Goal: Task Accomplishment & Management: Use online tool/utility

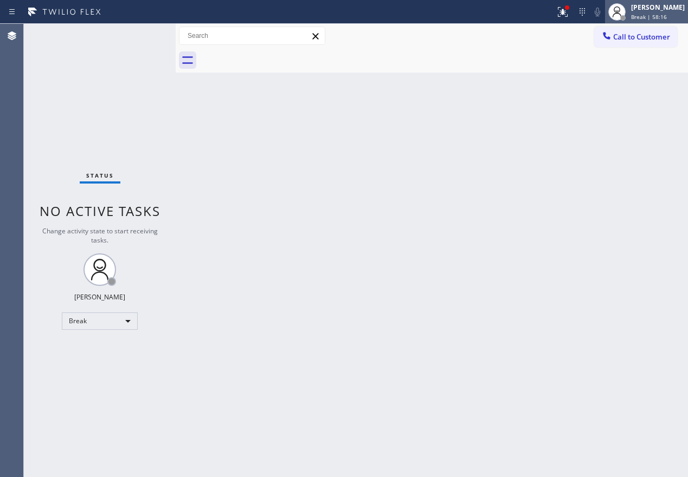
click at [656, 13] on span "Break | 58:16" at bounding box center [649, 17] width 36 height 8
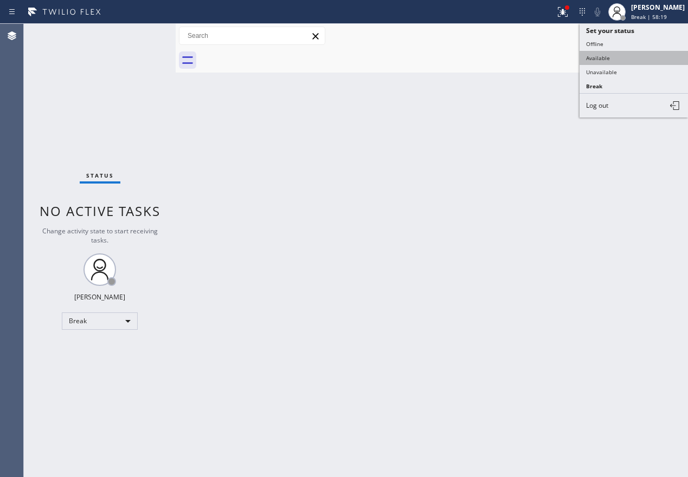
click at [610, 61] on button "Available" at bounding box center [633, 58] width 108 height 14
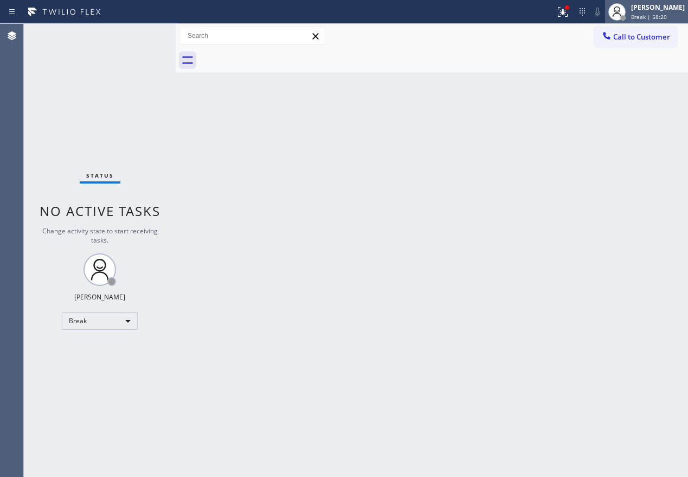
click at [649, 16] on span "Break | 58:20" at bounding box center [649, 17] width 36 height 8
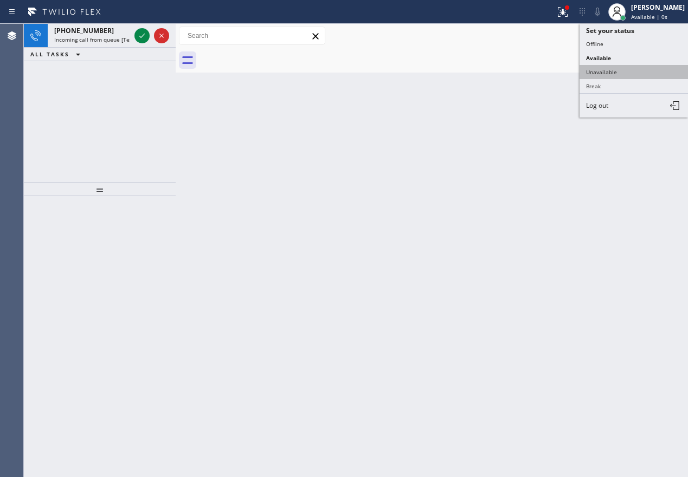
click at [647, 71] on button "Unavailable" at bounding box center [633, 72] width 108 height 14
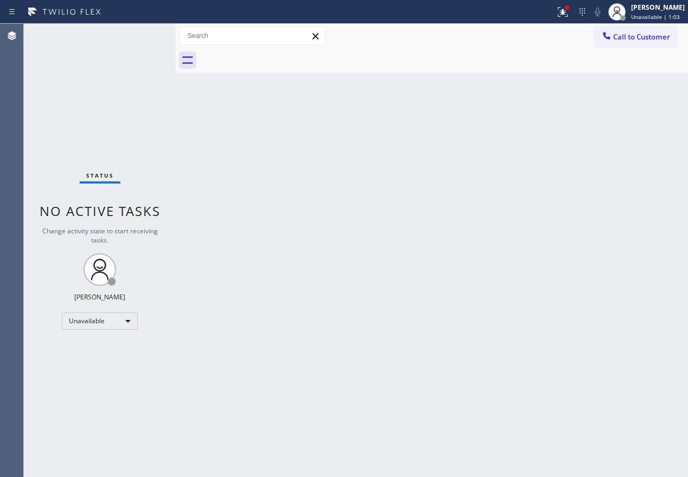
drag, startPoint x: 623, startPoint y: 16, endPoint x: 619, endPoint y: 33, distance: 17.6
click at [623, 16] on icon at bounding box center [616, 11] width 13 height 13
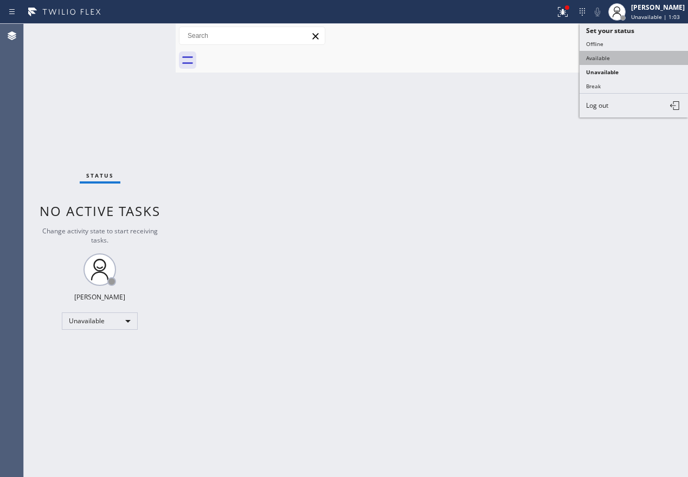
click at [613, 64] on button "Available" at bounding box center [633, 58] width 108 height 14
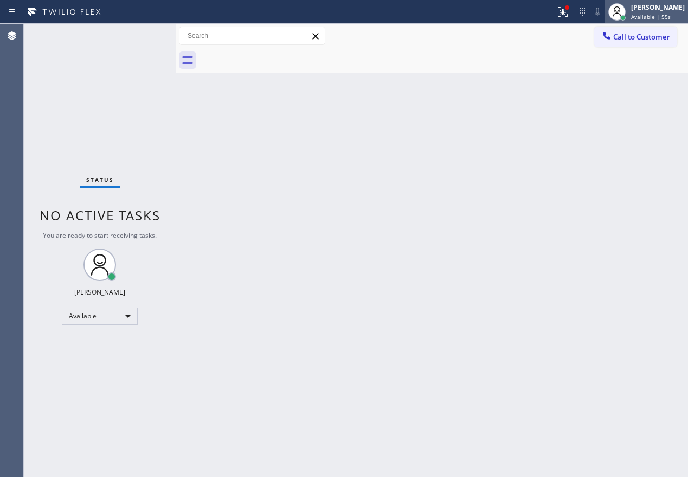
click at [657, 10] on div "[PERSON_NAME]" at bounding box center [658, 7] width 54 height 9
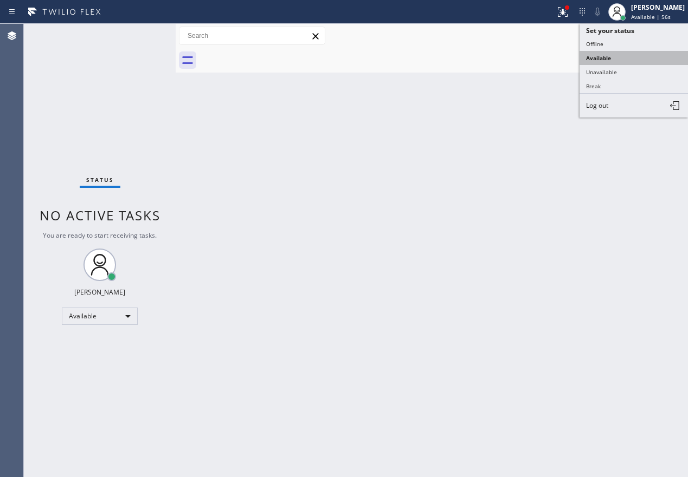
click at [628, 55] on button "Available" at bounding box center [633, 58] width 108 height 14
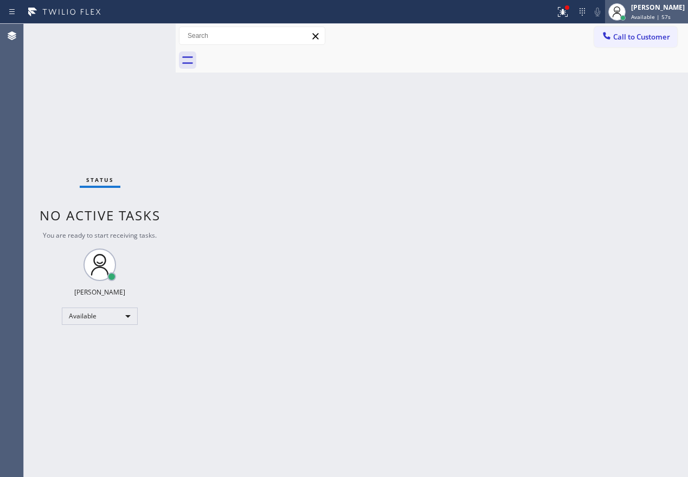
click at [642, 12] on div "Paula Arnado Available | 57s" at bounding box center [658, 11] width 59 height 19
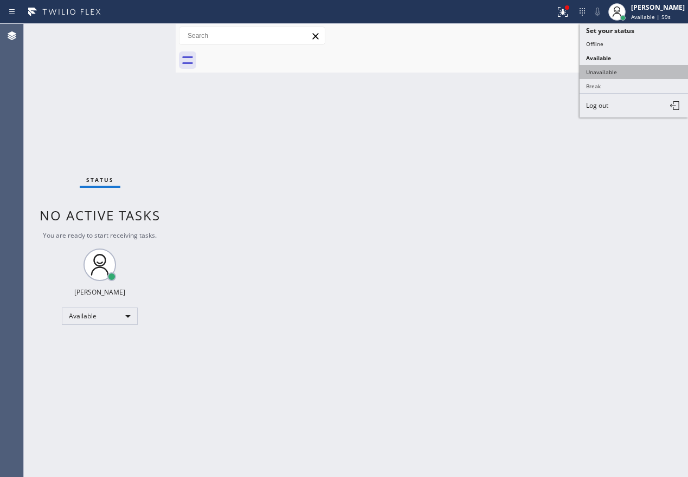
click at [613, 74] on button "Unavailable" at bounding box center [633, 72] width 108 height 14
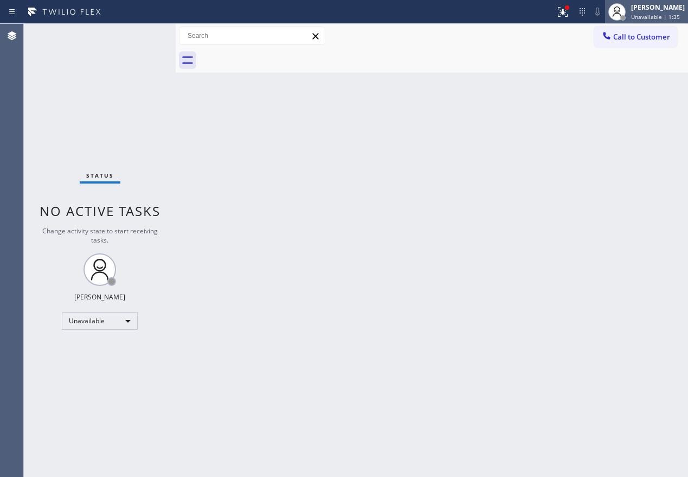
click at [659, 8] on div "[PERSON_NAME]" at bounding box center [658, 7] width 54 height 9
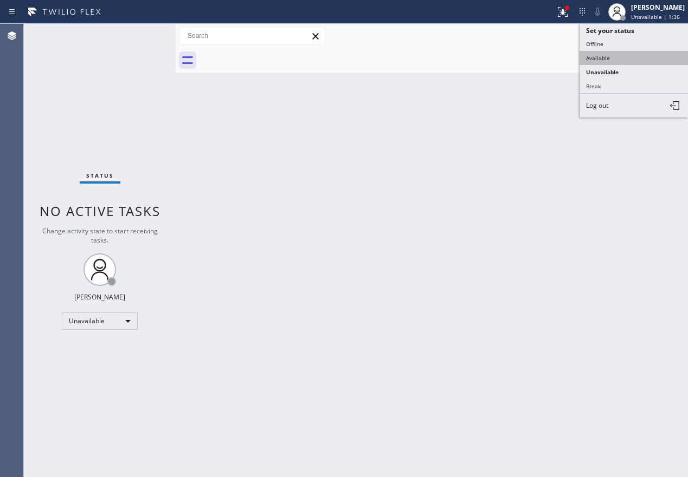
click at [621, 63] on button "Available" at bounding box center [633, 58] width 108 height 14
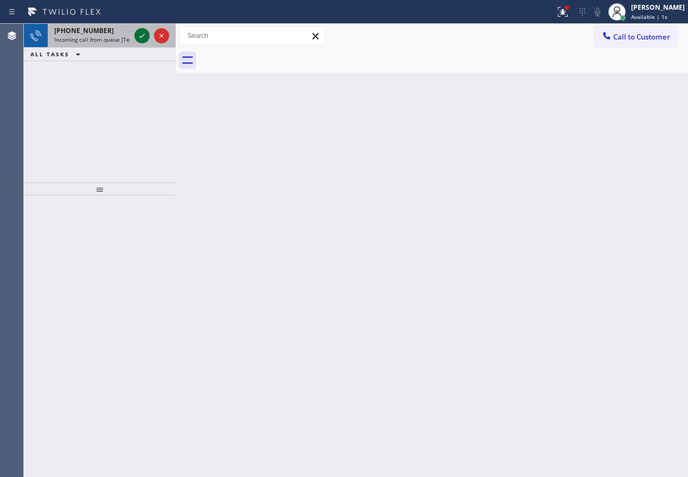
click at [135, 35] on icon at bounding box center [141, 35] width 13 height 13
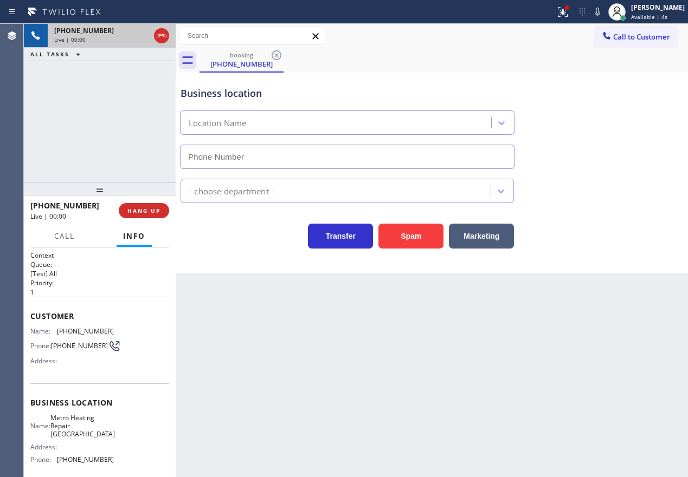
type input "(626) 507-6611"
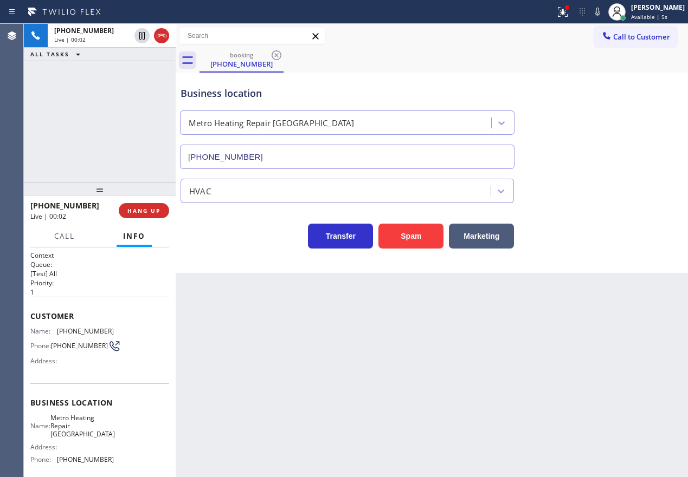
click at [89, 433] on span "Metro Heating Repair Westminster" at bounding box center [82, 426] width 64 height 25
copy span "Metro Heating Repair Westminster"
click at [322, 151] on input "(626) 507-6611" at bounding box center [347, 157] width 334 height 24
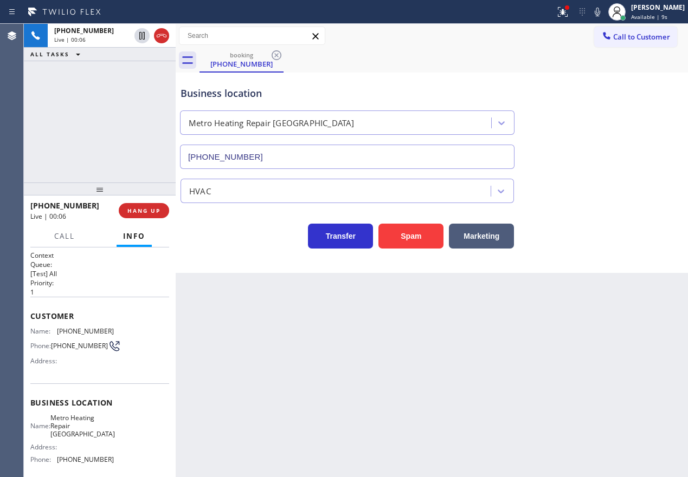
click at [322, 151] on input "(626) 507-6611" at bounding box center [347, 157] width 334 height 24
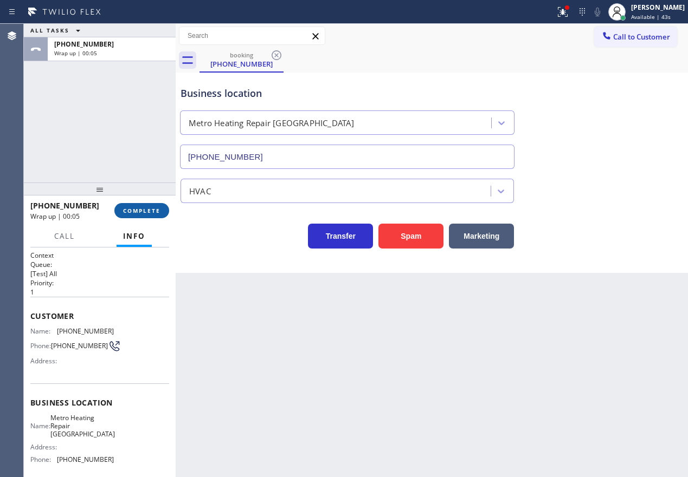
click at [142, 209] on span "COMPLETE" at bounding box center [141, 211] width 37 height 8
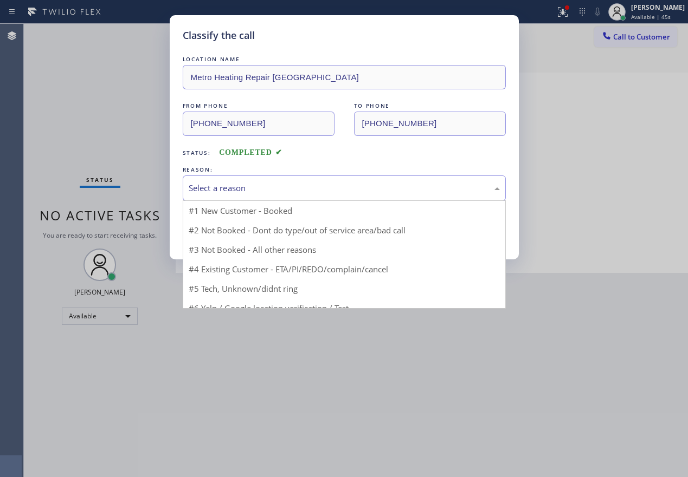
click at [264, 190] on div "Select a reason" at bounding box center [344, 188] width 311 height 12
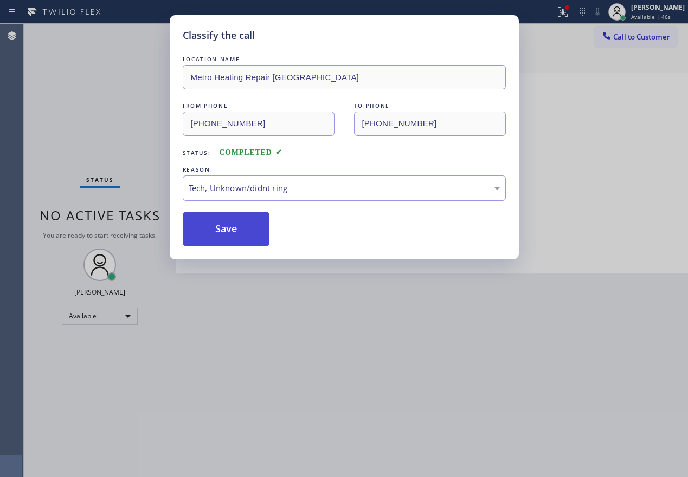
click at [237, 241] on button "Save" at bounding box center [226, 229] width 87 height 35
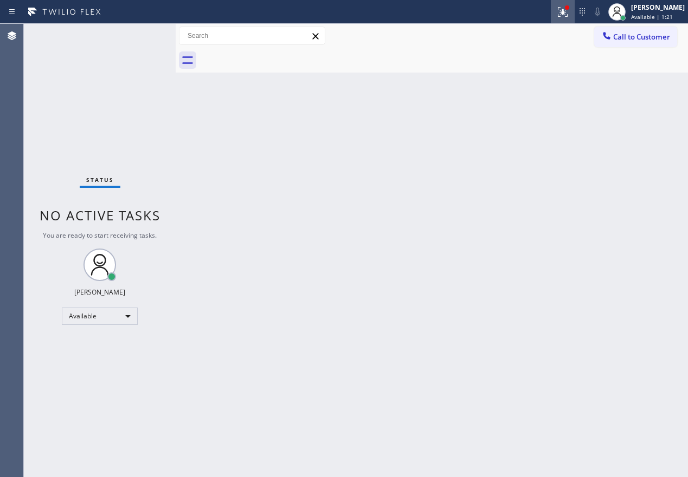
click at [569, 14] on icon at bounding box center [562, 11] width 13 height 13
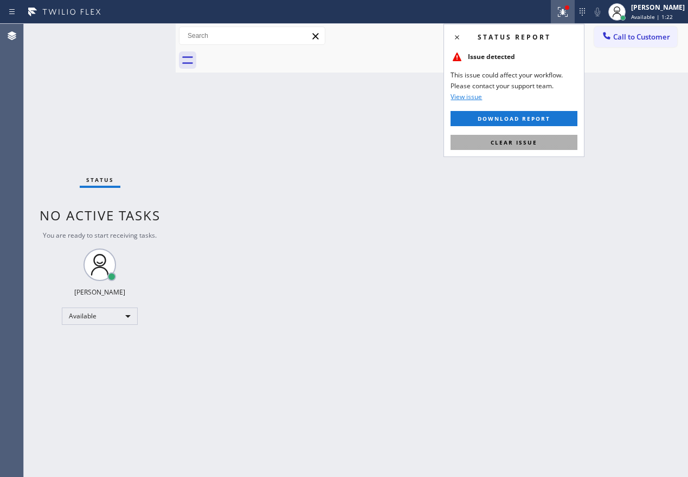
click at [516, 140] on span "Clear issue" at bounding box center [513, 143] width 47 height 8
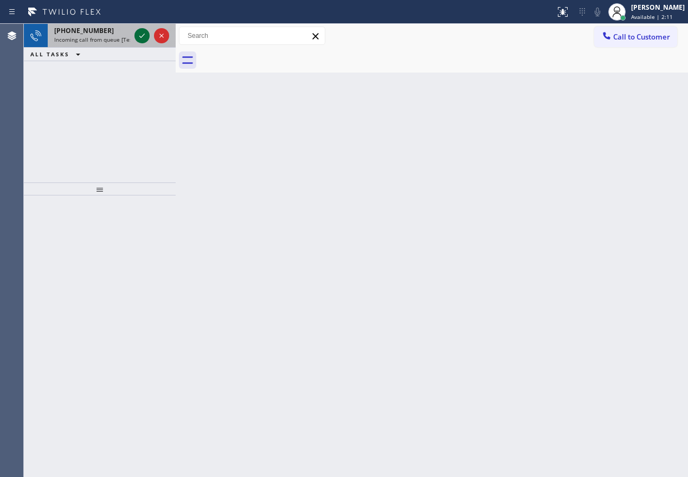
click at [134, 37] on div at bounding box center [151, 36] width 39 height 24
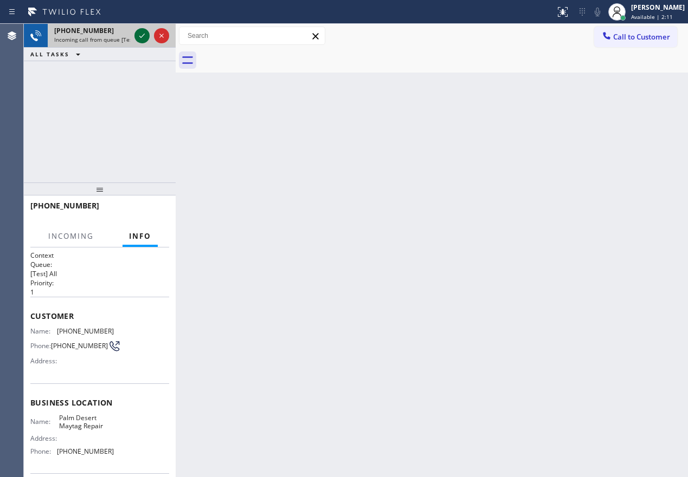
click at [137, 37] on icon at bounding box center [141, 35] width 13 height 13
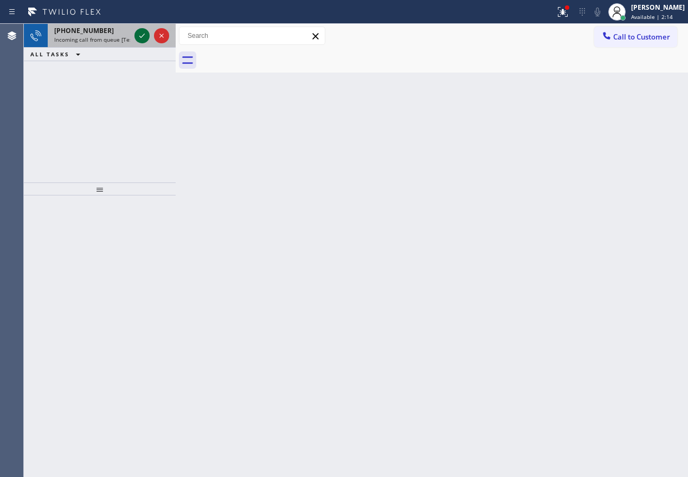
click at [142, 41] on icon at bounding box center [141, 35] width 13 height 13
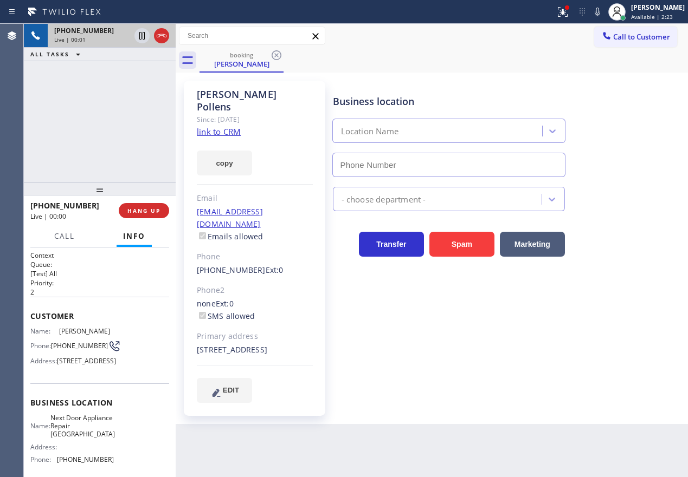
type input "(631) 203-1974"
click at [90, 439] on span "Next Door Appliance Repair Long Island" at bounding box center [82, 426] width 64 height 25
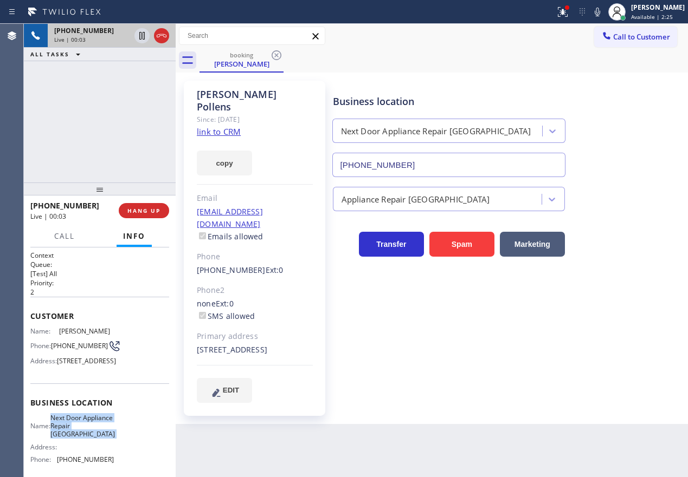
click at [90, 439] on span "Next Door Appliance Repair Long Island" at bounding box center [82, 426] width 64 height 25
copy span "Next Door Appliance Repair Long Island"
click at [457, 169] on input "(631) 203-1974" at bounding box center [448, 165] width 233 height 24
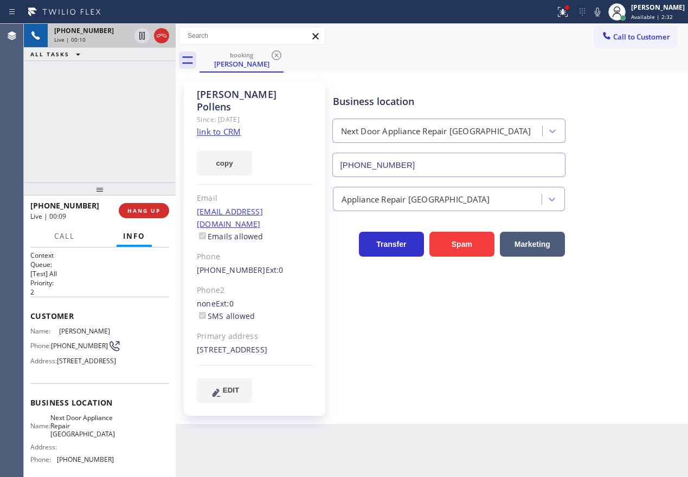
click at [230, 126] on link "link to CRM" at bounding box center [219, 131] width 44 height 11
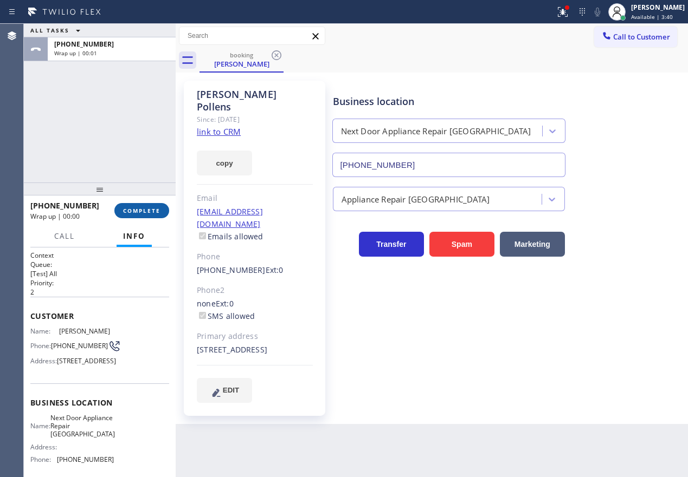
click at [153, 213] on span "COMPLETE" at bounding box center [141, 211] width 37 height 8
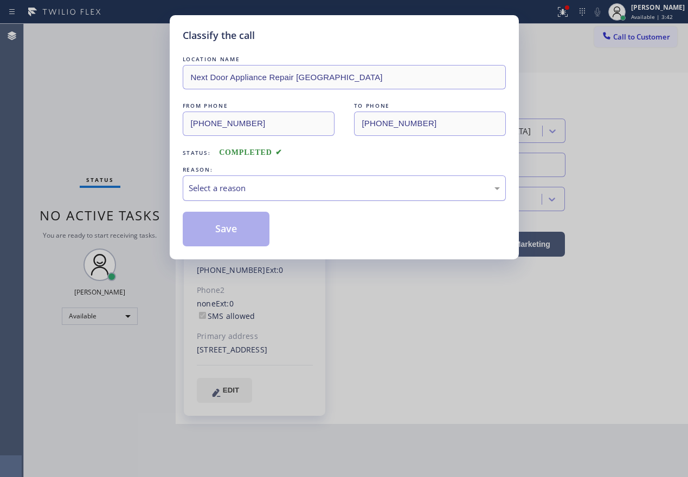
click at [260, 193] on div "Select a reason" at bounding box center [344, 188] width 311 height 12
click at [242, 238] on button "Save" at bounding box center [226, 229] width 87 height 35
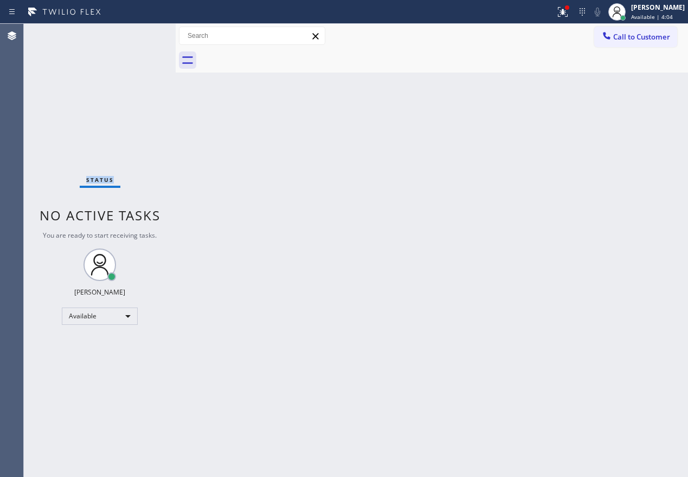
click at [136, 37] on div "Status No active tasks You are ready to start receiving tasks. [PERSON_NAME] Av…" at bounding box center [100, 251] width 152 height 454
click at [530, 303] on div "Back to Dashboard Change Sender ID Customers Technicians Select a contact Outbo…" at bounding box center [432, 251] width 512 height 454
click at [574, 14] on div at bounding box center [563, 11] width 24 height 13
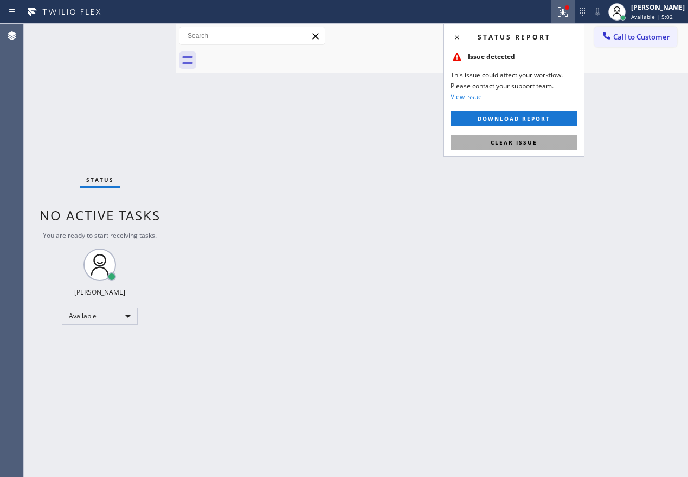
click at [569, 146] on button "Clear issue" at bounding box center [513, 142] width 127 height 15
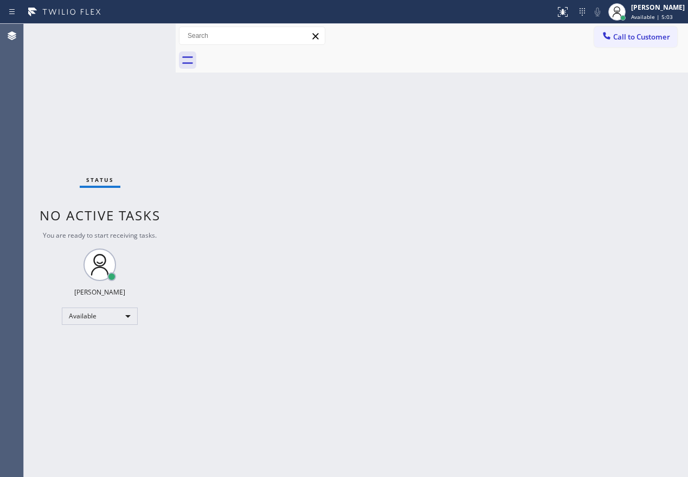
click at [384, 117] on div "Back to Dashboard Change Sender ID Customers Technicians Select a contact Outbo…" at bounding box center [432, 251] width 512 height 454
click at [401, 208] on div "Back to Dashboard Change Sender ID Customers Technicians Select a contact Outbo…" at bounding box center [432, 251] width 512 height 454
click at [685, 248] on div "Back to Dashboard Change Sender ID Customers Technicians Select a contact Outbo…" at bounding box center [432, 251] width 512 height 454
click at [629, 218] on div "Back to Dashboard Change Sender ID Customers Technicians Select a contact Outbo…" at bounding box center [432, 251] width 512 height 454
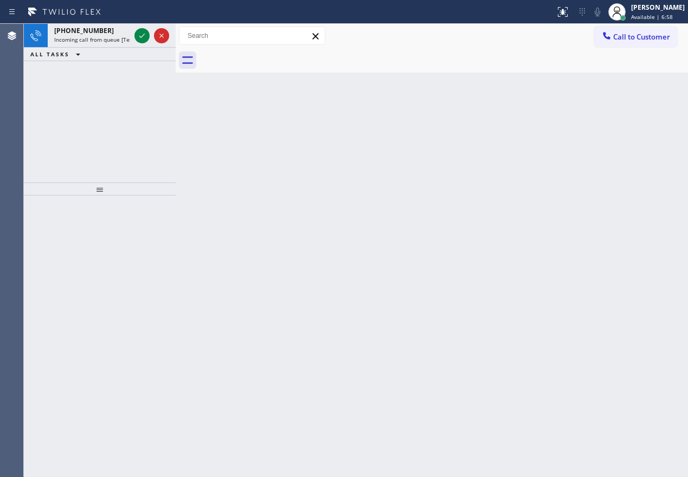
click at [685, 197] on div "Back to Dashboard Change Sender ID Customers Technicians Select a contact Outbo…" at bounding box center [432, 251] width 512 height 454
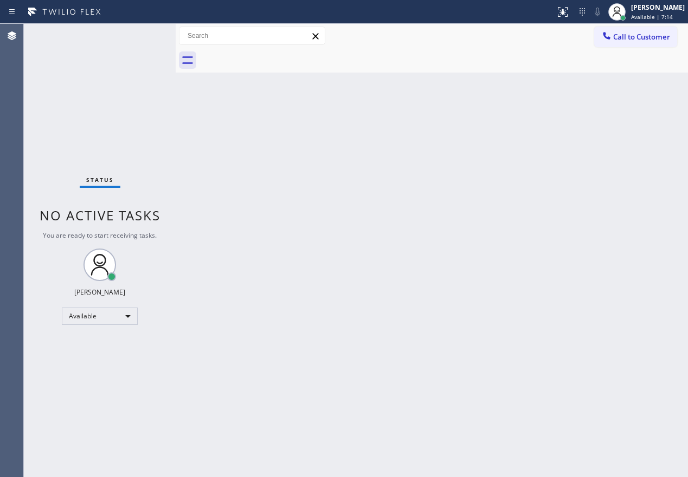
click at [577, 99] on div "Back to Dashboard Change Sender ID Customers Technicians Select a contact Outbo…" at bounding box center [432, 251] width 512 height 454
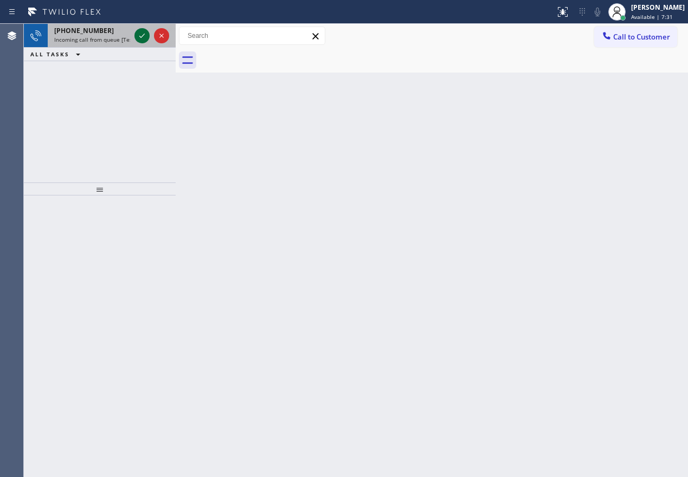
click at [139, 32] on icon at bounding box center [141, 35] width 13 height 13
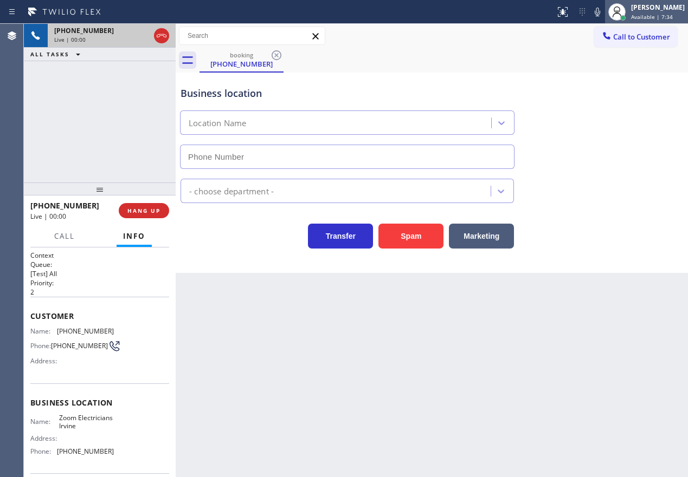
type input "(949) 873-0851"
click at [644, 11] on div "[PERSON_NAME]" at bounding box center [658, 7] width 54 height 9
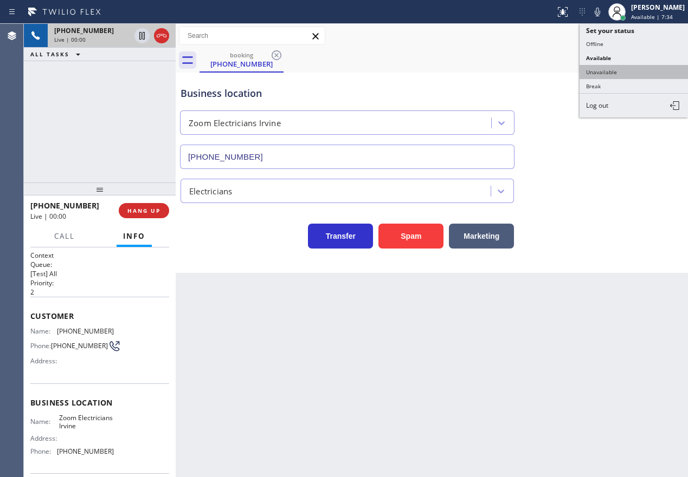
click at [613, 65] on button "Unavailable" at bounding box center [633, 72] width 108 height 14
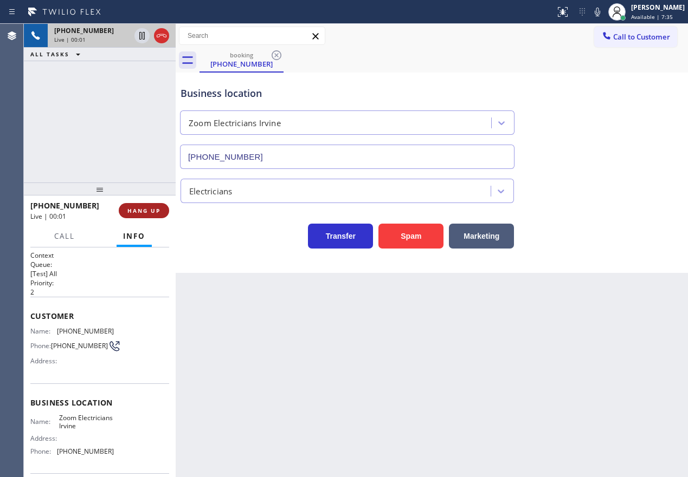
click at [148, 216] on button "HANG UP" at bounding box center [144, 210] width 50 height 15
click at [151, 212] on span "HANG UP" at bounding box center [143, 211] width 33 height 8
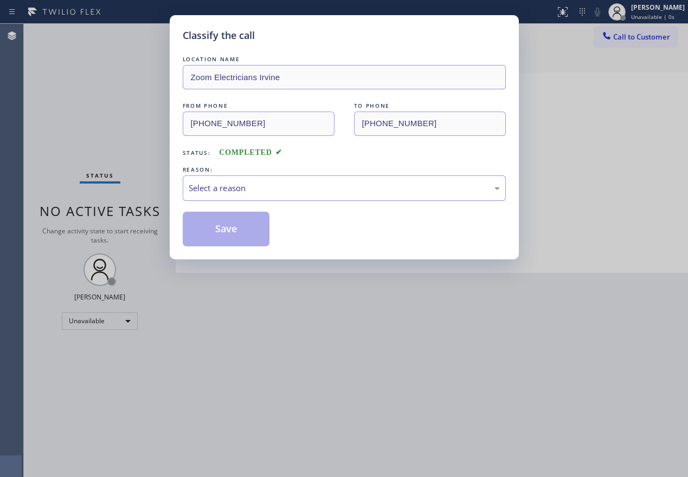
click at [246, 189] on div "Select a reason" at bounding box center [344, 188] width 311 height 12
click at [227, 229] on button "Save" at bounding box center [226, 229] width 87 height 35
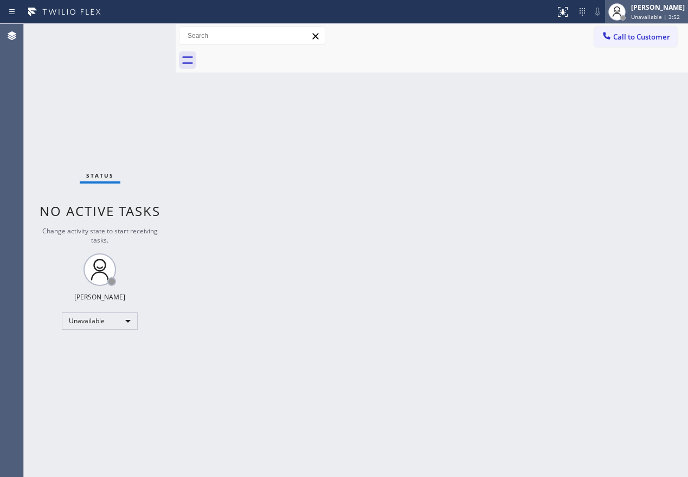
click at [651, 16] on span "Unavailable | 3:52" at bounding box center [655, 17] width 49 height 8
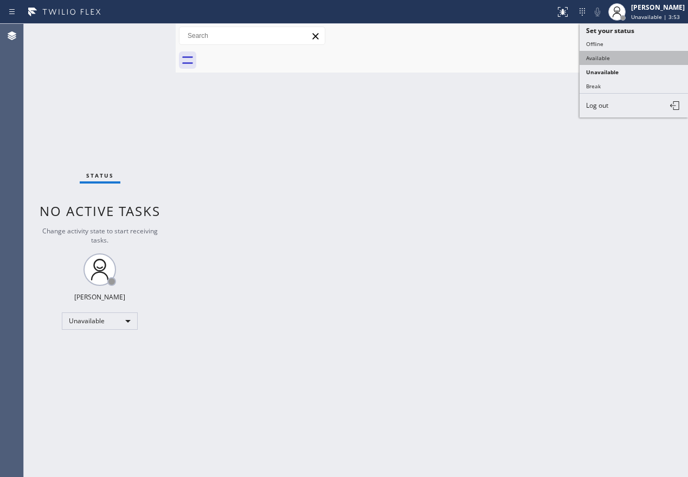
click at [650, 59] on button "Available" at bounding box center [633, 58] width 108 height 14
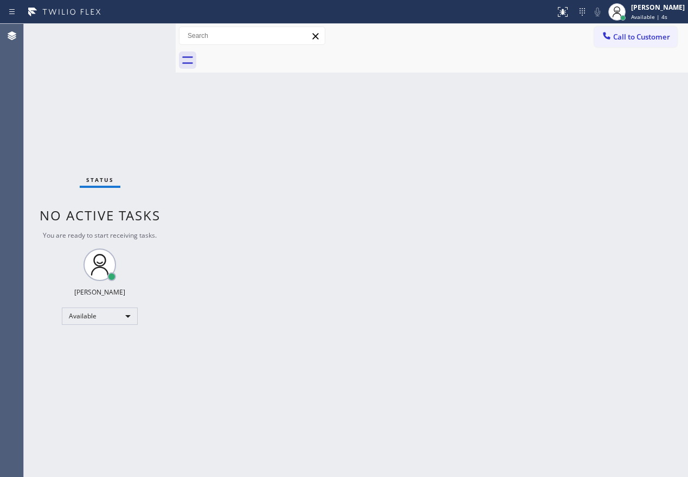
click at [139, 35] on div "Status No active tasks You are ready to start receiving tasks. [PERSON_NAME] Av…" at bounding box center [100, 251] width 152 height 454
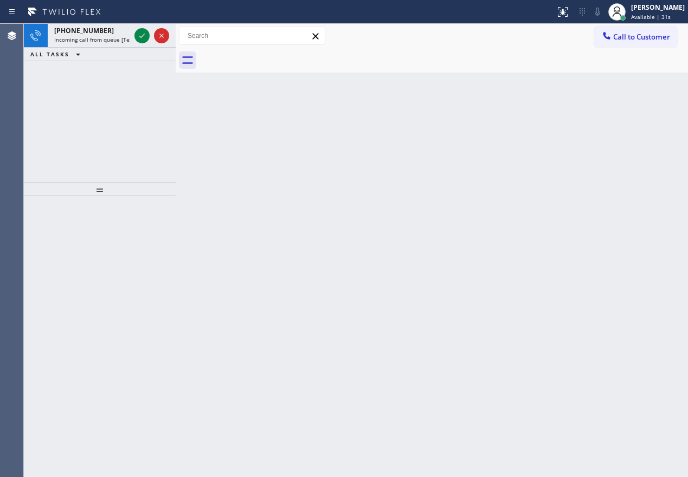
drag, startPoint x: 596, startPoint y: 122, endPoint x: 274, endPoint y: 125, distance: 321.9
click at [596, 122] on div "Back to Dashboard Change Sender ID Customers Technicians Select a contact Outbo…" at bounding box center [432, 251] width 512 height 454
click at [143, 39] on icon at bounding box center [141, 35] width 13 height 13
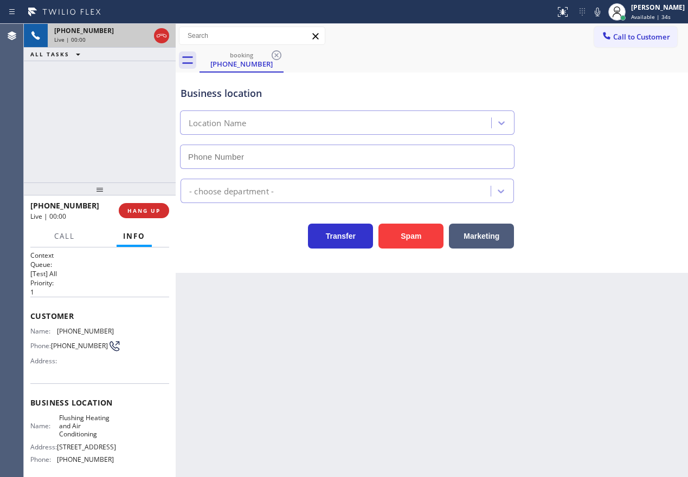
type input "(347) 690-7214"
click at [396, 227] on button "Spam" at bounding box center [410, 236] width 65 height 25
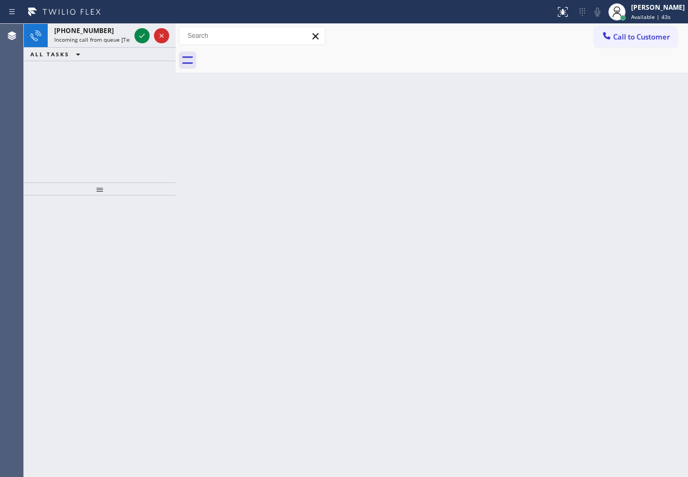
click at [580, 289] on div "Back to Dashboard Change Sender ID Customers Technicians Select a contact Outbo…" at bounding box center [432, 251] width 512 height 454
click at [143, 41] on icon at bounding box center [141, 35] width 13 height 13
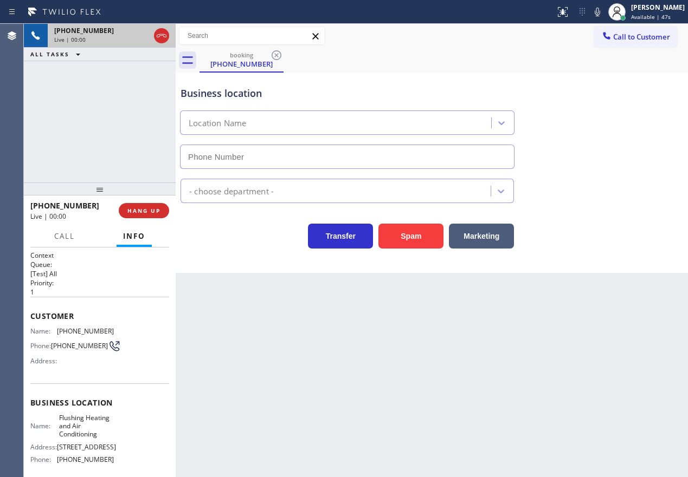
type input "(347) 690-7214"
click at [75, 435] on span "Flushing Heating and Air Conditioning" at bounding box center [86, 426] width 54 height 25
copy span "Flushing Heating and Air Conditioning"
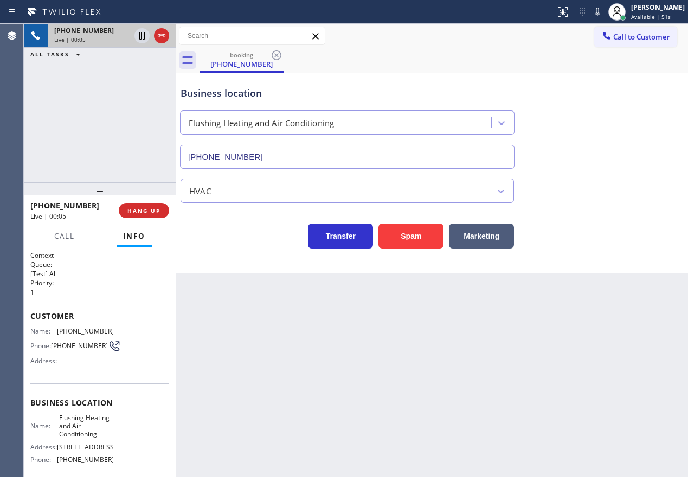
click at [280, 140] on div "Flushing Heating and Air Conditioning (347) 690-7214" at bounding box center [346, 137] width 333 height 63
click at [292, 159] on input "(347) 690-7214" at bounding box center [347, 157] width 334 height 24
click at [604, 15] on icon at bounding box center [597, 11] width 13 height 13
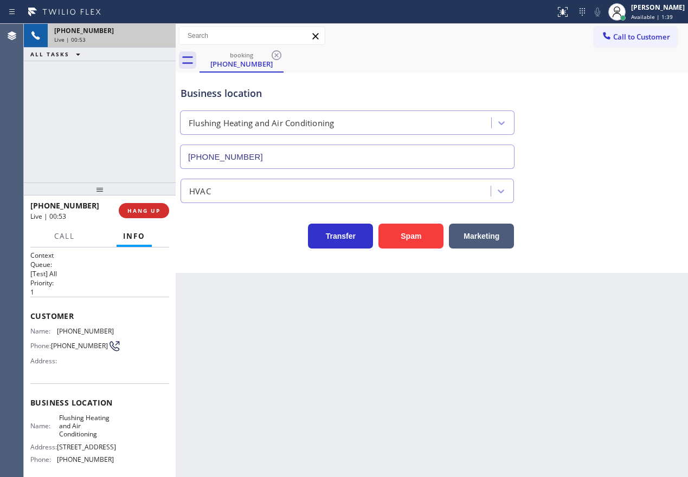
click at [622, 214] on div "Transfer Spam Marketing" at bounding box center [431, 231] width 507 height 35
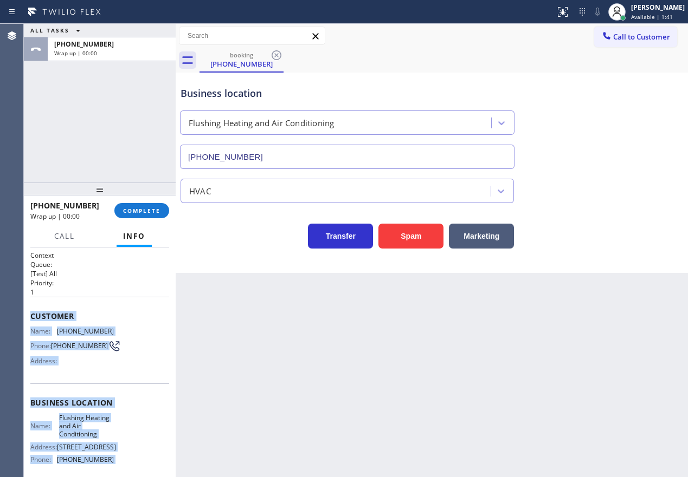
scroll to position [94, 0]
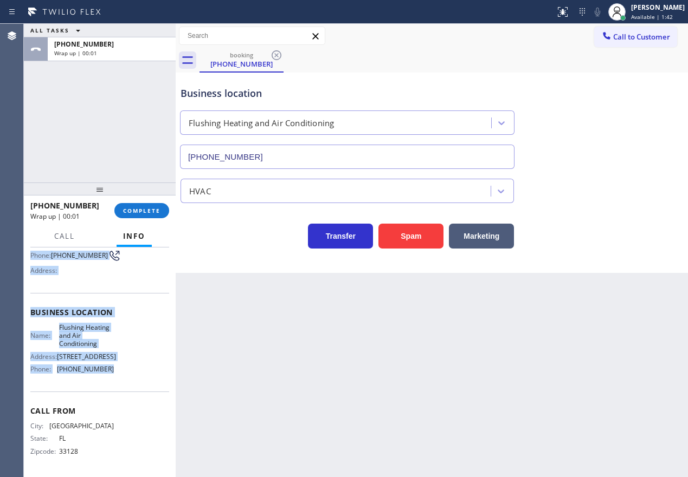
drag, startPoint x: 30, startPoint y: 314, endPoint x: 113, endPoint y: 376, distance: 103.4
click at [113, 376] on div "Context Queue: [Test] All Priority: 1 Customer Name: (786) 554-9133 Phone: (786…" at bounding box center [99, 317] width 139 height 314
copy div "Customer Name: (786) 554-9133 Phone: (786) 554-9133 Address: Business location …"
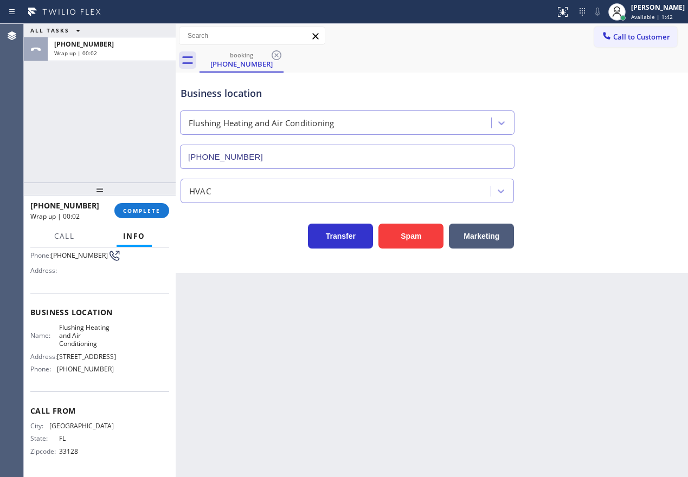
click at [159, 219] on div "+17865549133 Wrap up | 00:02 COMPLETE" at bounding box center [99, 211] width 139 height 28
click at [159, 211] on span "COMPLETE" at bounding box center [141, 211] width 37 height 8
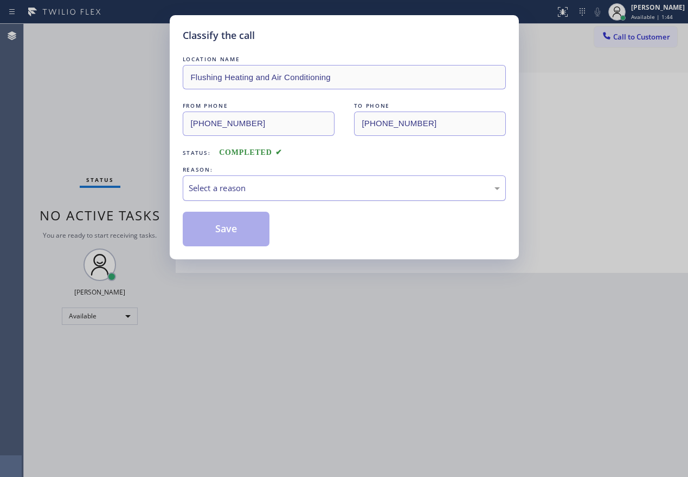
click at [288, 194] on div "Select a reason" at bounding box center [344, 188] width 311 height 12
click at [232, 239] on button "Save" at bounding box center [226, 229] width 87 height 35
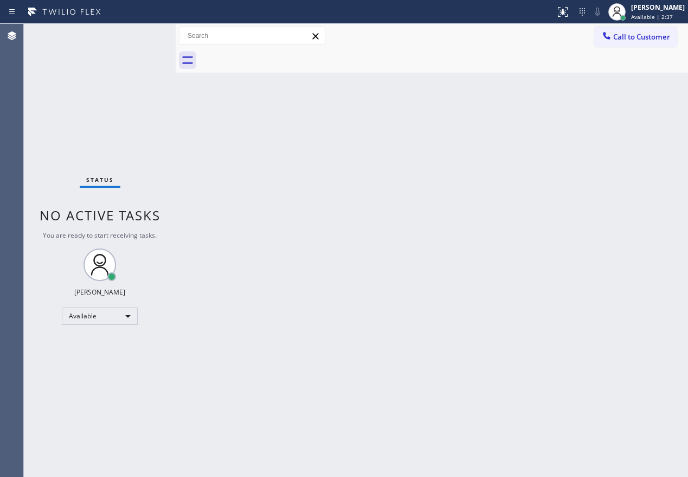
click at [616, 190] on div "Back to Dashboard Change Sender ID Customers Technicians Select a contact Outbo…" at bounding box center [432, 251] width 512 height 454
click at [635, 214] on div "Back to Dashboard Change Sender ID Customers Technicians Select a contact Outbo…" at bounding box center [432, 251] width 512 height 454
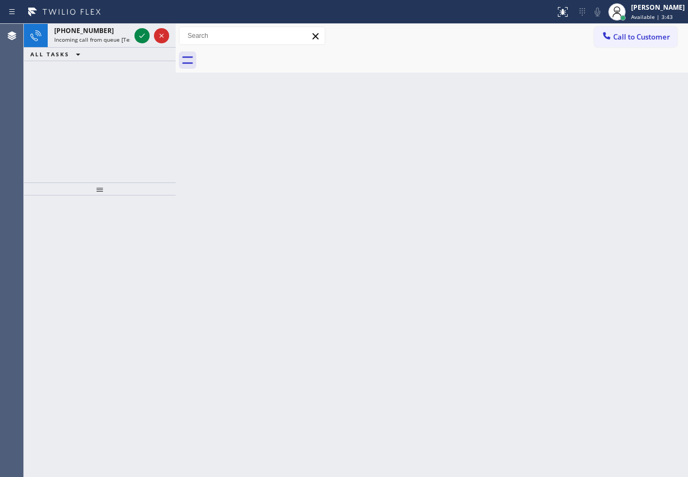
click at [556, 290] on div "Back to Dashboard Change Sender ID Customers Technicians Select a contact Outbo…" at bounding box center [432, 251] width 512 height 454
click at [144, 33] on icon at bounding box center [141, 35] width 13 height 13
click at [138, 38] on icon at bounding box center [141, 35] width 13 height 13
click at [140, 36] on icon at bounding box center [141, 36] width 5 height 4
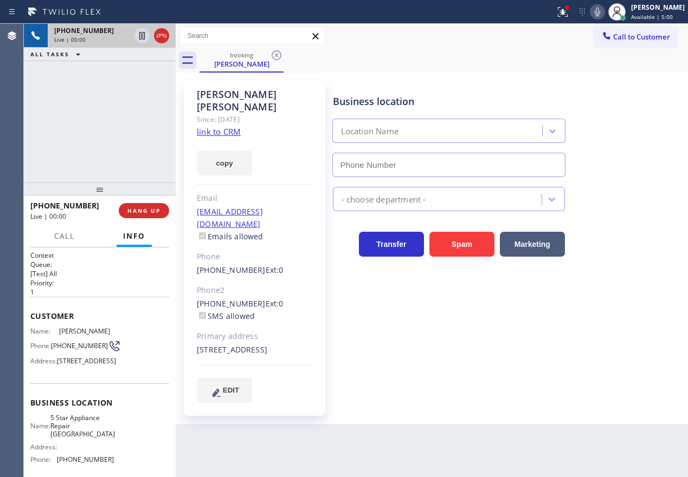
type input "(760) 493-6331"
click at [238, 126] on link "link to CRM" at bounding box center [219, 131] width 44 height 11
click at [76, 439] on span "5 Star Appliance Repair Palm Springs" at bounding box center [82, 426] width 64 height 25
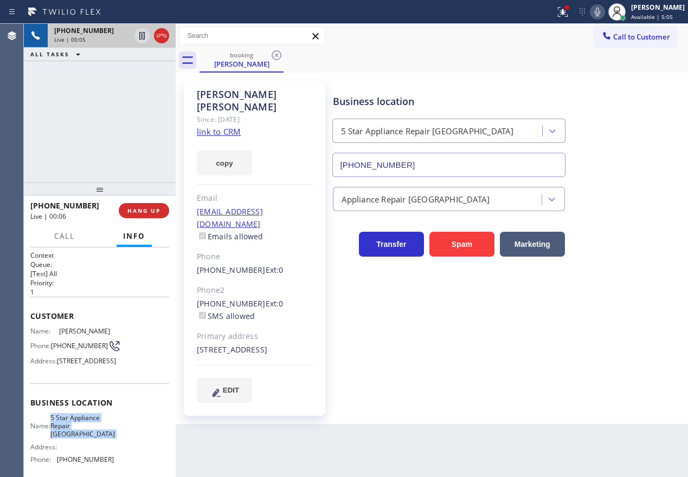
click at [76, 439] on span "5 Star Appliance Repair Palm Springs" at bounding box center [82, 426] width 64 height 25
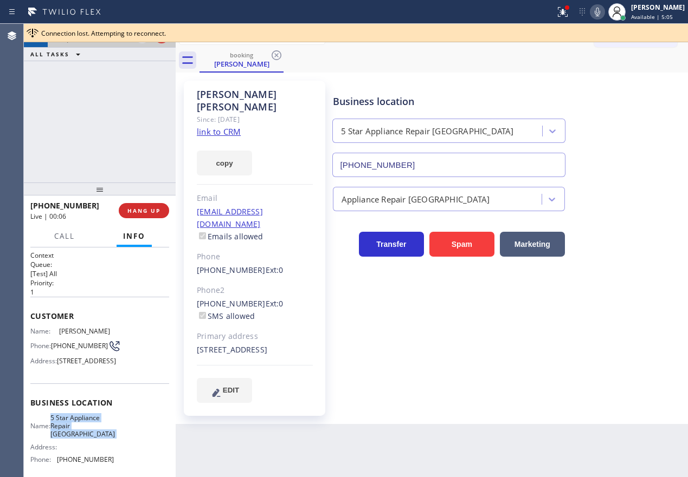
copy span "5 Star Appliance Repair Palm Springs"
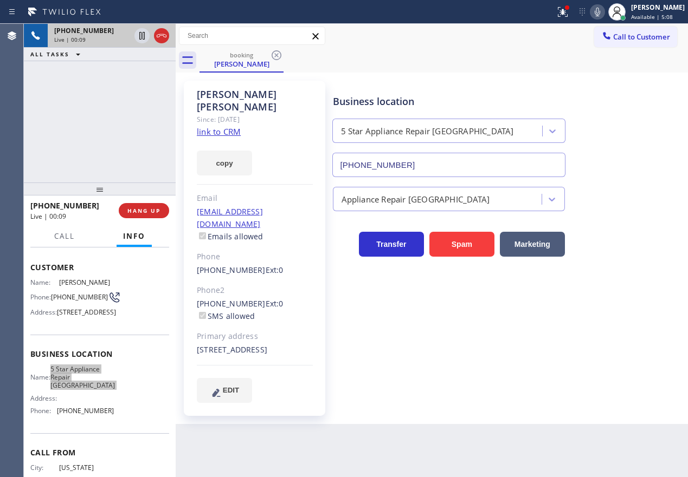
scroll to position [108, 0]
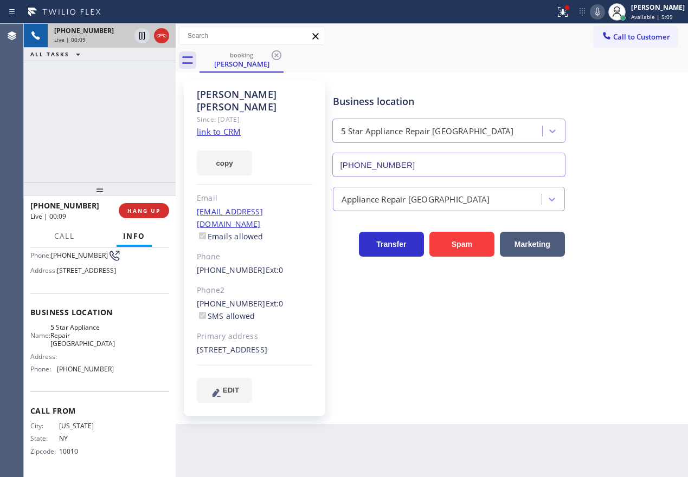
click at [86, 373] on span "(760) 493-6331" at bounding box center [85, 369] width 57 height 8
copy span "(760) 493-6331"
click at [230, 126] on link "link to CRM" at bounding box center [219, 131] width 44 height 11
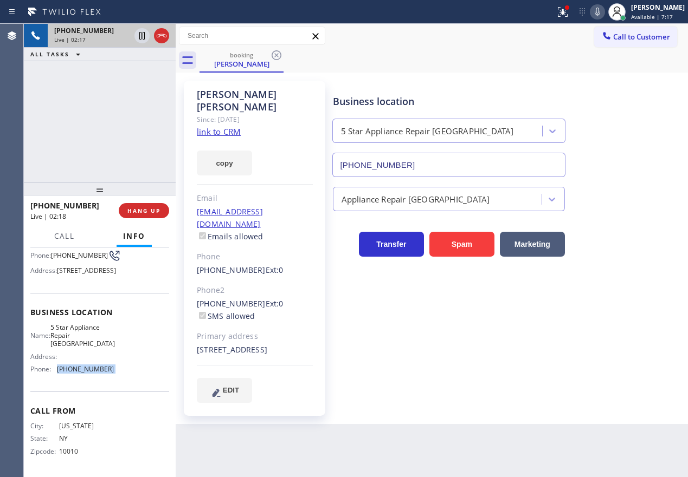
click at [600, 13] on div at bounding box center [597, 11] width 15 height 13
click at [604, 10] on icon at bounding box center [597, 11] width 13 height 13
click at [578, 342] on div "Business location 5 Star Appliance Repair Palm Springs (760) 493-6331 Appliance…" at bounding box center [508, 241] width 355 height 316
click at [604, 10] on icon at bounding box center [597, 11] width 13 height 13
click at [604, 11] on icon at bounding box center [597, 11] width 13 height 13
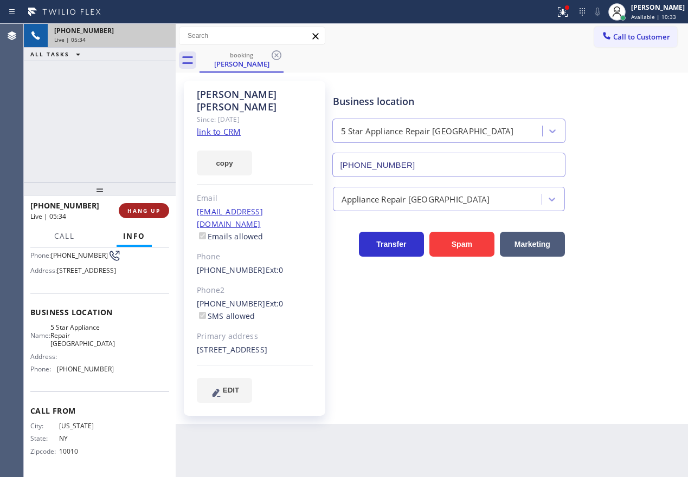
click at [151, 208] on span "HANG UP" at bounding box center [143, 211] width 33 height 8
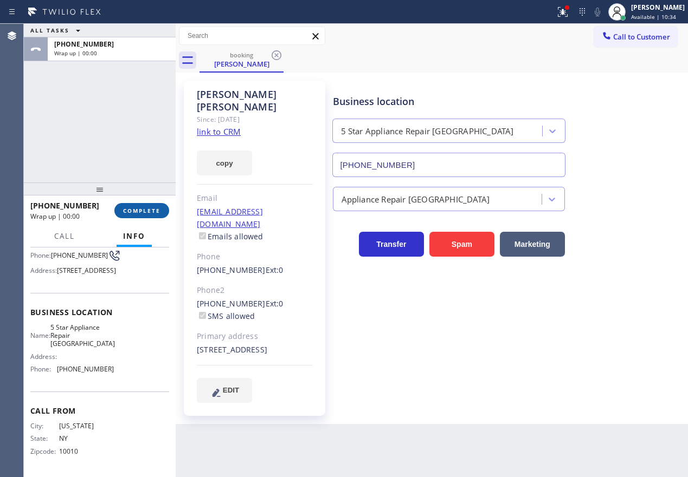
click at [150, 211] on span "COMPLETE" at bounding box center [141, 211] width 37 height 8
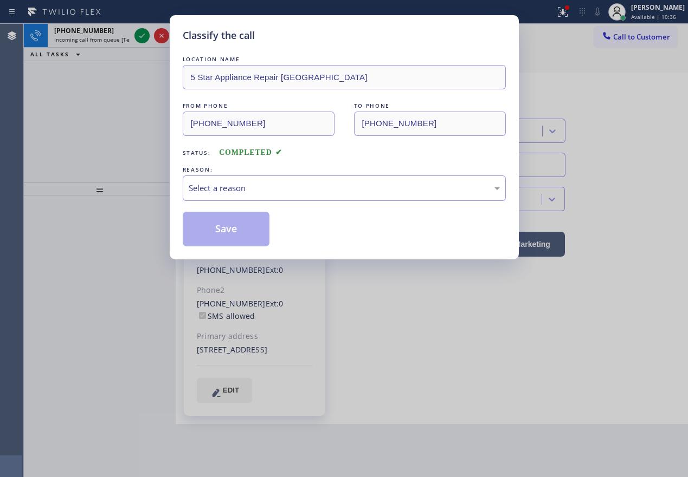
click at [297, 174] on div "REASON:" at bounding box center [344, 169] width 323 height 11
click at [274, 206] on div "LOCATION NAME 5 Star Appliance Repair Palm Springs FROM PHONE (917) 499-8180 TO…" at bounding box center [344, 150] width 323 height 193
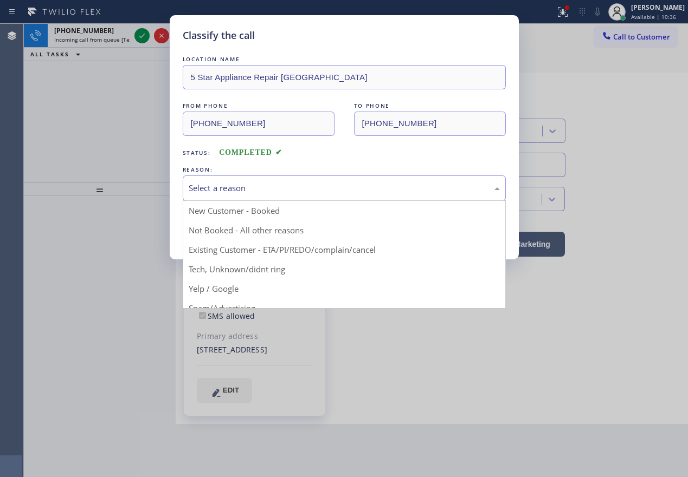
click at [274, 186] on div "Select a reason" at bounding box center [344, 188] width 311 height 12
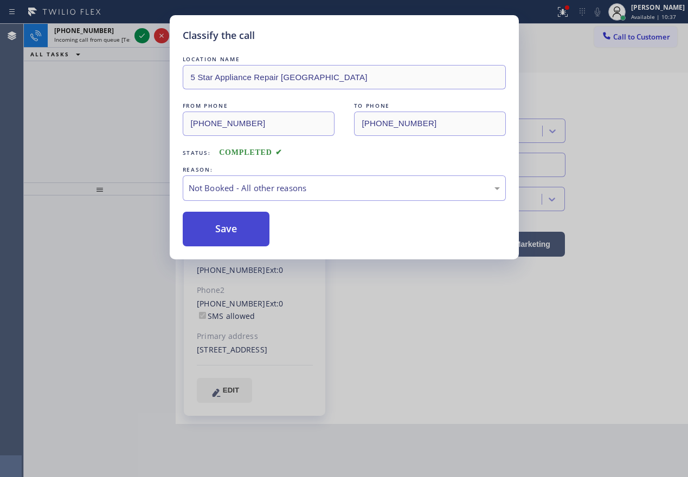
drag, startPoint x: 242, startPoint y: 234, endPoint x: 152, endPoint y: 95, distance: 165.2
click at [242, 233] on button "Save" at bounding box center [226, 229] width 87 height 35
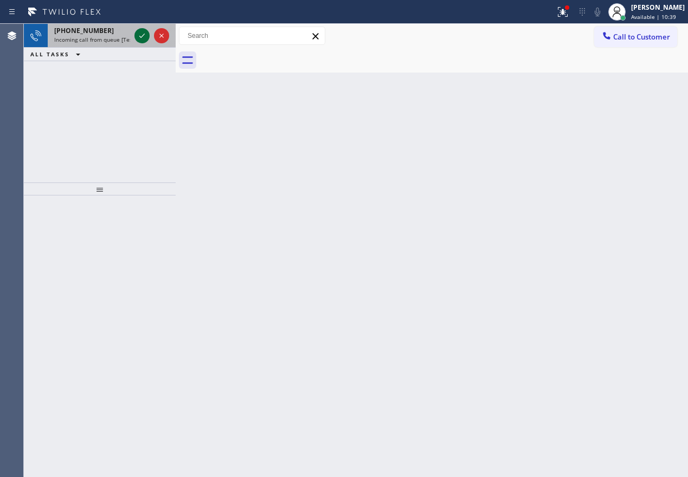
click at [139, 35] on icon at bounding box center [141, 35] width 13 height 13
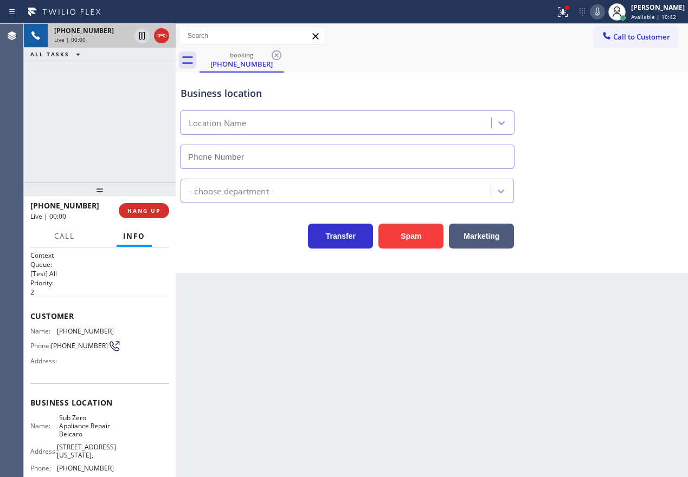
type input "(720) 669-6351"
click at [138, 214] on span "HANG UP" at bounding box center [143, 211] width 33 height 8
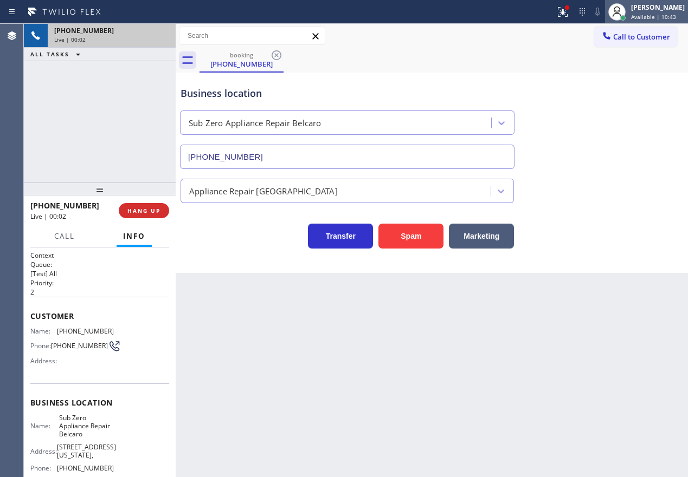
click at [657, 12] on div "Paula Arnado Available | 10:43" at bounding box center [658, 11] width 59 height 19
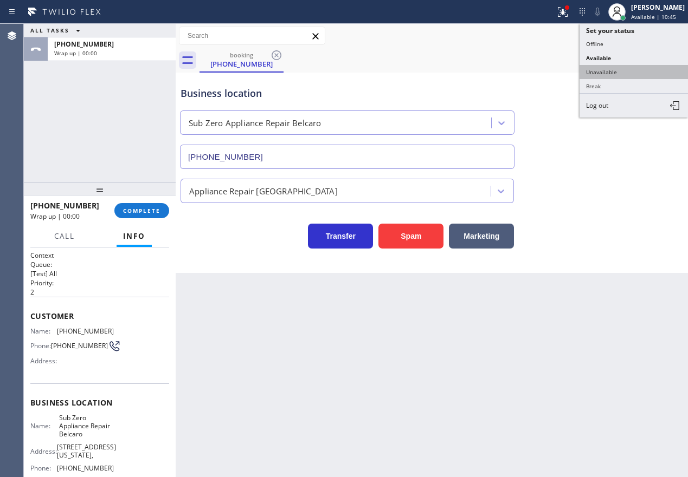
click at [617, 70] on button "Unavailable" at bounding box center [633, 72] width 108 height 14
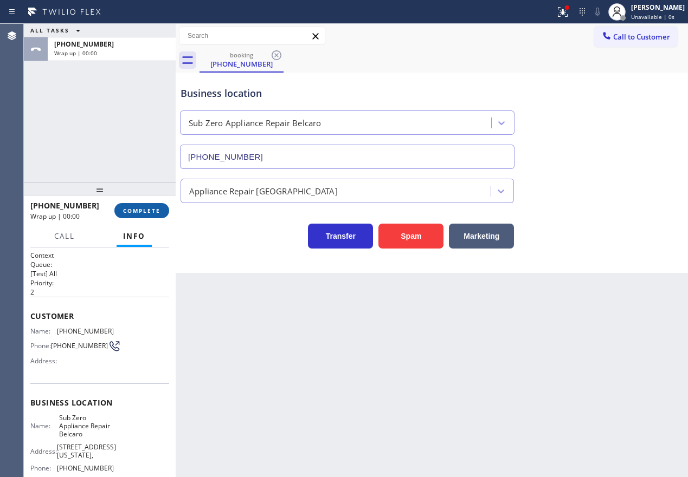
click at [137, 212] on span "COMPLETE" at bounding box center [141, 211] width 37 height 8
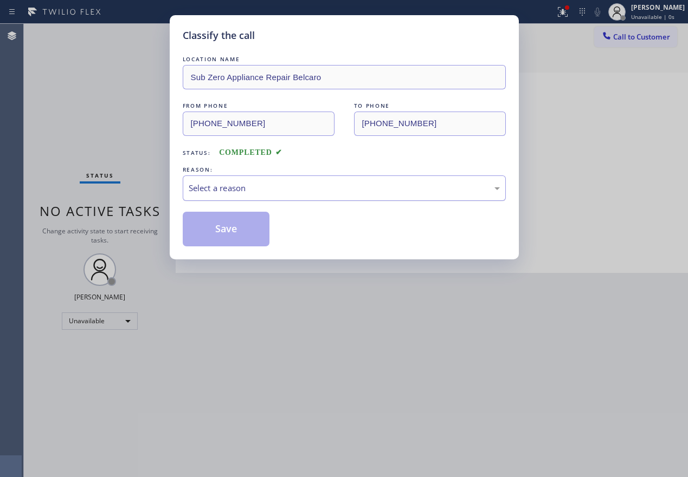
drag, startPoint x: 302, startPoint y: 184, endPoint x: 295, endPoint y: 199, distance: 16.7
click at [299, 191] on div "Select a reason" at bounding box center [344, 188] width 311 height 12
click at [223, 230] on button "Save" at bounding box center [226, 229] width 87 height 35
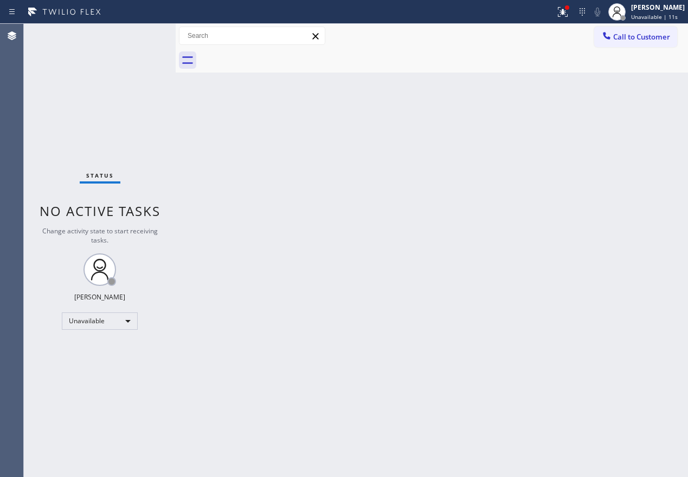
click at [601, 230] on div "Back to Dashboard Change Sender ID Customers Technicians Select a contact Outbo…" at bounding box center [432, 251] width 512 height 454
click at [627, 29] on button "Call to Customer" at bounding box center [635, 37] width 83 height 21
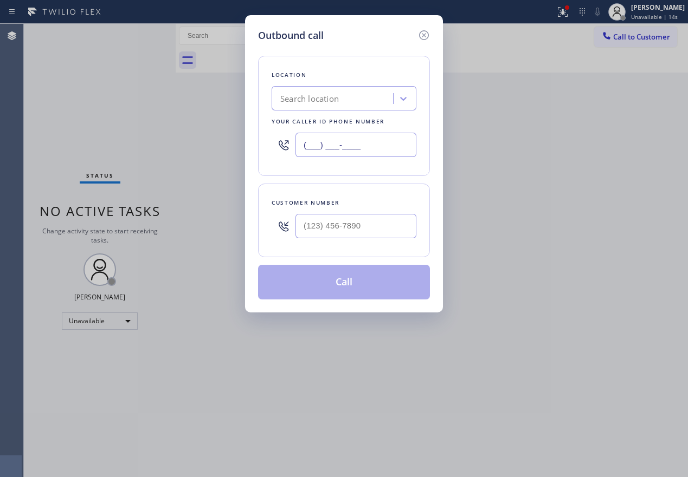
click at [376, 144] on input "(___) ___-____" at bounding box center [355, 145] width 121 height 24
paste input "760) 493-6331"
type input "(760) 493-6331"
click at [390, 229] on input "(___) ___-____" at bounding box center [355, 226] width 121 height 24
paste input "609) 412-6365"
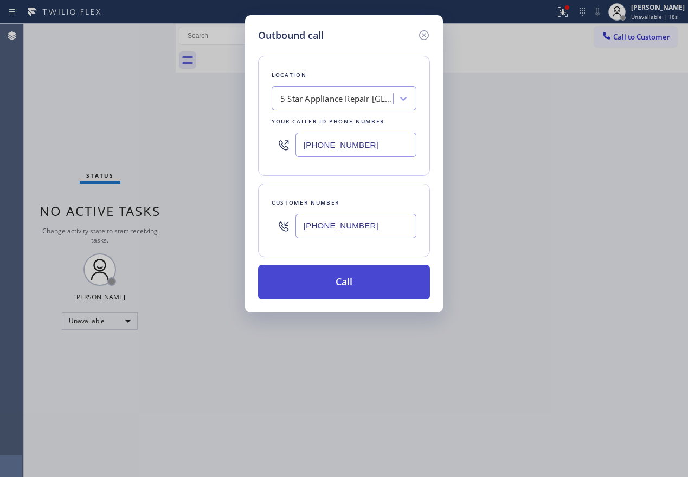
type input "(609) 412-6365"
click at [326, 287] on button "Call" at bounding box center [344, 282] width 172 height 35
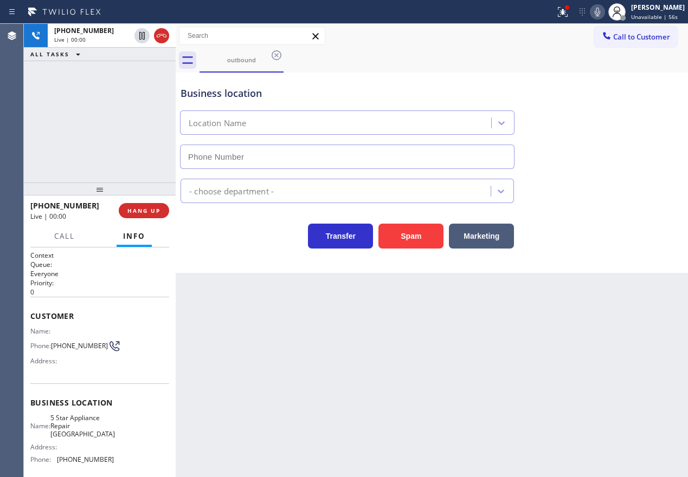
type input "(760) 493-6331"
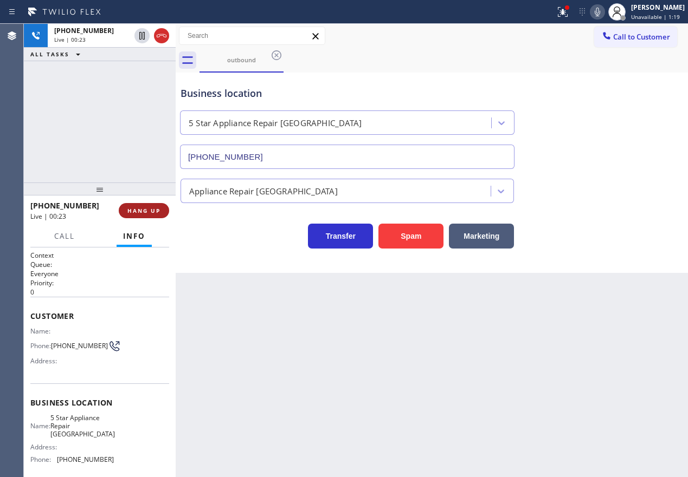
click at [150, 210] on span "HANG UP" at bounding box center [143, 211] width 33 height 8
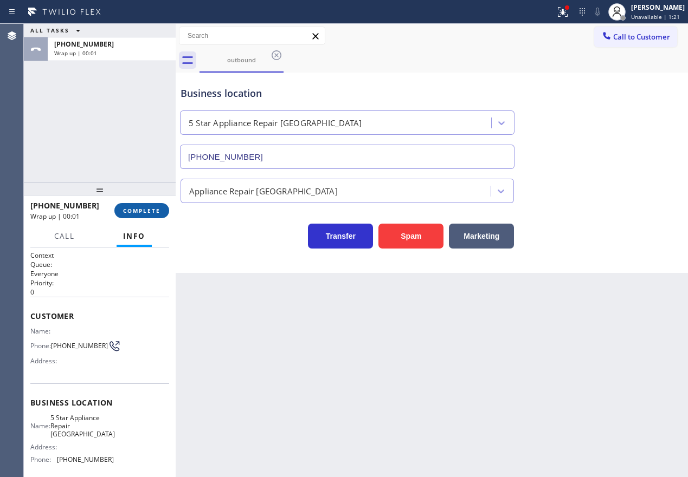
click at [149, 211] on span "COMPLETE" at bounding box center [141, 211] width 37 height 8
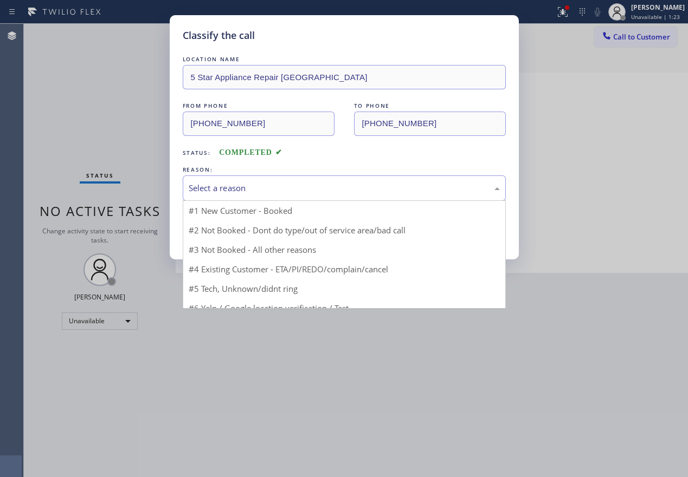
drag, startPoint x: 285, startPoint y: 187, endPoint x: 248, endPoint y: 264, distance: 84.8
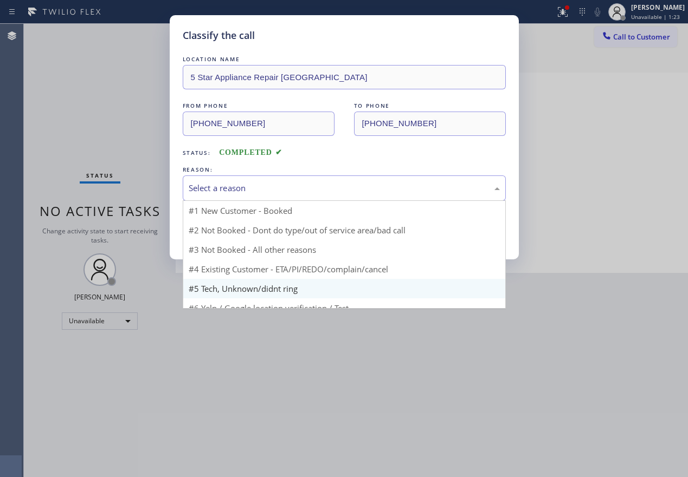
click at [285, 188] on div "Select a reason" at bounding box center [344, 188] width 311 height 12
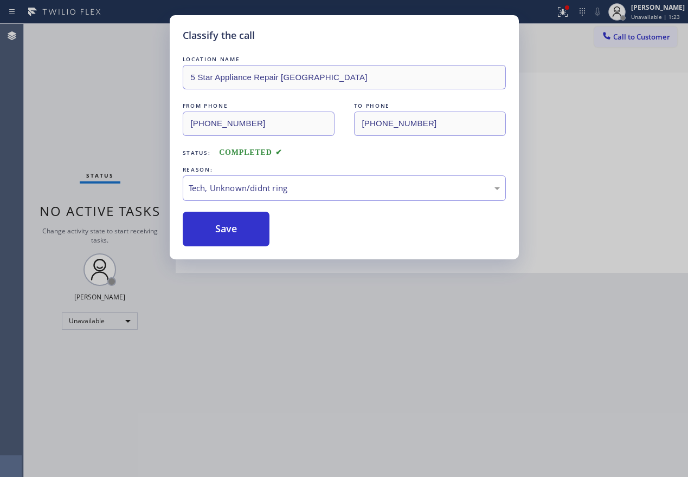
drag, startPoint x: 210, startPoint y: 231, endPoint x: 381, endPoint y: 159, distance: 186.3
click at [211, 230] on button "Save" at bounding box center [226, 229] width 87 height 35
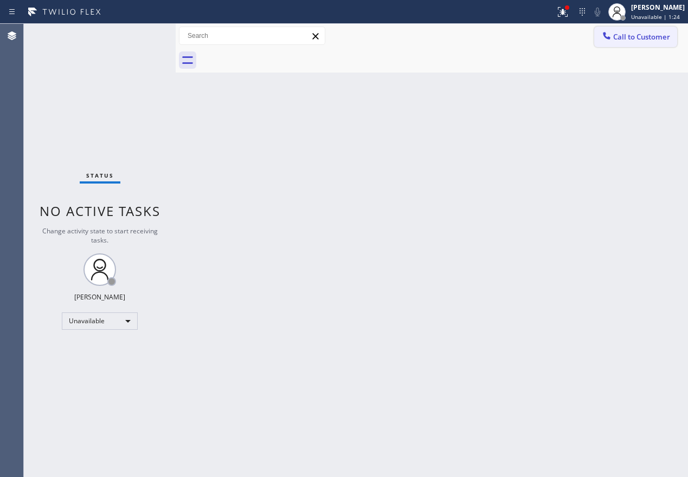
click at [636, 37] on span "Call to Customer" at bounding box center [641, 37] width 57 height 10
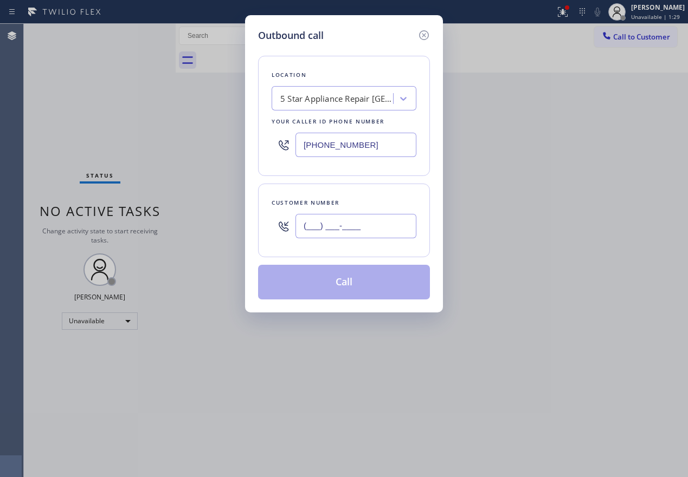
click at [378, 231] on input "(___) ___-____" at bounding box center [355, 226] width 121 height 24
paste input "760) 848-8577"
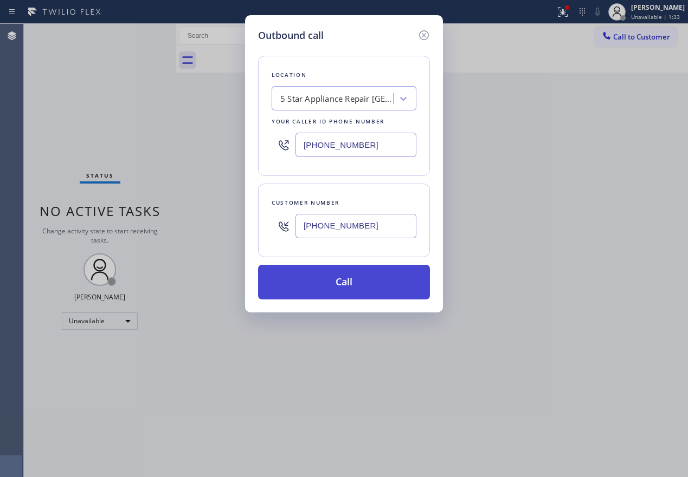
type input "(760) 848-8577"
click at [333, 279] on button "Call" at bounding box center [344, 282] width 172 height 35
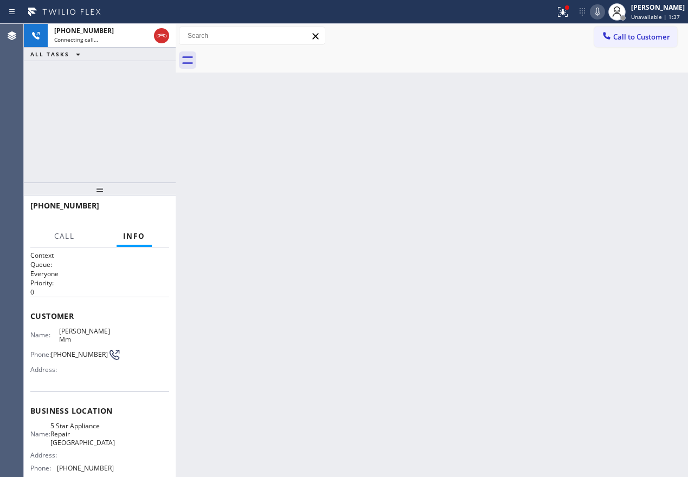
click at [598, 10] on div at bounding box center [597, 11] width 15 height 13
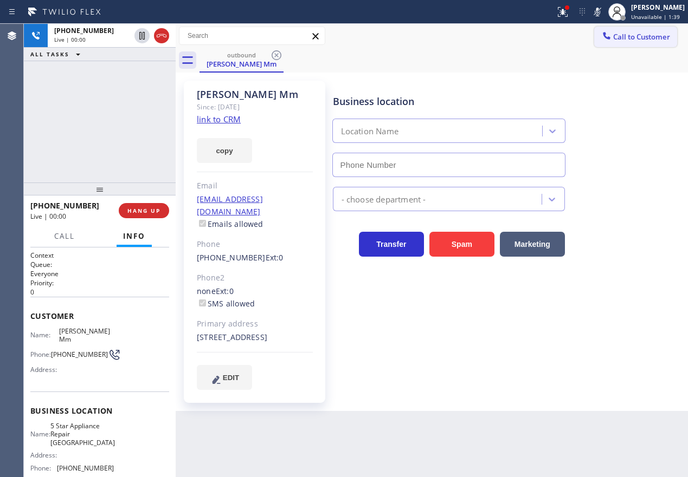
type input "(760) 493-6331"
click at [139, 206] on button "HANG UP" at bounding box center [144, 210] width 50 height 15
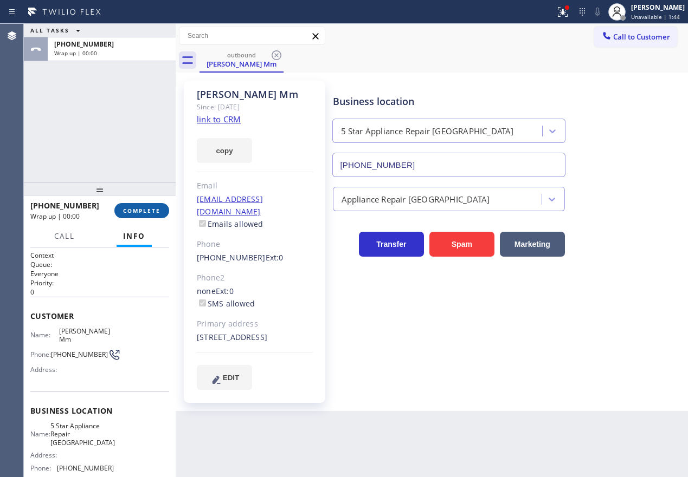
click at [140, 208] on span "COMPLETE" at bounding box center [141, 211] width 37 height 8
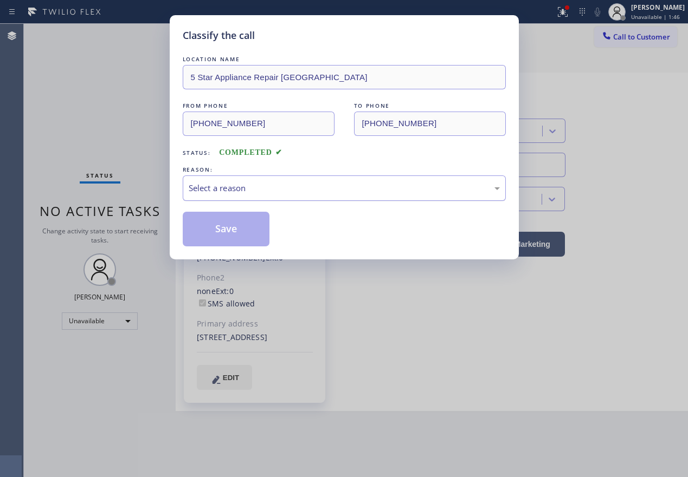
click at [273, 187] on div "Select a reason" at bounding box center [344, 188] width 311 height 12
click at [229, 232] on button "Save" at bounding box center [226, 229] width 87 height 35
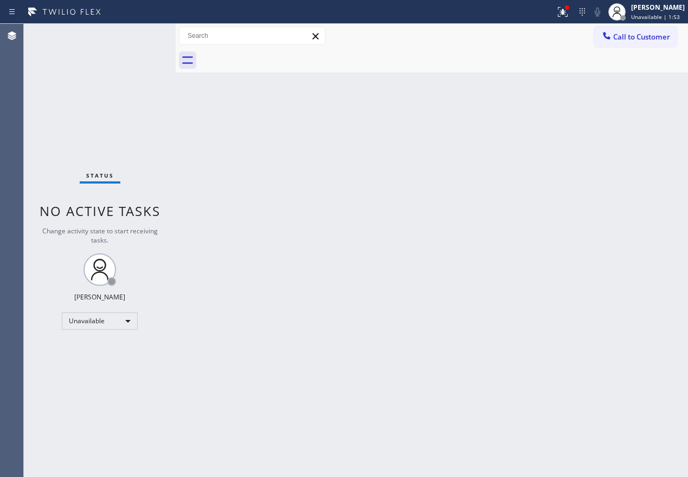
drag, startPoint x: 653, startPoint y: 35, endPoint x: 418, endPoint y: 148, distance: 260.3
click at [649, 38] on span "Call to Customer" at bounding box center [641, 37] width 57 height 10
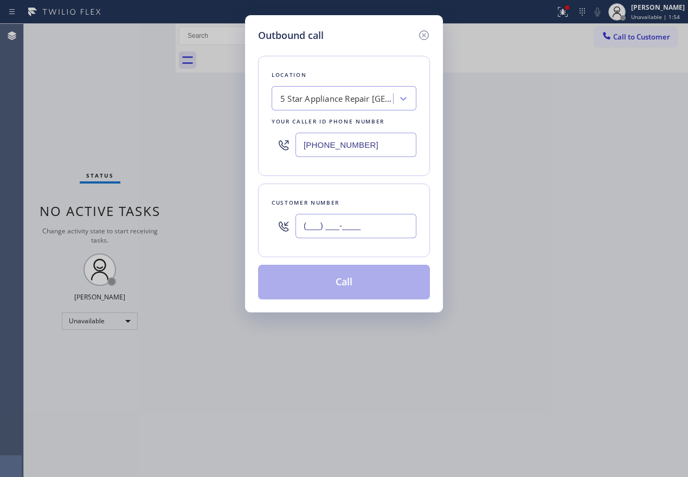
click at [378, 238] on input "(___) ___-____" at bounding box center [355, 226] width 121 height 24
paste input "917) 499-8180"
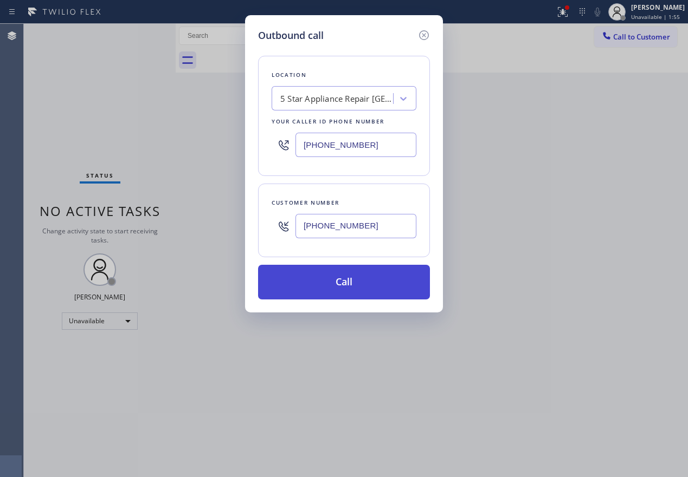
type input "(917) 499-8180"
click at [342, 282] on button "Call" at bounding box center [344, 282] width 172 height 35
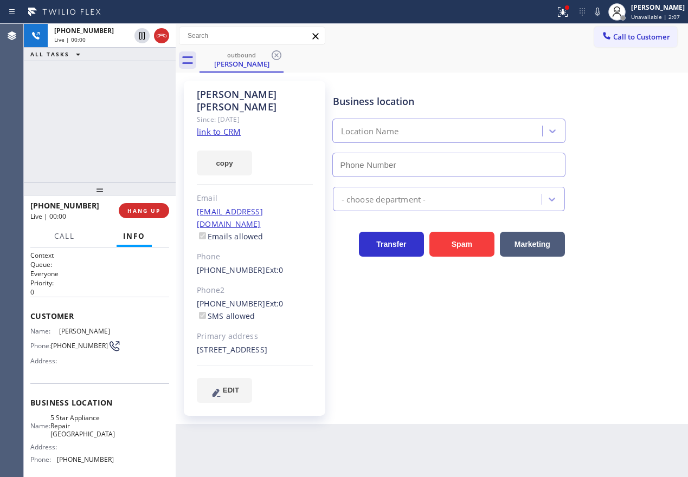
type input "(760) 493-6331"
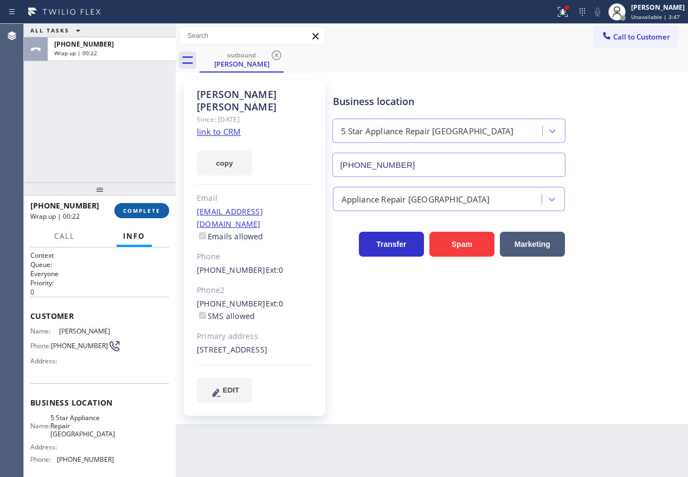
click at [137, 206] on button "COMPLETE" at bounding box center [141, 210] width 55 height 15
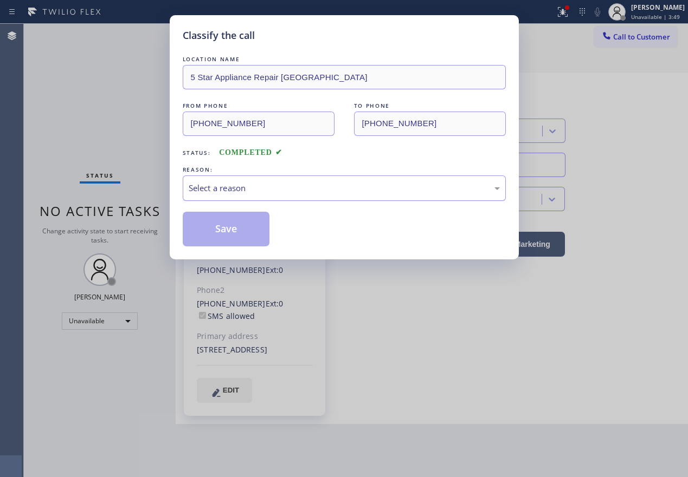
click at [235, 195] on div "Select a reason" at bounding box center [344, 188] width 323 height 25
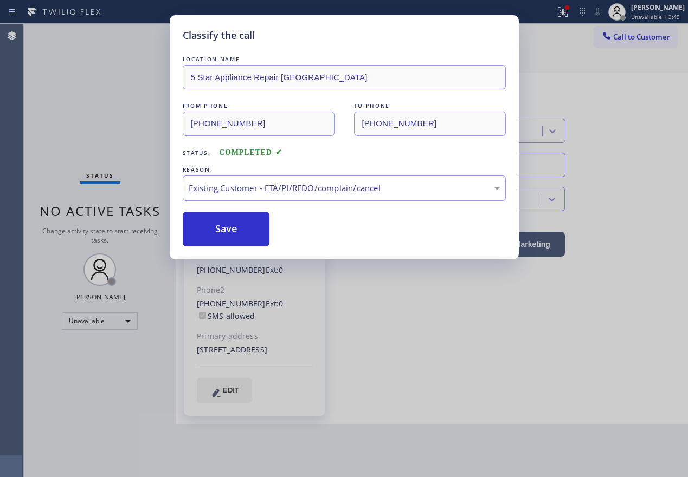
click at [216, 230] on button "Save" at bounding box center [226, 229] width 87 height 35
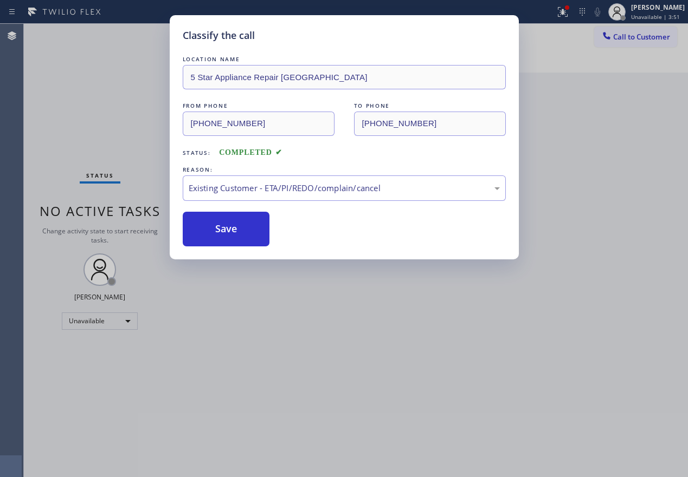
click at [643, 12] on div "Paula Arnado Unavailable | 3:51" at bounding box center [658, 11] width 59 height 19
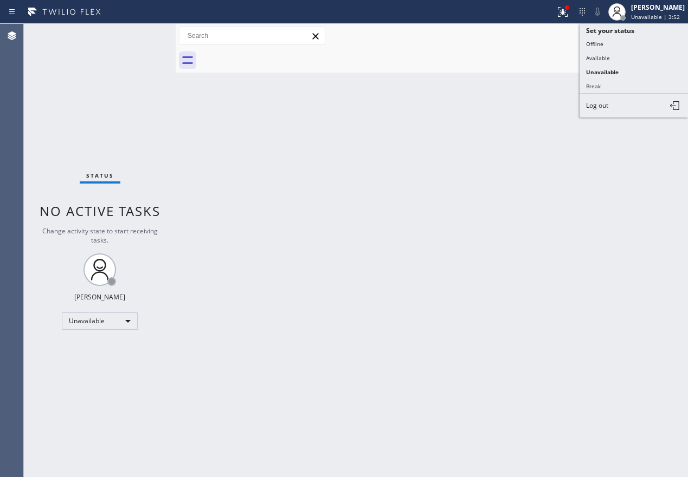
click at [643, 12] on div "Paula Arnado Unavailable | 3:52" at bounding box center [658, 11] width 59 height 19
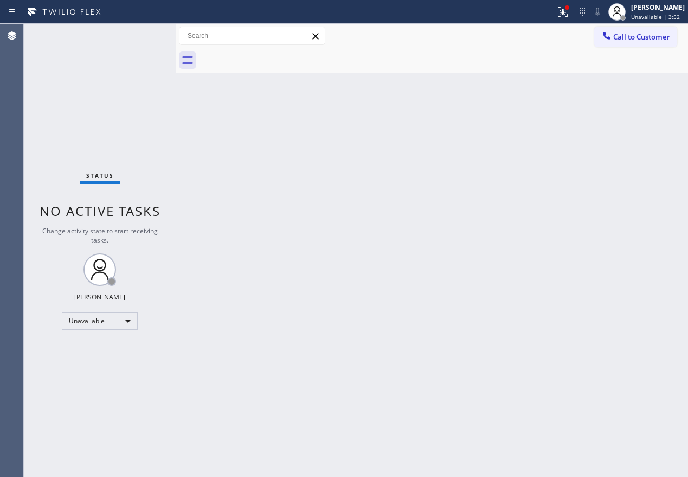
click at [643, 12] on div "Paula Arnado Unavailable | 3:52" at bounding box center [658, 11] width 59 height 19
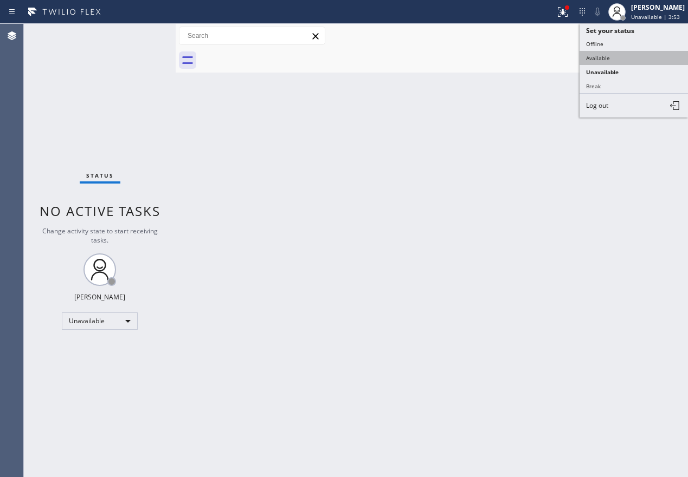
click at [643, 61] on button "Available" at bounding box center [633, 58] width 108 height 14
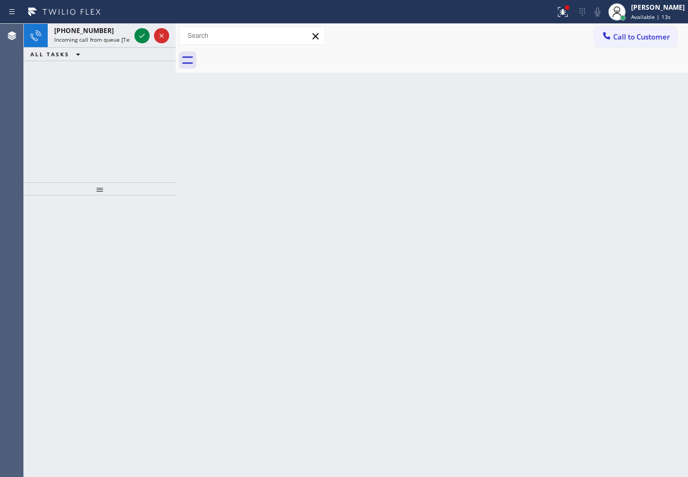
click at [624, 236] on div "Back to Dashboard Change Sender ID Customers Technicians Select a contact Outbo…" at bounding box center [432, 251] width 512 height 454
click at [132, 35] on div at bounding box center [151, 36] width 39 height 24
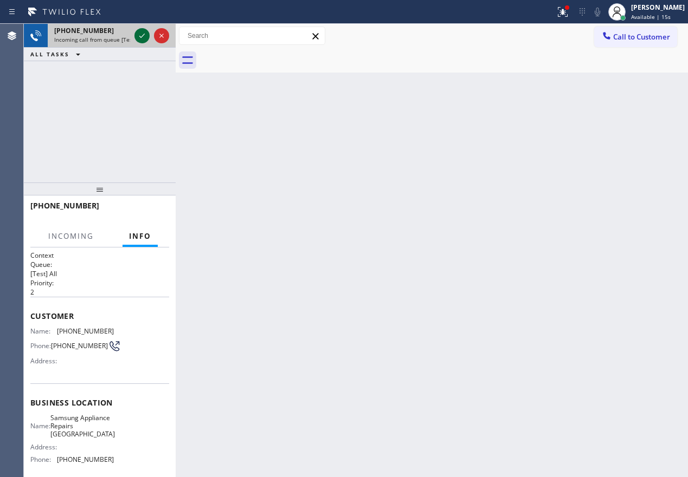
click at [135, 35] on icon at bounding box center [141, 35] width 13 height 13
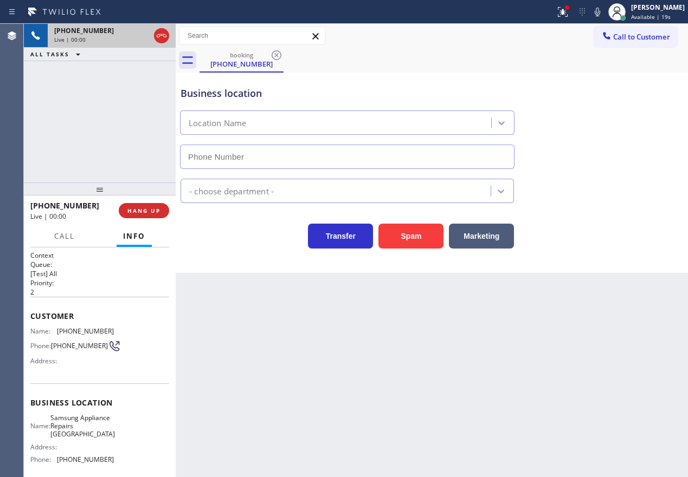
type input "(415) 480-7108"
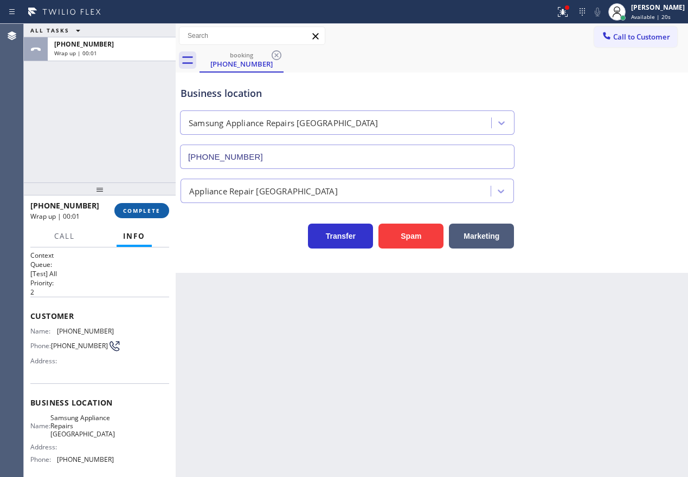
click at [148, 211] on span "COMPLETE" at bounding box center [141, 211] width 37 height 8
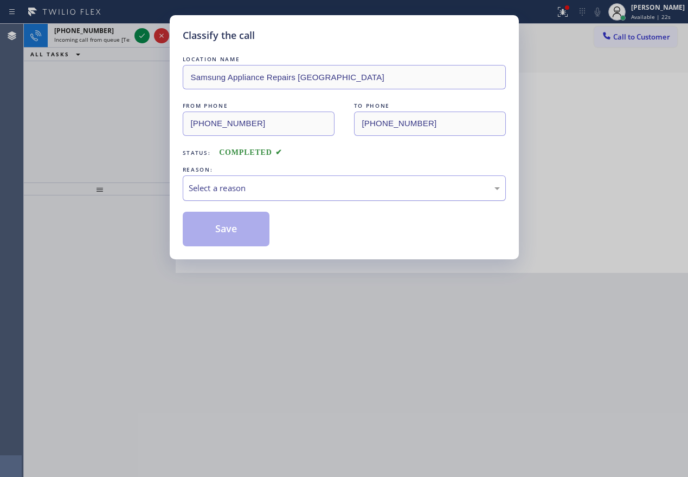
click at [224, 198] on div "Select a reason" at bounding box center [344, 188] width 323 height 25
click at [232, 237] on button "Save" at bounding box center [226, 229] width 87 height 35
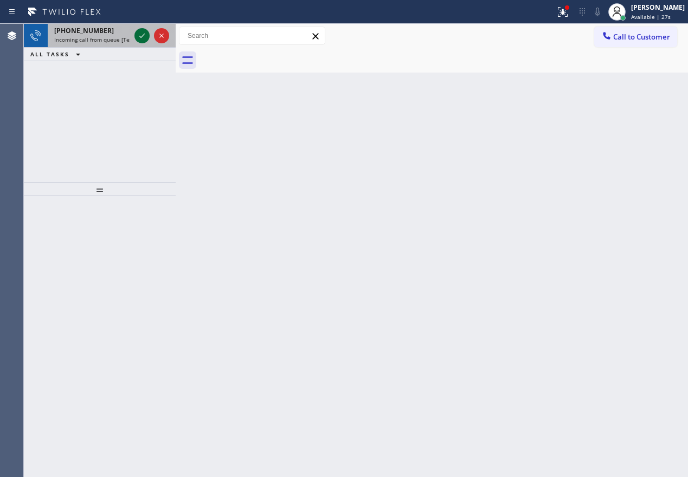
click at [138, 31] on icon at bounding box center [141, 35] width 13 height 13
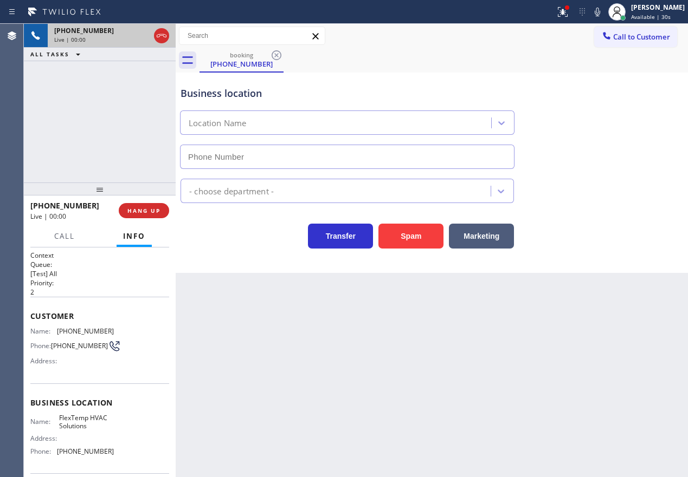
type input "(669) 322-8938"
click at [394, 238] on button "Spam" at bounding box center [410, 236] width 65 height 25
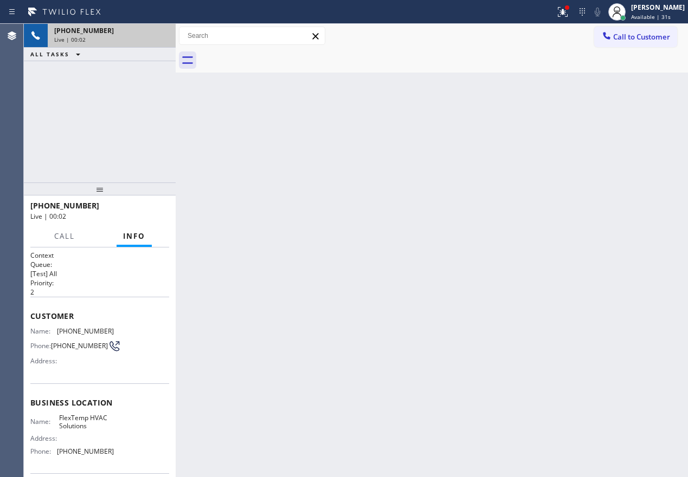
drag, startPoint x: 642, startPoint y: 269, endPoint x: 623, endPoint y: 282, distance: 22.9
click at [642, 269] on div "Back to Dashboard Change Sender ID Customers Technicians Select a contact Outbo…" at bounding box center [432, 251] width 512 height 454
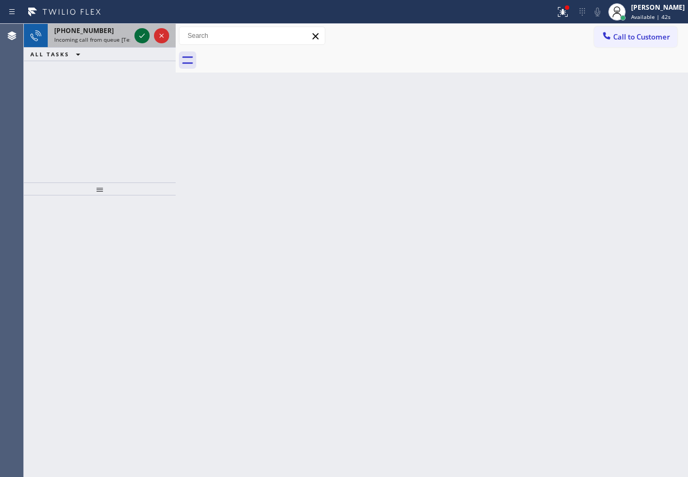
click at [141, 32] on icon at bounding box center [141, 35] width 13 height 13
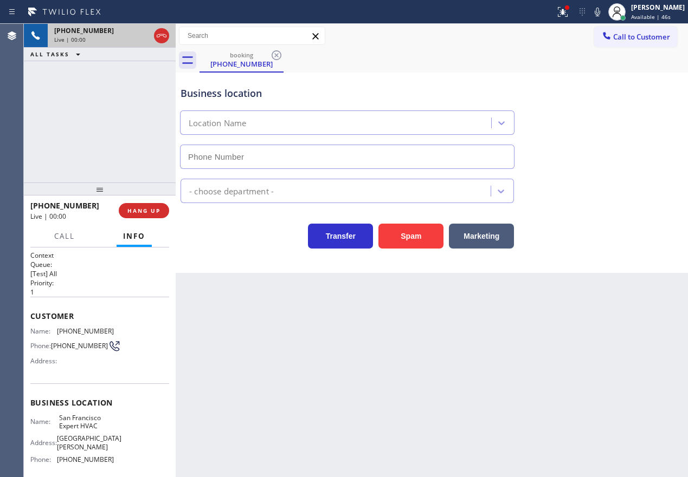
type input "(415) 371-9413"
click at [392, 232] on button "Spam" at bounding box center [410, 236] width 65 height 25
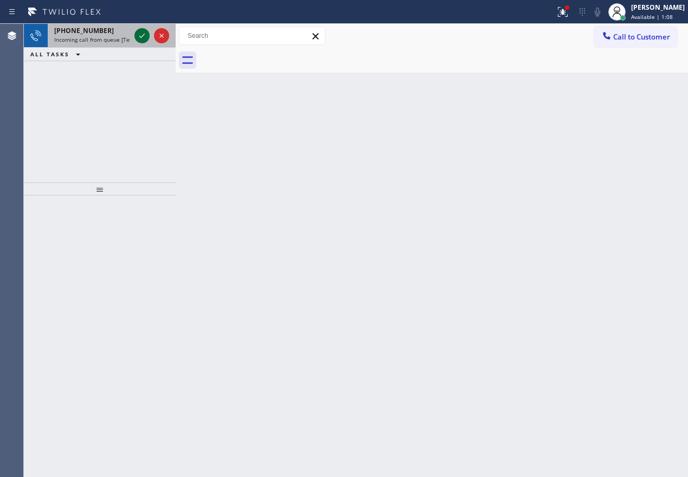
click at [136, 39] on icon at bounding box center [141, 35] width 13 height 13
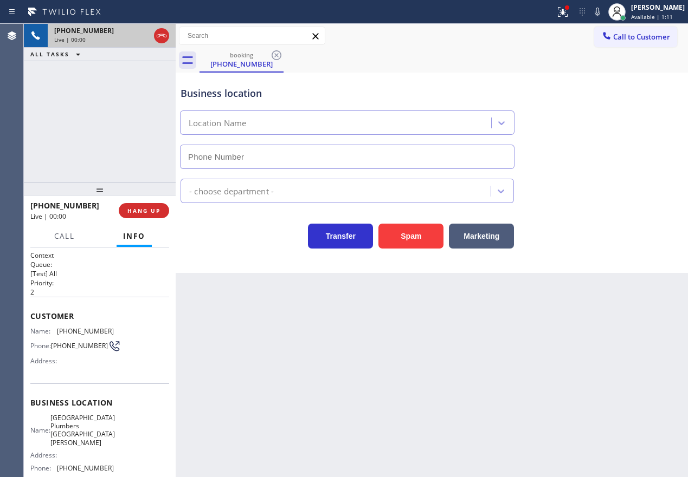
type input "(408) 844-4822"
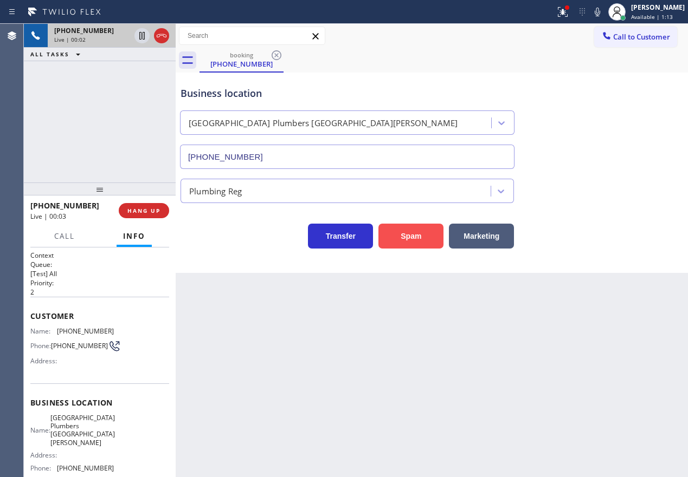
click at [392, 235] on button "Spam" at bounding box center [410, 236] width 65 height 25
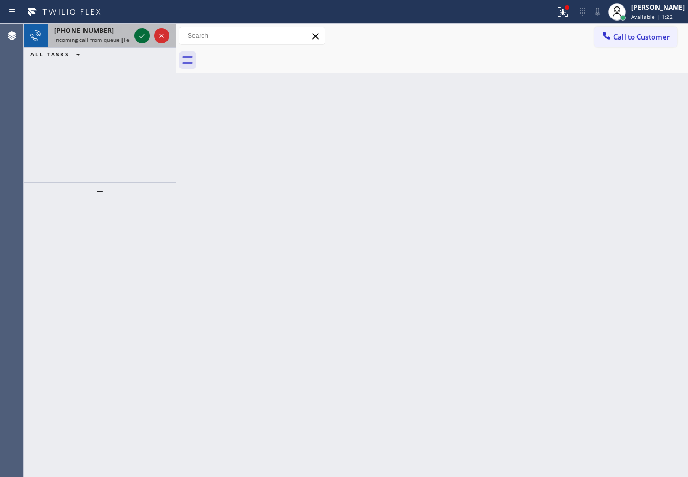
click at [140, 35] on icon at bounding box center [141, 35] width 13 height 13
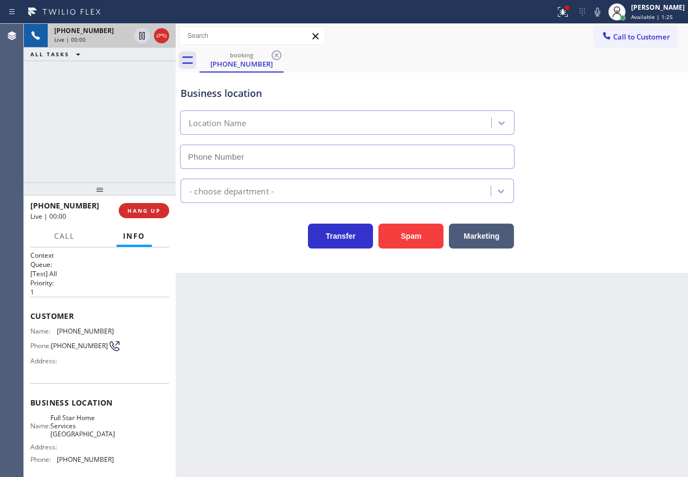
type input "(310) 868-2328"
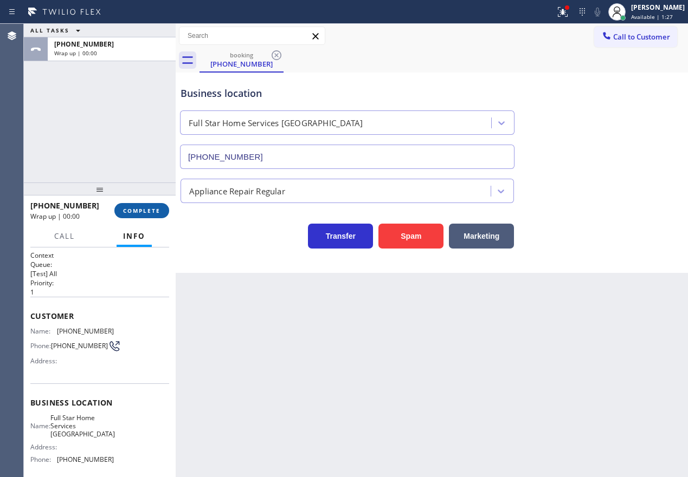
click at [142, 216] on button "COMPLETE" at bounding box center [141, 210] width 55 height 15
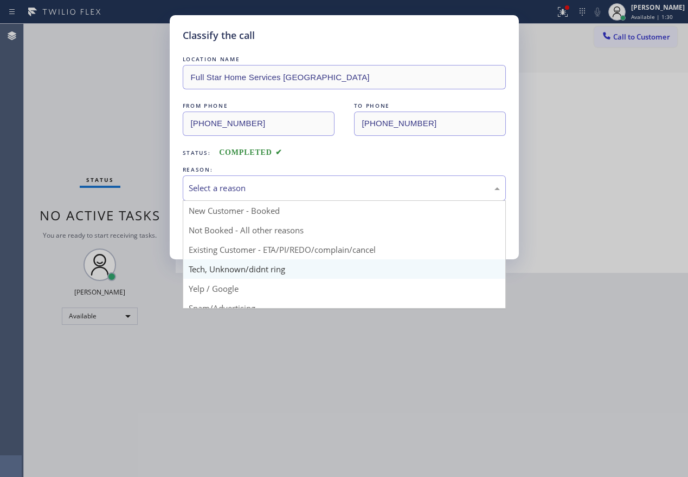
drag, startPoint x: 257, startPoint y: 190, endPoint x: 234, endPoint y: 260, distance: 73.7
click at [257, 195] on div "Select a reason" at bounding box center [344, 188] width 323 height 25
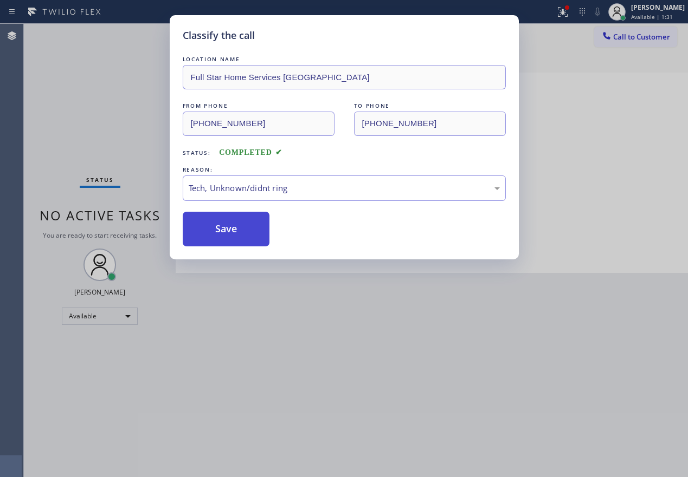
click at [228, 237] on button "Save" at bounding box center [226, 229] width 87 height 35
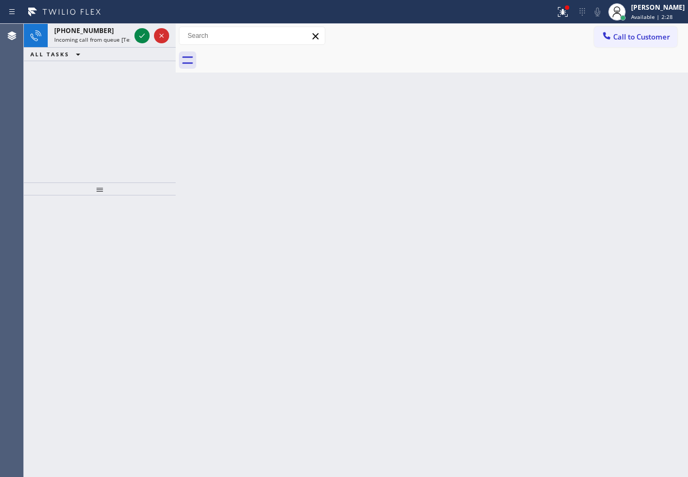
drag, startPoint x: 578, startPoint y: 116, endPoint x: 124, endPoint y: 137, distance: 454.5
click at [578, 116] on div "Back to Dashboard Change Sender ID Customers Technicians Select a contact Outbo…" at bounding box center [432, 251] width 512 height 454
click at [146, 34] on icon at bounding box center [141, 35] width 13 height 13
click at [567, 290] on div "Back to Dashboard Change Sender ID Customers Technicians Select a contact Outbo…" at bounding box center [432, 251] width 512 height 454
click at [143, 38] on icon at bounding box center [141, 35] width 13 height 13
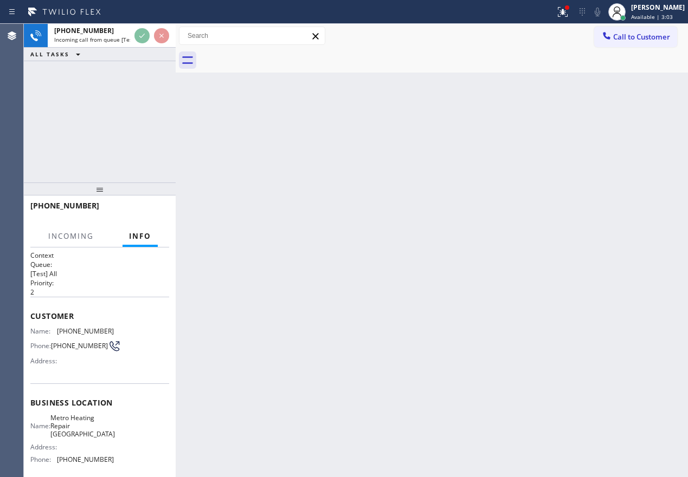
click at [450, 310] on div "Back to Dashboard Change Sender ID Customers Technicians Select a contact Outbo…" at bounding box center [432, 251] width 512 height 454
click at [549, 299] on div "Back to Dashboard Change Sender ID Customers Technicians Select a contact Outbo…" at bounding box center [432, 251] width 512 height 454
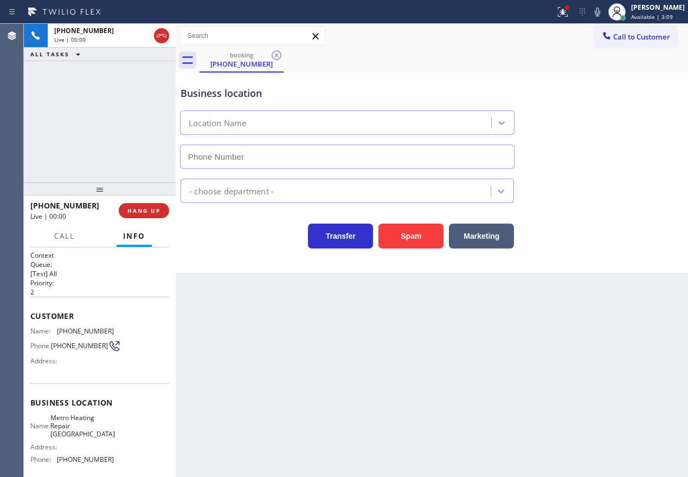
type input "(305) 871-9474"
click at [155, 212] on span "HANG UP" at bounding box center [143, 211] width 33 height 8
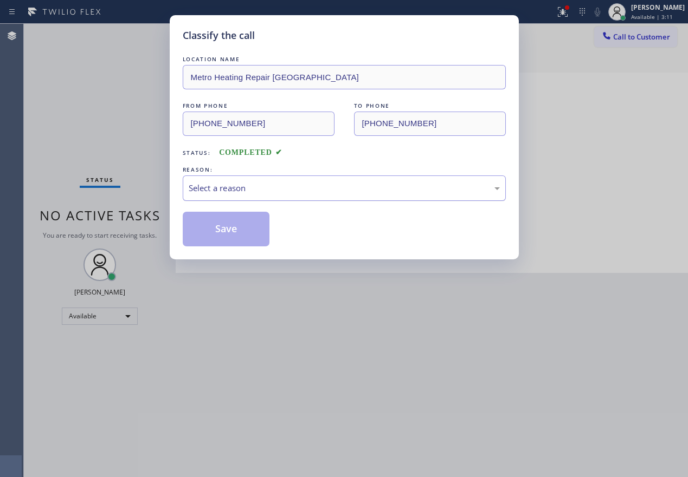
drag, startPoint x: 285, startPoint y: 186, endPoint x: 275, endPoint y: 199, distance: 16.6
click at [286, 186] on div "Select a reason" at bounding box center [344, 188] width 311 height 12
click at [221, 224] on button "Save" at bounding box center [226, 229] width 87 height 35
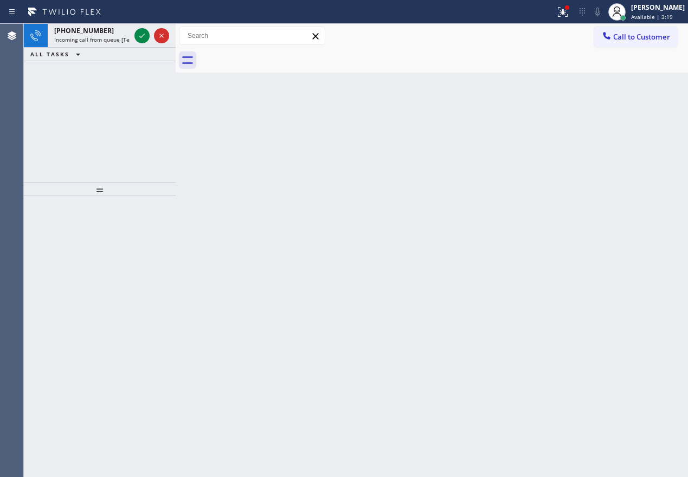
click at [282, 163] on div "Back to Dashboard Change Sender ID Customers Technicians Select a contact Outbo…" at bounding box center [432, 251] width 512 height 454
click at [613, 154] on div "Back to Dashboard Change Sender ID Customers Technicians Select a contact Outbo…" at bounding box center [432, 251] width 512 height 454
click at [141, 31] on icon at bounding box center [141, 35] width 13 height 13
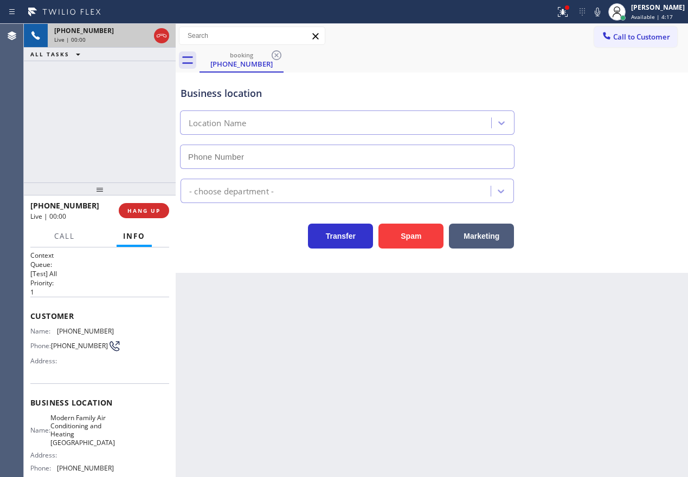
type input "(657) 312-3323"
click at [104, 423] on span "Modern Family Air Conditioning and Heating Midway City" at bounding box center [82, 431] width 64 height 34
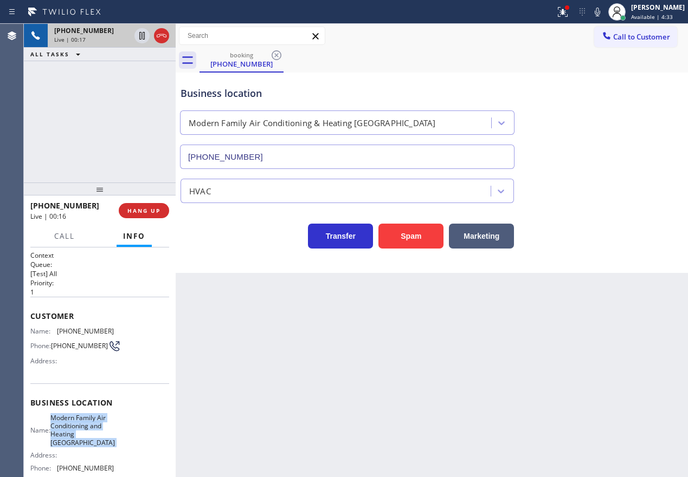
click at [104, 423] on span "Modern Family Air Conditioning and Heating Midway City" at bounding box center [82, 431] width 64 height 34
copy span "Modern Family Air Conditioning and Heating Midway City"
click at [303, 166] on input "(657) 312-3323" at bounding box center [347, 157] width 334 height 24
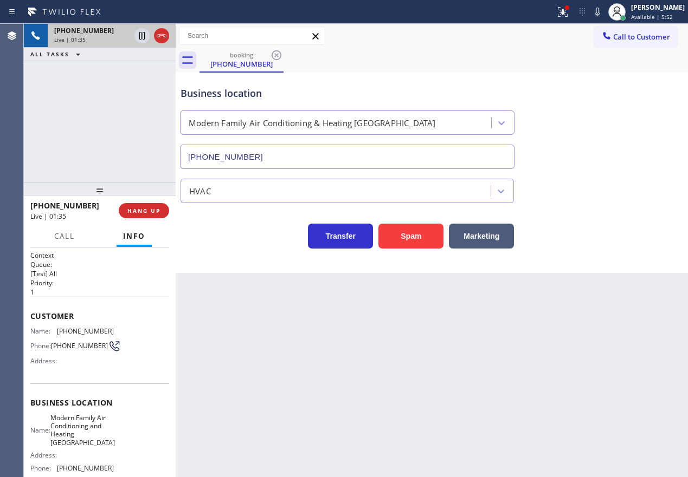
click at [84, 332] on span "(714) 269-1220" at bounding box center [85, 331] width 57 height 8
copy span "(714) 269-1220"
click at [141, 38] on icon at bounding box center [141, 36] width 5 height 8
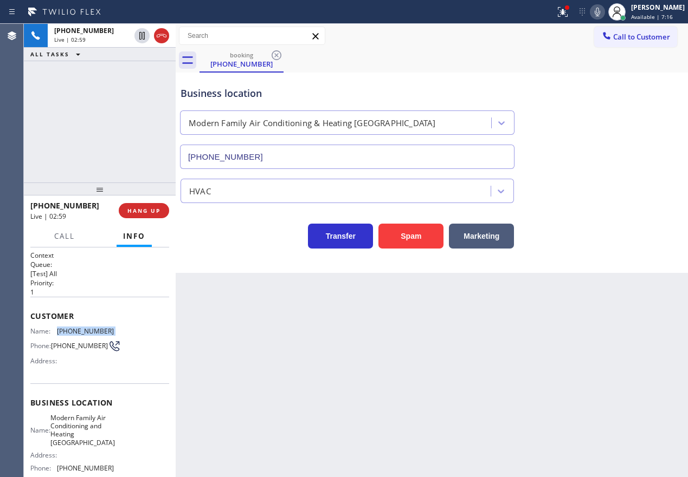
click at [604, 9] on icon at bounding box center [597, 11] width 13 height 13
click at [657, 316] on div "Back to Dashboard Change Sender ID Customers Technicians Select a contact Outbo…" at bounding box center [432, 251] width 512 height 454
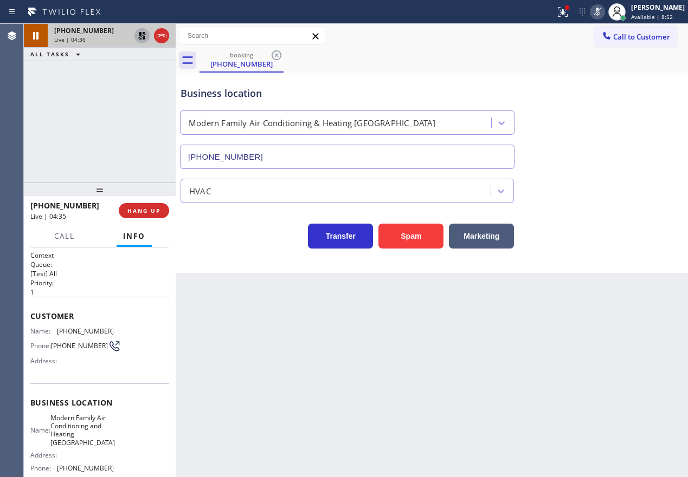
click at [142, 35] on icon at bounding box center [141, 35] width 13 height 13
click at [603, 14] on icon at bounding box center [597, 11] width 13 height 13
click at [596, 199] on div "HVAC" at bounding box center [431, 188] width 507 height 29
click at [137, 31] on icon at bounding box center [141, 35] width 13 height 13
drag, startPoint x: 613, startPoint y: 125, endPoint x: 608, endPoint y: 49, distance: 76.0
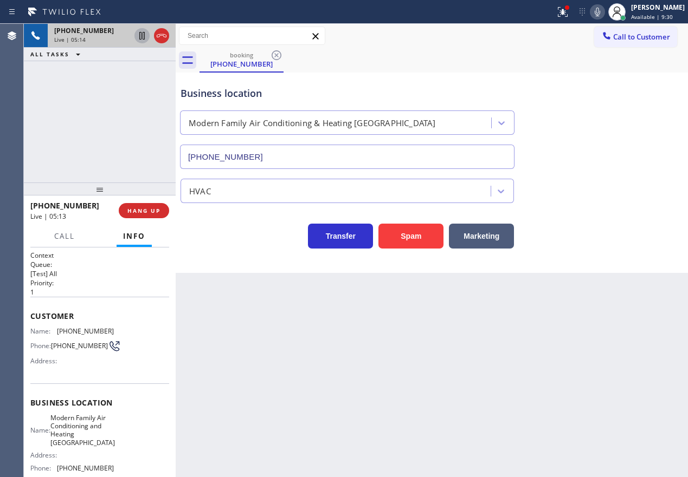
click at [613, 124] on div "Business location Modern Family Air Conditioning & Heating Midway City (657) 31…" at bounding box center [431, 120] width 507 height 98
click at [600, 16] on icon at bounding box center [596, 12] width 5 height 9
click at [604, 10] on icon at bounding box center [597, 11] width 13 height 13
click at [139, 40] on icon at bounding box center [141, 35] width 13 height 13
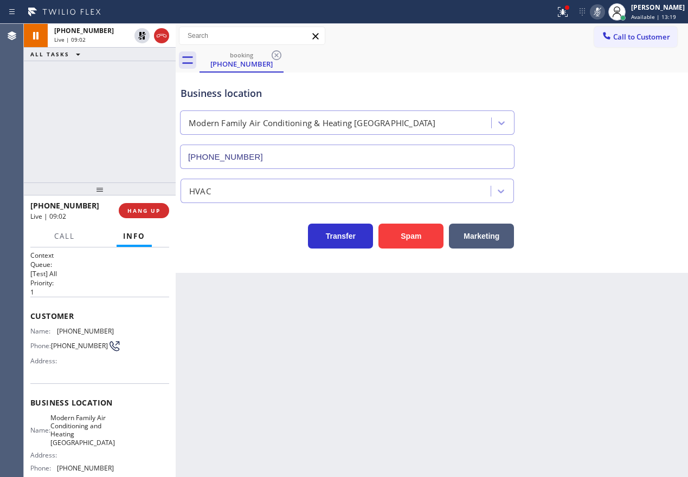
drag, startPoint x: 136, startPoint y: 38, endPoint x: 497, endPoint y: 25, distance: 361.6
click at [137, 38] on icon at bounding box center [141, 35] width 13 height 13
click at [604, 18] on icon at bounding box center [597, 11] width 13 height 13
click at [604, 13] on icon at bounding box center [597, 11] width 13 height 13
drag, startPoint x: 136, startPoint y: 34, endPoint x: 220, endPoint y: 277, distance: 257.4
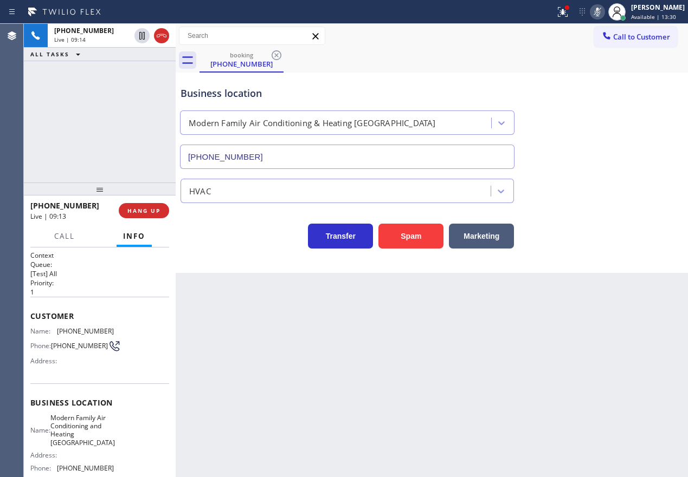
click at [136, 34] on icon at bounding box center [141, 35] width 13 height 13
click at [611, 271] on div "Business location Modern Family Air Conditioning & Heating Midway City (657) 31…" at bounding box center [432, 173] width 512 height 200
drag, startPoint x: 578, startPoint y: 11, endPoint x: 532, endPoint y: 109, distance: 108.1
click at [569, 12] on icon at bounding box center [562, 11] width 13 height 13
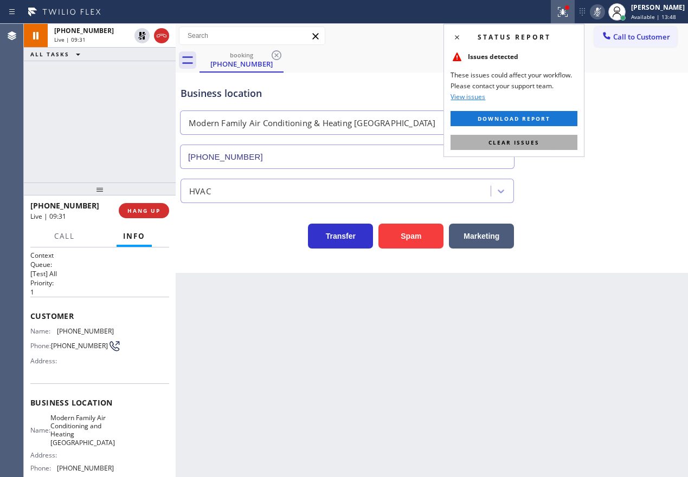
click at [531, 148] on button "Clear issues" at bounding box center [513, 142] width 127 height 15
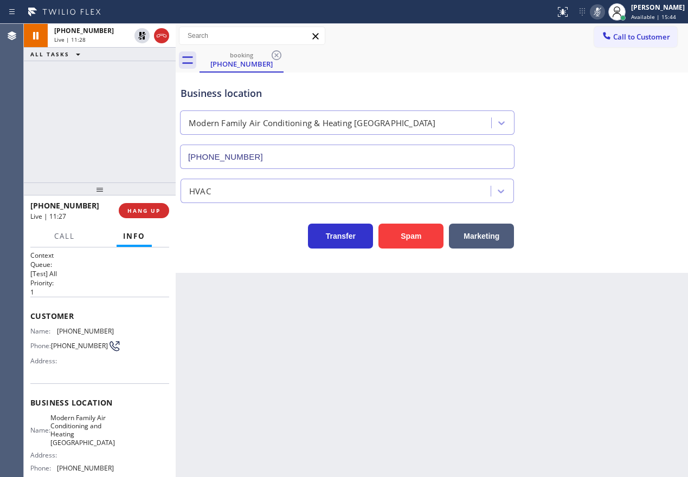
drag, startPoint x: 615, startPoint y: 170, endPoint x: 474, endPoint y: 199, distance: 144.3
click at [615, 170] on div "HVAC" at bounding box center [431, 186] width 507 height 34
drag, startPoint x: 586, startPoint y: 170, endPoint x: 596, endPoint y: 12, distance: 158.0
click at [588, 168] on div "Business location Modern Family Air Conditioning & Heating Midway City (657) 31…" at bounding box center [431, 161] width 507 height 173
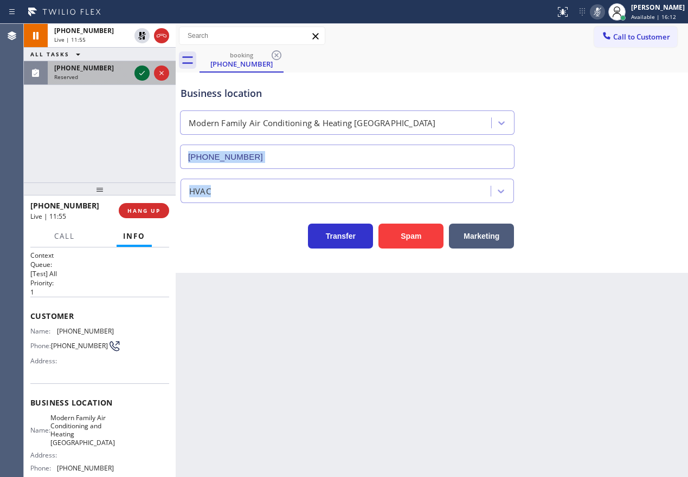
click at [138, 71] on icon at bounding box center [141, 73] width 13 height 13
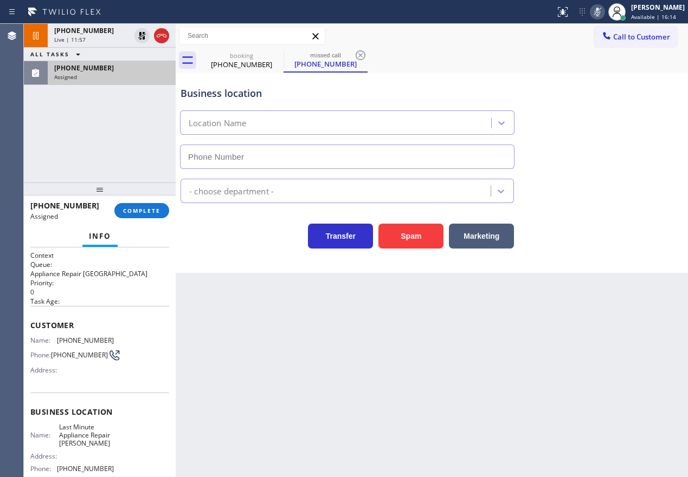
type input "(253) 345-4242"
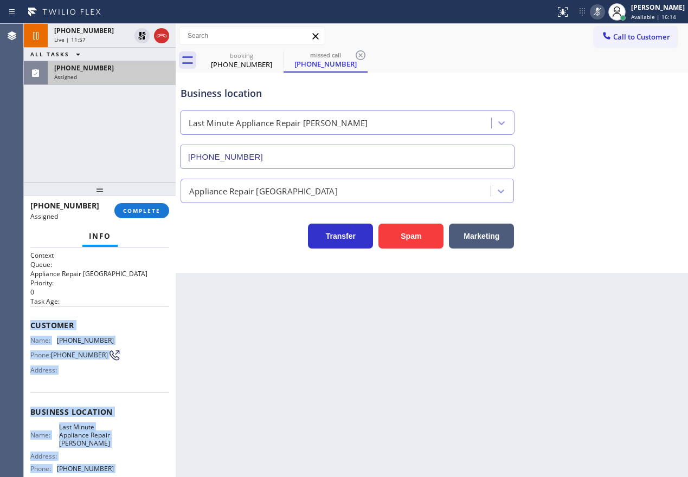
scroll to position [103, 0]
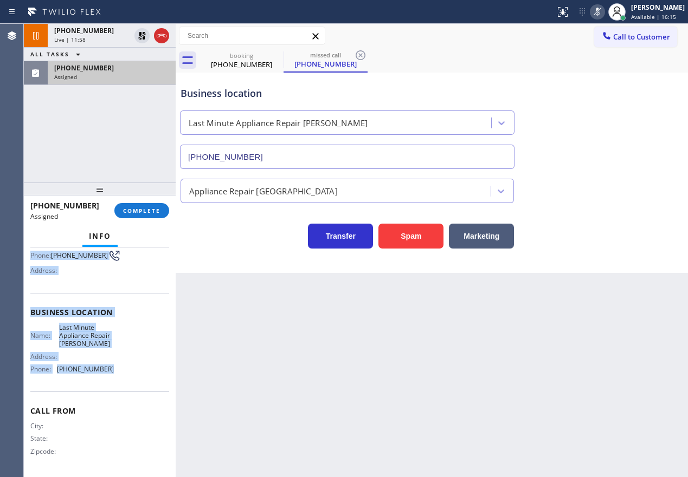
drag, startPoint x: 32, startPoint y: 326, endPoint x: 137, endPoint y: 375, distance: 116.1
click at [137, 375] on div "Context Queue: Appliance Repair High End Priority: 0 Task Age: Customer Name: (…" at bounding box center [99, 312] width 139 height 323
copy div "Customer Name: (253) 740-3010 Phone: (253) 740-3010 Address: Business location …"
click at [144, 209] on span "COMPLETE" at bounding box center [141, 211] width 37 height 8
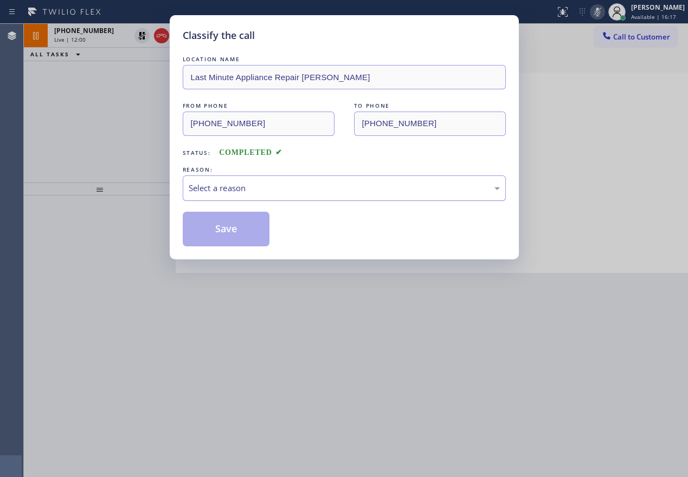
click at [289, 191] on div "Select a reason" at bounding box center [344, 188] width 311 height 12
drag, startPoint x: 225, startPoint y: 236, endPoint x: 523, endPoint y: 61, distance: 345.3
click at [226, 235] on button "Save" at bounding box center [226, 229] width 87 height 35
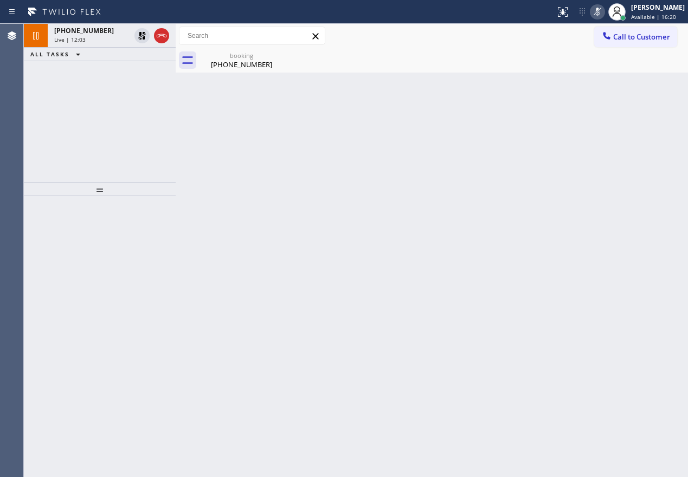
click at [600, 14] on icon at bounding box center [596, 12] width 5 height 9
click at [143, 35] on icon at bounding box center [141, 35] width 13 height 13
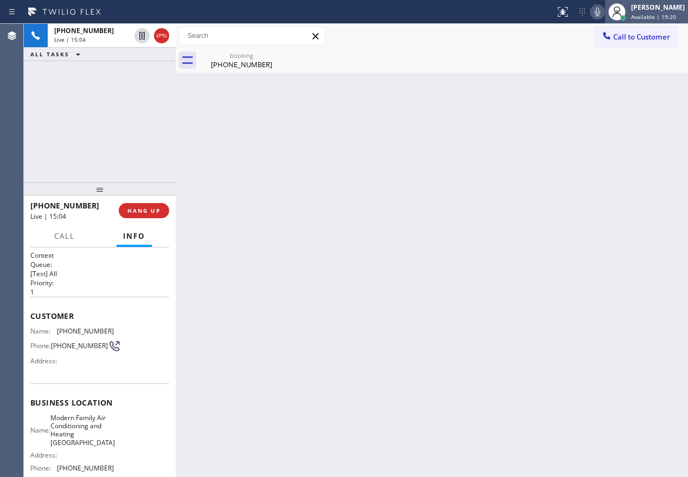
click at [651, 12] on div "Paula Arnado Available | 19:20" at bounding box center [658, 11] width 59 height 19
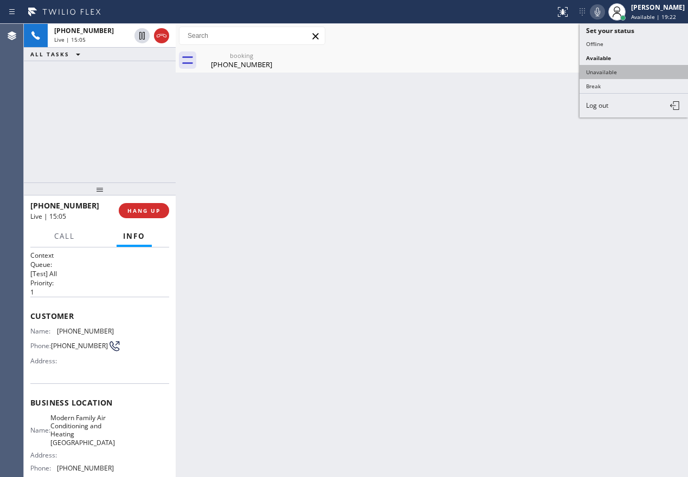
click at [629, 72] on button "Unavailable" at bounding box center [633, 72] width 108 height 14
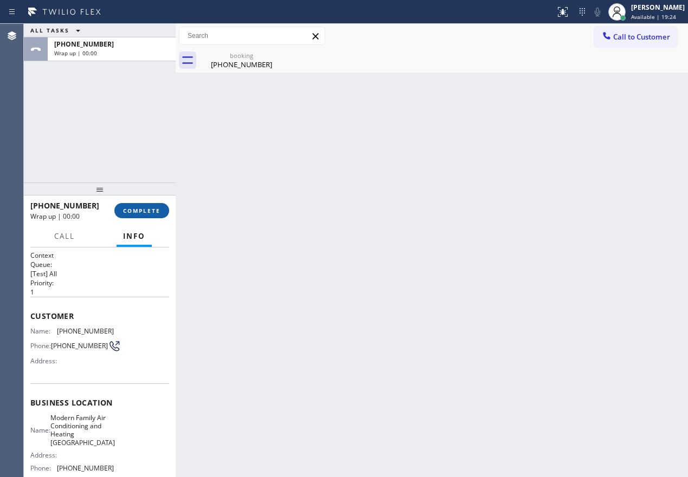
click at [151, 210] on span "COMPLETE" at bounding box center [141, 211] width 37 height 8
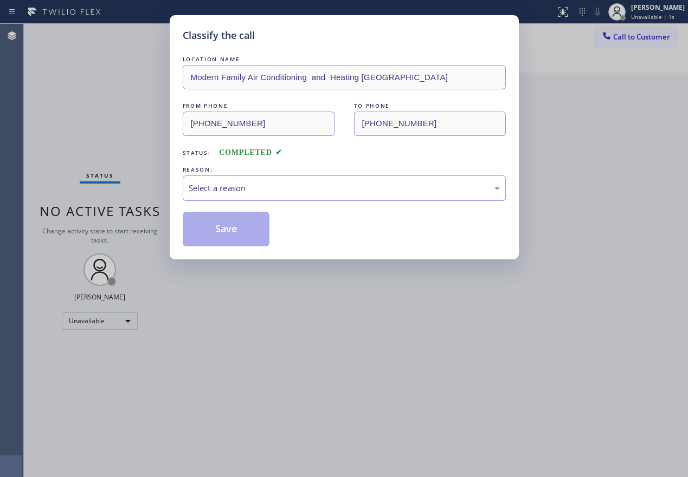
click at [271, 182] on div "Select a reason" at bounding box center [344, 188] width 311 height 12
click at [211, 230] on button "Save" at bounding box center [226, 229] width 87 height 35
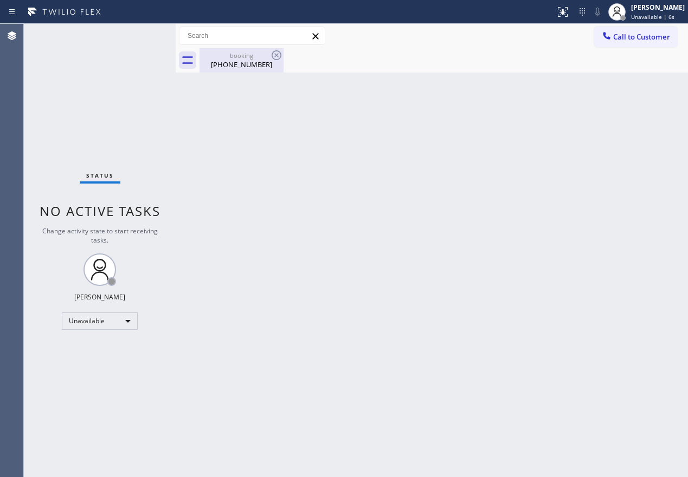
click at [231, 70] on div "booking (714) 269-1220" at bounding box center [241, 60] width 82 height 24
click at [623, 9] on icon at bounding box center [616, 11] width 13 height 13
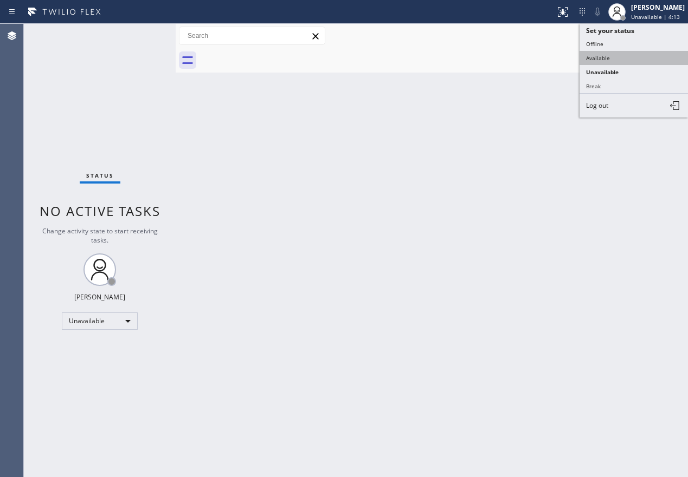
click at [629, 57] on button "Available" at bounding box center [633, 58] width 108 height 14
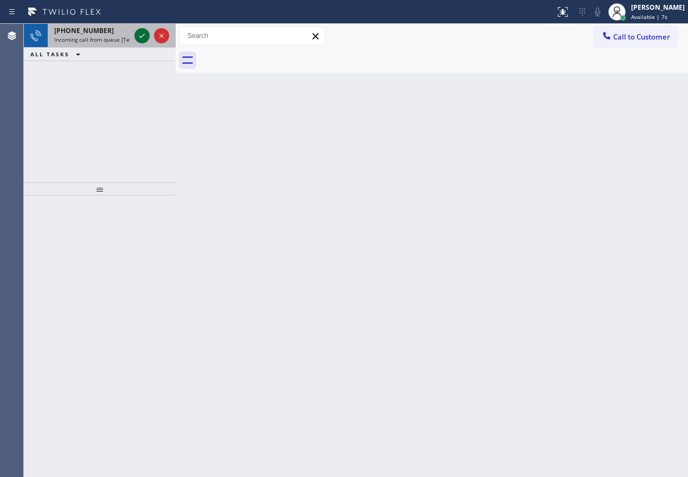
click at [143, 38] on icon at bounding box center [141, 35] width 13 height 13
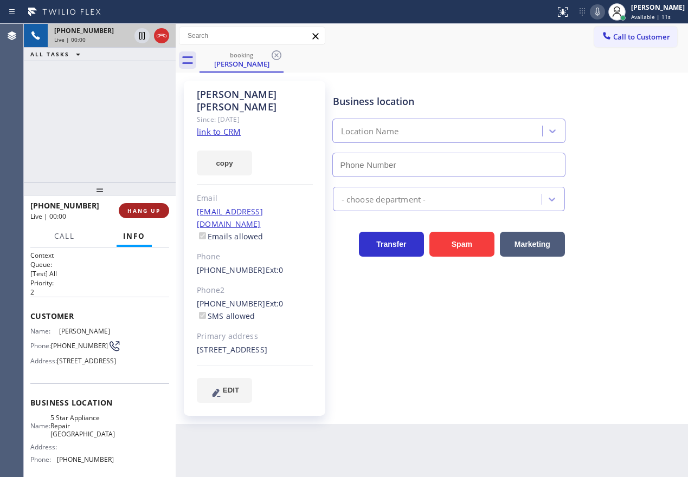
type input "(760) 493-6331"
click at [146, 209] on span "HANG UP" at bounding box center [143, 211] width 33 height 8
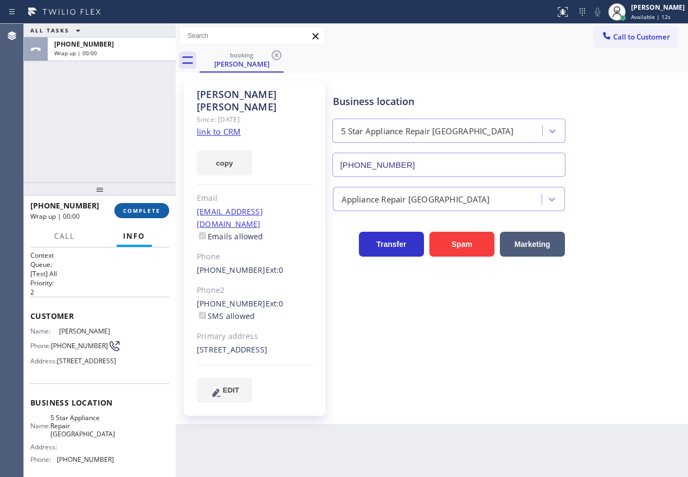
click at [146, 209] on span "COMPLETE" at bounding box center [141, 211] width 37 height 8
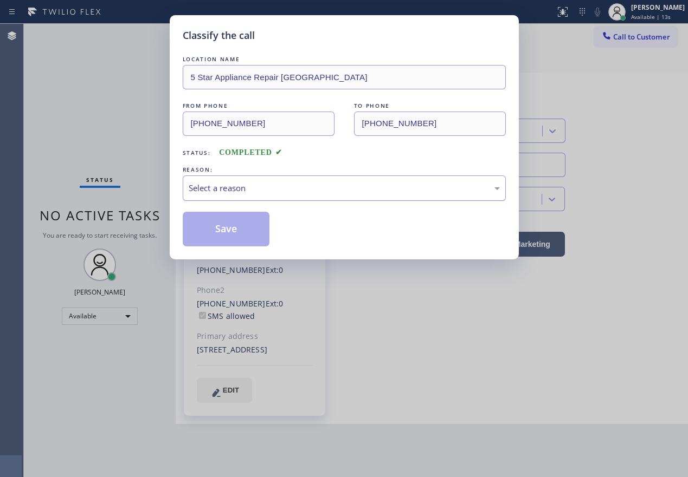
click at [214, 177] on div "Select a reason" at bounding box center [344, 188] width 323 height 25
click at [232, 231] on button "Save" at bounding box center [226, 229] width 87 height 35
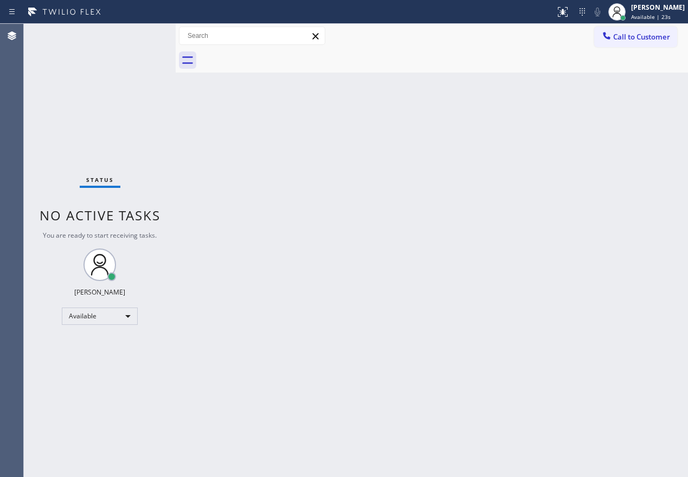
click at [605, 180] on div "Back to Dashboard Change Sender ID Customers Technicians Select a contact Outbo…" at bounding box center [432, 251] width 512 height 454
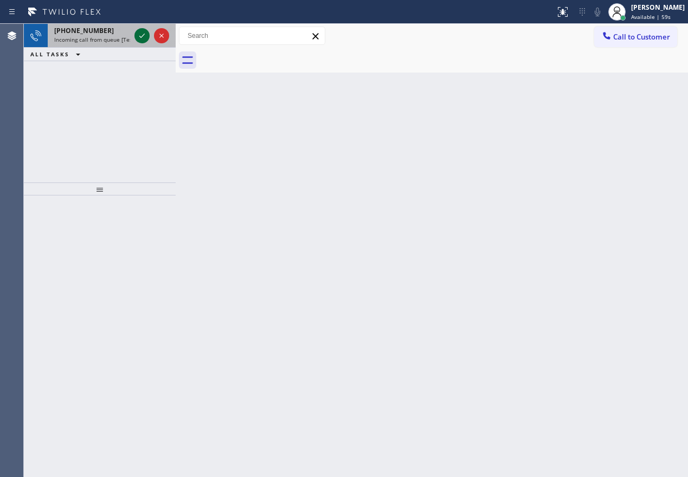
click at [145, 38] on icon at bounding box center [141, 35] width 13 height 13
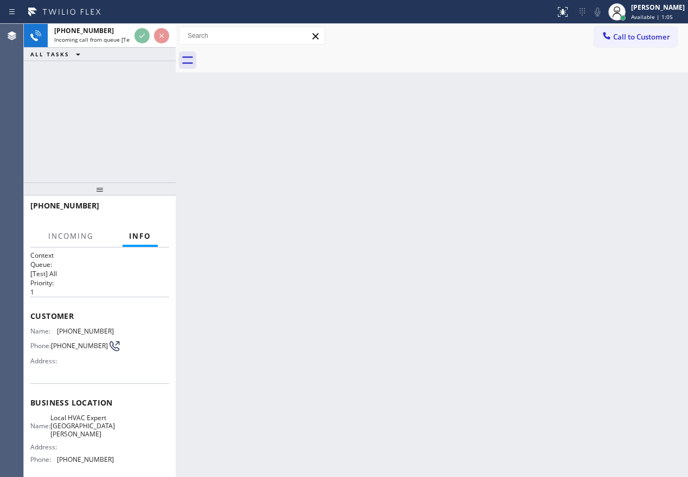
click at [333, 176] on div "Back to Dashboard Change Sender ID Customers Technicians Select a contact Outbo…" at bounding box center [432, 251] width 512 height 454
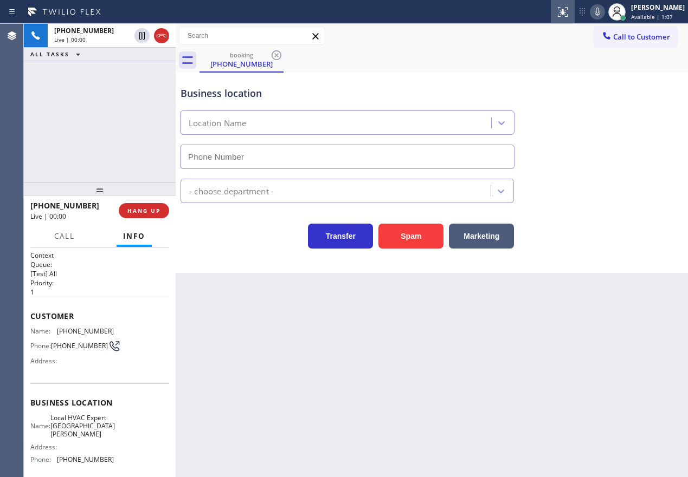
type input "(786) 971-2230"
click at [604, 14] on icon at bounding box center [597, 11] width 13 height 13
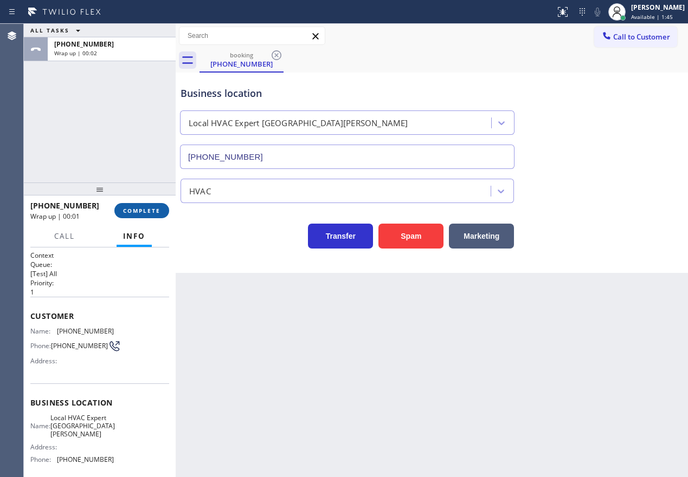
click at [153, 212] on span "COMPLETE" at bounding box center [141, 211] width 37 height 8
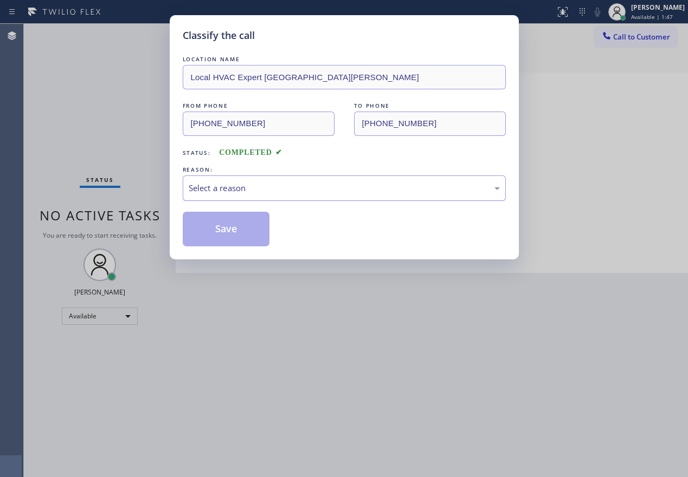
click at [241, 188] on div "Select a reason" at bounding box center [344, 188] width 311 height 12
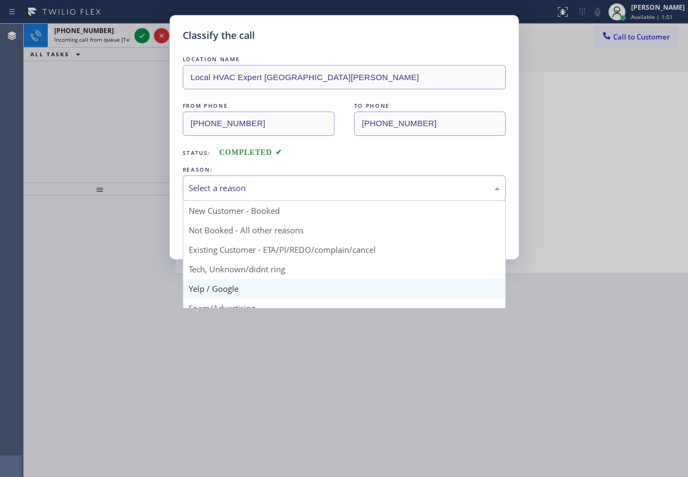
scroll to position [54, 0]
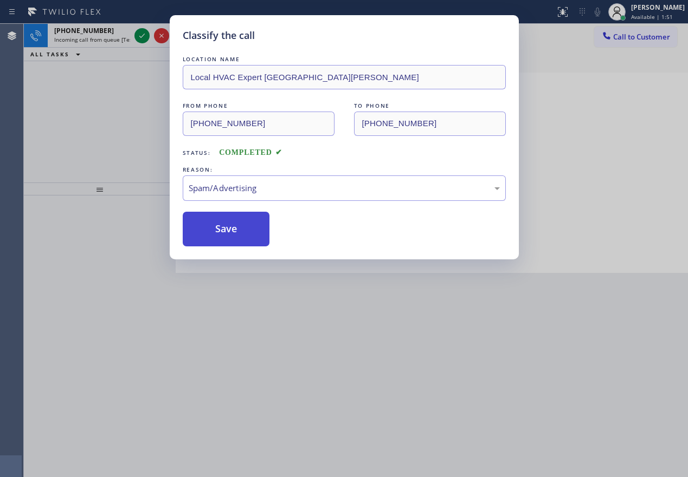
click at [232, 226] on button "Save" at bounding box center [226, 229] width 87 height 35
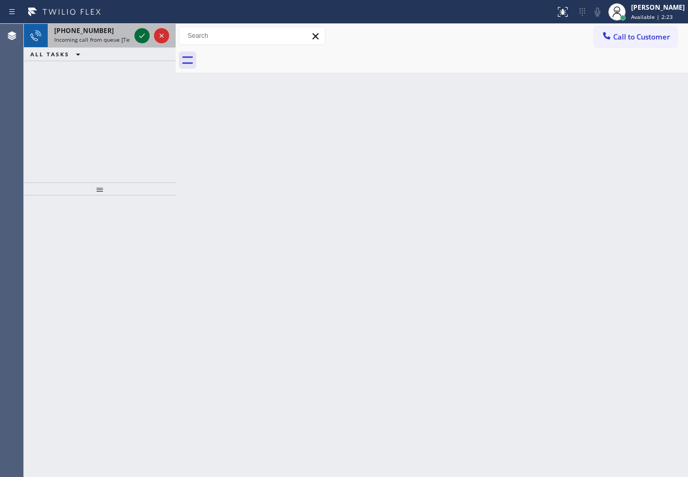
click at [137, 38] on icon at bounding box center [141, 35] width 13 height 13
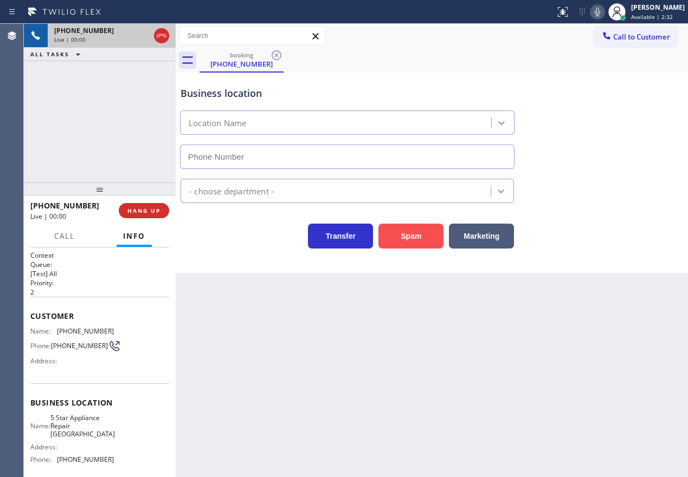
type input "(928) 272-1311"
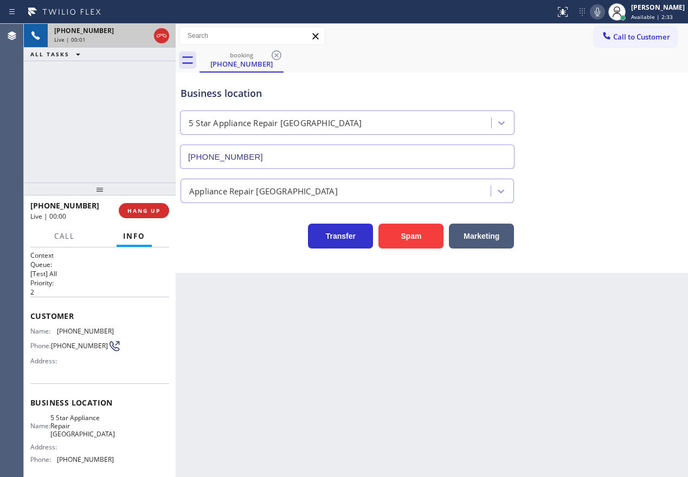
click at [411, 231] on button "Spam" at bounding box center [410, 236] width 65 height 25
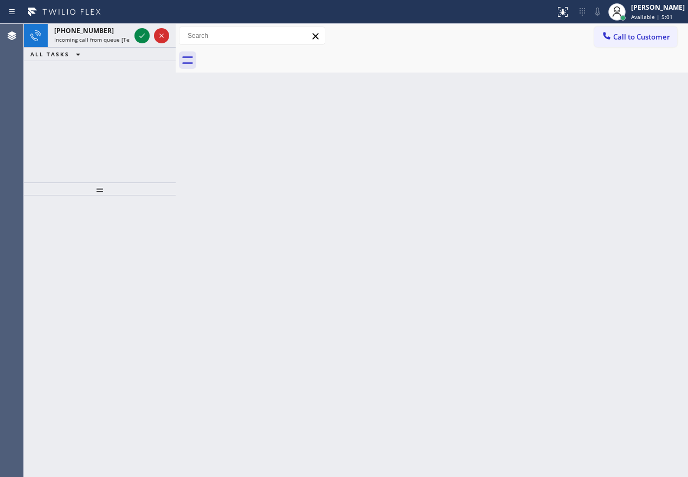
click at [625, 183] on div "Back to Dashboard Change Sender ID Customers Technicians Select a contact Outbo…" at bounding box center [432, 251] width 512 height 454
click at [140, 39] on icon at bounding box center [141, 35] width 13 height 13
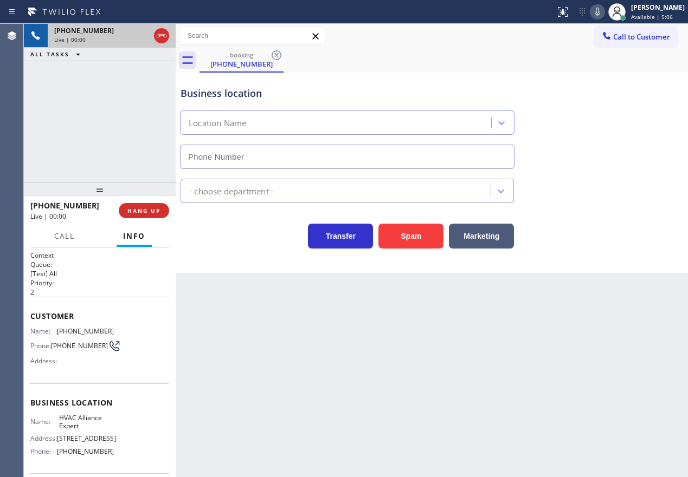
type input "(818) 210-4843"
click at [420, 242] on button "Spam" at bounding box center [410, 236] width 65 height 25
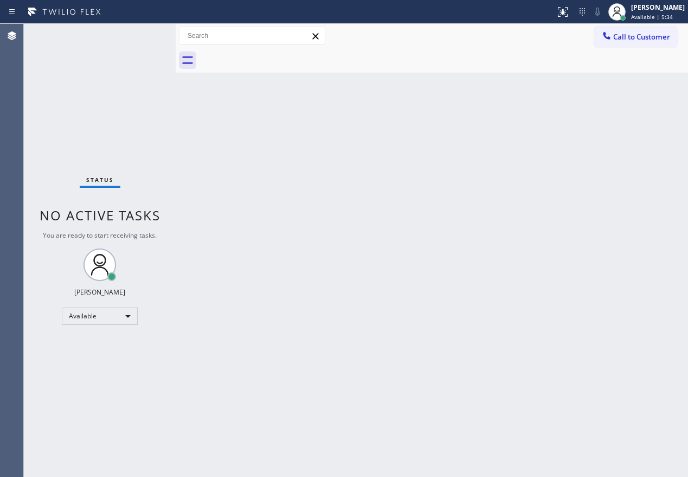
click at [599, 299] on div "Back to Dashboard Change Sender ID Customers Technicians Select a contact Outbo…" at bounding box center [432, 251] width 512 height 454
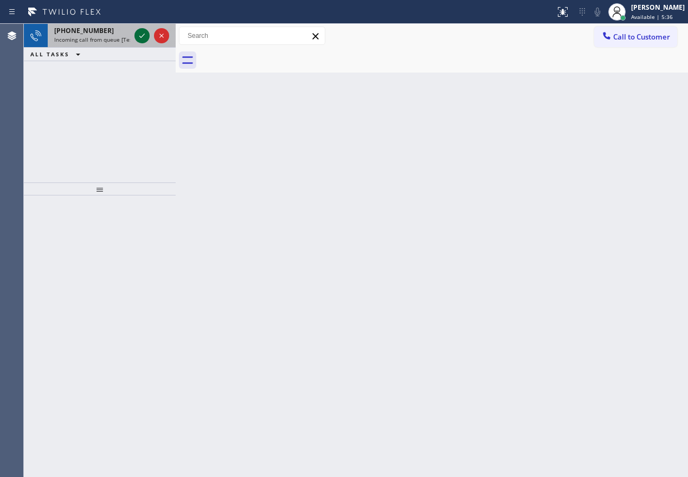
click at [141, 28] on button at bounding box center [141, 35] width 15 height 15
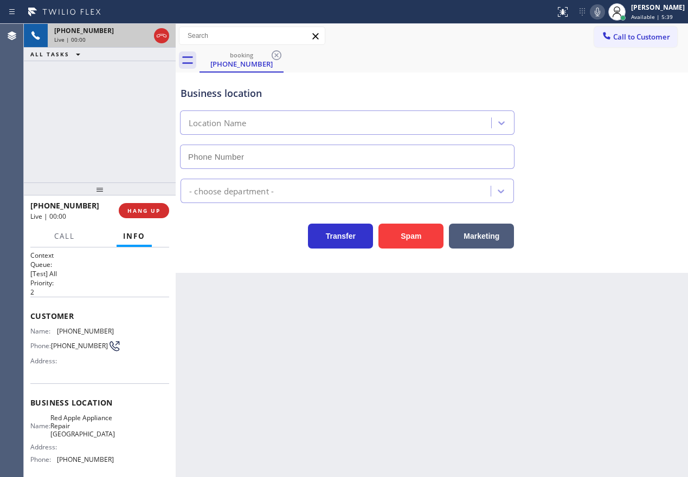
type input "(480) 771-0979"
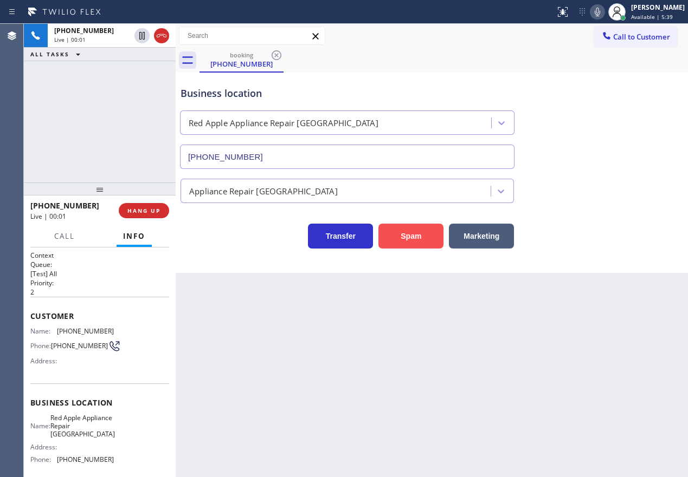
click at [398, 235] on button "Spam" at bounding box center [410, 236] width 65 height 25
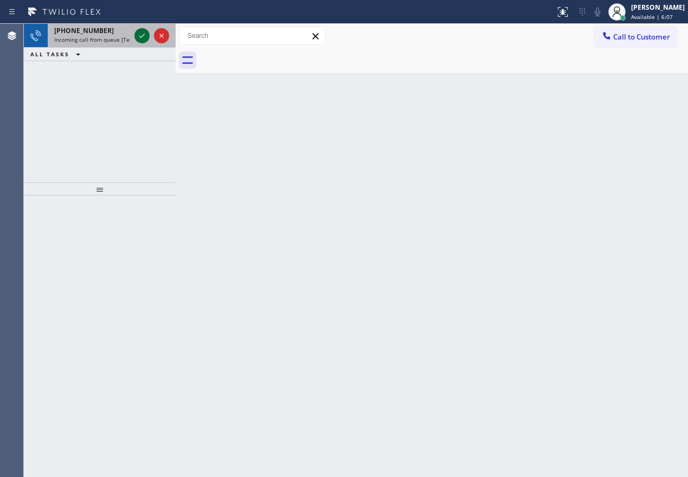
click at [140, 33] on icon at bounding box center [141, 35] width 13 height 13
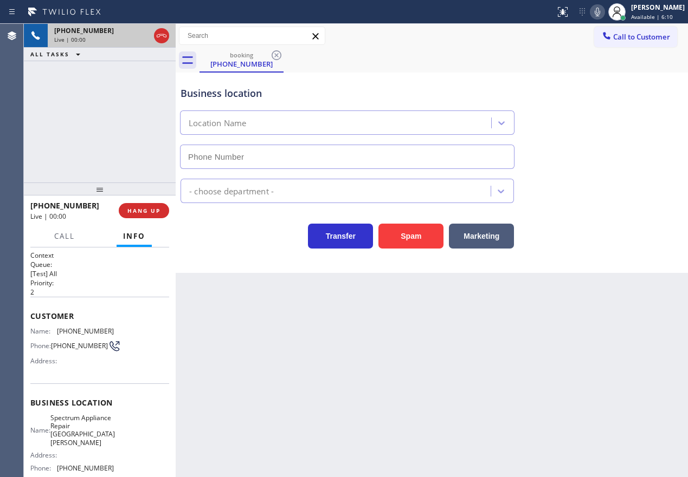
type input "(408) 676-4911"
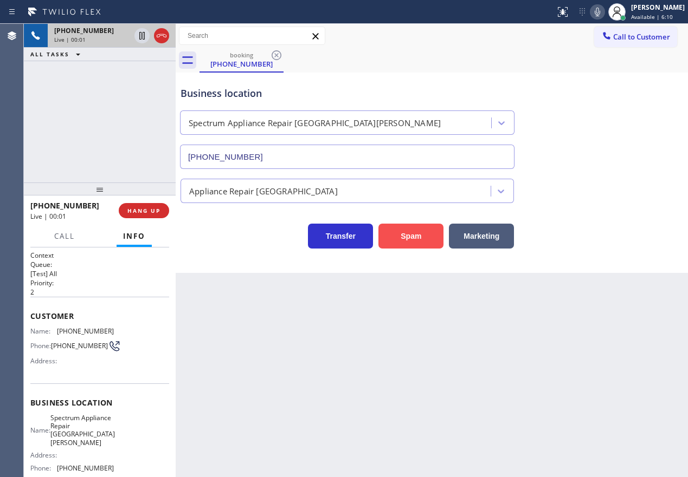
click at [393, 243] on button "Spam" at bounding box center [410, 236] width 65 height 25
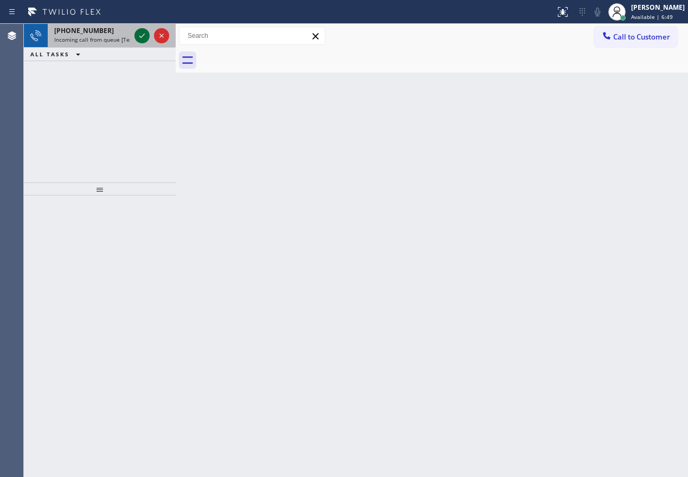
click at [138, 36] on icon at bounding box center [141, 35] width 13 height 13
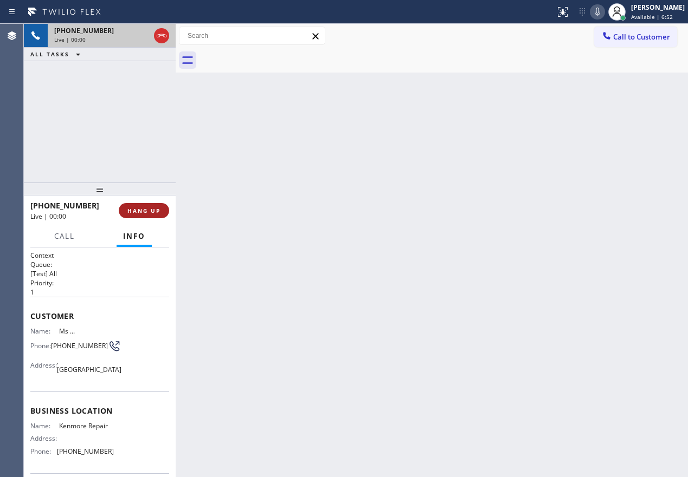
click at [158, 216] on button "HANG UP" at bounding box center [144, 210] width 50 height 15
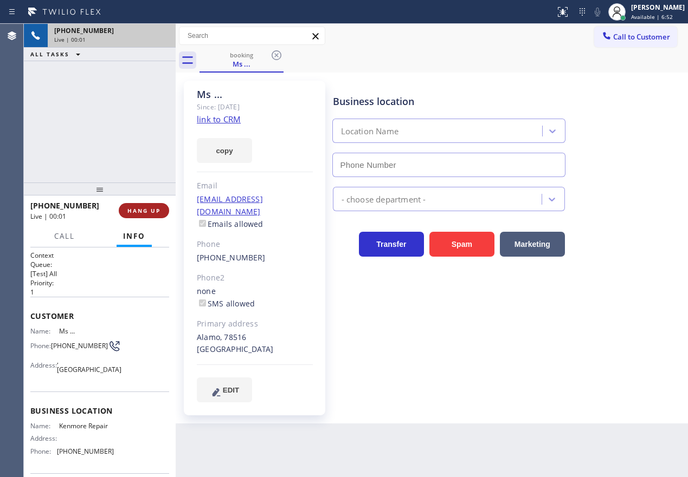
type input "(866) 878-8591"
click at [158, 211] on span "HANG UP" at bounding box center [143, 211] width 33 height 8
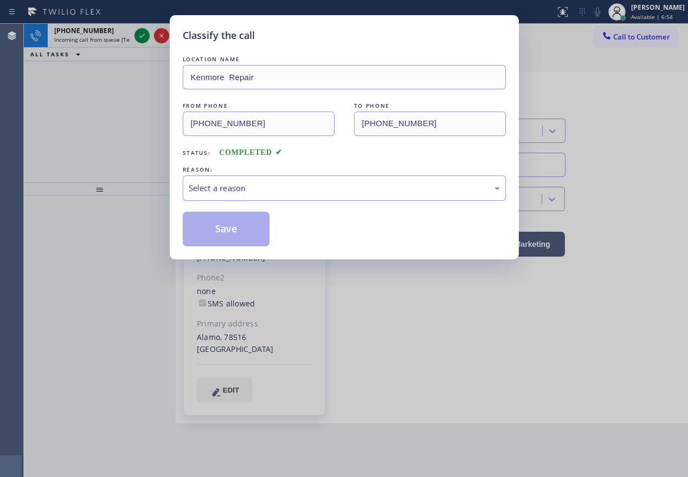
click at [256, 192] on div "Select a reason" at bounding box center [344, 188] width 311 height 12
click at [233, 232] on button "Save" at bounding box center [226, 229] width 87 height 35
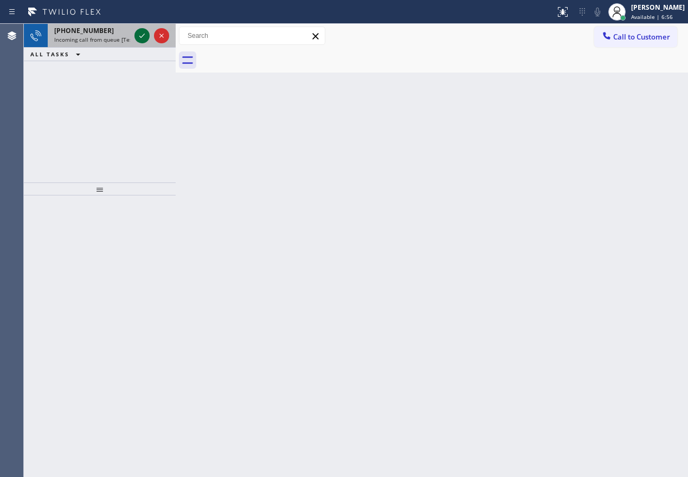
click at [140, 35] on icon at bounding box center [141, 35] width 13 height 13
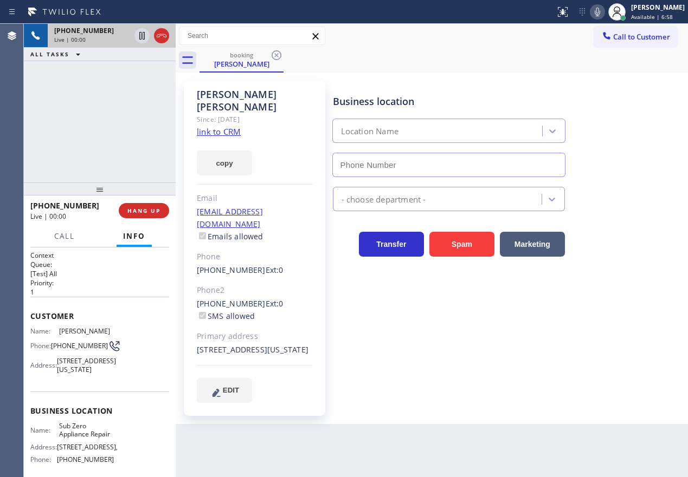
type input "(855) 340-1313"
click at [231, 126] on link "link to CRM" at bounding box center [219, 131] width 44 height 11
click at [80, 439] on span "Sub Zero Appliance Repair" at bounding box center [86, 430] width 54 height 17
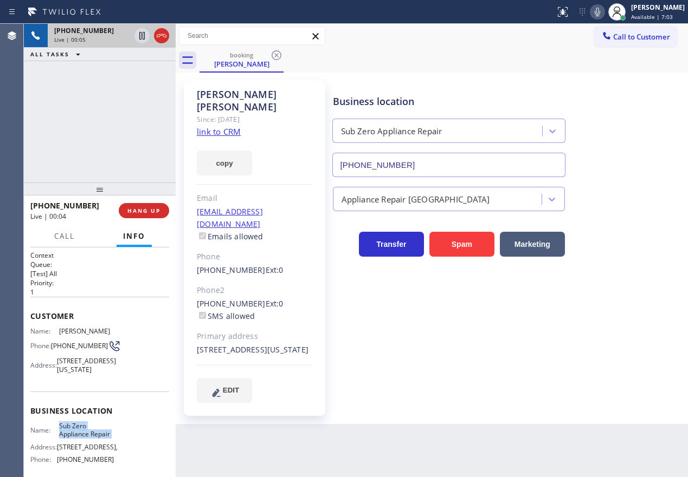
copy span "Sub Zero Appliance Repair"
click at [481, 177] on div "Appliance Repair [GEOGRAPHIC_DATA]" at bounding box center [508, 194] width 355 height 34
click at [479, 173] on input "(855) 340-1313" at bounding box center [448, 165] width 233 height 24
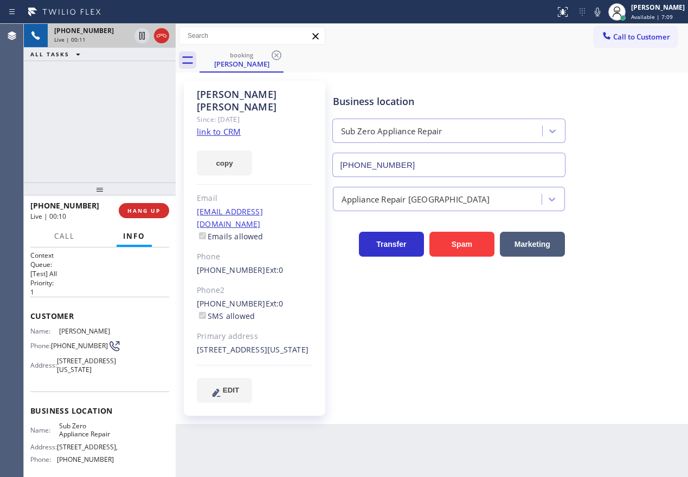
click at [604, 18] on icon at bounding box center [597, 11] width 13 height 13
click at [604, 10] on icon at bounding box center [597, 11] width 13 height 13
click at [604, 15] on icon at bounding box center [597, 11] width 13 height 13
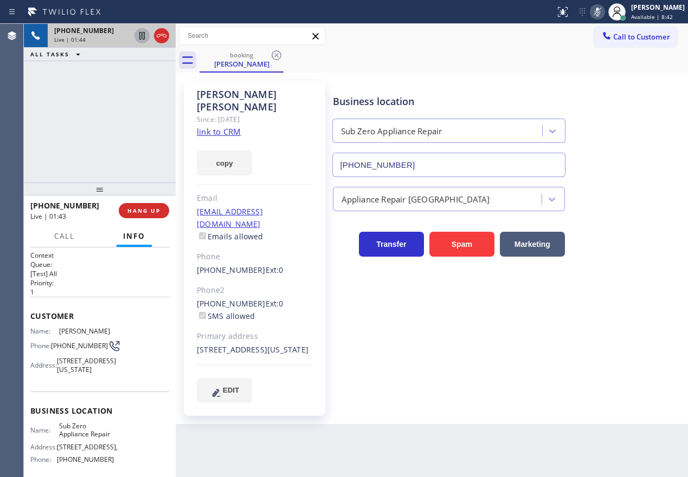
click at [138, 33] on icon at bounding box center [141, 35] width 13 height 13
click at [646, 187] on div "Appliance Repair [GEOGRAPHIC_DATA]" at bounding box center [508, 197] width 355 height 29
click at [604, 15] on icon at bounding box center [597, 11] width 13 height 13
click at [139, 39] on icon at bounding box center [141, 35] width 13 height 13
drag, startPoint x: 671, startPoint y: 332, endPoint x: 593, endPoint y: 312, distance: 80.6
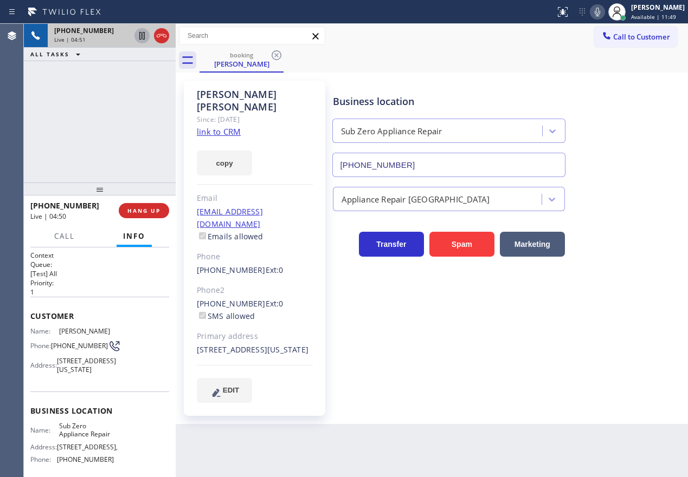
click at [671, 332] on div "Business location Sub Zero Appliance Repair (855) 340-1313 Appliance Repair Hig…" at bounding box center [508, 241] width 355 height 316
click at [59, 350] on span "(516) 883-3807" at bounding box center [79, 346] width 57 height 8
click at [573, 375] on div "Business location Sub Zero Appliance Repair (855) 340-1313 Appliance Repair Hig…" at bounding box center [508, 241] width 355 height 316
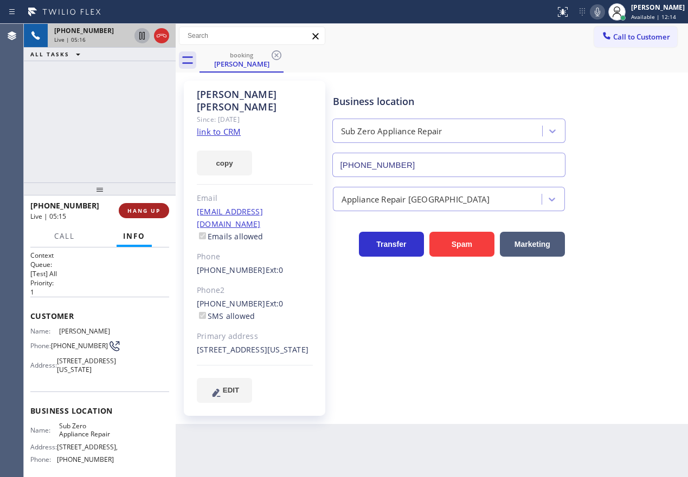
click at [139, 212] on span "HANG UP" at bounding box center [143, 211] width 33 height 8
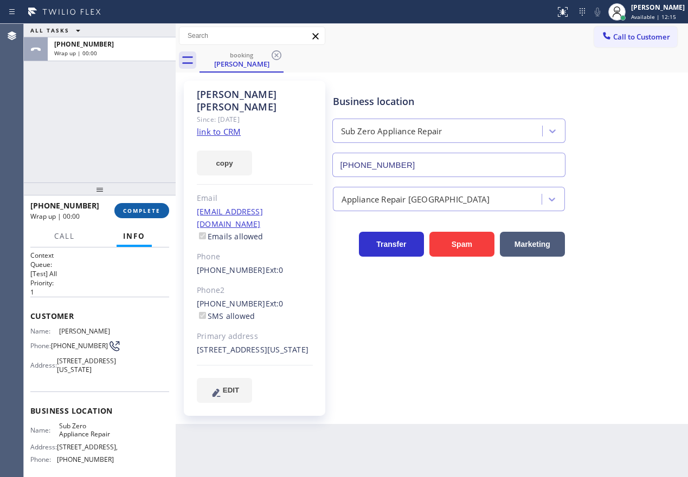
click at [143, 209] on span "COMPLETE" at bounding box center [141, 211] width 37 height 8
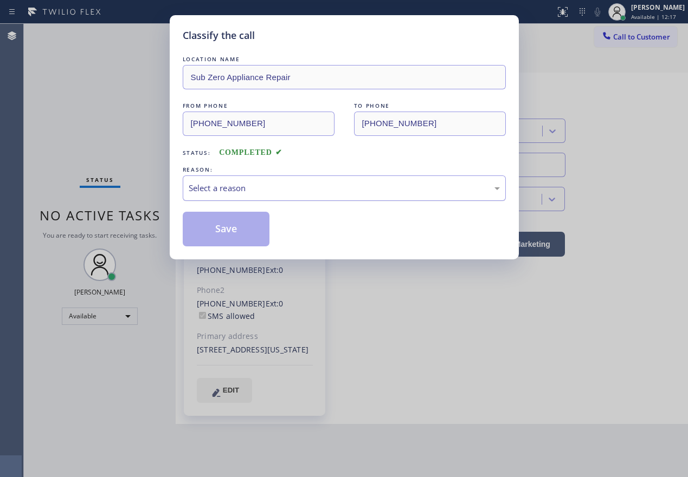
click at [289, 183] on div "Select a reason" at bounding box center [344, 188] width 311 height 12
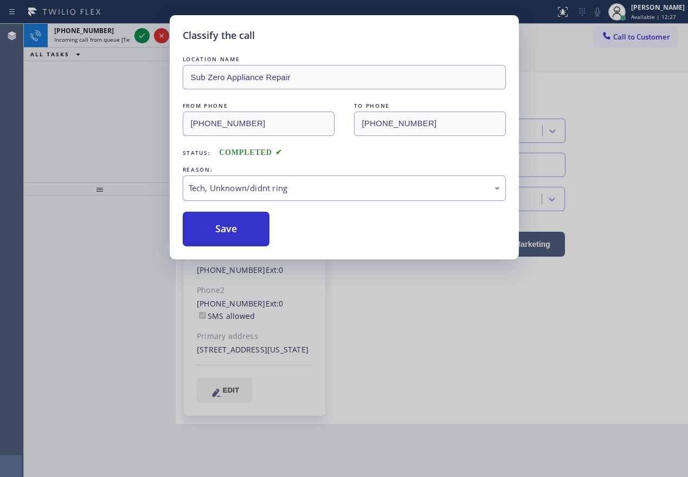
click at [270, 181] on div "Tech, Unknown/didnt ring" at bounding box center [344, 188] width 323 height 25
click at [256, 224] on button "Save" at bounding box center [226, 229] width 87 height 35
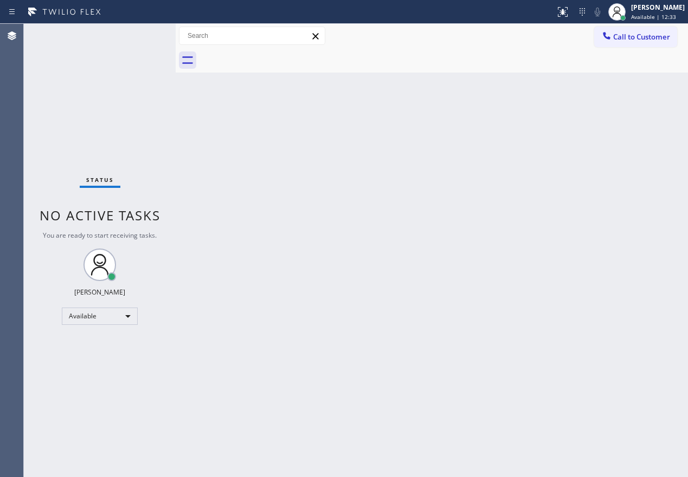
click at [597, 234] on div "Back to Dashboard Change Sender ID Customers Technicians Select a contact Outbo…" at bounding box center [432, 251] width 512 height 454
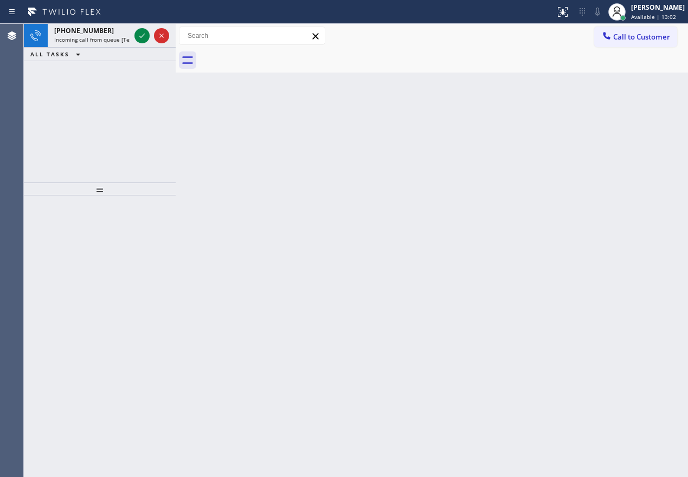
click at [562, 245] on div "Back to Dashboard Change Sender ID Customers Technicians Select a contact Outbo…" at bounding box center [432, 251] width 512 height 454
click at [143, 37] on icon at bounding box center [141, 35] width 13 height 13
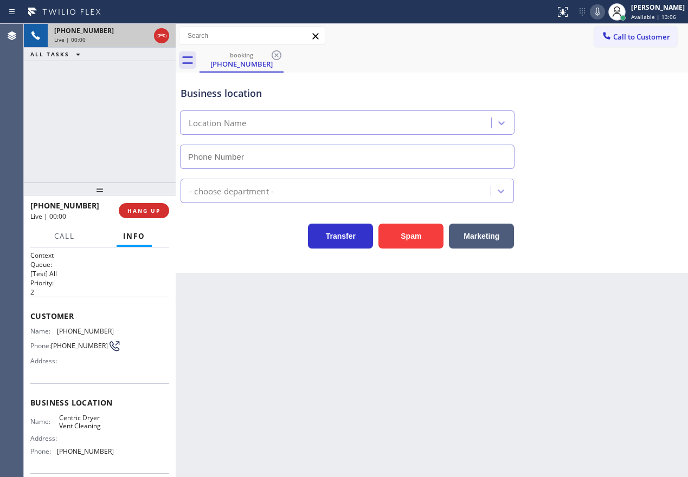
type input "(855) 226-9002"
click at [403, 241] on button "Spam" at bounding box center [410, 236] width 65 height 25
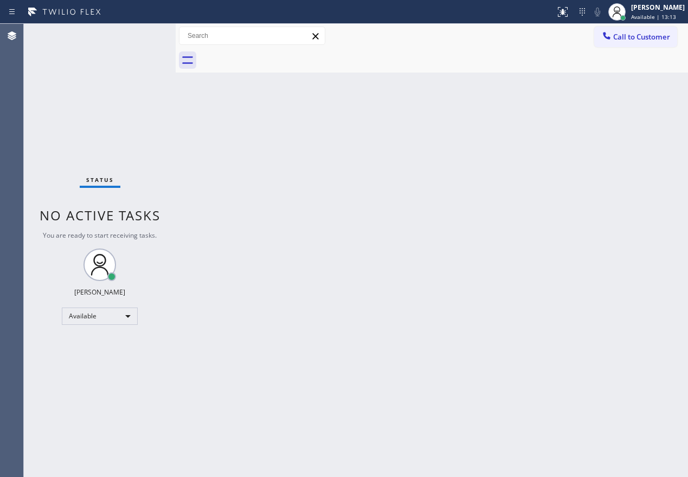
click at [608, 221] on div "Back to Dashboard Change Sender ID Customers Technicians Select a contact Outbo…" at bounding box center [432, 251] width 512 height 454
click at [251, 319] on div "Back to Dashboard Change Sender ID Customers Technicians Select a contact Outbo…" at bounding box center [432, 251] width 512 height 454
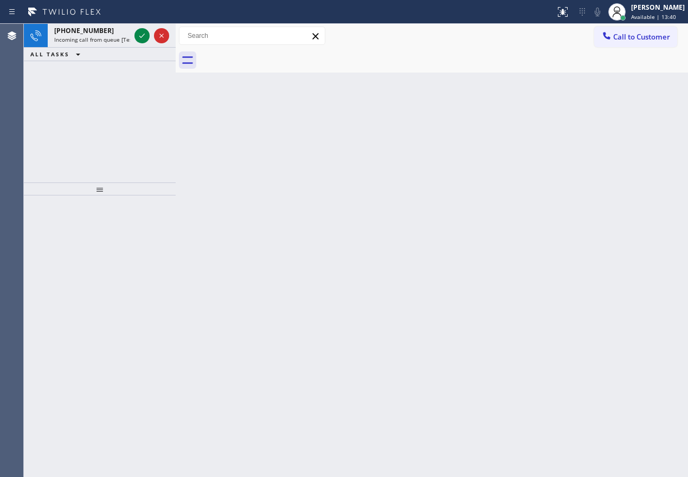
click at [571, 244] on div "Back to Dashboard Change Sender ID Customers Technicians Select a contact Outbo…" at bounding box center [432, 251] width 512 height 454
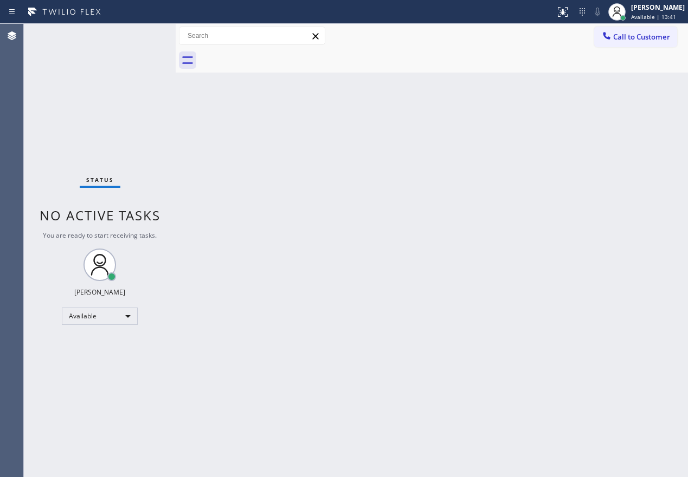
click at [138, 37] on div "Status No active tasks You are ready to start receiving tasks. [PERSON_NAME] Av…" at bounding box center [100, 251] width 152 height 454
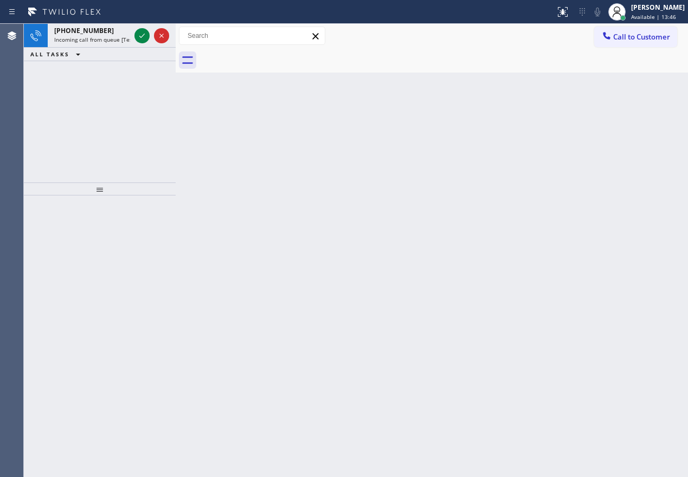
click at [619, 193] on div "Back to Dashboard Change Sender ID Customers Technicians Select a contact Outbo…" at bounding box center [432, 251] width 512 height 454
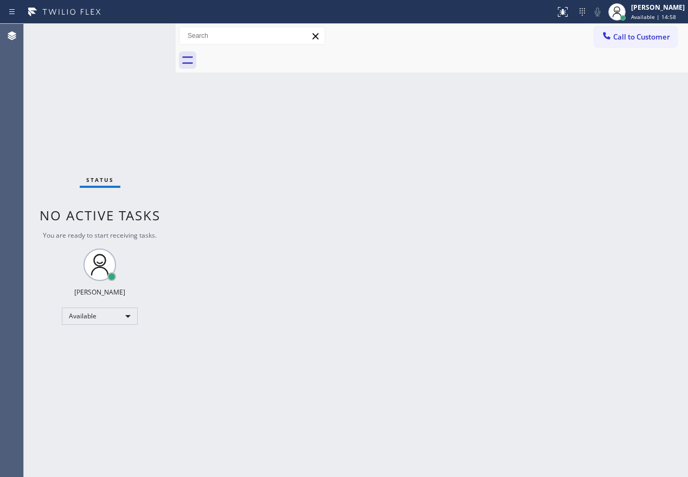
click at [632, 319] on div "Back to Dashboard Change Sender ID Customers Technicians Select a contact Outbo…" at bounding box center [432, 251] width 512 height 454
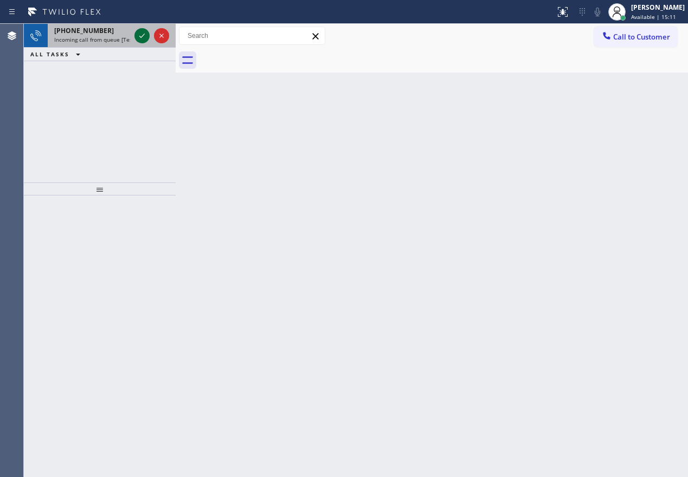
click at [141, 37] on icon at bounding box center [141, 36] width 5 height 4
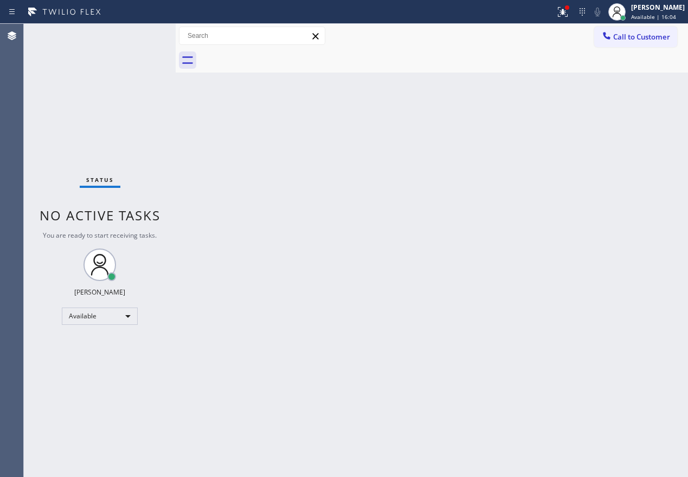
click at [310, 279] on div "Back to Dashboard Change Sender ID Customers Technicians Select a contact Outbo…" at bounding box center [432, 251] width 512 height 454
drag, startPoint x: 598, startPoint y: 229, endPoint x: 598, endPoint y: 185, distance: 43.9
click at [598, 229] on div "Back to Dashboard Change Sender ID Customers Technicians Select a contact Outbo…" at bounding box center [432, 251] width 512 height 454
click at [569, 8] on icon at bounding box center [562, 11] width 13 height 13
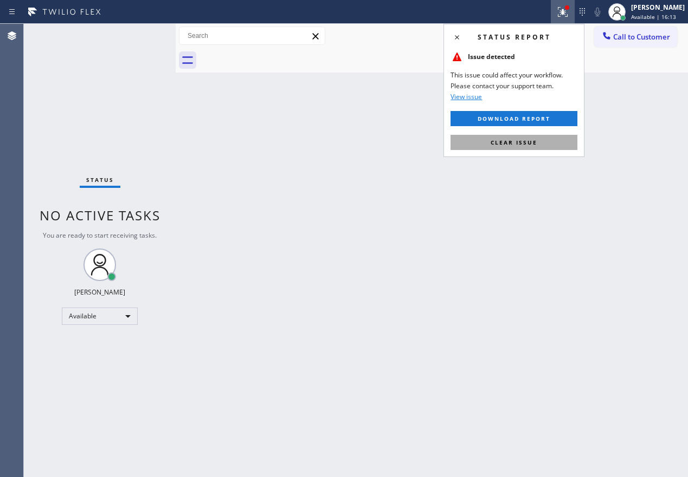
click at [538, 149] on button "Clear issue" at bounding box center [513, 142] width 127 height 15
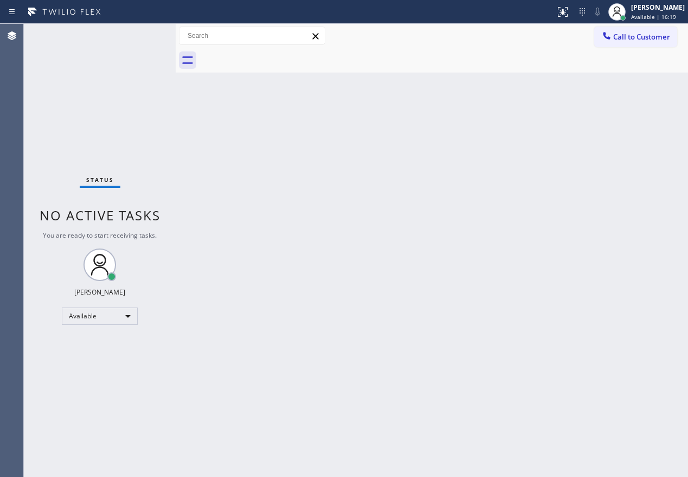
click at [645, 266] on div "Back to Dashboard Change Sender ID Customers Technicians Select a contact Outbo…" at bounding box center [432, 251] width 512 height 454
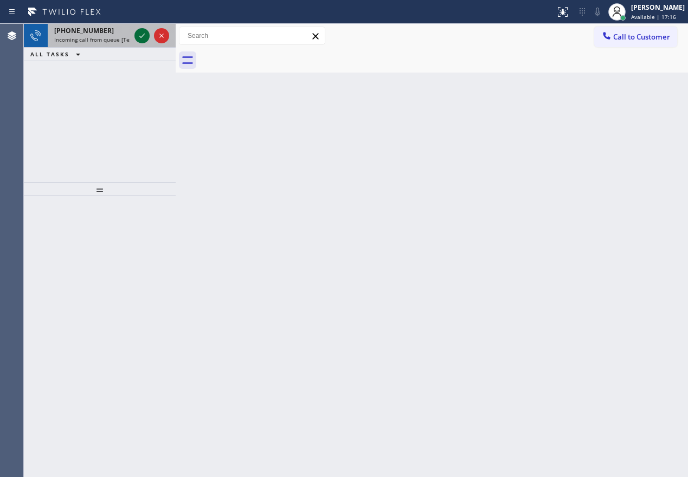
click at [138, 36] on icon at bounding box center [141, 35] width 13 height 13
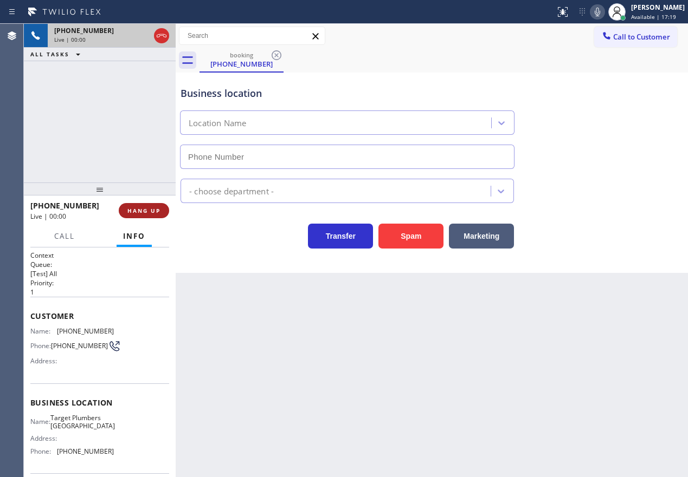
type input "(562) 242-3929"
click at [150, 212] on span "HANG UP" at bounding box center [143, 211] width 33 height 8
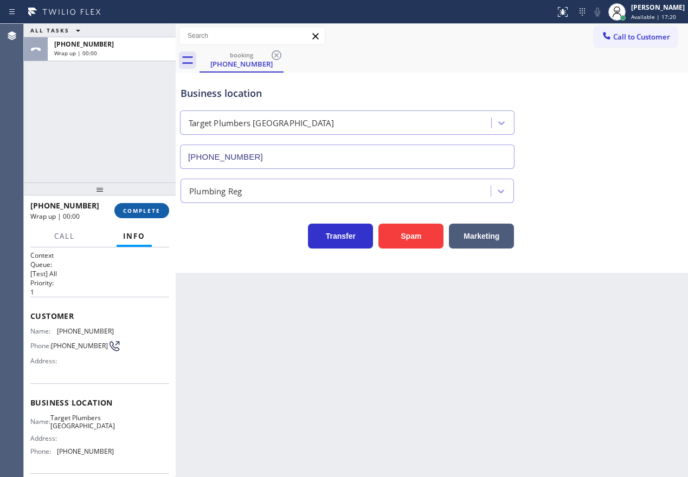
click at [150, 212] on span "COMPLETE" at bounding box center [141, 211] width 37 height 8
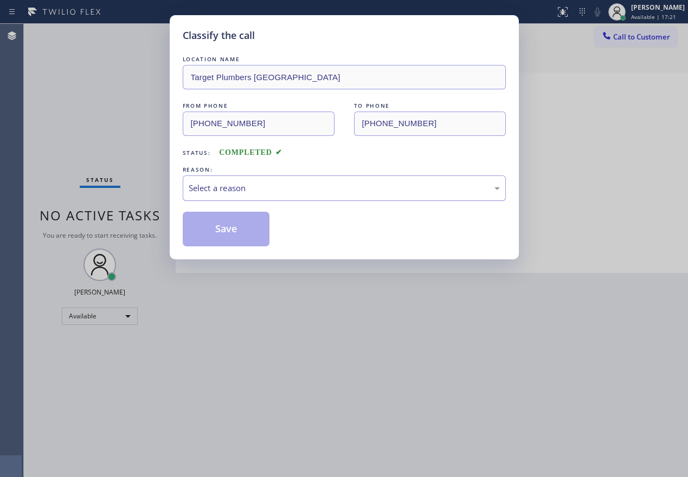
click at [231, 189] on div "Select a reason" at bounding box center [344, 188] width 311 height 12
click at [235, 230] on button "Save" at bounding box center [226, 229] width 87 height 35
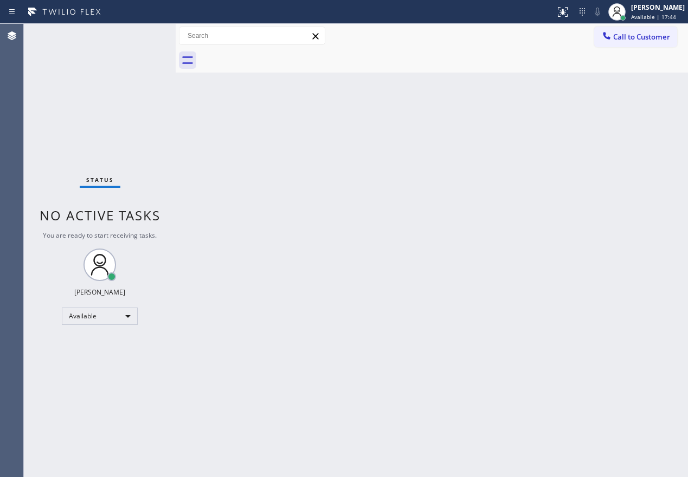
click at [585, 211] on div "Back to Dashboard Change Sender ID Customers Technicians Select a contact Outbo…" at bounding box center [432, 251] width 512 height 454
click at [546, 183] on div "Back to Dashboard Change Sender ID Customers Technicians Select a contact Outbo…" at bounding box center [432, 251] width 512 height 454
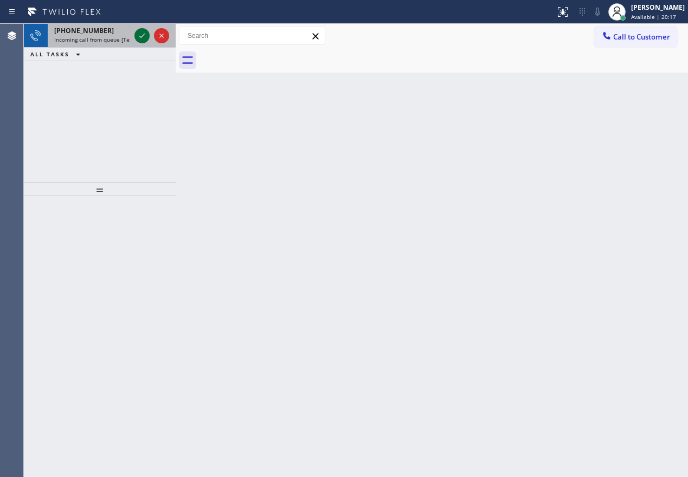
click at [142, 36] on icon at bounding box center [141, 36] width 5 height 4
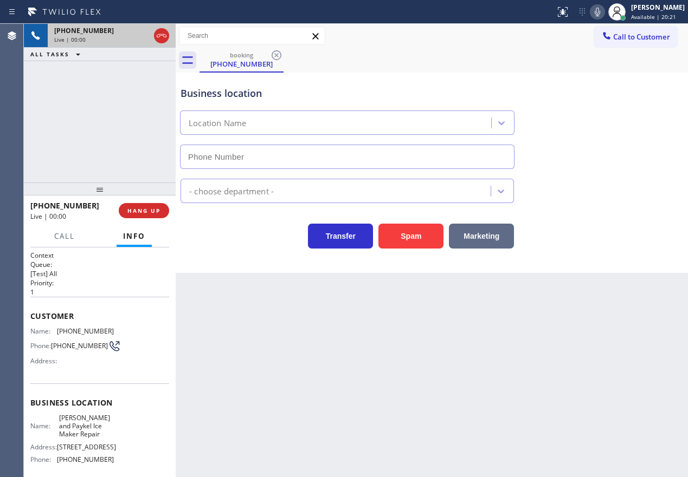
type input "(619) 648-3302"
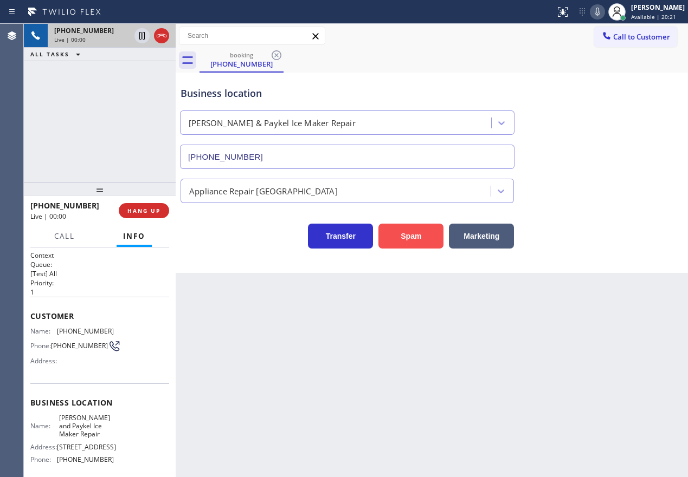
click at [414, 242] on button "Spam" at bounding box center [410, 236] width 65 height 25
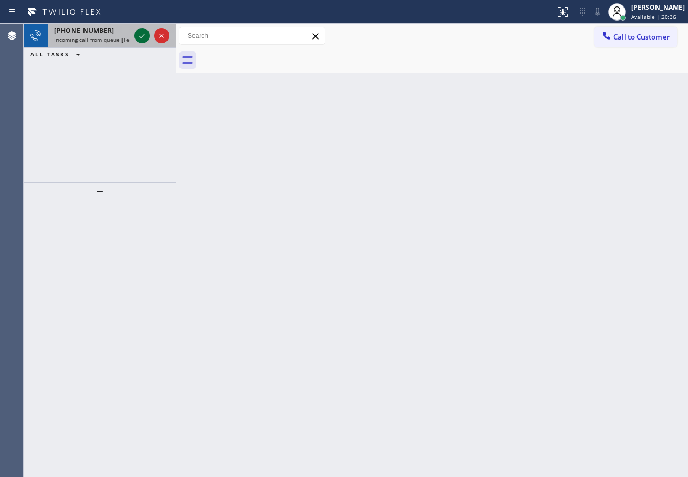
click at [139, 36] on icon at bounding box center [141, 35] width 13 height 13
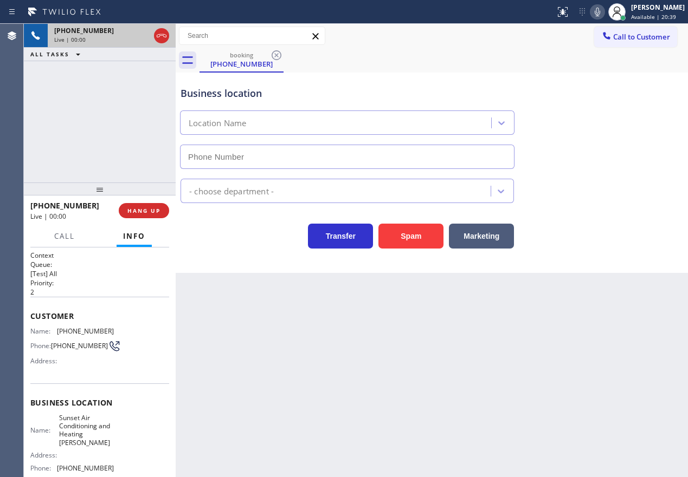
type input "(714) 364-8860"
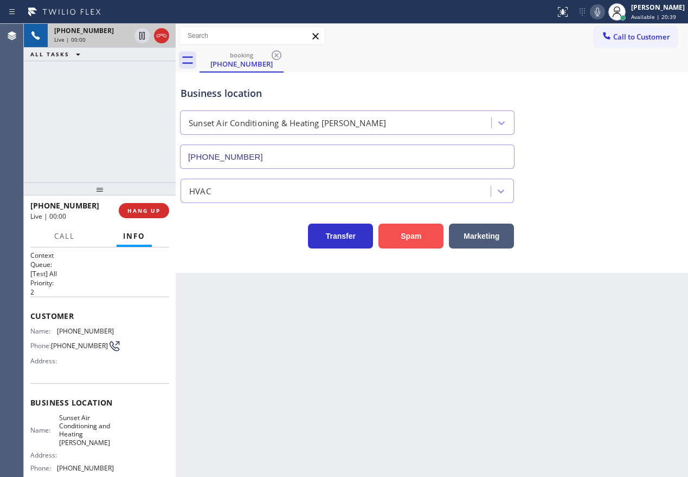
click at [431, 237] on button "Spam" at bounding box center [410, 236] width 65 height 25
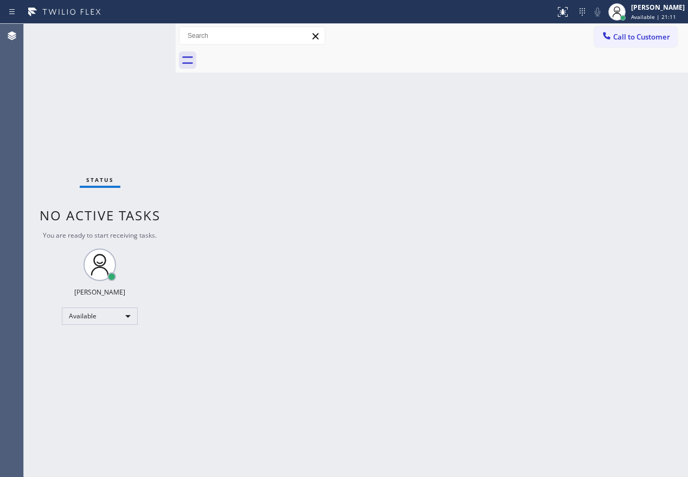
click at [574, 244] on div "Back to Dashboard Change Sender ID Customers Technicians Select a contact Outbo…" at bounding box center [432, 251] width 512 height 454
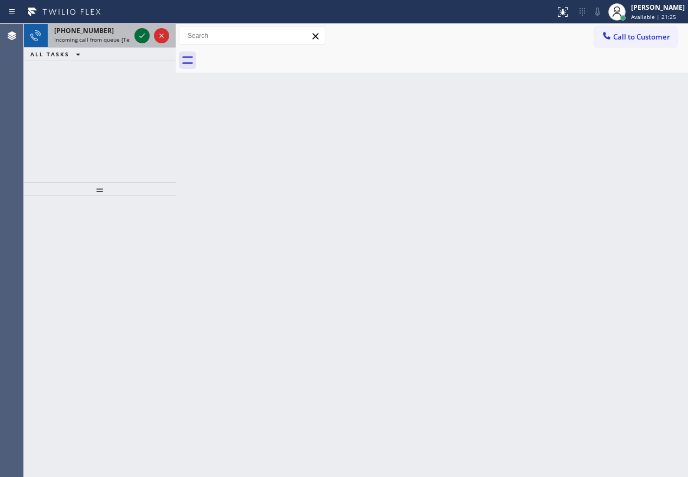
click at [139, 35] on icon at bounding box center [141, 35] width 13 height 13
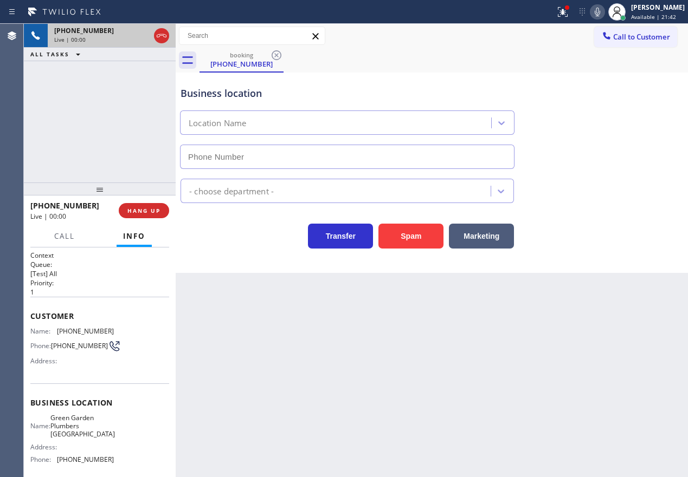
type input "(661) 577-4176"
click at [277, 157] on input "(661) 577-4176" at bounding box center [347, 157] width 334 height 24
click at [150, 213] on span "HANG UP" at bounding box center [143, 211] width 33 height 8
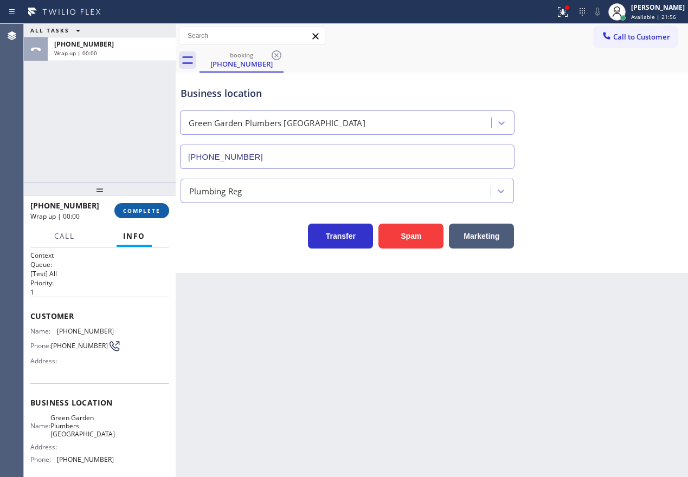
click at [150, 213] on span "COMPLETE" at bounding box center [141, 211] width 37 height 8
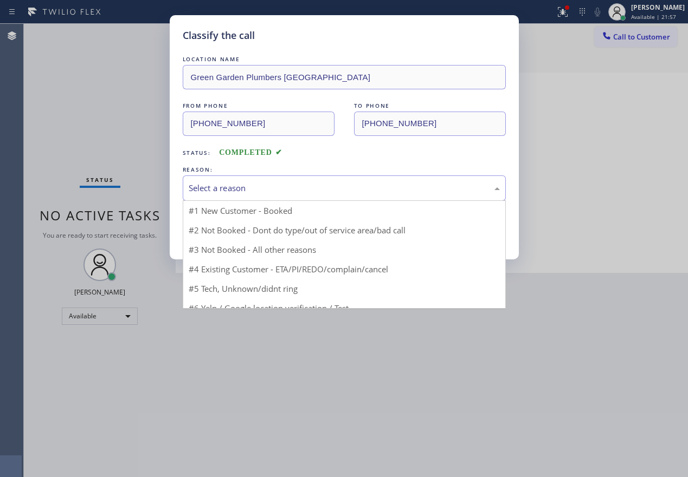
click at [232, 193] on div "Select a reason" at bounding box center [344, 188] width 311 height 12
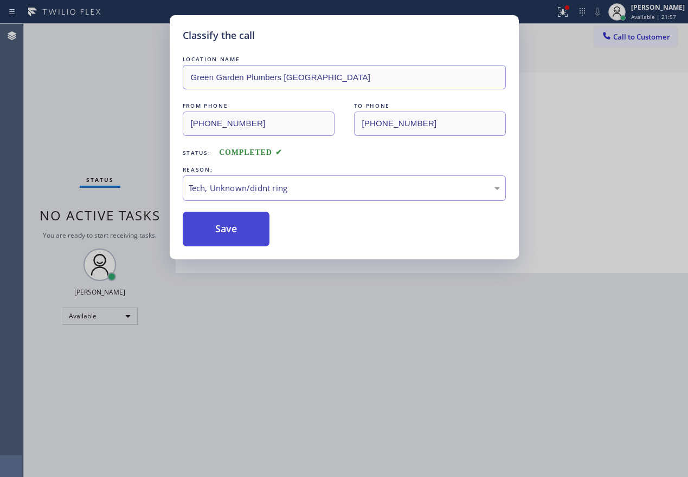
click at [240, 237] on button "Save" at bounding box center [226, 229] width 87 height 35
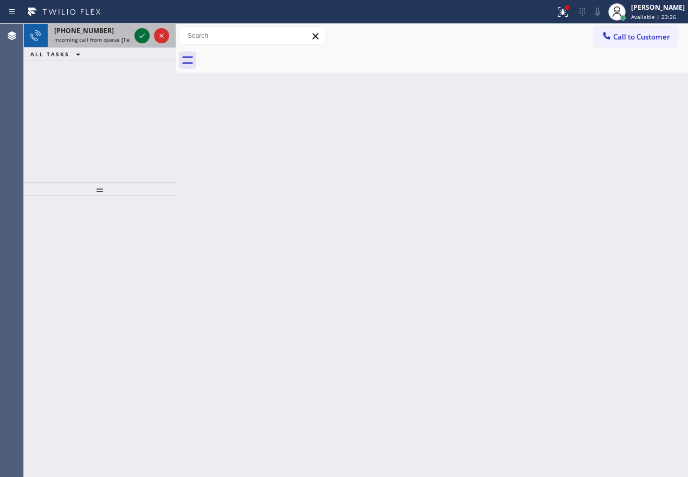
click at [139, 36] on icon at bounding box center [141, 35] width 13 height 13
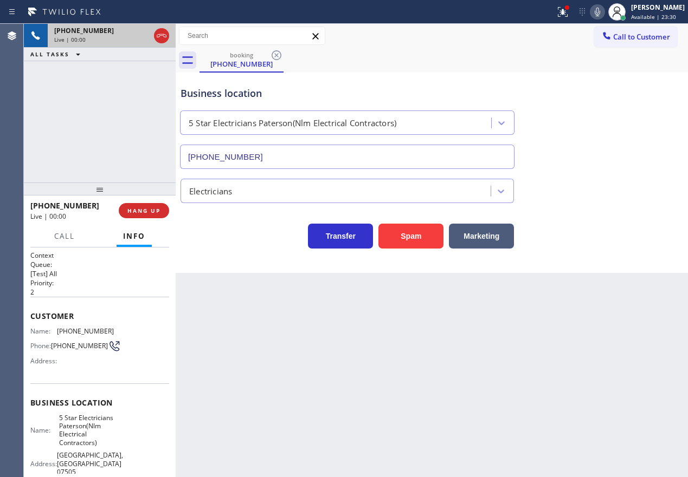
type input "[PHONE_NUMBER]"
click at [150, 208] on span "HANG UP" at bounding box center [143, 211] width 33 height 8
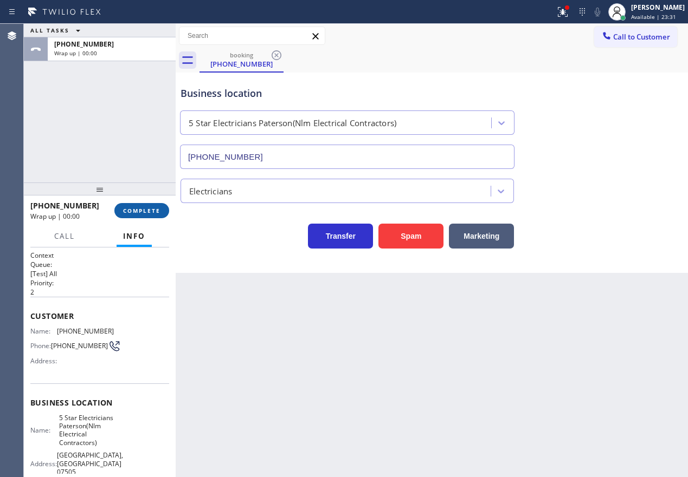
click at [153, 208] on span "COMPLETE" at bounding box center [141, 211] width 37 height 8
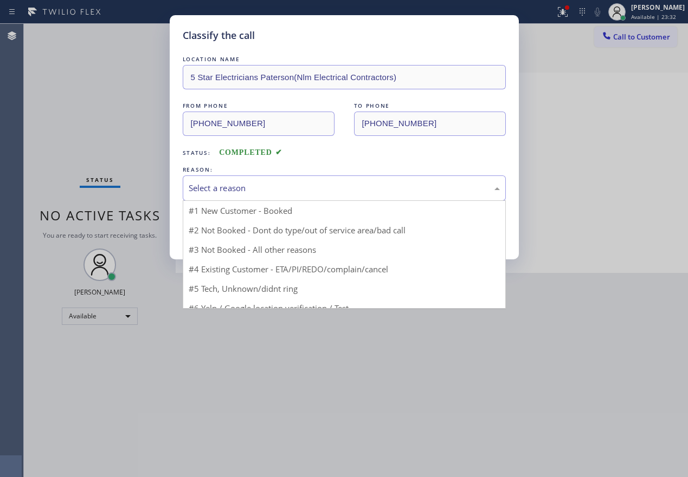
click at [259, 179] on div "Select a reason" at bounding box center [344, 188] width 323 height 25
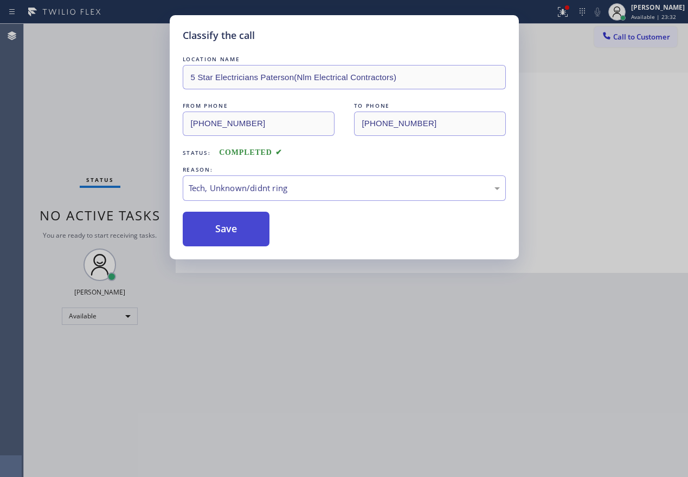
click at [255, 233] on button "Save" at bounding box center [226, 229] width 87 height 35
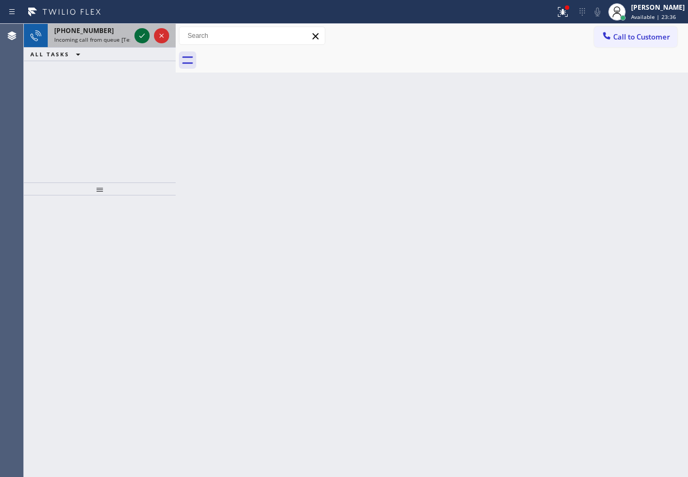
click at [141, 36] on icon at bounding box center [141, 35] width 13 height 13
click at [144, 36] on icon at bounding box center [141, 35] width 13 height 13
click at [75, 35] on span "[PHONE_NUMBER]" at bounding box center [84, 30] width 60 height 9
click at [140, 34] on icon at bounding box center [141, 35] width 13 height 13
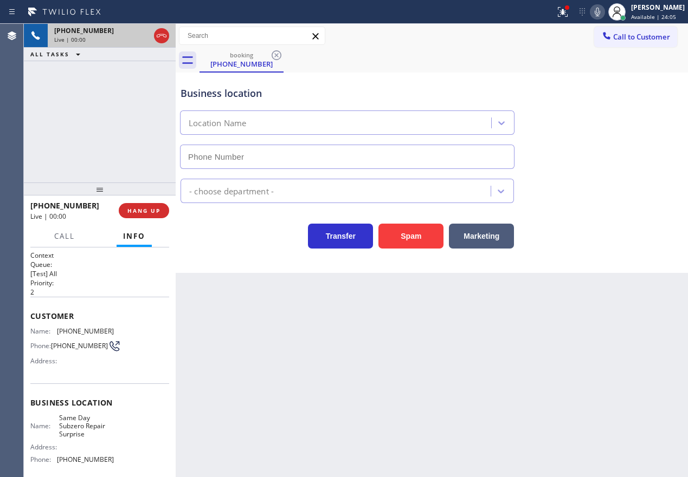
type input "(623) 292-4422"
click at [405, 225] on button "Spam" at bounding box center [410, 236] width 65 height 25
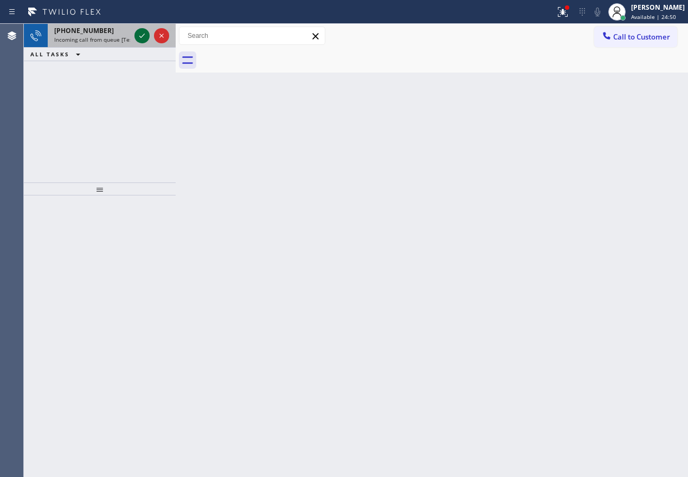
click at [142, 34] on icon at bounding box center [141, 35] width 13 height 13
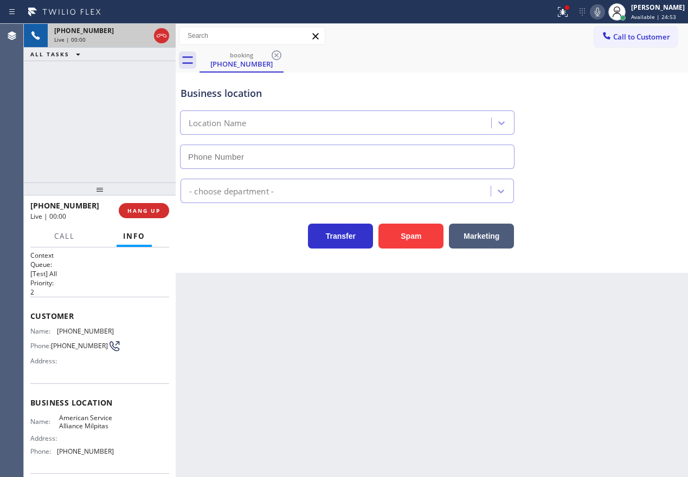
type input "(408) 708-2277"
click at [410, 243] on button "Spam" at bounding box center [410, 236] width 65 height 25
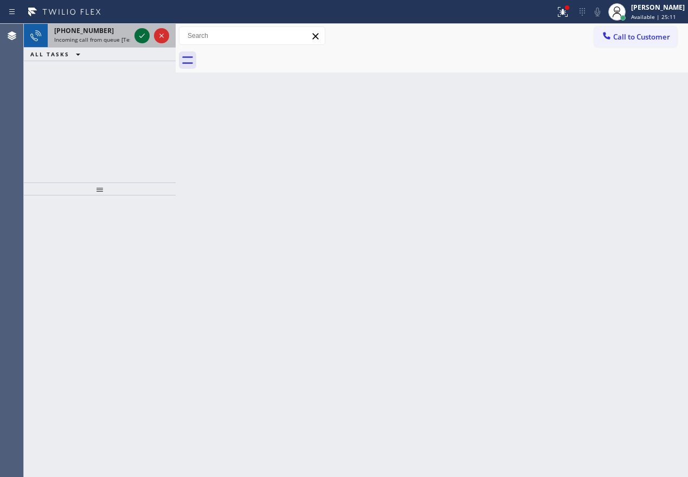
click at [137, 34] on icon at bounding box center [141, 35] width 13 height 13
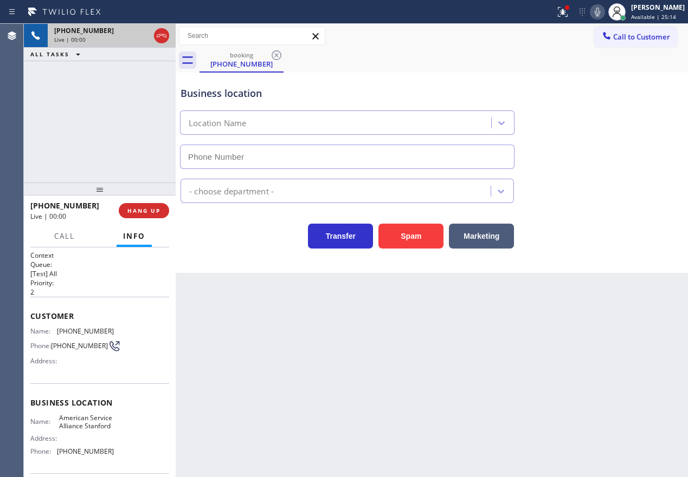
type input "(650) 750-1757"
drag, startPoint x: 410, startPoint y: 230, endPoint x: 422, endPoint y: 221, distance: 15.8
click at [409, 231] on button "Spam" at bounding box center [410, 236] width 65 height 25
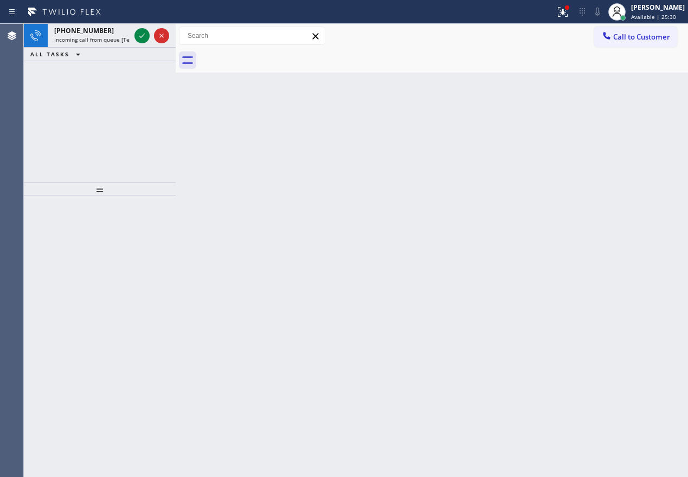
click at [141, 35] on icon at bounding box center [141, 35] width 13 height 13
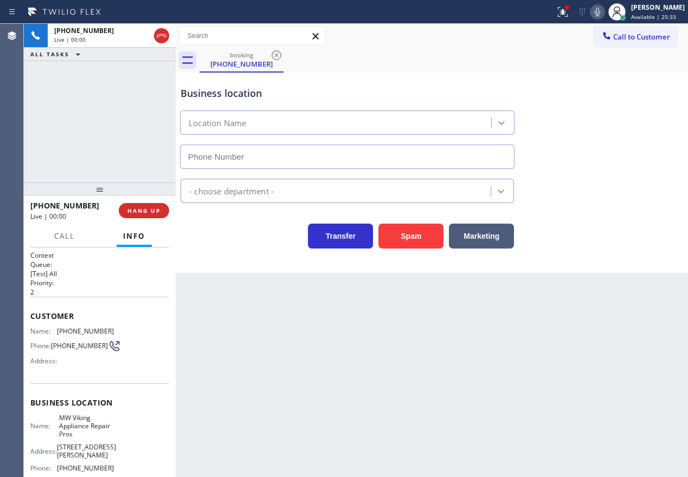
type input "(312) 584-3631"
click at [134, 207] on span "HANG UP" at bounding box center [143, 211] width 33 height 8
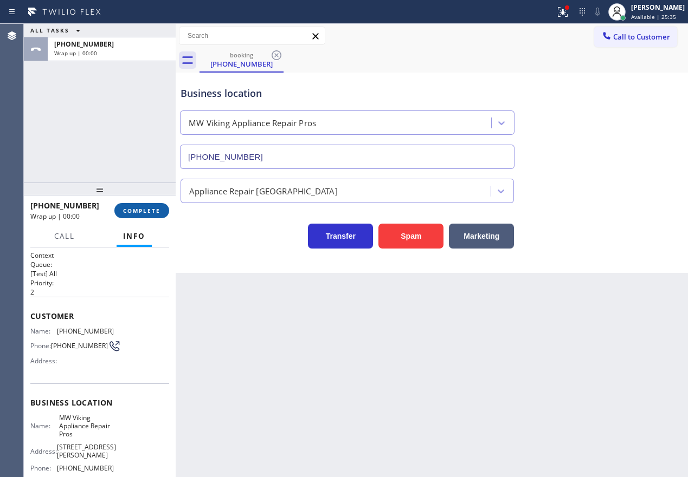
click at [135, 207] on span "COMPLETE" at bounding box center [141, 211] width 37 height 8
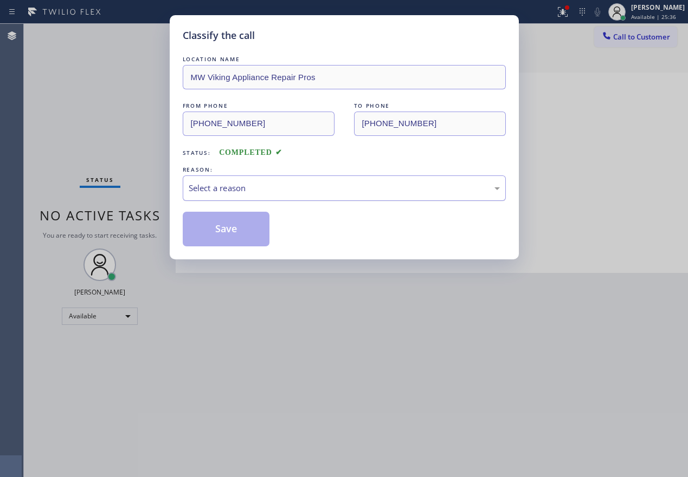
click at [302, 198] on div "Select a reason" at bounding box center [344, 188] width 323 height 25
click at [223, 236] on button "Save" at bounding box center [226, 229] width 87 height 35
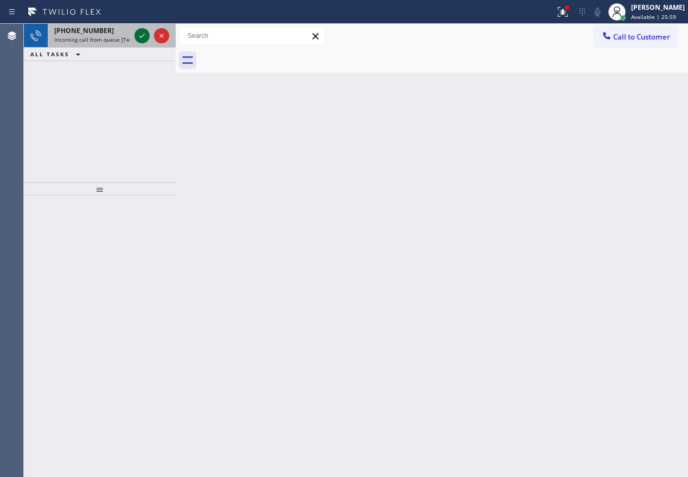
click at [138, 35] on icon at bounding box center [141, 35] width 13 height 13
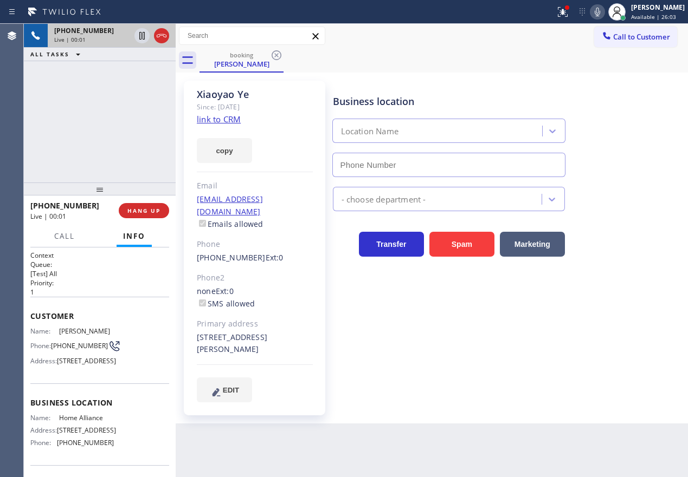
type input "(877) 777-0796"
click at [235, 113] on div "Since: [DATE]" at bounding box center [255, 107] width 116 height 12
click at [235, 117] on link "link to CRM" at bounding box center [219, 119] width 44 height 11
click at [78, 422] on span "Home Alliance" at bounding box center [86, 418] width 54 height 8
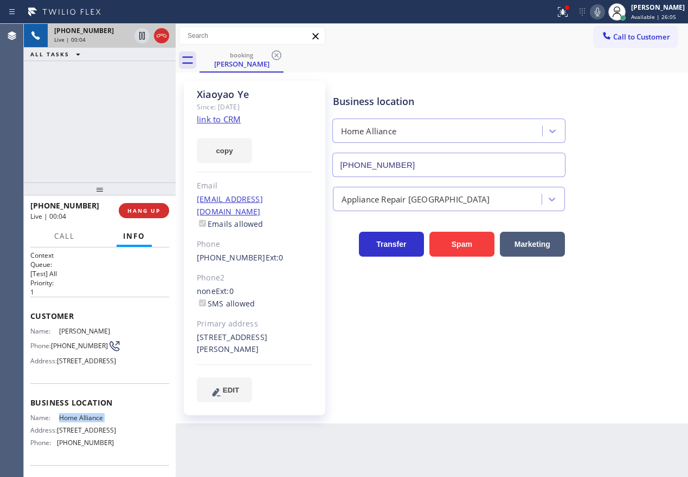
click at [78, 422] on span "Home Alliance" at bounding box center [86, 418] width 54 height 8
click at [418, 156] on input "(877) 777-0796" at bounding box center [448, 165] width 233 height 24
click at [140, 39] on icon at bounding box center [141, 36] width 5 height 8
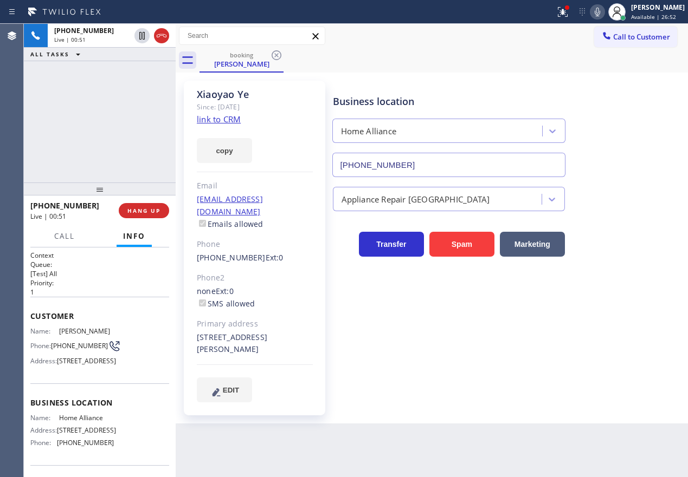
click at [604, 9] on icon at bounding box center [597, 11] width 13 height 13
click at [638, 274] on div "Business location Home Alliance (877) 777-0796 Appliance Repair High End Transf…" at bounding box center [508, 241] width 355 height 316
click at [603, 8] on icon at bounding box center [597, 11] width 13 height 13
click at [135, 36] on icon at bounding box center [141, 35] width 13 height 13
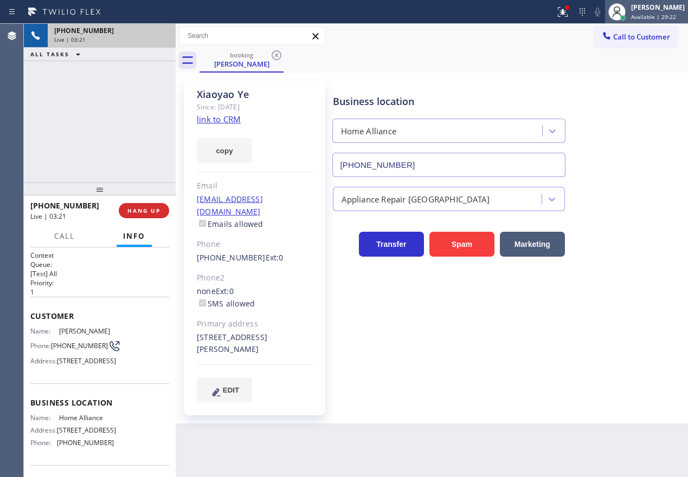
click at [656, 18] on span "Available | 29:22" at bounding box center [653, 17] width 45 height 8
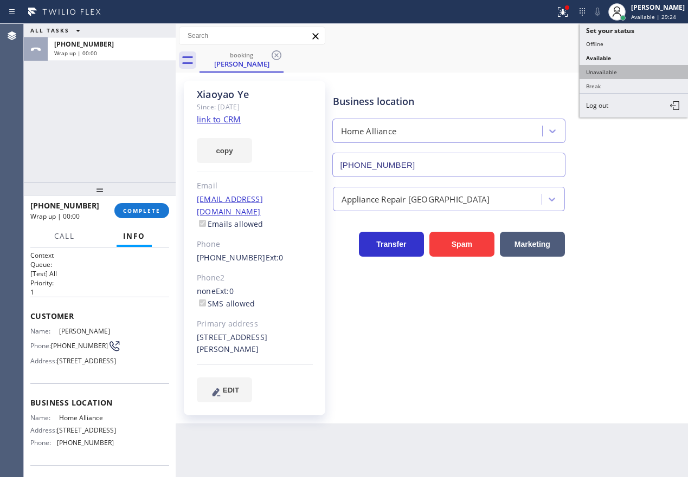
click at [612, 74] on button "Unavailable" at bounding box center [633, 72] width 108 height 14
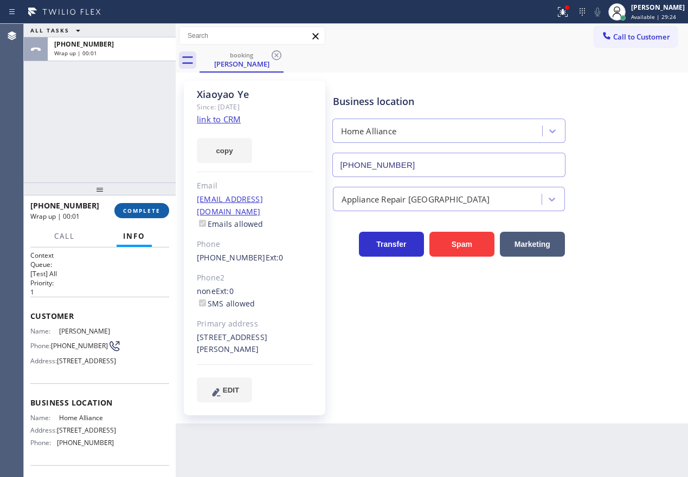
click at [135, 215] on button "COMPLETE" at bounding box center [141, 210] width 55 height 15
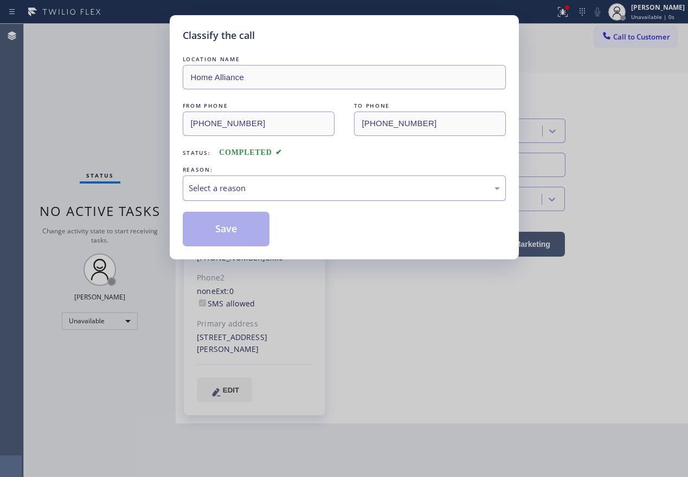
click at [281, 191] on div "Select a reason" at bounding box center [344, 188] width 311 height 12
click at [207, 225] on button "Save" at bounding box center [226, 229] width 87 height 35
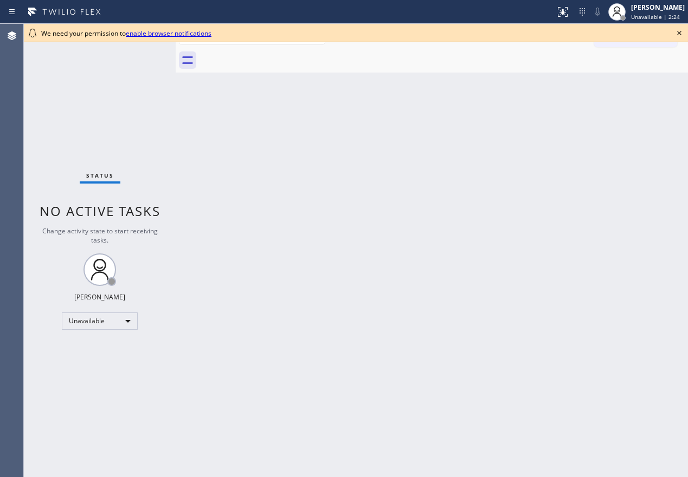
click at [679, 35] on icon at bounding box center [678, 33] width 13 height 13
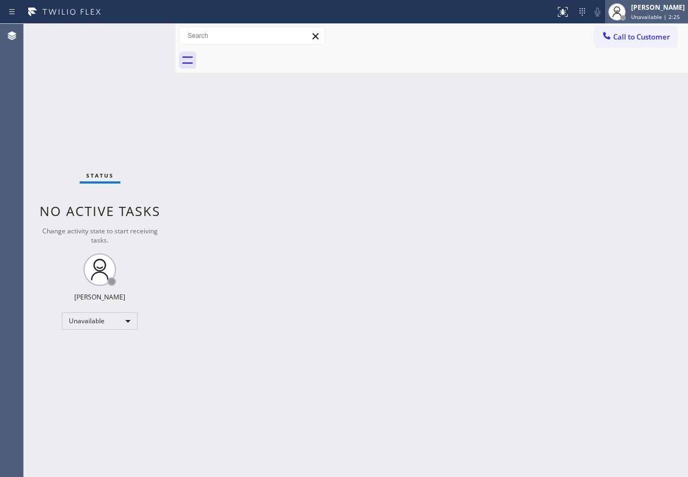
click at [660, 18] on span "Unavailable | 2:25" at bounding box center [655, 17] width 49 height 8
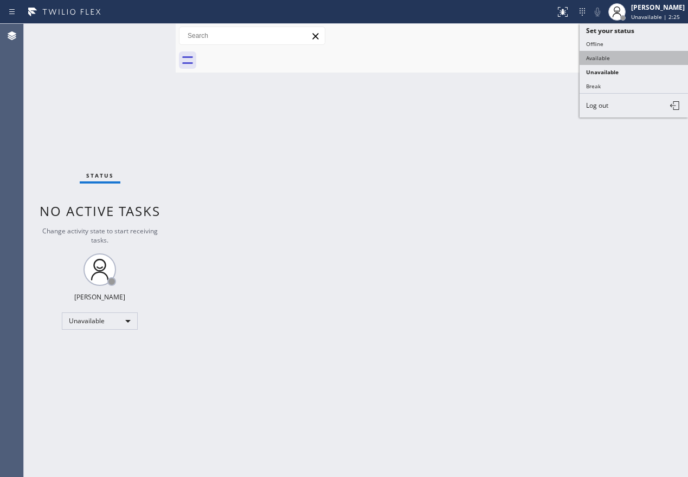
click at [625, 56] on button "Available" at bounding box center [633, 58] width 108 height 14
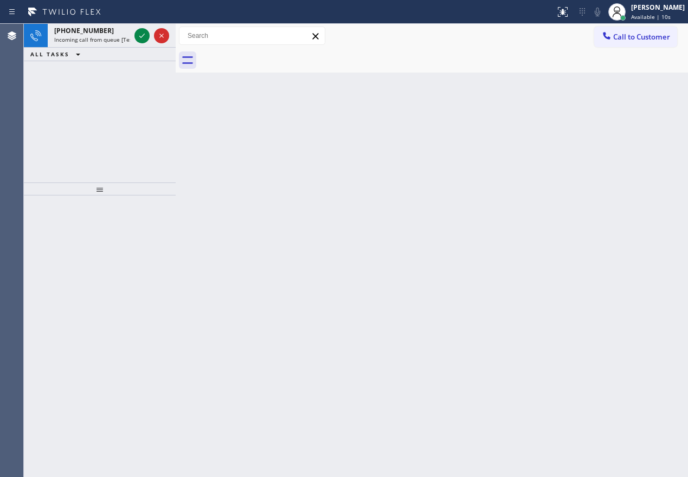
click at [627, 166] on div "Back to Dashboard Change Sender ID Customers Technicians Select a contact Outbo…" at bounding box center [432, 251] width 512 height 454
click at [141, 36] on icon at bounding box center [141, 35] width 13 height 13
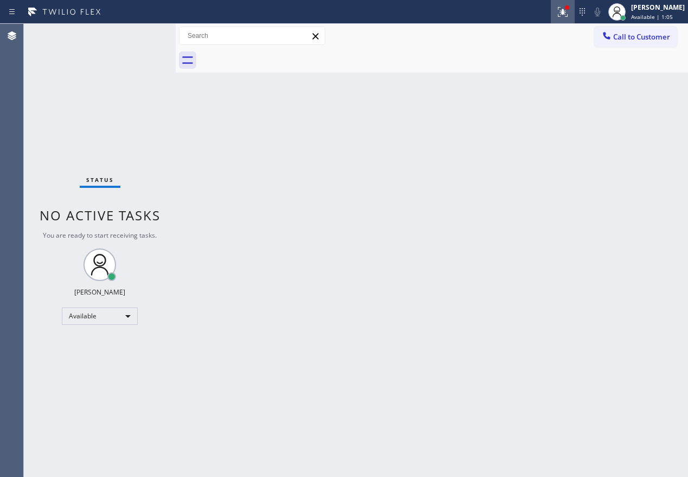
click at [569, 17] on icon at bounding box center [562, 11] width 13 height 13
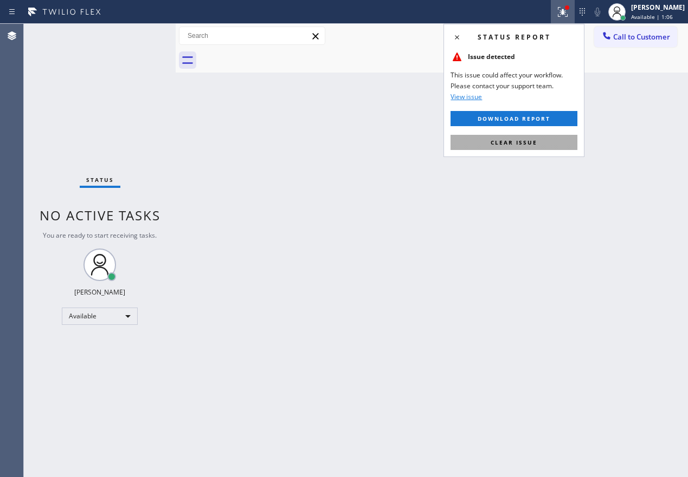
click at [534, 138] on button "Clear issue" at bounding box center [513, 142] width 127 height 15
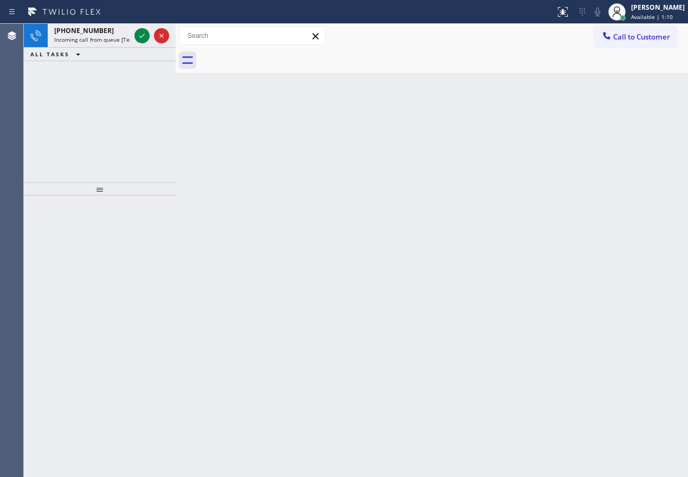
drag, startPoint x: 418, startPoint y: 160, endPoint x: 182, endPoint y: 5, distance: 283.3
click at [416, 160] on div "Back to Dashboard Change Sender ID Customers Technicians Select a contact Outbo…" at bounding box center [432, 251] width 512 height 454
click at [137, 31] on icon at bounding box center [141, 35] width 13 height 13
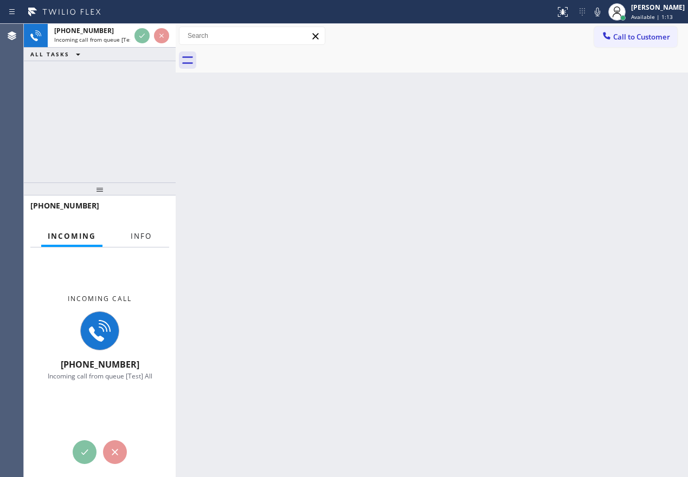
click at [139, 233] on span "Info" at bounding box center [141, 236] width 21 height 10
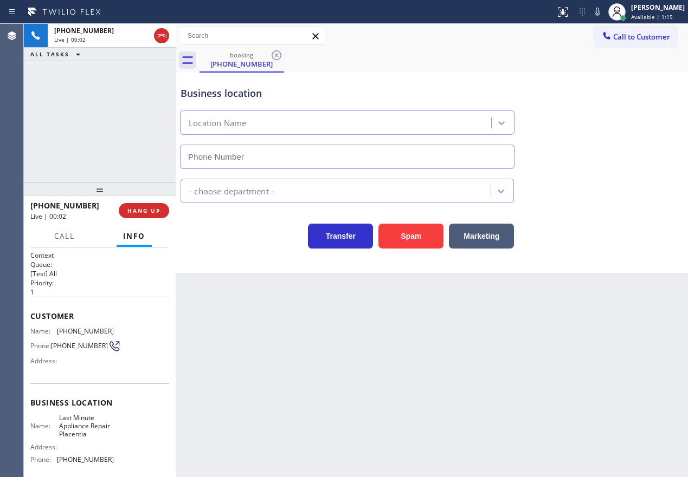
type input "(714) 278-3771"
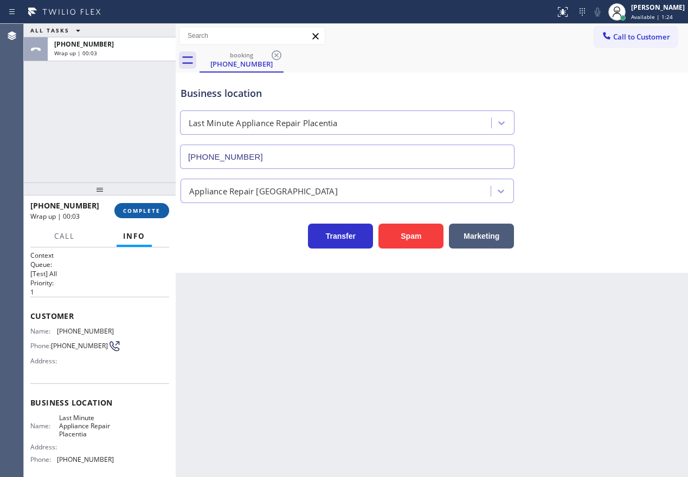
click at [148, 209] on span "COMPLETE" at bounding box center [141, 211] width 37 height 8
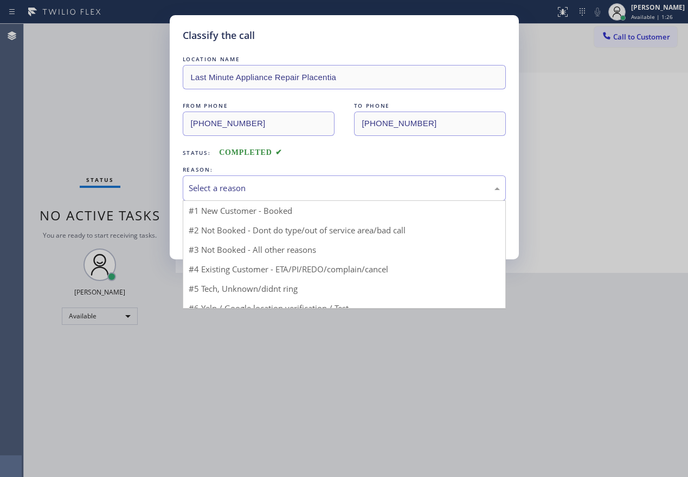
click at [236, 185] on div "Select a reason" at bounding box center [344, 188] width 311 height 12
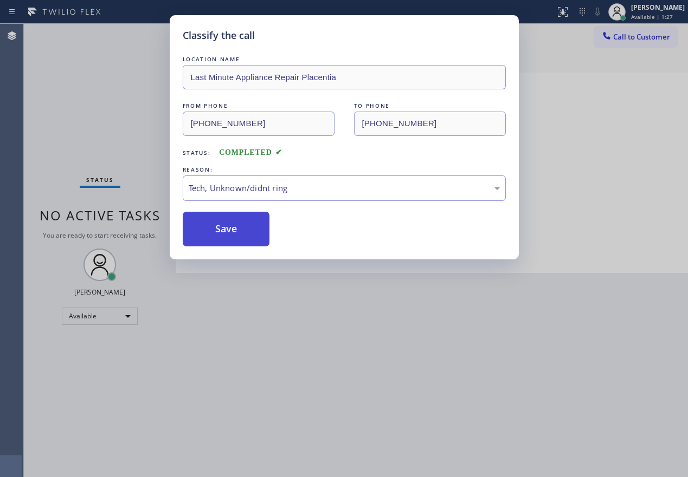
click at [231, 223] on button "Save" at bounding box center [226, 229] width 87 height 35
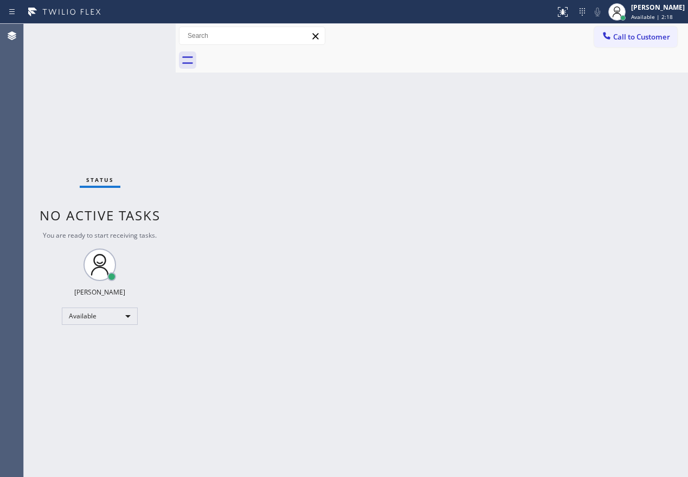
click at [618, 353] on div "Back to Dashboard Change Sender ID Customers Technicians Select a contact Outbo…" at bounding box center [432, 251] width 512 height 454
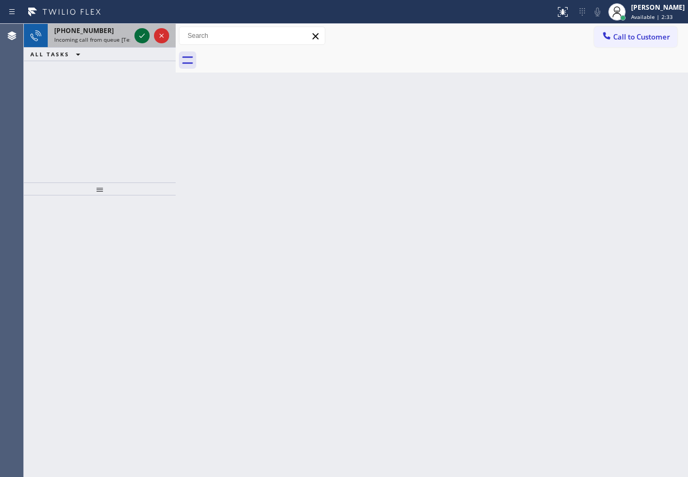
click at [141, 37] on icon at bounding box center [141, 36] width 5 height 4
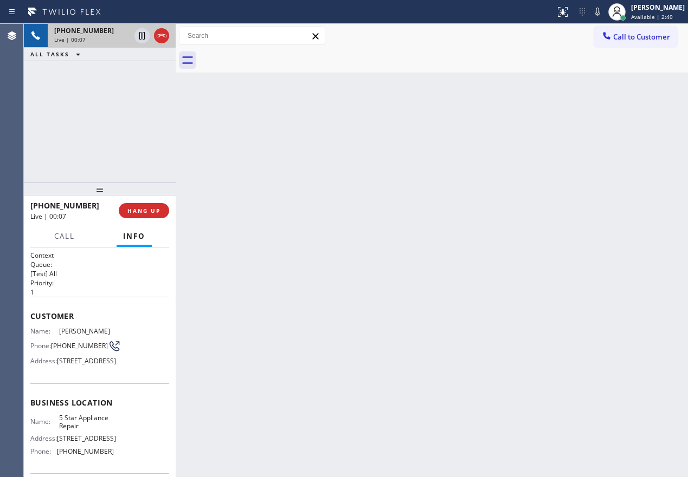
click at [81, 431] on span "5 Star Appliance Repair" at bounding box center [86, 422] width 54 height 17
copy span "5 Star Appliance Repair"
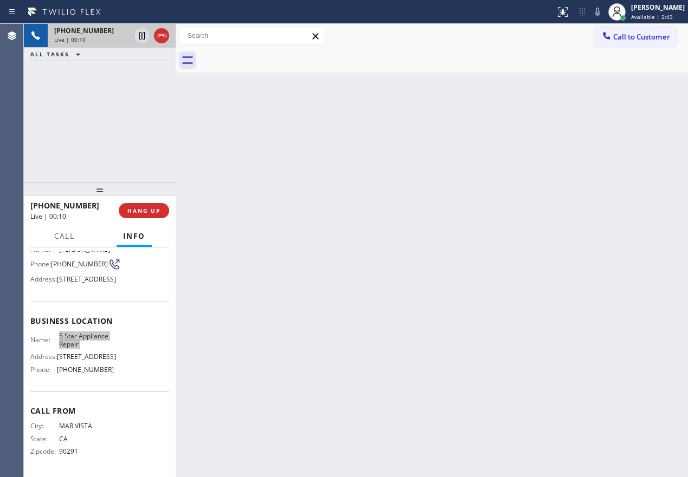
scroll to position [111, 0]
click at [86, 368] on span "[PHONE_NUMBER]" at bounding box center [85, 370] width 57 height 8
copy span "[PHONE_NUMBER]"
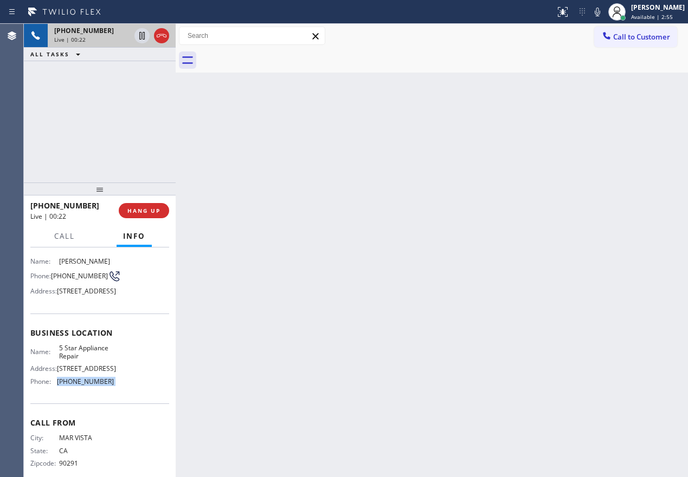
scroll to position [2, 0]
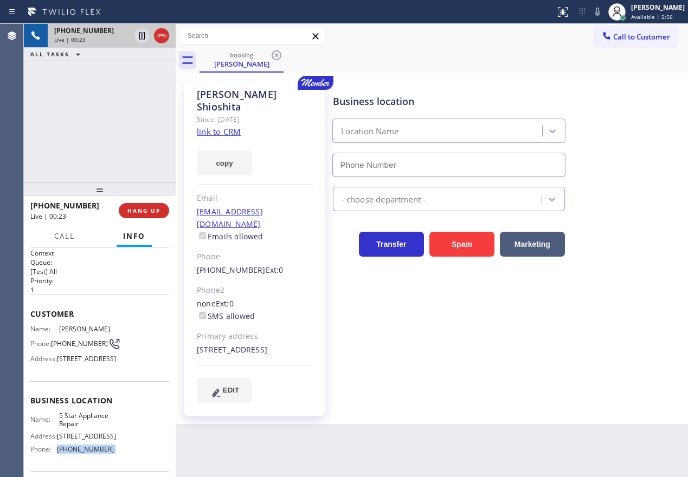
type input "[PHONE_NUMBER]"
click at [216, 126] on link "link to CRM" at bounding box center [219, 131] width 44 height 11
click at [625, 355] on div "Business location 5 Star Appliance Repair [PHONE_NUMBER] 5 Star Appliance Trans…" at bounding box center [508, 241] width 355 height 316
click at [600, 8] on icon at bounding box center [596, 12] width 5 height 9
click at [143, 36] on icon at bounding box center [141, 36] width 5 height 8
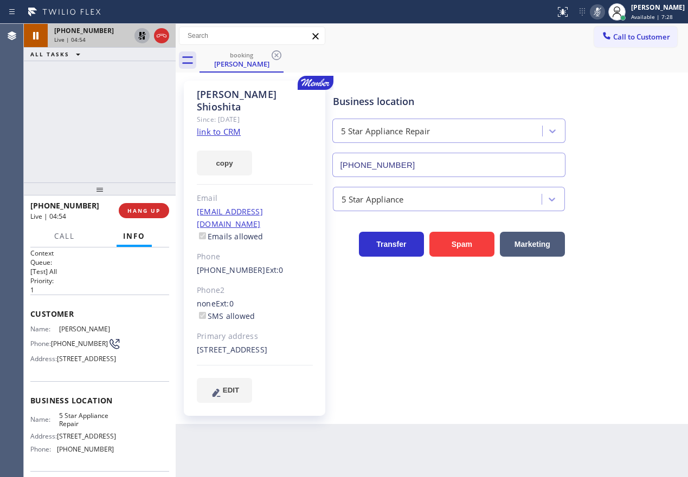
click at [629, 219] on div "Transfer Spam Marketing" at bounding box center [508, 234] width 355 height 46
click at [626, 180] on div "5 Star Appliance" at bounding box center [508, 194] width 355 height 34
click at [604, 16] on icon at bounding box center [597, 11] width 13 height 13
click at [139, 34] on icon at bounding box center [141, 35] width 13 height 13
click at [628, 137] on div "Business location 5 Star Appliance Repair [PHONE_NUMBER]" at bounding box center [508, 128] width 355 height 98
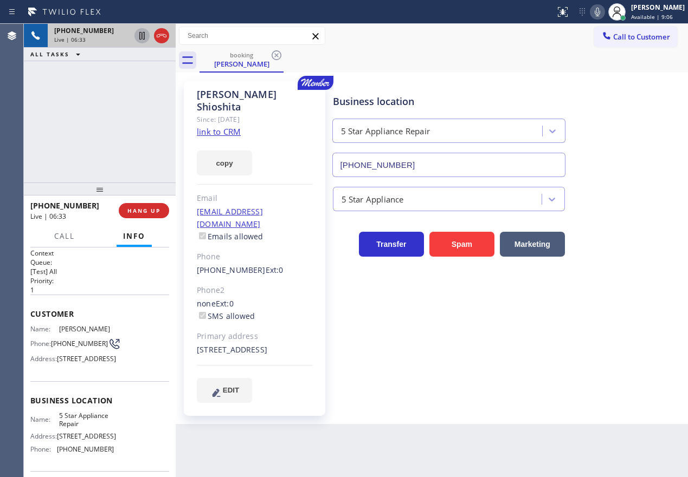
click at [604, 15] on icon at bounding box center [597, 11] width 13 height 13
click at [140, 38] on icon at bounding box center [141, 36] width 5 height 8
click at [605, 81] on div "Business location 5 Star Appliance Repair [PHONE_NUMBER]" at bounding box center [508, 128] width 355 height 98
click at [600, 10] on icon at bounding box center [596, 12] width 5 height 9
click at [140, 37] on icon at bounding box center [142, 36] width 8 height 8
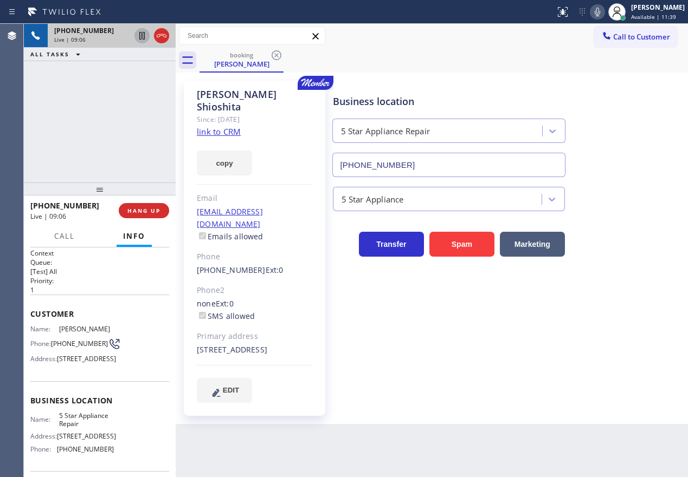
click at [660, 173] on div "Business location 5 Star Appliance Repair [PHONE_NUMBER]" at bounding box center [508, 128] width 355 height 98
click at [66, 346] on span "(310) 391-9671" at bounding box center [79, 344] width 57 height 8
copy div "(310) 391-9671"
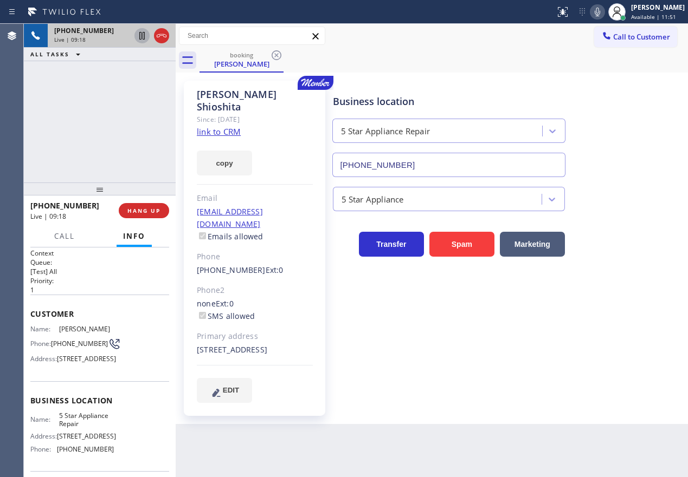
click at [608, 306] on div "Business location 5 Star Appliance Repair [PHONE_NUMBER] 5 Star Appliance Trans…" at bounding box center [508, 241] width 355 height 316
click at [154, 210] on span "HANG UP" at bounding box center [143, 211] width 33 height 8
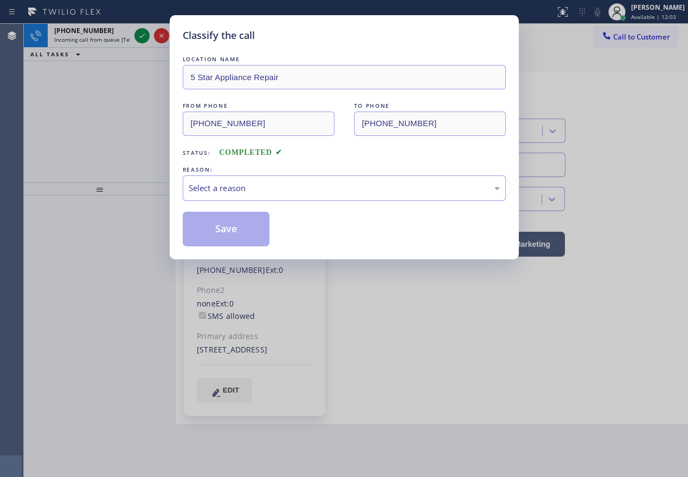
click at [245, 186] on div "Select a reason" at bounding box center [344, 188] width 311 height 12
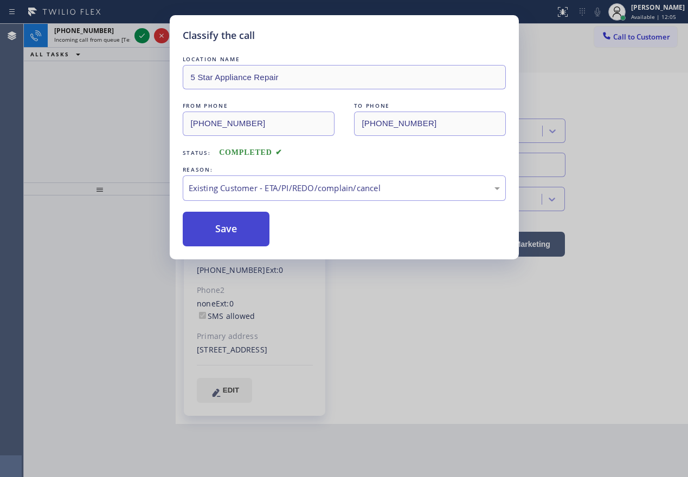
click at [238, 222] on button "Save" at bounding box center [226, 229] width 87 height 35
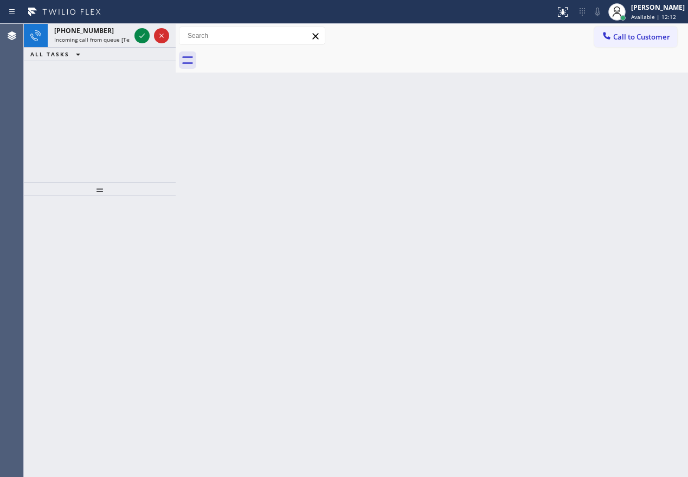
drag, startPoint x: 573, startPoint y: 241, endPoint x: 459, endPoint y: 207, distance: 118.6
click at [573, 241] on div "Back to Dashboard Change Sender ID Customers Technicians Select a contact Outbo…" at bounding box center [432, 251] width 512 height 454
click at [141, 35] on icon at bounding box center [141, 35] width 13 height 13
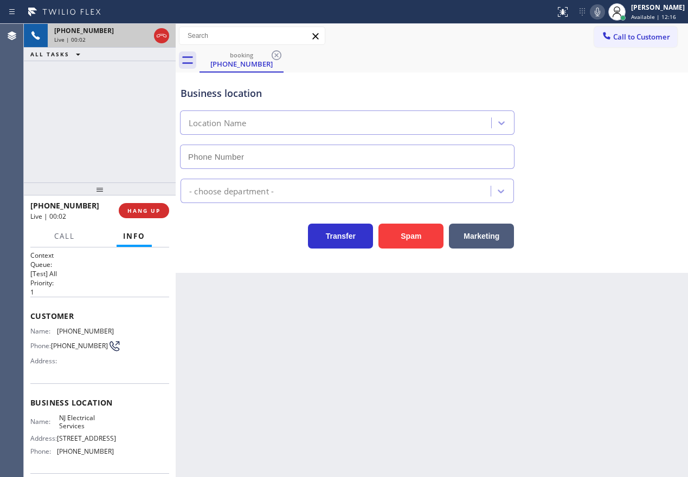
type input "(848) 204-0891"
click at [154, 213] on span "HANG UP" at bounding box center [143, 211] width 33 height 8
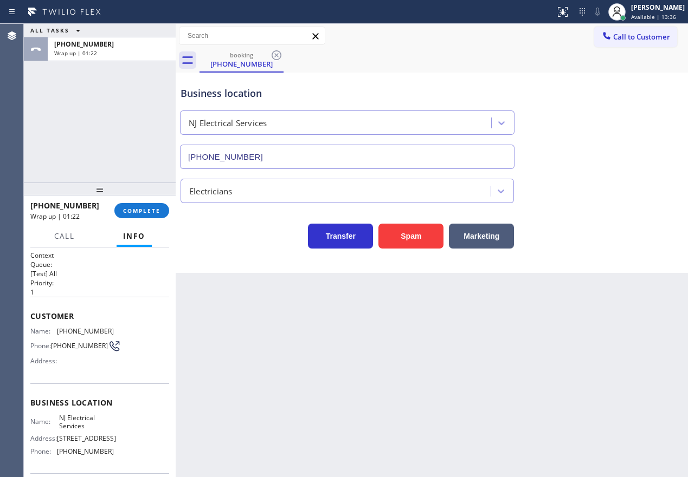
drag, startPoint x: 629, startPoint y: 130, endPoint x: 301, endPoint y: 128, distance: 327.8
click at [629, 131] on div "Business location NJ Electrical Services (848) 204-0891" at bounding box center [431, 120] width 507 height 98
click at [138, 211] on span "COMPLETE" at bounding box center [141, 211] width 37 height 8
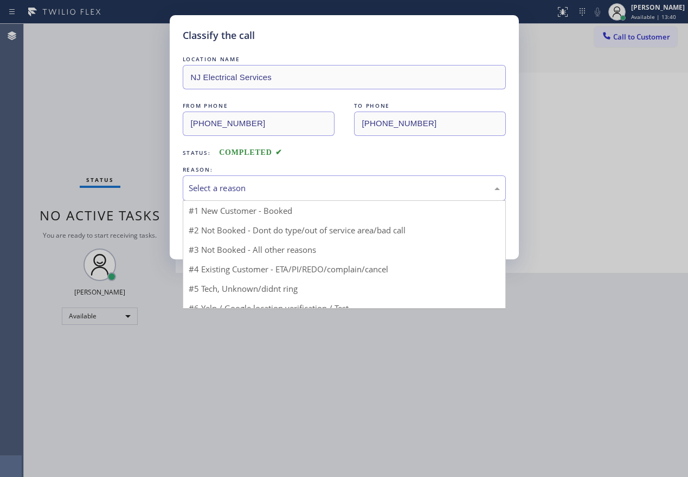
click at [244, 189] on div "Select a reason" at bounding box center [344, 188] width 311 height 12
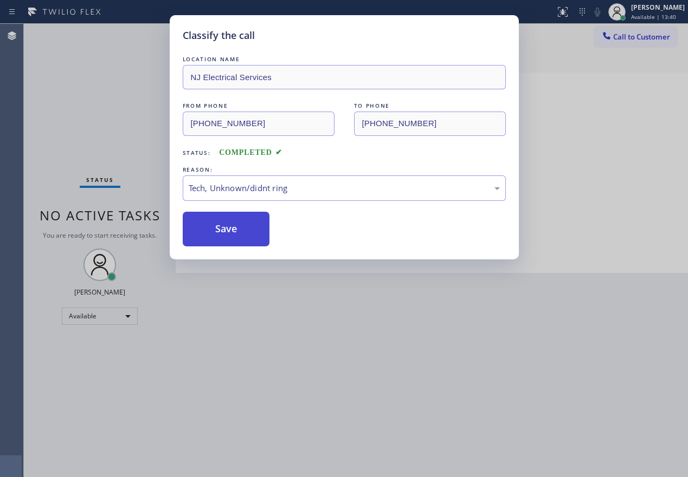
click at [229, 238] on button "Save" at bounding box center [226, 229] width 87 height 35
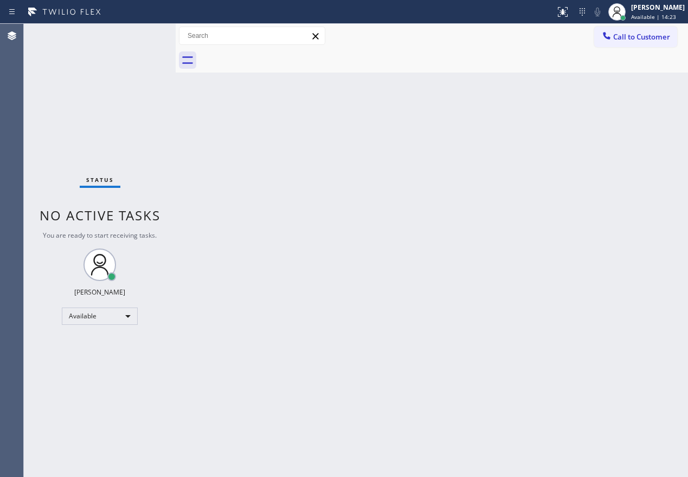
click at [607, 181] on div "Back to Dashboard Change Sender ID Customers Technicians Select a contact Outbo…" at bounding box center [432, 251] width 512 height 454
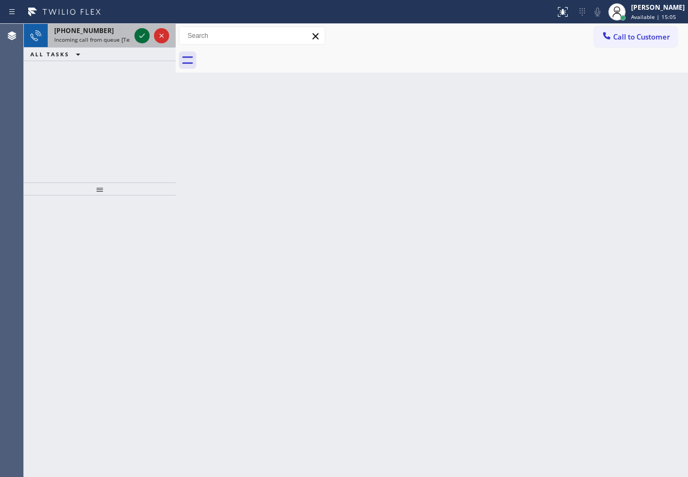
click at [141, 34] on icon at bounding box center [141, 35] width 13 height 13
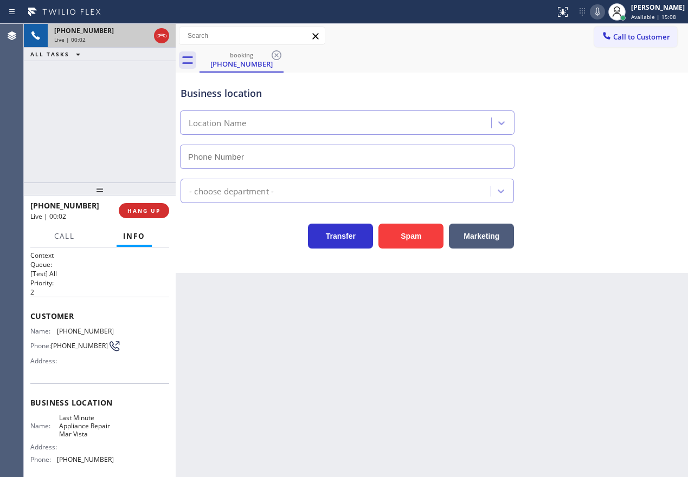
type input "(310) 362-9484"
click at [146, 209] on span "HANG UP" at bounding box center [143, 211] width 33 height 8
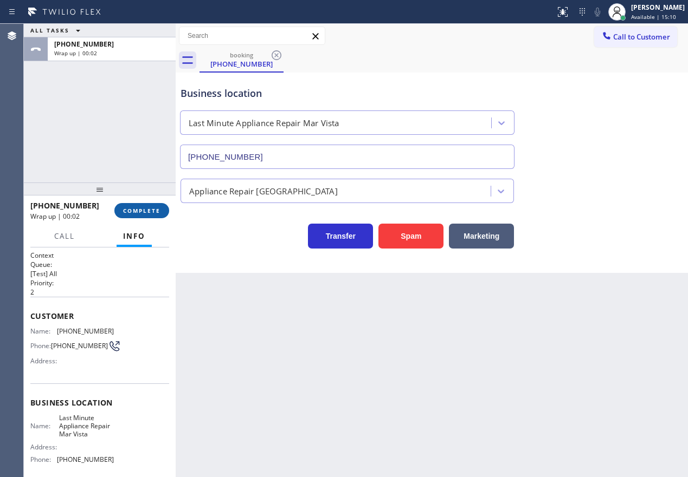
click at [146, 209] on span "COMPLETE" at bounding box center [141, 211] width 37 height 8
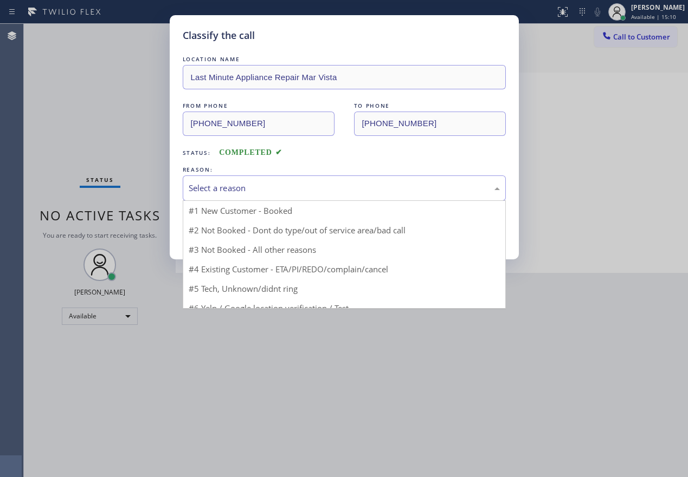
click at [299, 189] on div "Select a reason" at bounding box center [344, 188] width 311 height 12
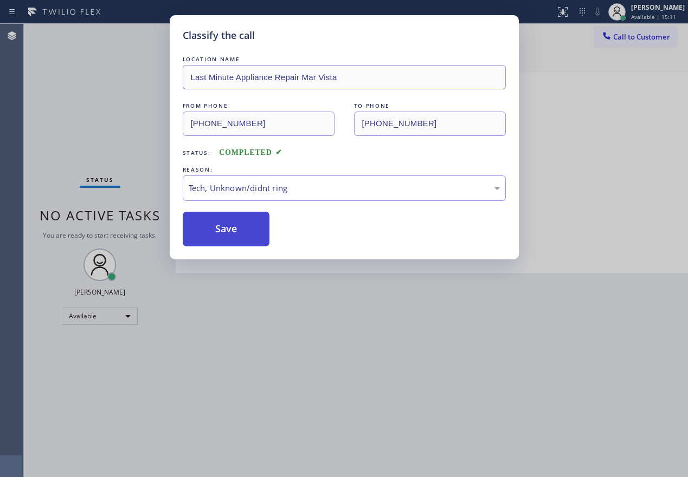
click at [230, 223] on button "Save" at bounding box center [226, 229] width 87 height 35
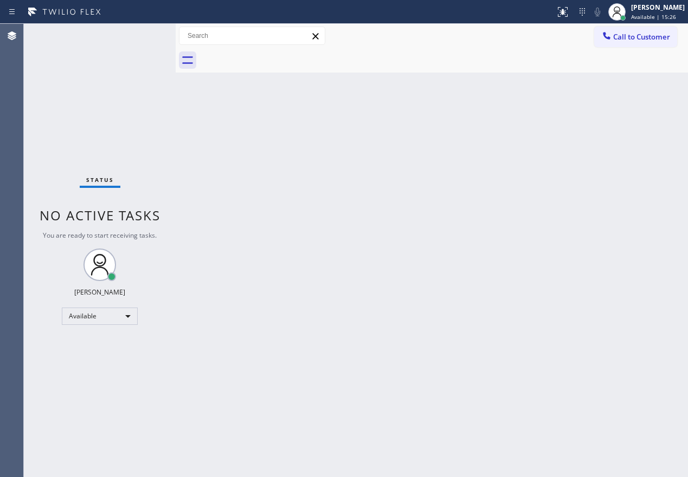
click at [613, 222] on div "Back to Dashboard Change Sender ID Customers Technicians Select a contact Outbo…" at bounding box center [432, 251] width 512 height 454
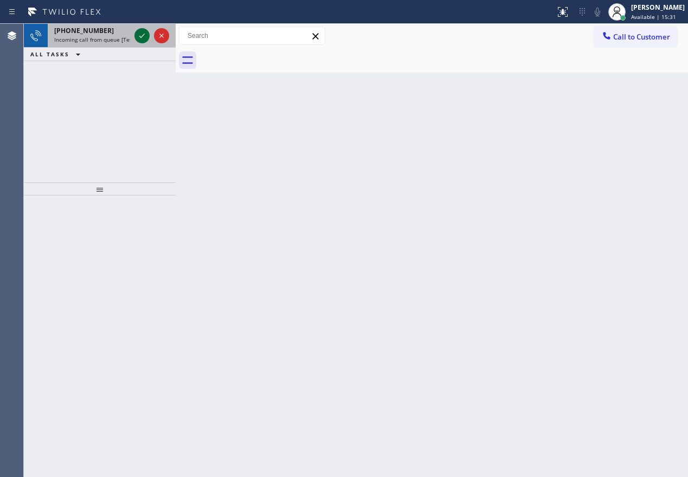
click at [139, 35] on icon at bounding box center [141, 35] width 13 height 13
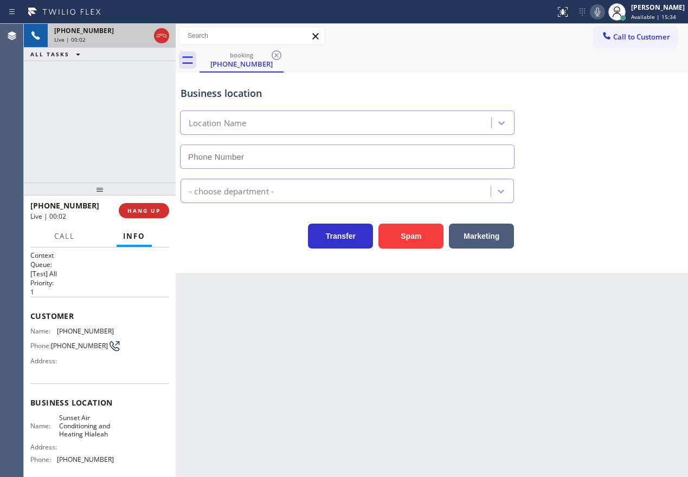
type input "(305) 590-5909"
click at [604, 14] on icon at bounding box center [597, 11] width 13 height 13
click at [424, 241] on button "Spam" at bounding box center [410, 236] width 65 height 25
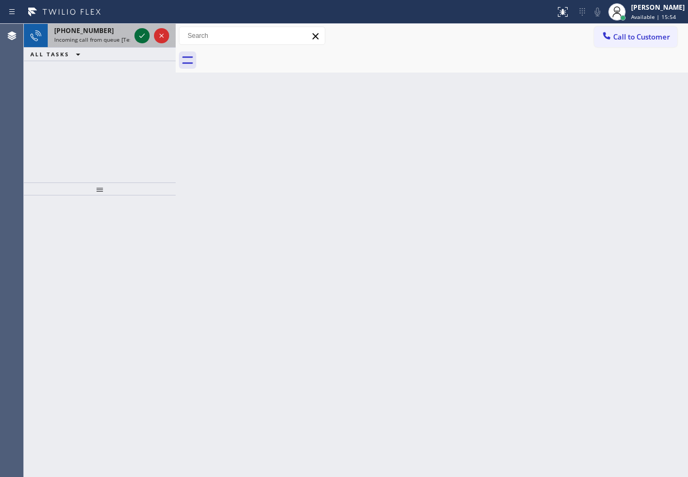
click at [137, 34] on icon at bounding box center [141, 35] width 13 height 13
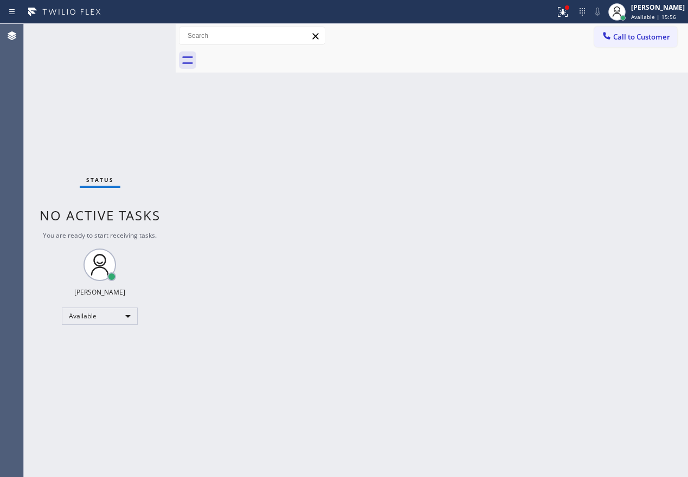
click at [138, 34] on div "Status No active tasks You are ready to start receiving tasks. [PERSON_NAME] Av…" at bounding box center [100, 251] width 152 height 454
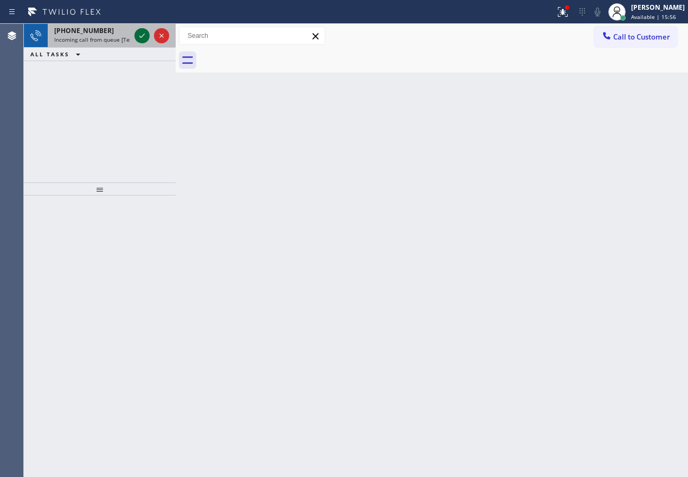
click at [141, 35] on icon at bounding box center [141, 35] width 13 height 13
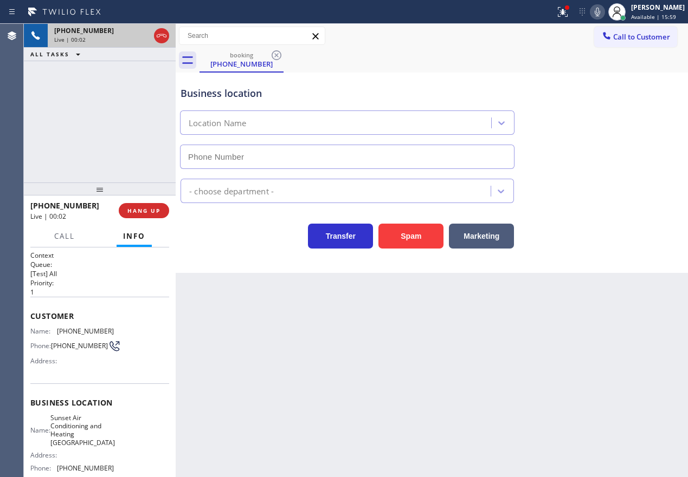
type input "(510) 621-6122"
click at [139, 212] on span "HANG UP" at bounding box center [143, 211] width 33 height 8
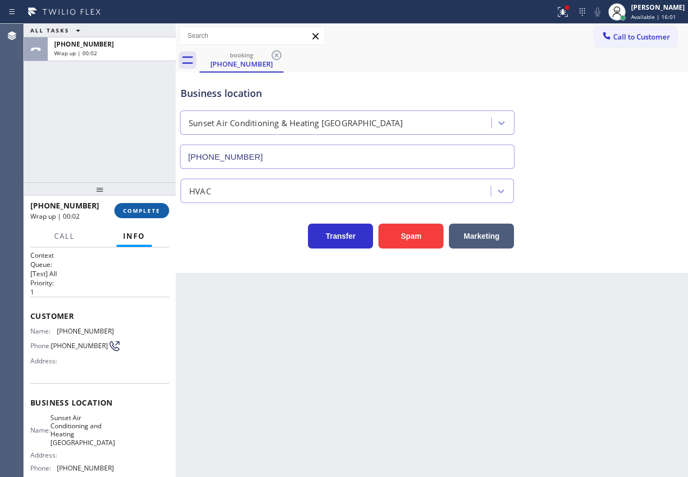
click at [139, 212] on span "COMPLETE" at bounding box center [141, 211] width 37 height 8
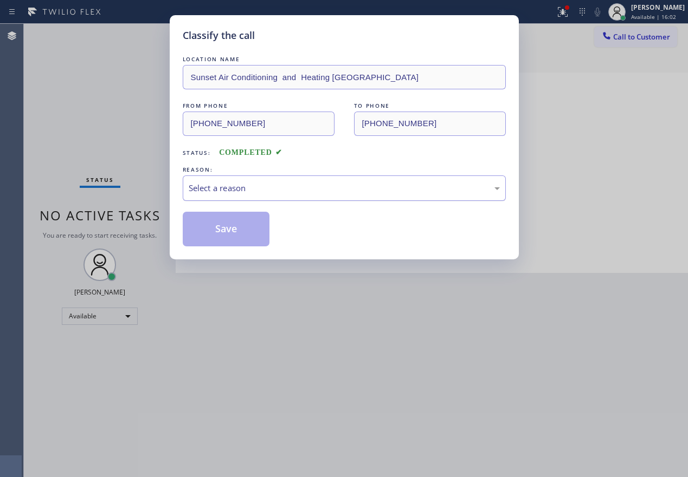
click at [257, 183] on div "Select a reason" at bounding box center [344, 188] width 311 height 12
click at [227, 225] on button "Save" at bounding box center [226, 229] width 87 height 35
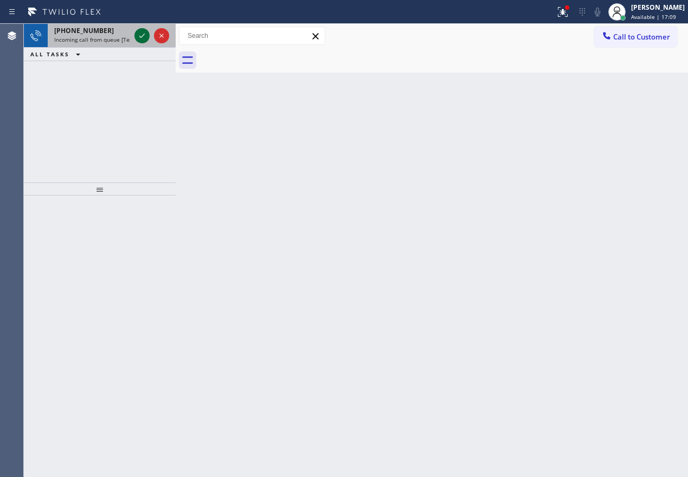
click at [143, 37] on icon at bounding box center [141, 35] width 13 height 13
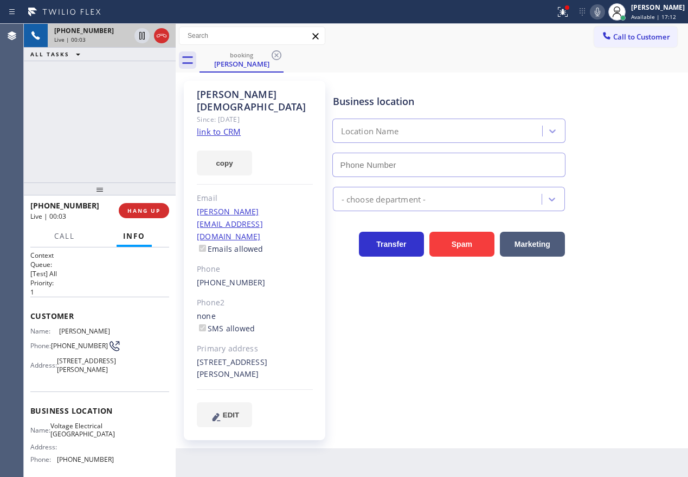
type input "(415) 358-0531"
click at [144, 218] on div "+14152792072 Live | 00:03 HANG UP" at bounding box center [99, 211] width 139 height 28
click at [144, 215] on button "HANG UP" at bounding box center [144, 210] width 50 height 15
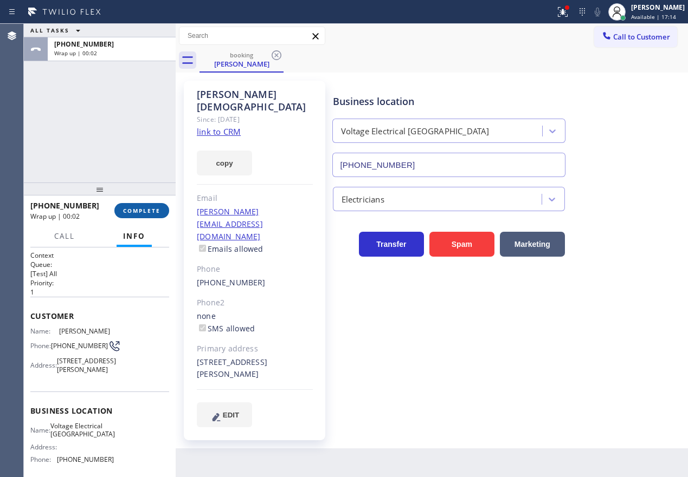
click at [144, 215] on button "COMPLETE" at bounding box center [141, 210] width 55 height 15
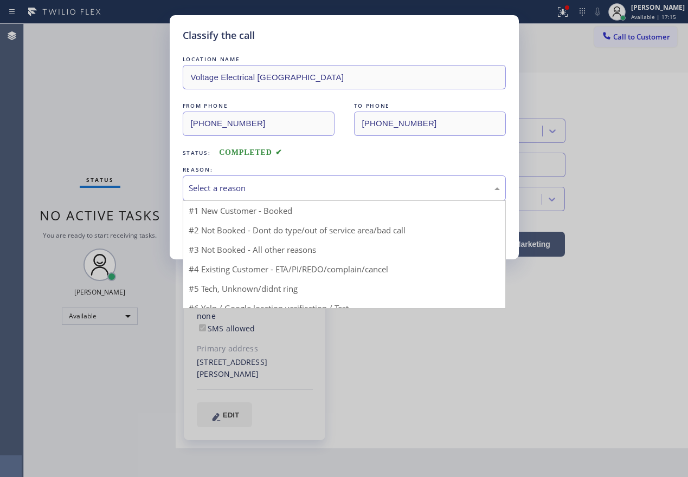
click at [249, 188] on div "Select a reason" at bounding box center [344, 188] width 311 height 12
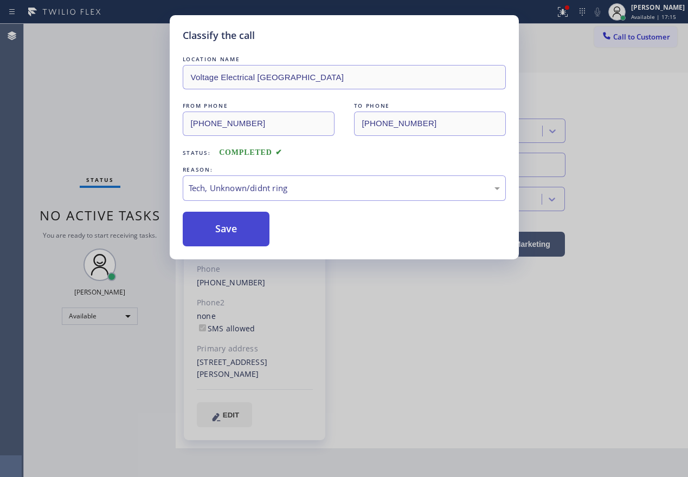
click at [234, 245] on button "Save" at bounding box center [226, 229] width 87 height 35
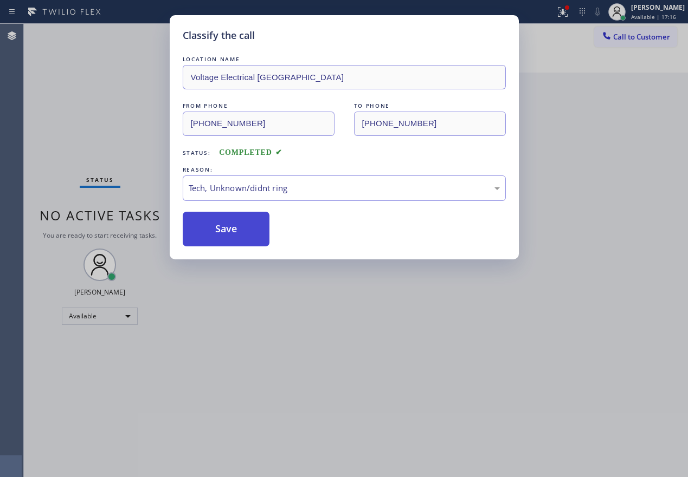
click at [234, 236] on button "Save" at bounding box center [226, 229] width 87 height 35
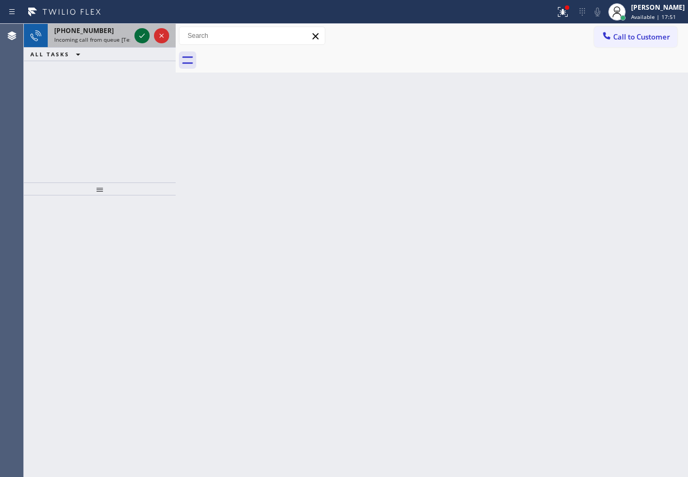
click at [141, 38] on icon at bounding box center [141, 35] width 13 height 13
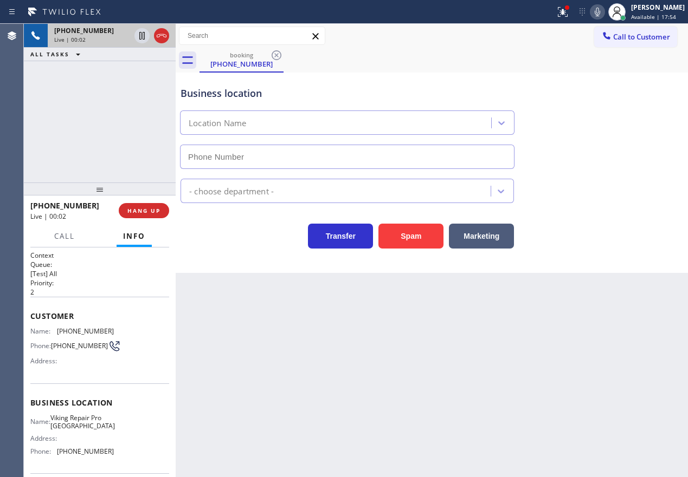
type input "(732) 800-9211"
drag, startPoint x: 416, startPoint y: 238, endPoint x: 230, endPoint y: 16, distance: 290.1
click at [415, 240] on button "Spam" at bounding box center [410, 236] width 65 height 25
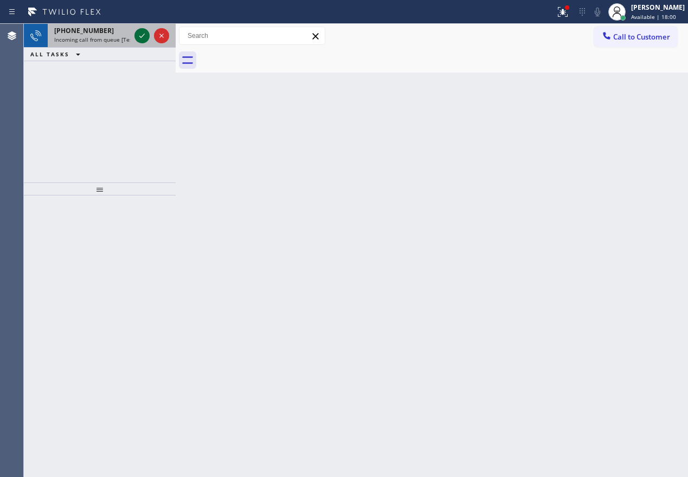
click at [142, 31] on icon at bounding box center [141, 35] width 13 height 13
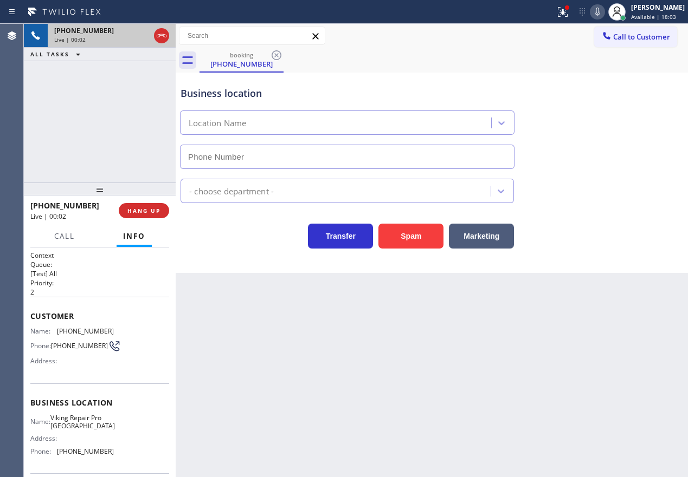
type input "(301) 591-6919"
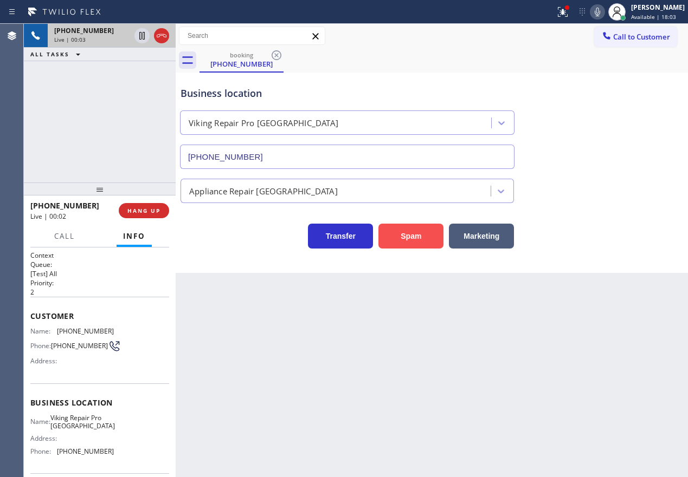
click at [401, 226] on button "Spam" at bounding box center [410, 236] width 65 height 25
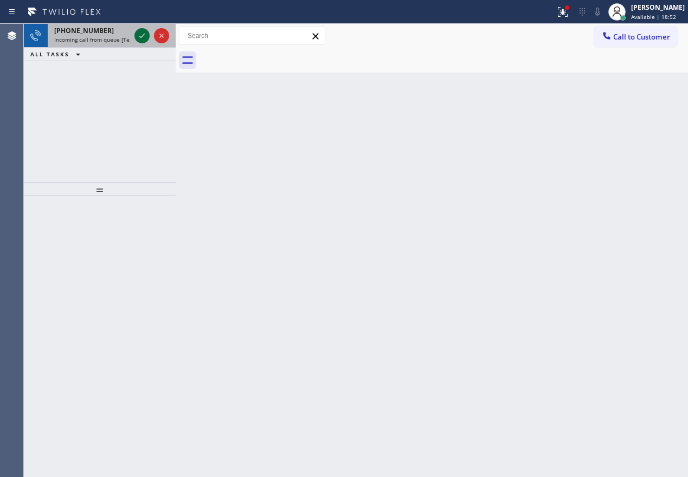
click at [142, 31] on icon at bounding box center [141, 35] width 13 height 13
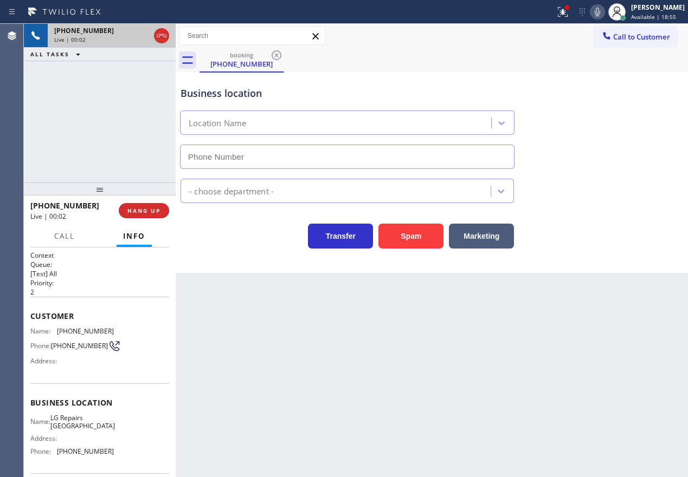
type input "(206) 567-1716"
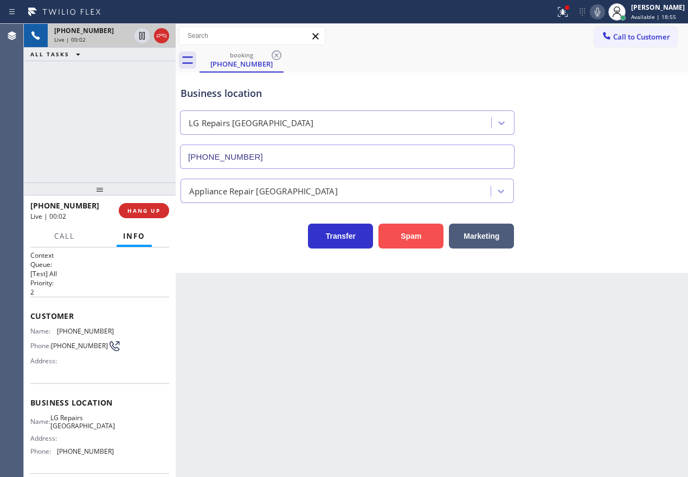
click at [416, 236] on button "Spam" at bounding box center [410, 236] width 65 height 25
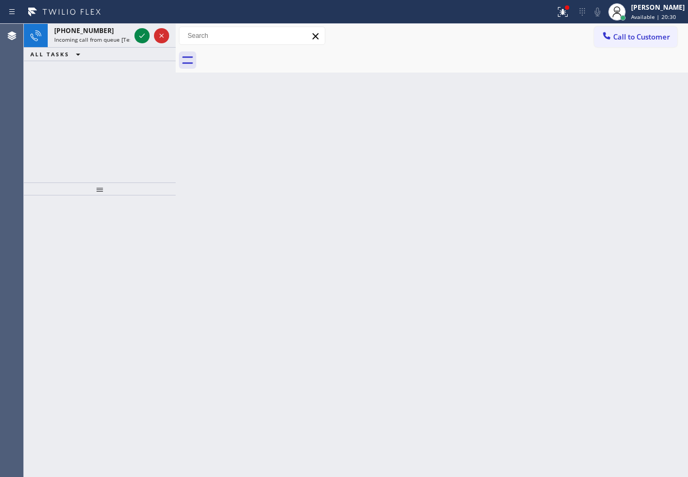
click at [596, 197] on div "Back to Dashboard Change Sender ID Customers Technicians Select a contact Outbo…" at bounding box center [432, 251] width 512 height 454
click at [139, 37] on icon at bounding box center [141, 35] width 13 height 13
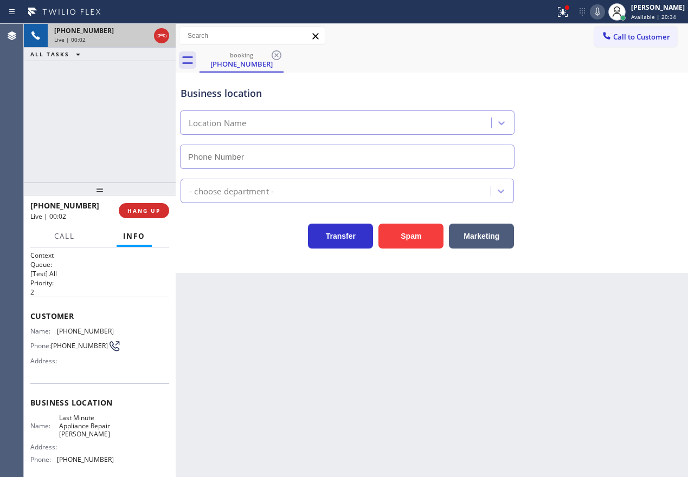
type input "(630) 339-5322"
click at [600, 13] on icon at bounding box center [596, 12] width 5 height 9
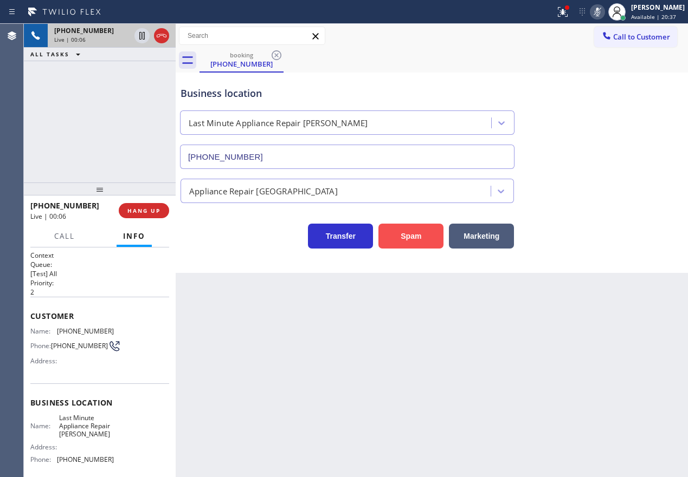
click at [405, 240] on button "Spam" at bounding box center [410, 236] width 65 height 25
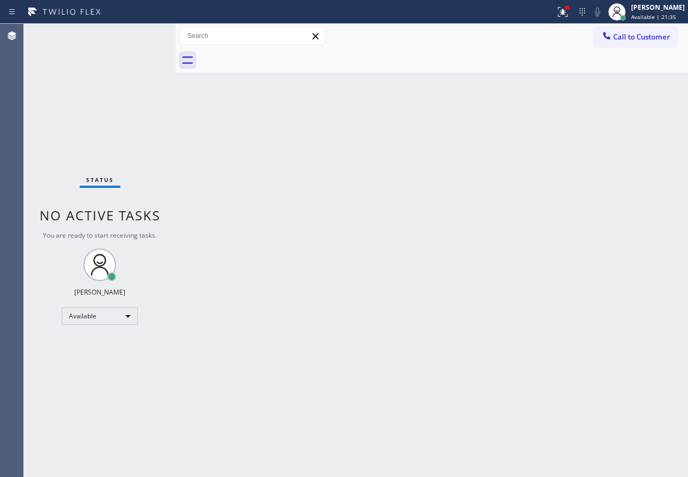
click at [581, 253] on div "Back to Dashboard Change Sender ID Customers Technicians Select a contact Outbo…" at bounding box center [432, 251] width 512 height 454
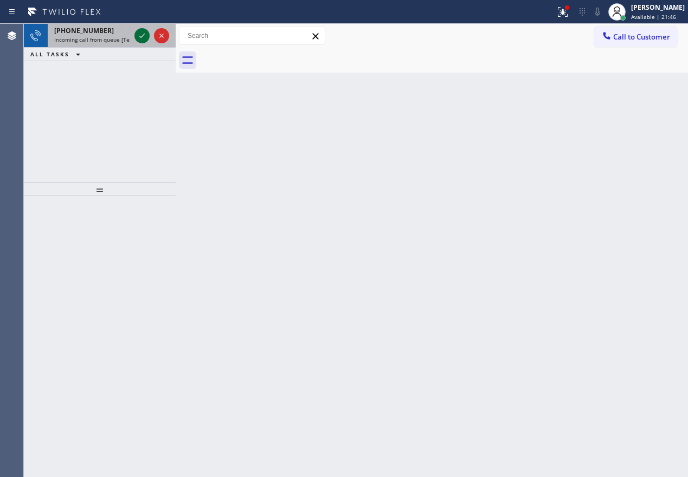
click at [138, 33] on icon at bounding box center [141, 35] width 13 height 13
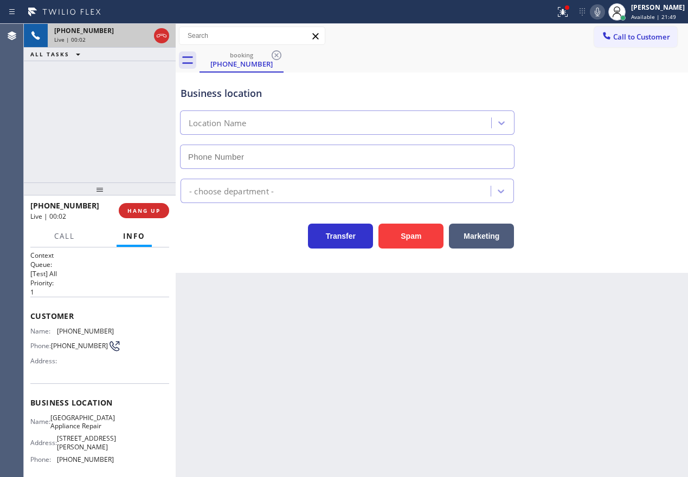
type input "(773) 830-4668"
click at [110, 419] on div "Name: Calumet Heights Appliance Repair Address: 9019 S Paxton Ave Phone: (773) …" at bounding box center [99, 441] width 139 height 55
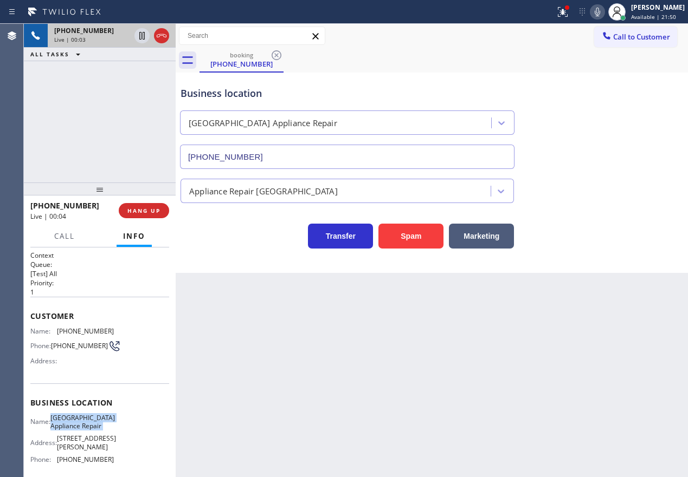
click at [110, 419] on div "Name: Calumet Heights Appliance Repair Address: 9019 S Paxton Ave Phone: (773) …" at bounding box center [99, 441] width 139 height 55
copy span "Calumet Heights Appliance Repair"
click at [259, 161] on input "(773) 830-4668" at bounding box center [347, 157] width 334 height 24
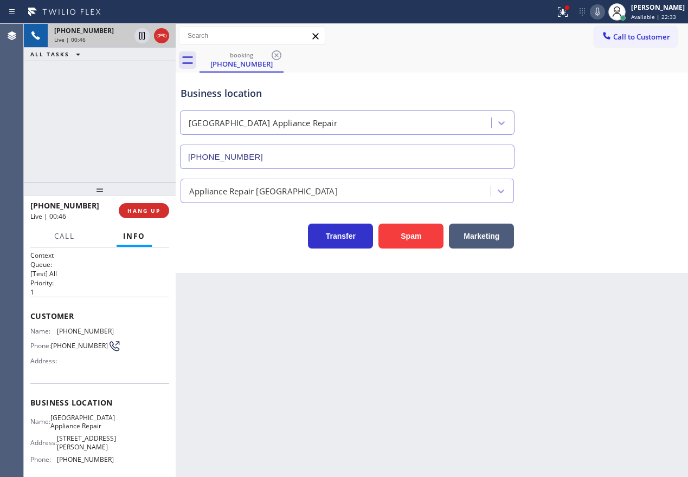
click at [604, 15] on icon at bounding box center [597, 11] width 13 height 13
click at [604, 14] on icon at bounding box center [597, 11] width 13 height 13
click at [60, 329] on span "(872) 296-9192" at bounding box center [85, 331] width 57 height 8
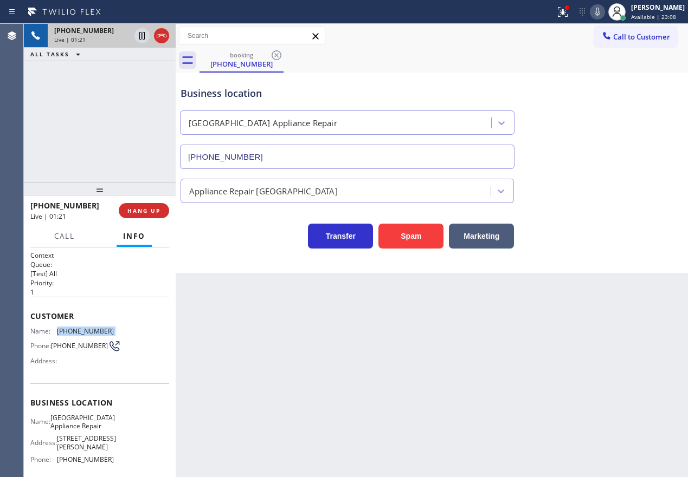
copy span "(872) 296-9192"
click at [604, 15] on icon at bounding box center [597, 11] width 13 height 13
click at [604, 14] on icon at bounding box center [597, 11] width 13 height 13
click at [138, 35] on icon at bounding box center [141, 35] width 13 height 13
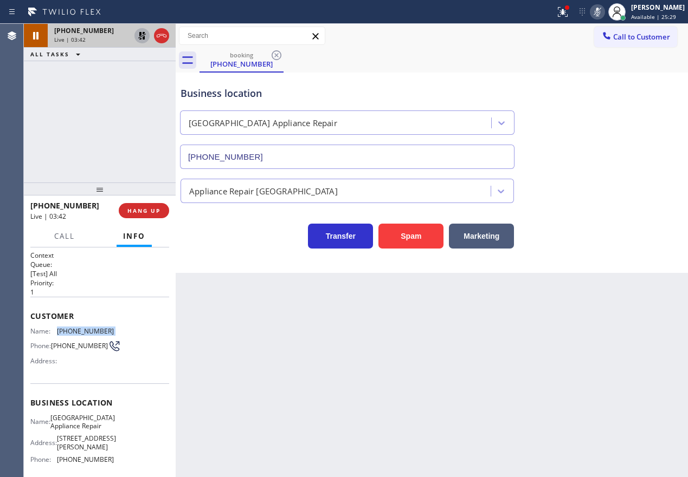
click at [141, 37] on icon at bounding box center [141, 35] width 13 height 13
click at [601, 10] on icon at bounding box center [597, 11] width 13 height 13
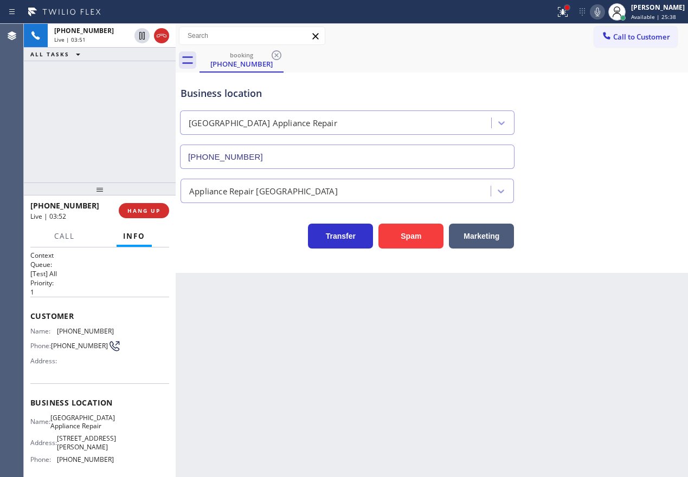
click at [569, 5] on div at bounding box center [567, 7] width 4 height 4
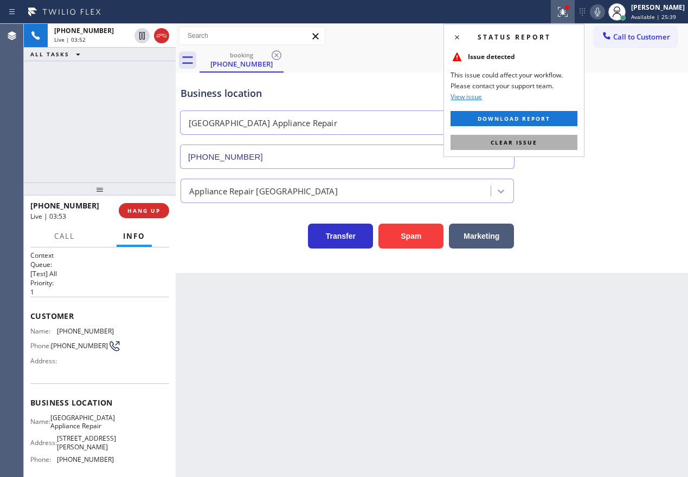
click at [554, 143] on button "Clear issue" at bounding box center [513, 142] width 127 height 15
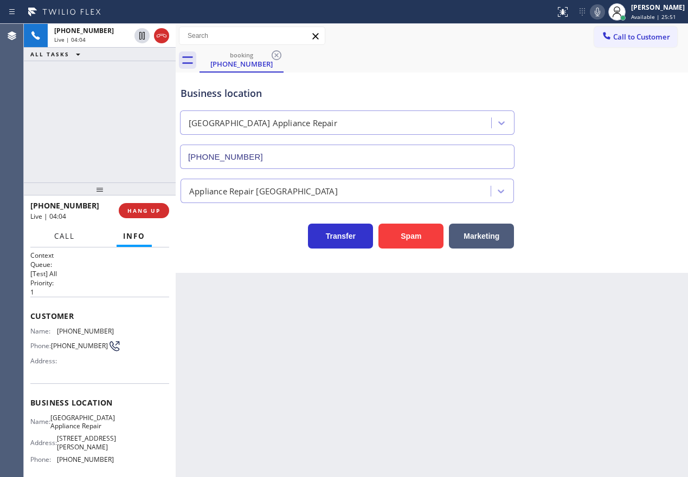
click at [53, 238] on button "Call" at bounding box center [65, 236] width 34 height 21
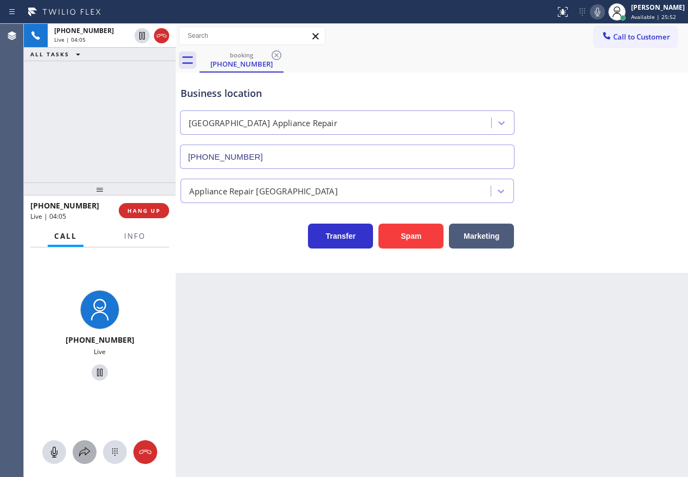
click at [81, 446] on icon at bounding box center [84, 452] width 13 height 13
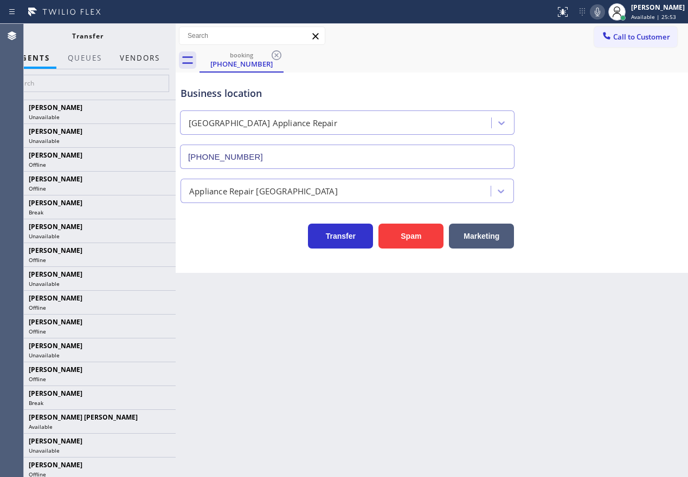
click at [143, 57] on button "Vendors" at bounding box center [139, 58] width 53 height 21
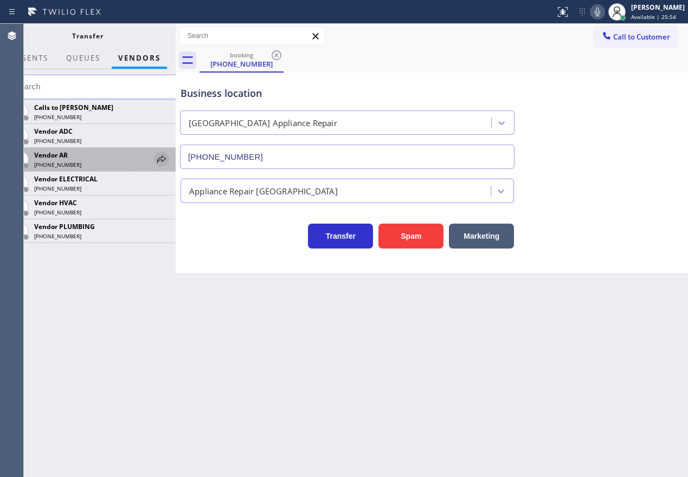
click at [160, 160] on icon at bounding box center [161, 159] width 13 height 13
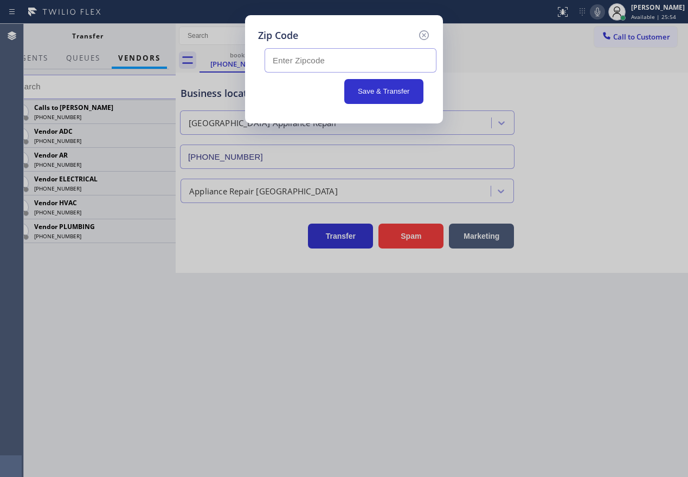
click at [336, 61] on input "text" at bounding box center [350, 60] width 172 height 24
paste input "60649"
type input "60649"
click at [369, 89] on button "Save & Transfer" at bounding box center [384, 91] width 80 height 25
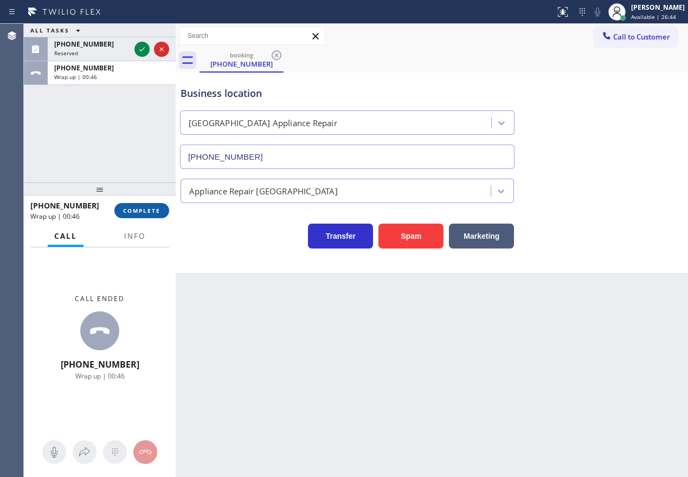
click at [151, 208] on span "COMPLETE" at bounding box center [141, 211] width 37 height 8
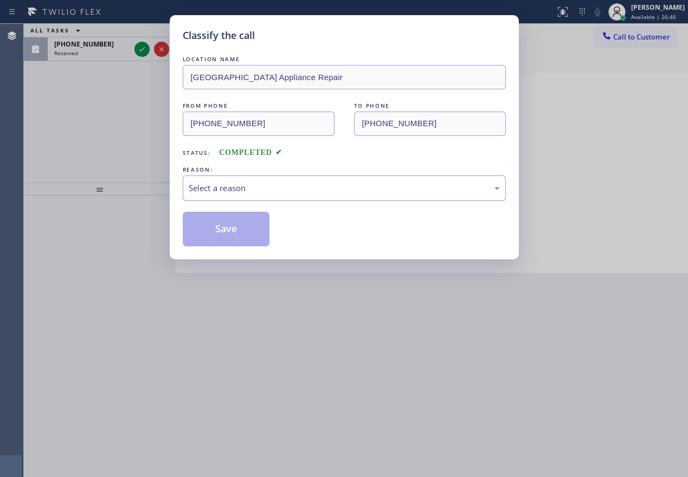
click at [233, 190] on div "Select a reason" at bounding box center [344, 188] width 311 height 12
click at [219, 232] on button "Save" at bounding box center [226, 229] width 87 height 35
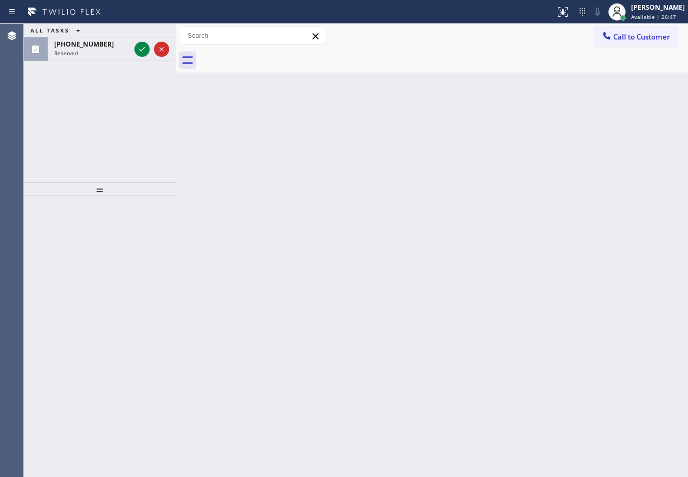
click at [140, 48] on icon at bounding box center [141, 49] width 13 height 13
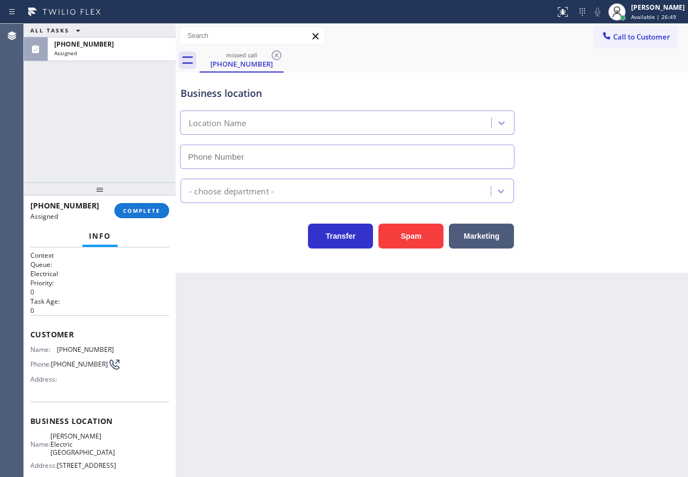
type input "(213) 814-4932"
click at [146, 240] on div "Info" at bounding box center [99, 237] width 139 height 22
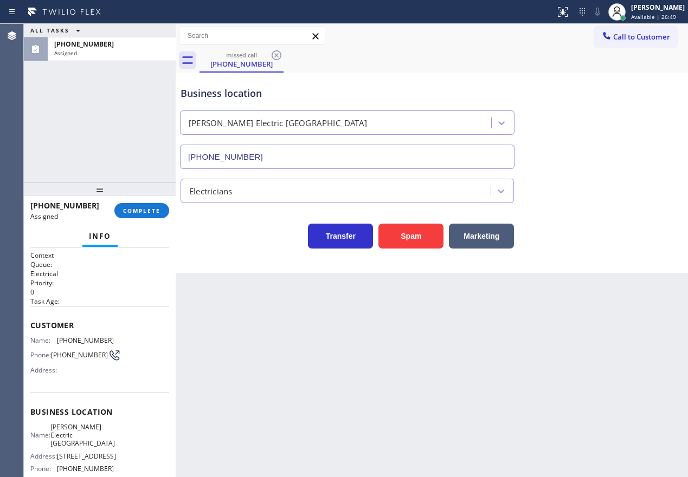
click at [101, 236] on span "Info" at bounding box center [100, 236] width 22 height 10
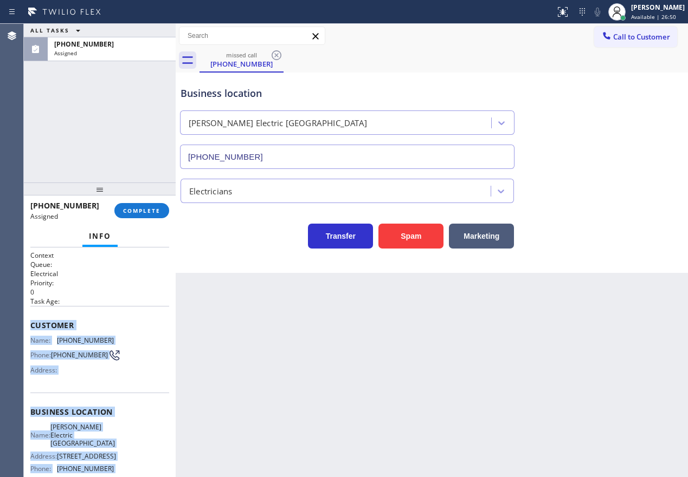
scroll to position [95, 0]
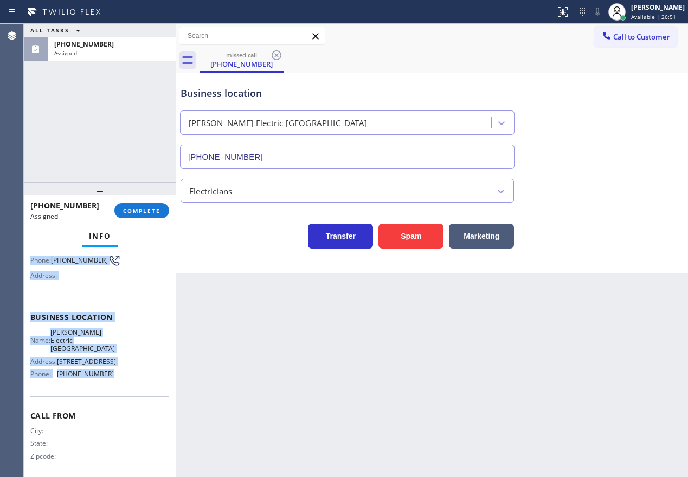
drag, startPoint x: 46, startPoint y: 335, endPoint x: 140, endPoint y: 383, distance: 106.1
click at [140, 383] on div "Context Queue: Electrical Priority: 0 Task Age: Customer Name: (619) 572-6591 P…" at bounding box center [99, 317] width 139 height 323
copy div "Customer Name: (619) 572-6591 Phone: (619) 572-6591 Address: Business location …"
click at [152, 211] on span "COMPLETE" at bounding box center [141, 211] width 37 height 8
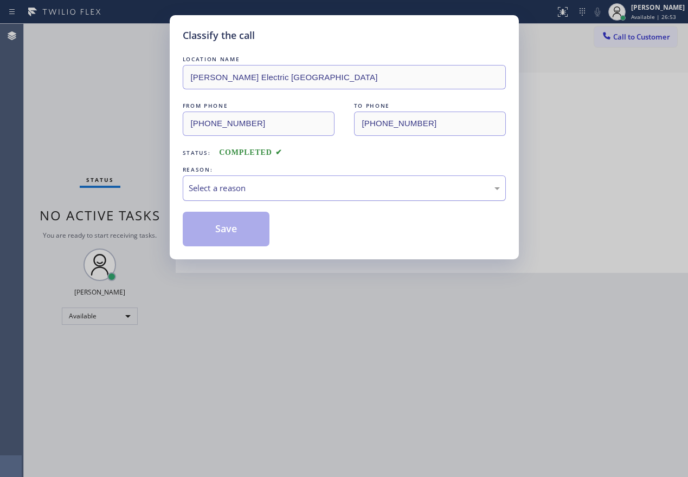
drag, startPoint x: 273, startPoint y: 189, endPoint x: 273, endPoint y: 199, distance: 10.8
click at [273, 189] on div "Select a reason" at bounding box center [344, 188] width 311 height 12
click at [234, 235] on button "Save" at bounding box center [226, 229] width 87 height 35
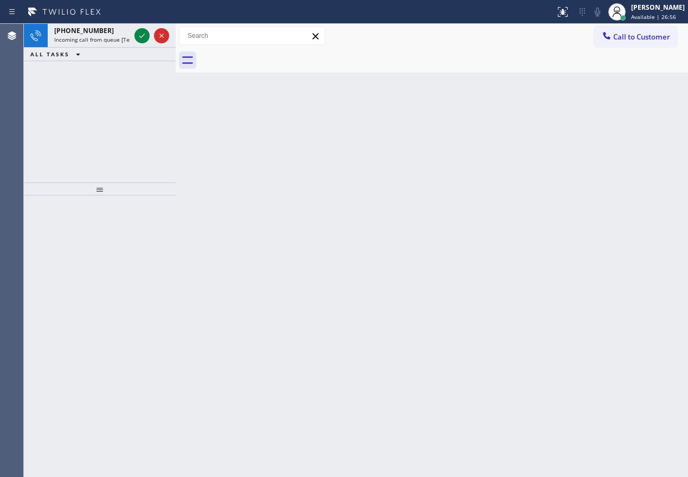
drag, startPoint x: 634, startPoint y: 254, endPoint x: 539, endPoint y: 206, distance: 106.6
click at [634, 254] on div "Back to Dashboard Change Sender ID Customers Technicians Select a contact Outbo…" at bounding box center [432, 251] width 512 height 454
click at [141, 31] on icon at bounding box center [141, 35] width 13 height 13
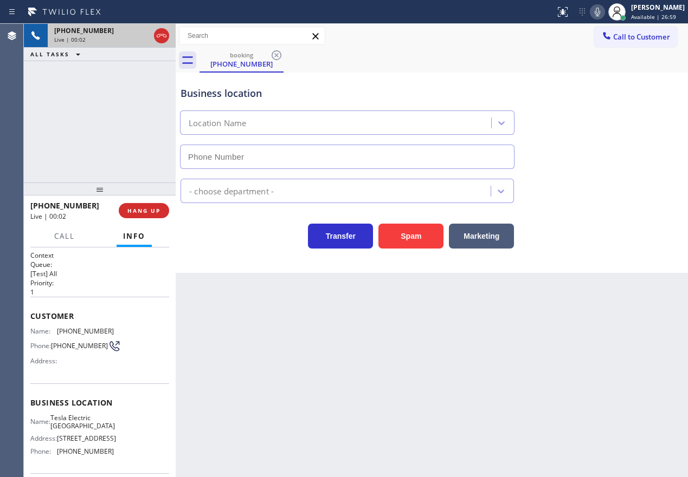
type input "(213) 408-7922"
drag, startPoint x: 407, startPoint y: 236, endPoint x: 393, endPoint y: 459, distance: 223.7
click at [406, 236] on button "Spam" at bounding box center [410, 236] width 65 height 25
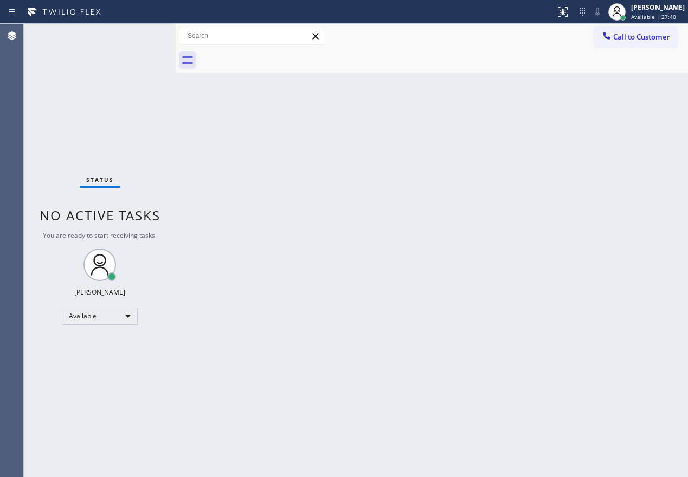
click at [596, 302] on div "Back to Dashboard Change Sender ID Customers Technicians Select a contact Outbo…" at bounding box center [432, 251] width 512 height 454
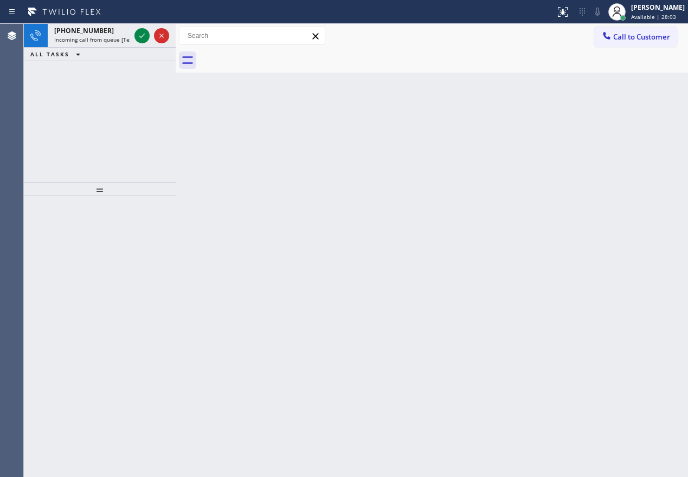
drag, startPoint x: 633, startPoint y: 284, endPoint x: 400, endPoint y: 190, distance: 250.9
click at [633, 284] on div "Back to Dashboard Change Sender ID Customers Technicians Select a contact Outbo…" at bounding box center [432, 251] width 512 height 454
click at [144, 37] on icon at bounding box center [141, 35] width 13 height 13
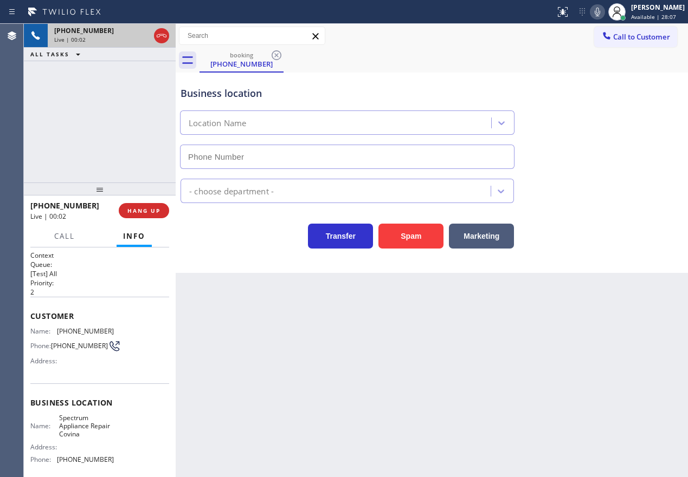
type input "(626) 602-2926"
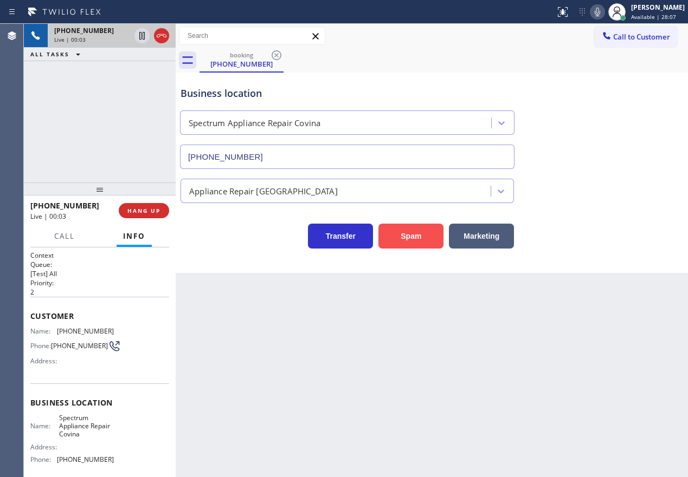
click at [411, 235] on button "Spam" at bounding box center [410, 236] width 65 height 25
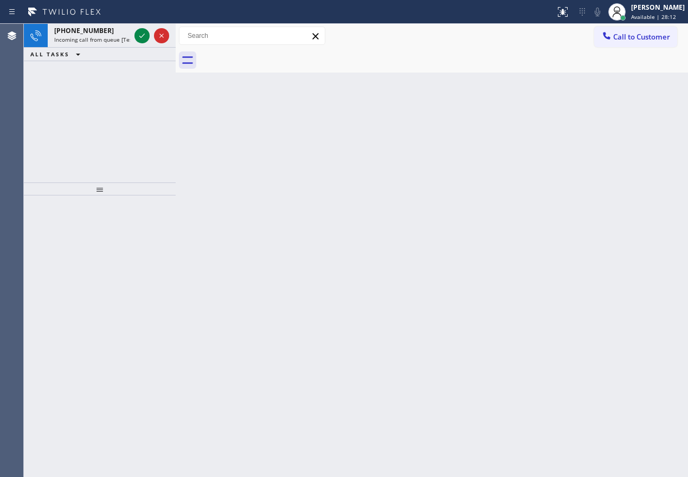
click at [592, 206] on div "Back to Dashboard Change Sender ID Customers Technicians Select a contact Outbo…" at bounding box center [432, 251] width 512 height 454
drag, startPoint x: 140, startPoint y: 34, endPoint x: 326, endPoint y: 171, distance: 230.8
click at [140, 34] on icon at bounding box center [141, 35] width 13 height 13
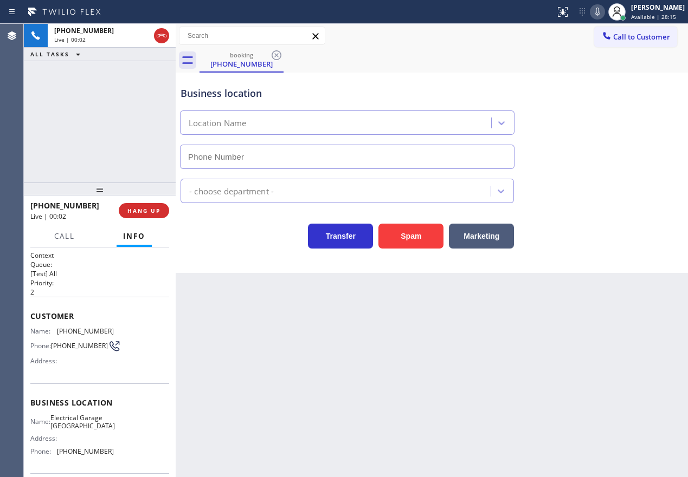
type input "(415) 475-3939"
click at [151, 210] on span "HANG UP" at bounding box center [143, 211] width 33 height 8
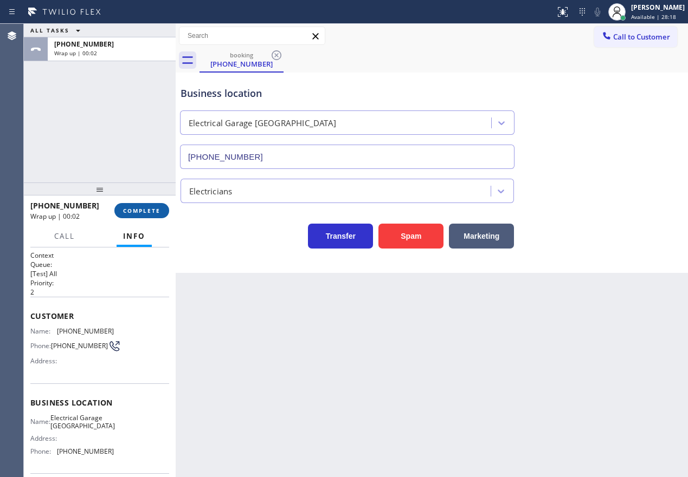
click at [150, 211] on span "COMPLETE" at bounding box center [141, 211] width 37 height 8
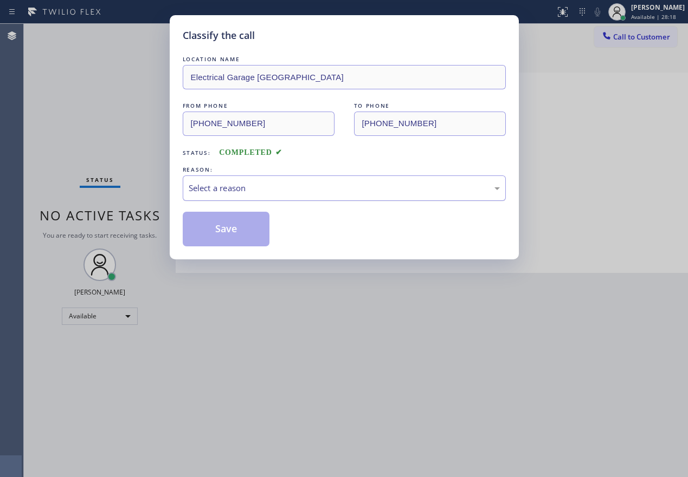
click at [255, 192] on div "Select a reason" at bounding box center [344, 188] width 311 height 12
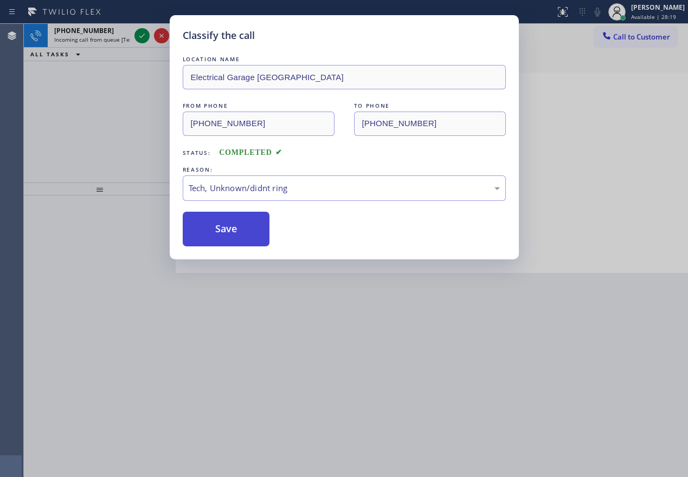
click at [228, 233] on button "Save" at bounding box center [226, 229] width 87 height 35
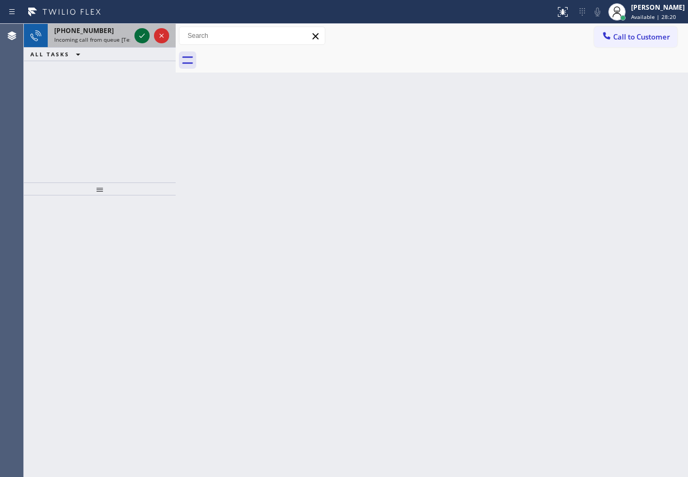
click at [141, 30] on icon at bounding box center [141, 35] width 13 height 13
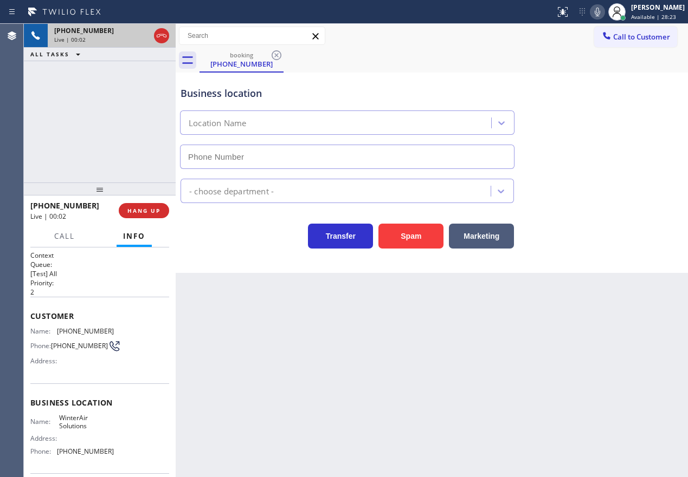
type input "(623) 263-2166"
click at [420, 237] on button "Spam" at bounding box center [410, 236] width 65 height 25
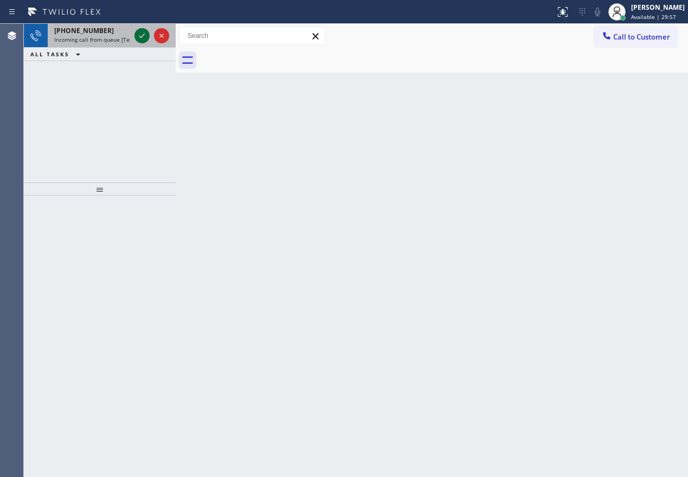
click at [139, 38] on icon at bounding box center [141, 35] width 13 height 13
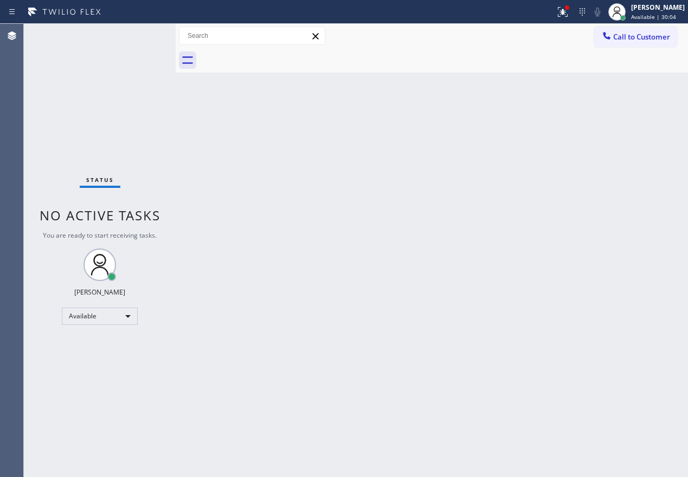
click at [140, 38] on div "Status No active tasks You are ready to start receiving tasks. [PERSON_NAME] Av…" at bounding box center [100, 251] width 152 height 454
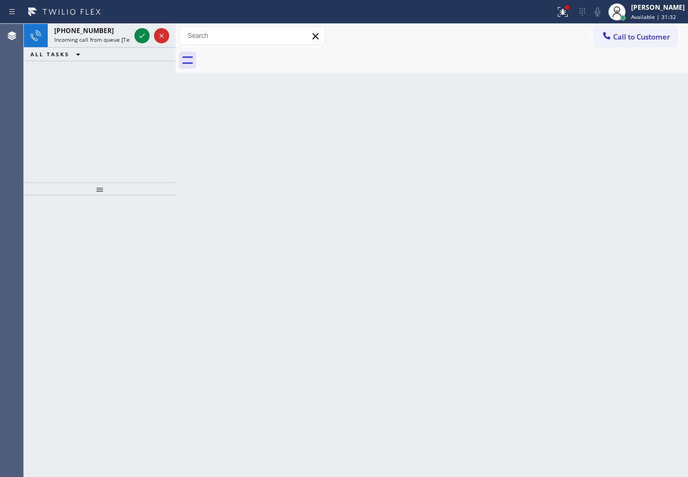
drag, startPoint x: 619, startPoint y: 161, endPoint x: 369, endPoint y: 90, distance: 260.4
click at [618, 161] on div "Back to Dashboard Change Sender ID Customers Technicians Select a contact Outbo…" at bounding box center [432, 251] width 512 height 454
click at [139, 33] on icon at bounding box center [141, 35] width 13 height 13
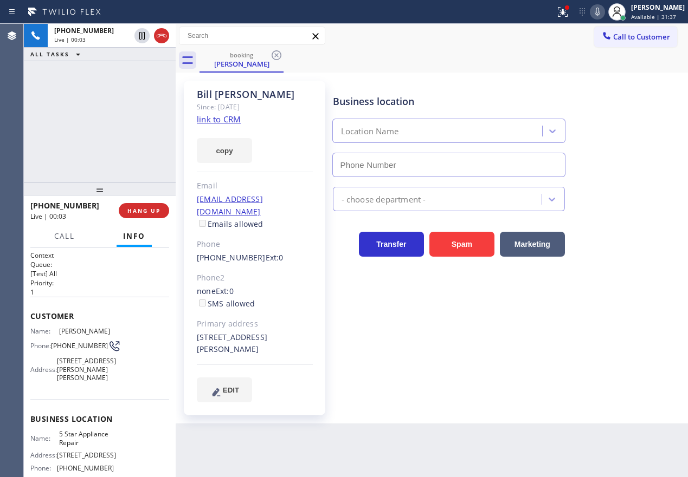
type input "[PHONE_NUMBER]"
click at [202, 121] on link "link to CRM" at bounding box center [219, 119] width 44 height 11
click at [77, 447] on span "5 Star Appliance Repair" at bounding box center [86, 438] width 54 height 17
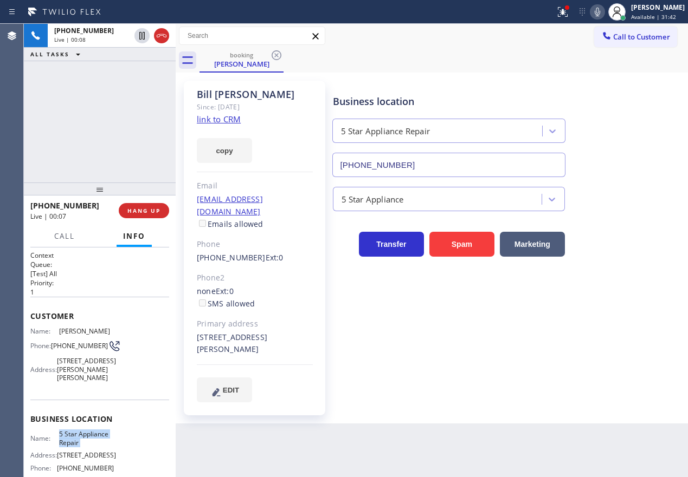
copy span "5 Star Appliance Repair"
click at [457, 171] on input "[PHONE_NUMBER]" at bounding box center [448, 165] width 233 height 24
click at [604, 12] on icon at bounding box center [597, 11] width 13 height 13
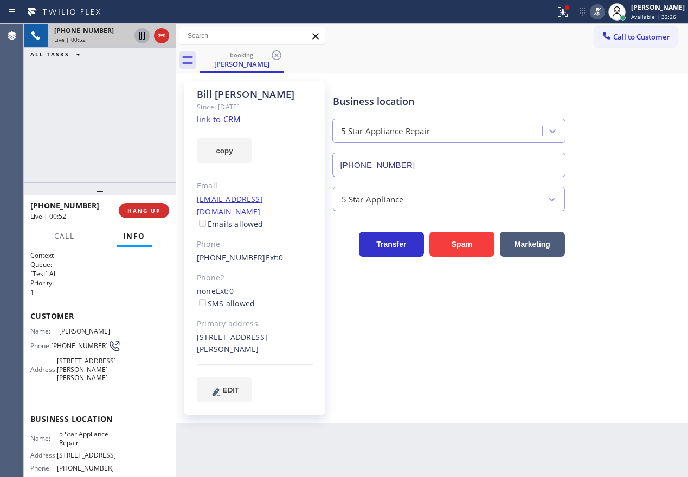
drag, startPoint x: 139, startPoint y: 33, endPoint x: 143, endPoint y: 40, distance: 8.3
click at [140, 35] on icon at bounding box center [141, 35] width 13 height 13
click at [143, 35] on icon at bounding box center [141, 35] width 13 height 13
click at [603, 20] on div "Status report Issues detected These issues could affect your workflow. Please c…" at bounding box center [619, 12] width 137 height 24
click at [603, 11] on icon at bounding box center [597, 11] width 13 height 13
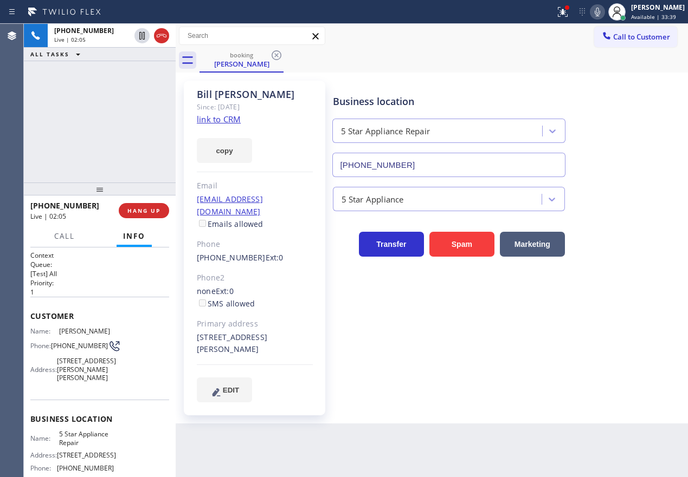
click at [585, 305] on div "Business location 5 Star Appliance Repair [PHONE_NUMBER] 5 Star Appliance Trans…" at bounding box center [508, 241] width 355 height 316
click at [603, 9] on icon at bounding box center [597, 11] width 13 height 13
click at [600, 11] on icon at bounding box center [596, 12] width 5 height 9
click at [465, 343] on div "Business location 5 Star Appliance Repair [PHONE_NUMBER] 5 Star Appliance Trans…" at bounding box center [508, 241] width 355 height 316
click at [57, 346] on span "[PHONE_NUMBER]" at bounding box center [79, 346] width 57 height 8
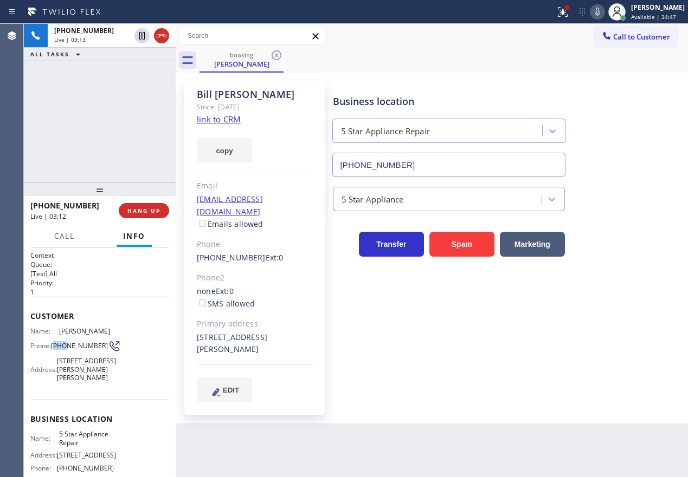
click at [57, 346] on span "[PHONE_NUMBER]" at bounding box center [79, 346] width 57 height 8
click at [600, 11] on icon at bounding box center [596, 12] width 5 height 9
click at [642, 138] on div "Business location 5 Star Appliance Repair [PHONE_NUMBER]" at bounding box center [508, 128] width 355 height 98
click at [525, 412] on div "Back to Dashboard Change Sender ID Customers Technicians Select a contact Outbo…" at bounding box center [432, 251] width 512 height 454
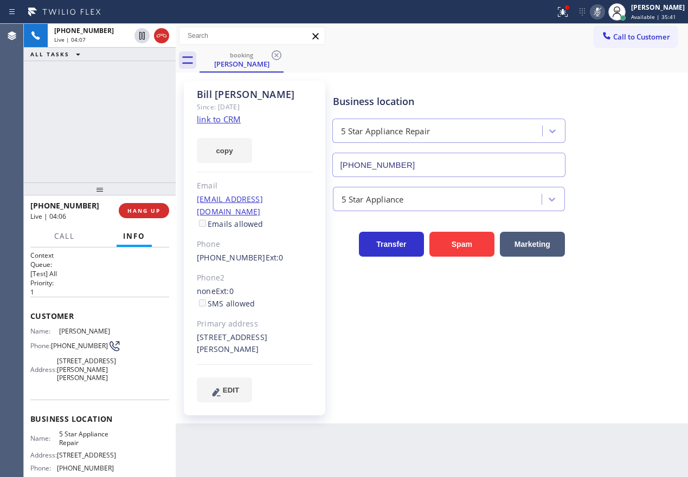
click at [529, 390] on div "Business location 5 Star Appliance Repair [PHONE_NUMBER] 5 Star Appliance Trans…" at bounding box center [508, 252] width 355 height 338
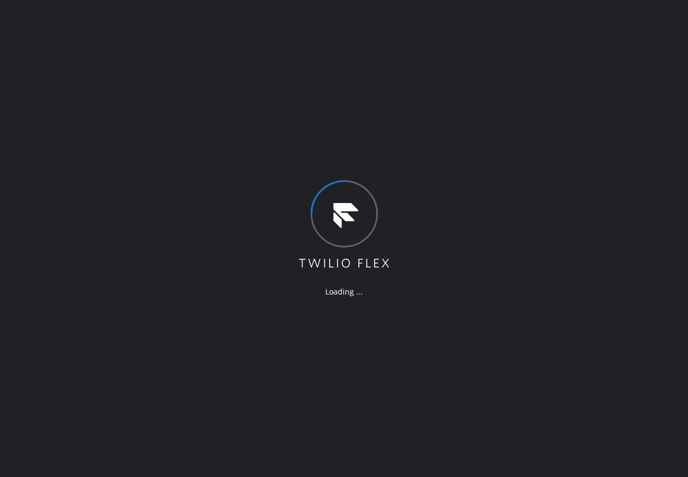
drag, startPoint x: 598, startPoint y: 243, endPoint x: 312, endPoint y: 217, distance: 287.8
click at [598, 243] on div "Loading ..." at bounding box center [344, 238] width 688 height 477
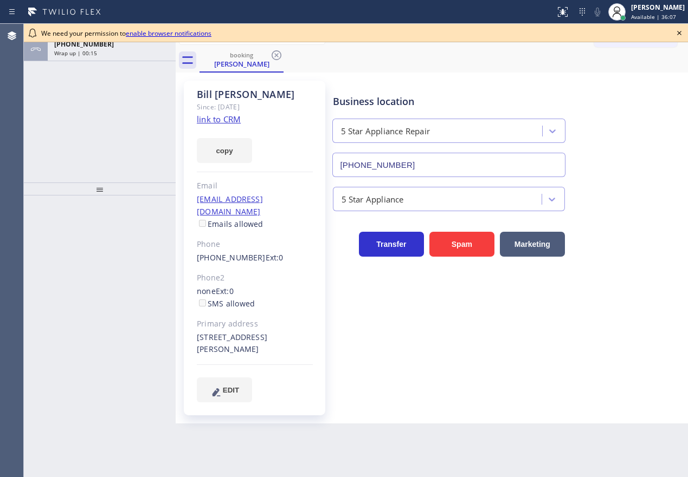
type input "[PHONE_NUMBER]"
click at [679, 36] on icon at bounding box center [678, 33] width 13 height 13
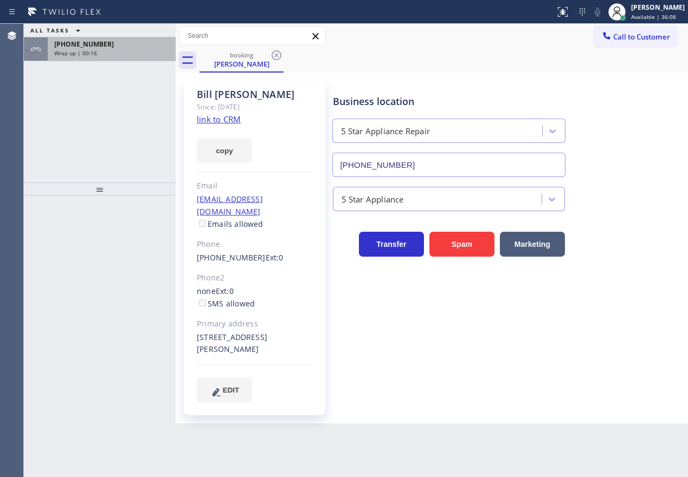
click at [80, 49] on div "[PHONE_NUMBER] Wrap up | 00:16" at bounding box center [110, 49] width 124 height 24
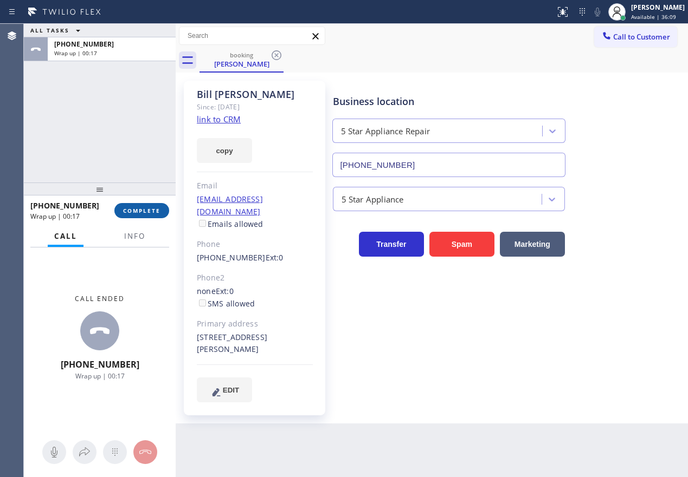
click at [133, 207] on span "COMPLETE" at bounding box center [141, 211] width 37 height 8
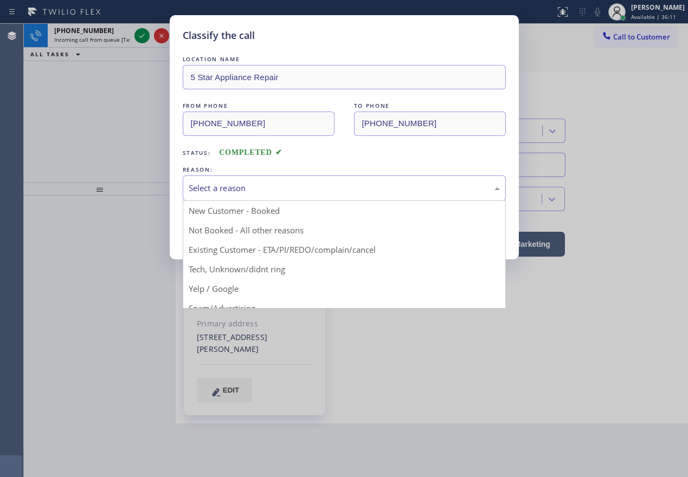
click at [294, 196] on div "Select a reason" at bounding box center [344, 188] width 323 height 25
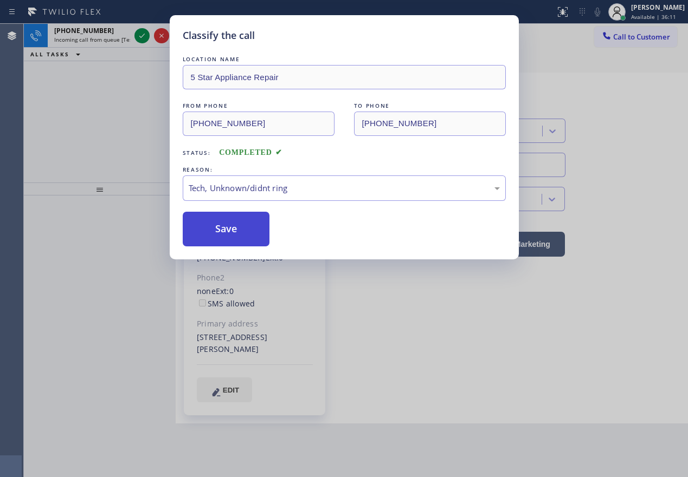
click at [226, 237] on button "Save" at bounding box center [226, 229] width 87 height 35
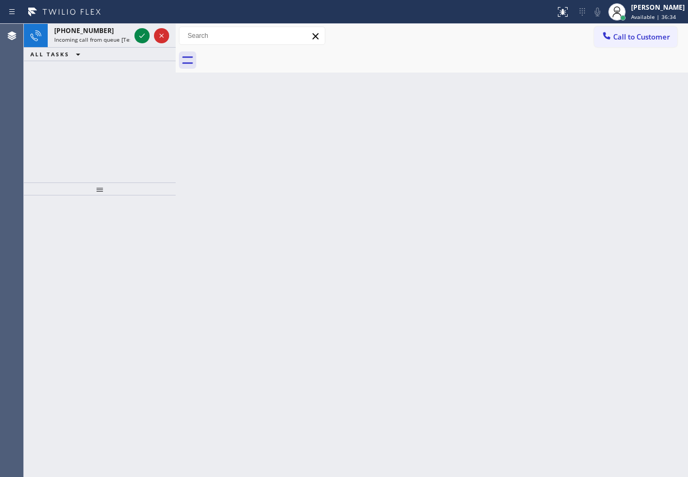
click at [606, 297] on div "Back to Dashboard Change Sender ID Customers Technicians Select a contact Outbo…" at bounding box center [432, 251] width 512 height 454
click at [89, 45] on div "[PHONE_NUMBER] Incoming call from queue [Test] All" at bounding box center [90, 36] width 85 height 24
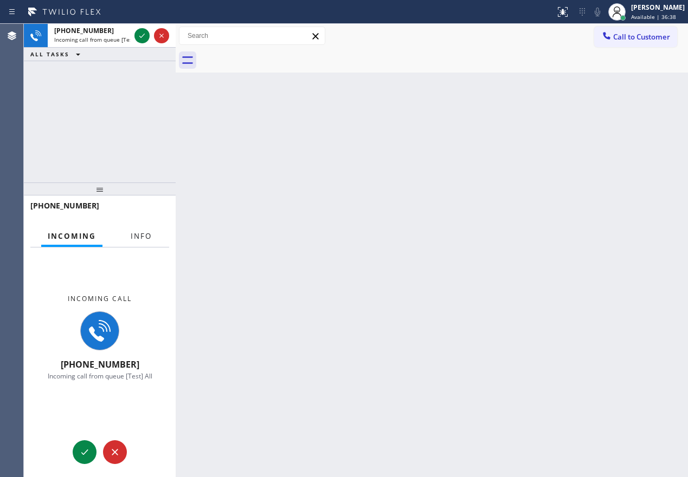
click at [144, 240] on span "Info" at bounding box center [141, 236] width 21 height 10
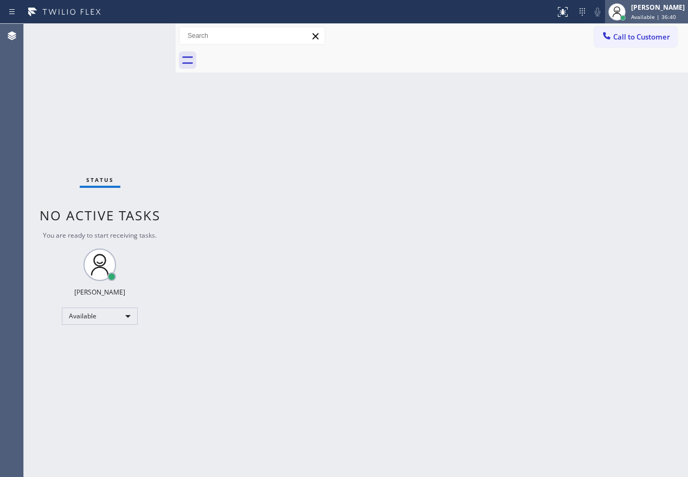
click at [676, 19] on span "Available | 36:40" at bounding box center [653, 17] width 45 height 8
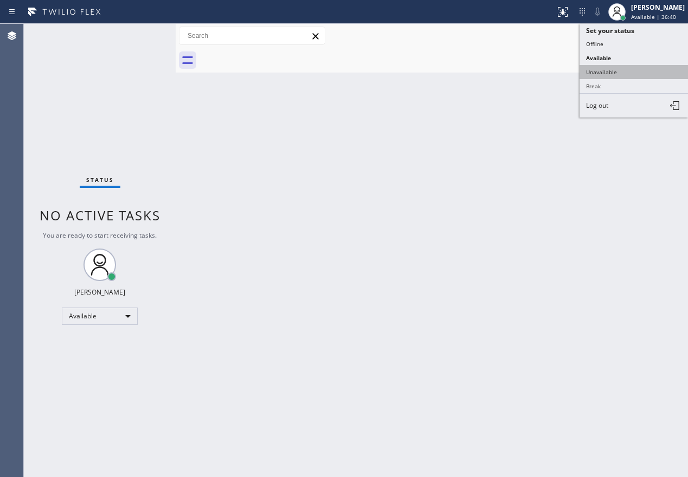
click at [591, 78] on button "Unavailable" at bounding box center [633, 72] width 108 height 14
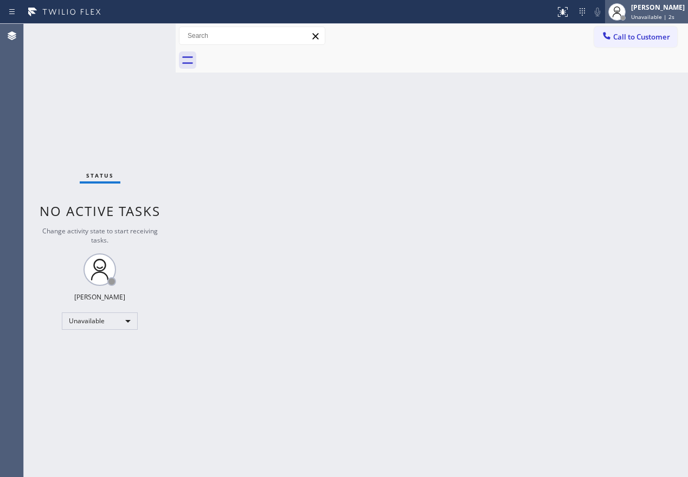
click at [629, 20] on div at bounding box center [617, 12] width 24 height 24
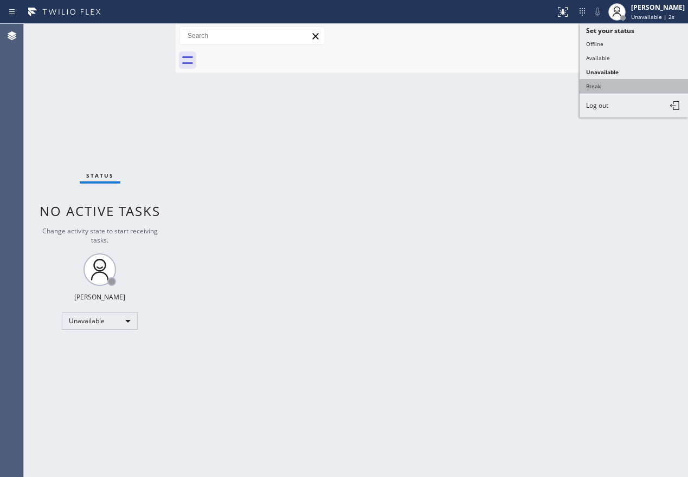
click at [614, 83] on button "Break" at bounding box center [633, 86] width 108 height 14
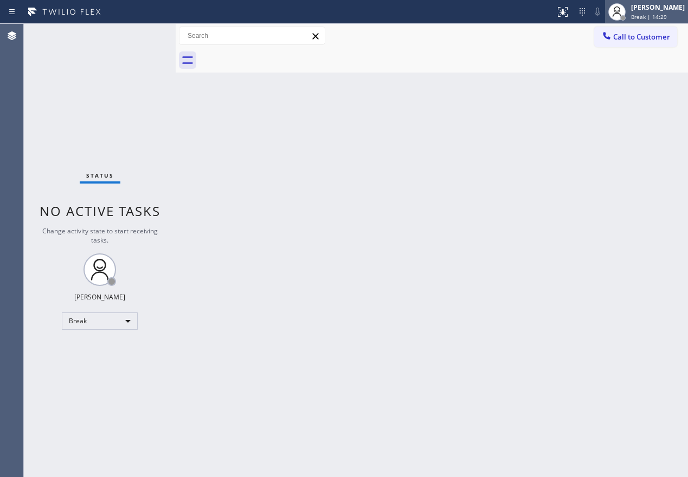
click at [661, 1] on div "[PERSON_NAME] Break | 14:29" at bounding box center [646, 12] width 83 height 24
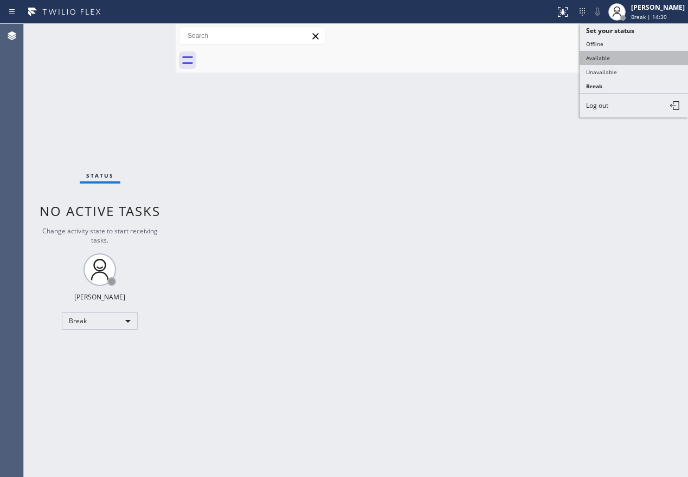
click at [645, 54] on button "Available" at bounding box center [633, 58] width 108 height 14
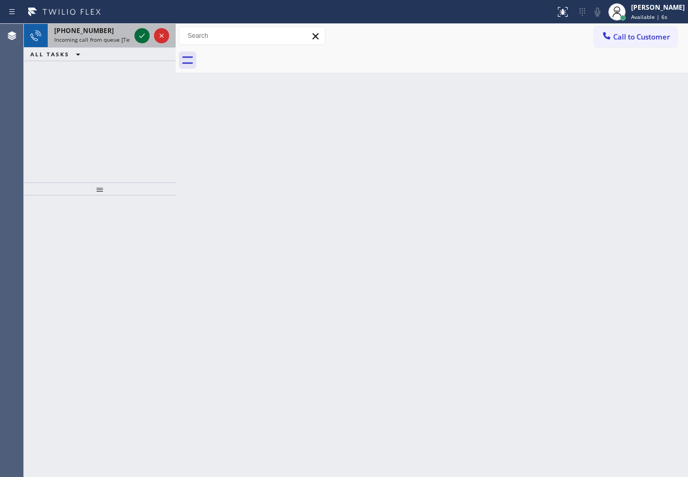
click at [140, 38] on icon at bounding box center [141, 35] width 13 height 13
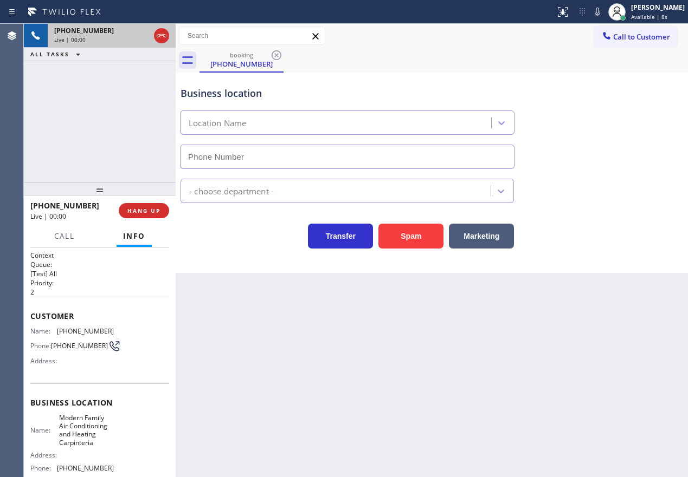
type input "[PHONE_NUMBER]"
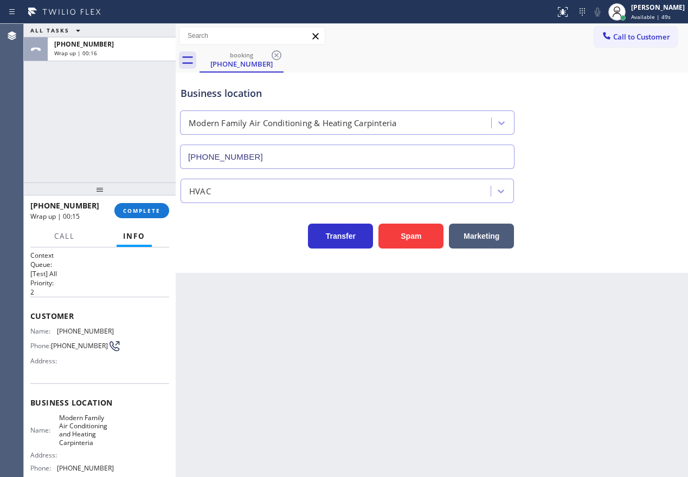
click at [613, 170] on div "HVAC" at bounding box center [431, 186] width 507 height 34
click at [147, 213] on span "COMPLETE" at bounding box center [141, 211] width 37 height 8
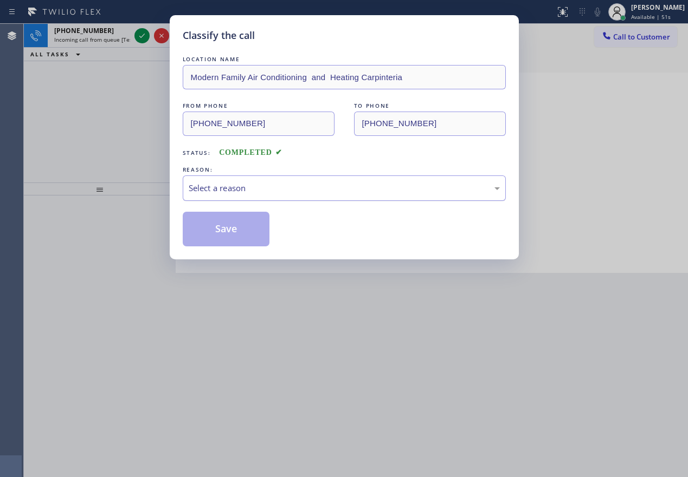
click at [293, 195] on div "Select a reason" at bounding box center [344, 188] width 323 height 25
drag, startPoint x: 240, startPoint y: 237, endPoint x: 191, endPoint y: 126, distance: 122.0
click at [240, 237] on button "Save" at bounding box center [226, 229] width 87 height 35
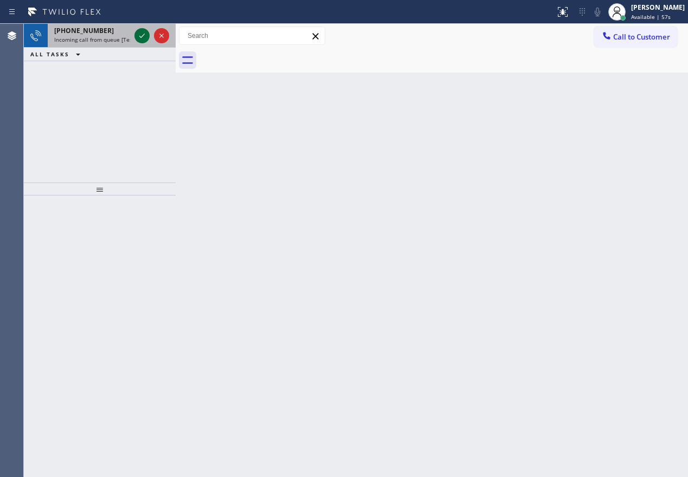
click at [139, 36] on icon at bounding box center [141, 35] width 13 height 13
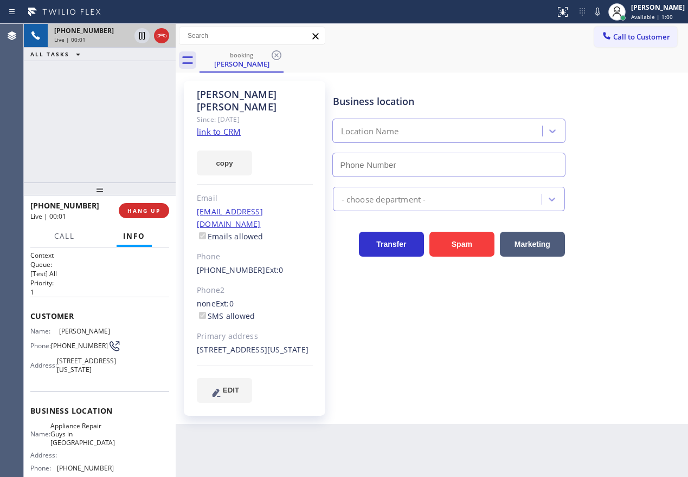
type input "[PHONE_NUMBER]"
click at [223, 126] on link "link to CRM" at bounding box center [219, 131] width 44 height 11
click at [90, 440] on span "Appliance Repair Guys in [GEOGRAPHIC_DATA]" at bounding box center [82, 434] width 64 height 25
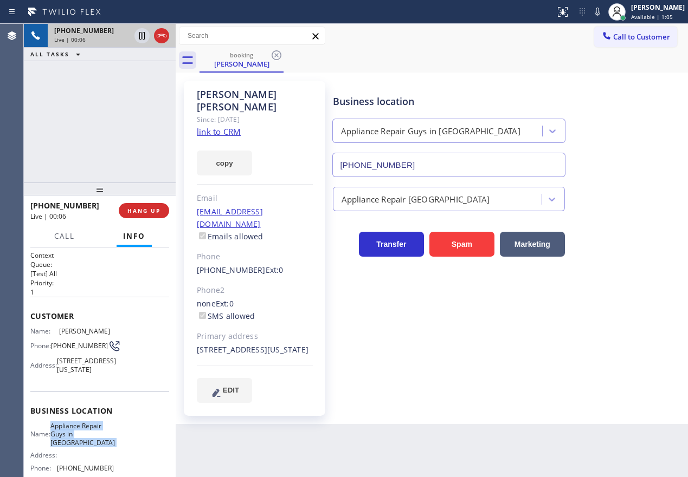
click at [90, 440] on span "Appliance Repair Guys in [GEOGRAPHIC_DATA]" at bounding box center [82, 434] width 64 height 25
copy span "Appliance Repair Guys in [GEOGRAPHIC_DATA]"
click at [437, 175] on input "[PHONE_NUMBER]" at bounding box center [448, 165] width 233 height 24
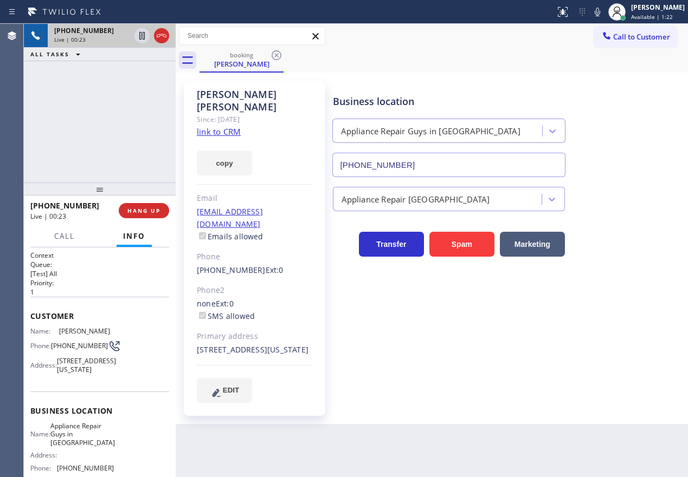
drag, startPoint x: 622, startPoint y: 364, endPoint x: 620, endPoint y: 345, distance: 19.1
click at [622, 364] on div "Business location Appliance Repair Guys in [GEOGRAPHIC_DATA] [PHONE_NUMBER] App…" at bounding box center [508, 241] width 355 height 316
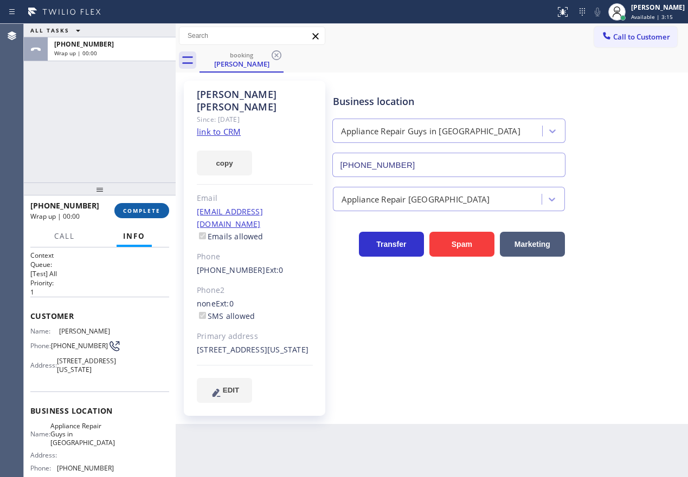
click at [157, 208] on span "COMPLETE" at bounding box center [141, 211] width 37 height 8
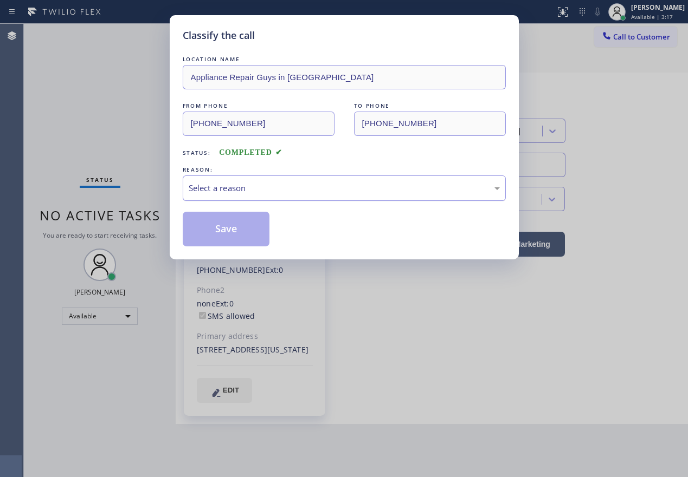
click at [305, 183] on div "Select a reason" at bounding box center [344, 188] width 311 height 12
click at [232, 228] on button "Save" at bounding box center [226, 229] width 87 height 35
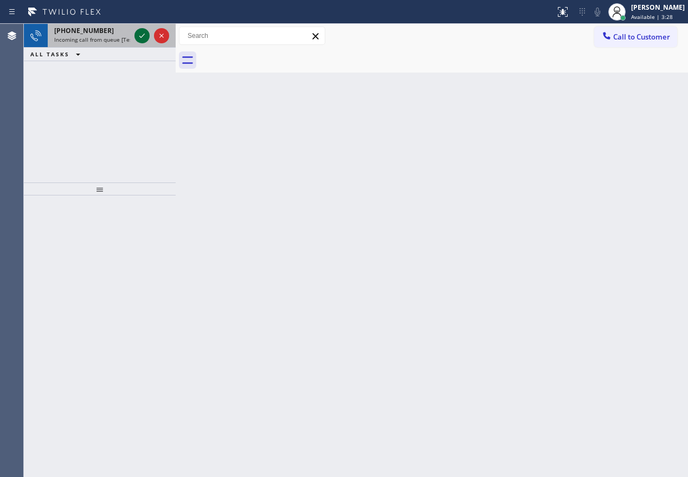
click at [142, 40] on icon at bounding box center [141, 35] width 13 height 13
click at [143, 37] on icon at bounding box center [141, 35] width 13 height 13
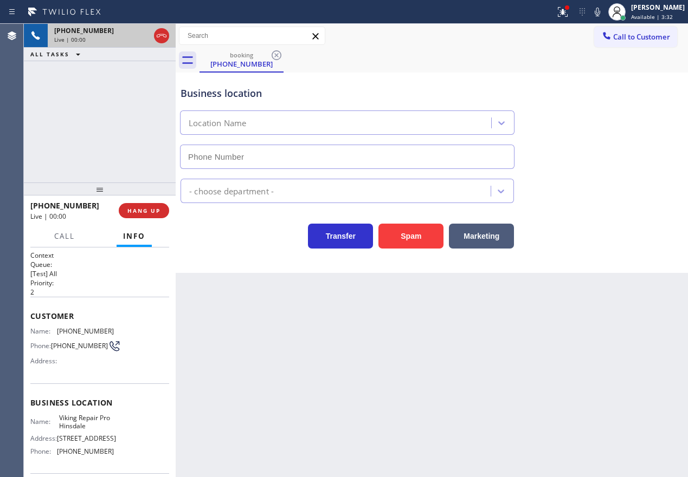
type input "[PHONE_NUMBER]"
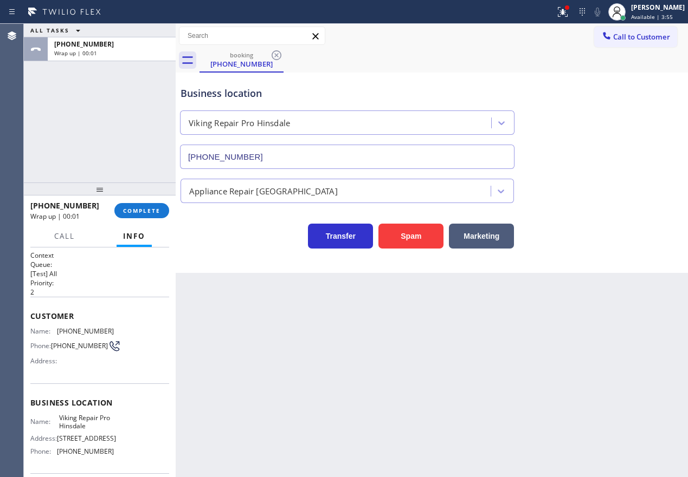
click at [639, 297] on div "Back to Dashboard Change Sender ID Customers Technicians Select a contact Outbo…" at bounding box center [432, 251] width 512 height 454
click at [161, 207] on button "COMPLETE" at bounding box center [141, 210] width 55 height 15
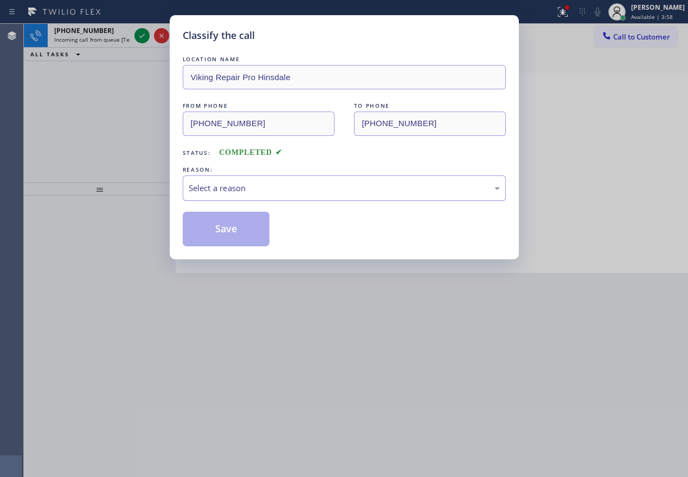
click at [237, 195] on div "Select a reason" at bounding box center [344, 188] width 323 height 25
click at [236, 241] on button "Save" at bounding box center [226, 229] width 87 height 35
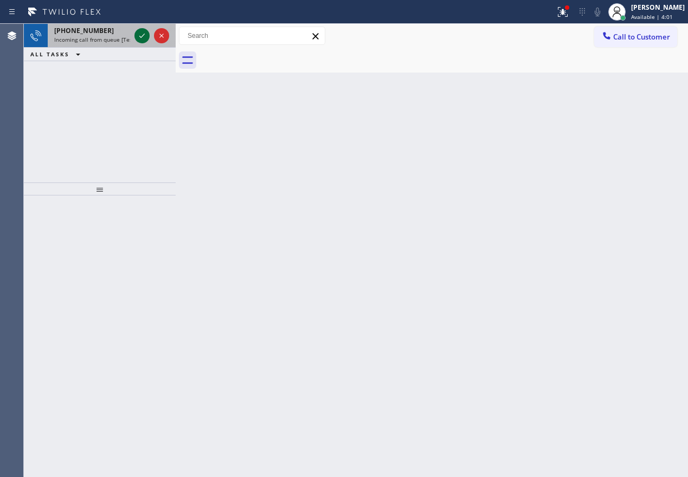
click at [143, 36] on icon at bounding box center [141, 36] width 5 height 4
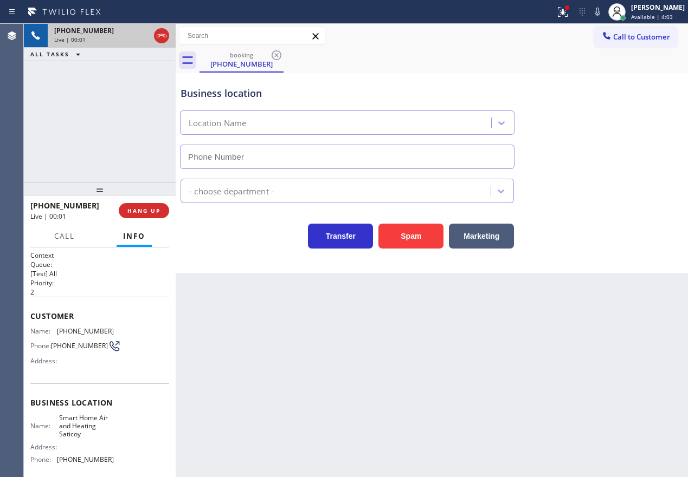
type input "[PHONE_NUMBER]"
click at [422, 234] on button "Spam" at bounding box center [410, 236] width 65 height 25
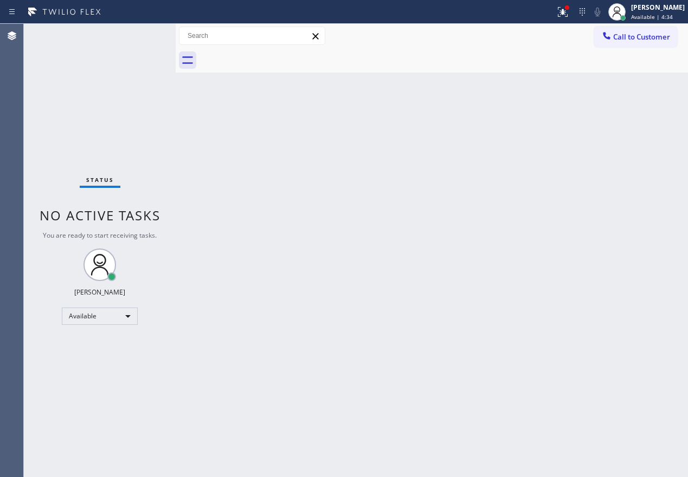
click at [623, 191] on div "Back to Dashboard Change Sender ID Customers Technicians Select a contact Outbo…" at bounding box center [432, 251] width 512 height 454
click at [567, 11] on icon at bounding box center [563, 12] width 10 height 10
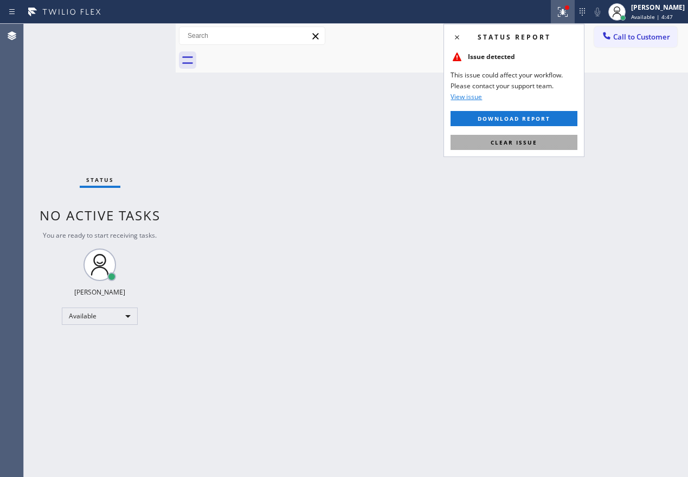
click at [501, 146] on span "Clear issue" at bounding box center [513, 143] width 47 height 8
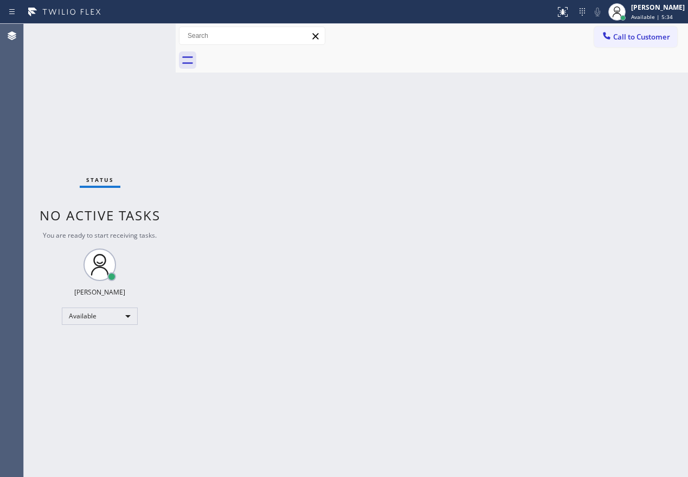
click at [632, 235] on div "Back to Dashboard Change Sender ID Customers Technicians Select a contact Outbo…" at bounding box center [432, 251] width 512 height 454
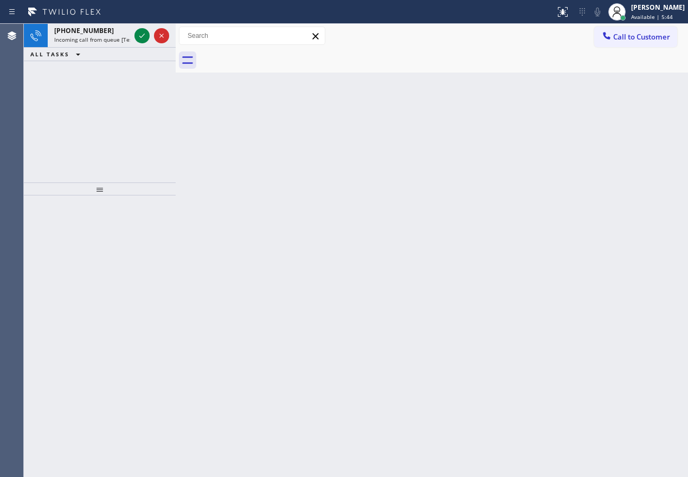
click at [670, 246] on div "Back to Dashboard Change Sender ID Customers Technicians Select a contact Outbo…" at bounding box center [432, 251] width 512 height 454
click at [138, 39] on icon at bounding box center [141, 35] width 13 height 13
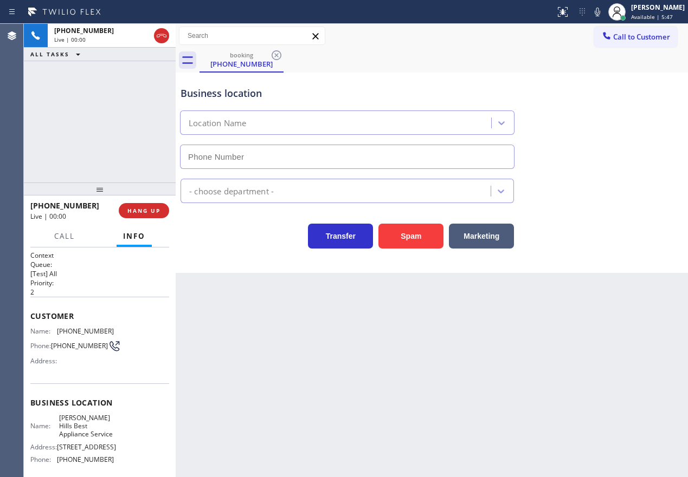
type input "[PHONE_NUMBER]"
click at [73, 437] on span "[PERSON_NAME] Hills Best Appliance Service" at bounding box center [86, 426] width 54 height 25
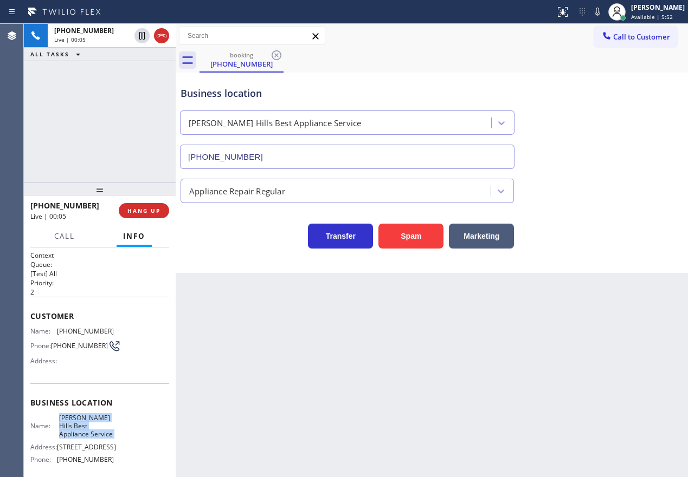
click at [73, 437] on span "[PERSON_NAME] Hills Best Appliance Service" at bounding box center [86, 426] width 54 height 25
copy span "[PERSON_NAME] Hills Best Appliance Service"
click at [261, 157] on input "[PHONE_NUMBER]" at bounding box center [347, 157] width 334 height 24
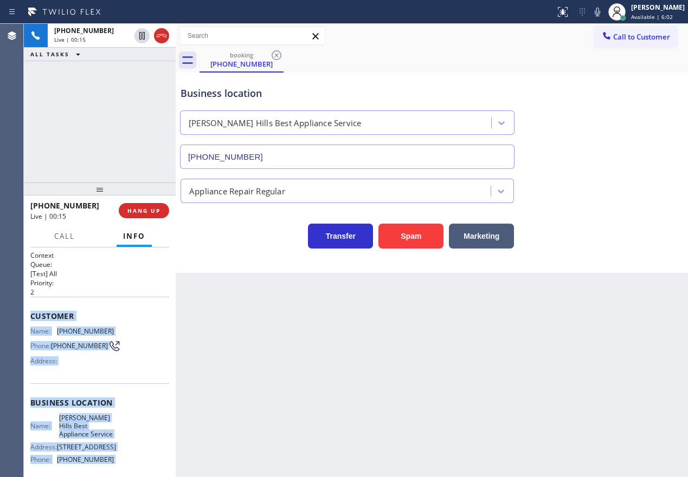
scroll to position [102, 0]
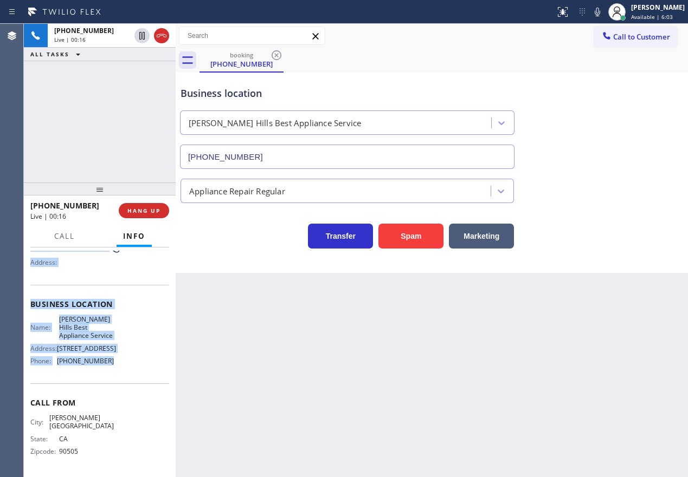
drag, startPoint x: 41, startPoint y: 326, endPoint x: 144, endPoint y: 378, distance: 115.6
click at [144, 378] on div "Context Queue: [Test] All Priority: 2 Customer Name: [PHONE_NUMBER] Phone: [PHO…" at bounding box center [99, 313] width 139 height 322
copy div "Customer Name: [PHONE_NUMBER] Phone: [PHONE_NUMBER] Address: Business location …"
click at [154, 208] on span "HANG UP" at bounding box center [143, 211] width 33 height 8
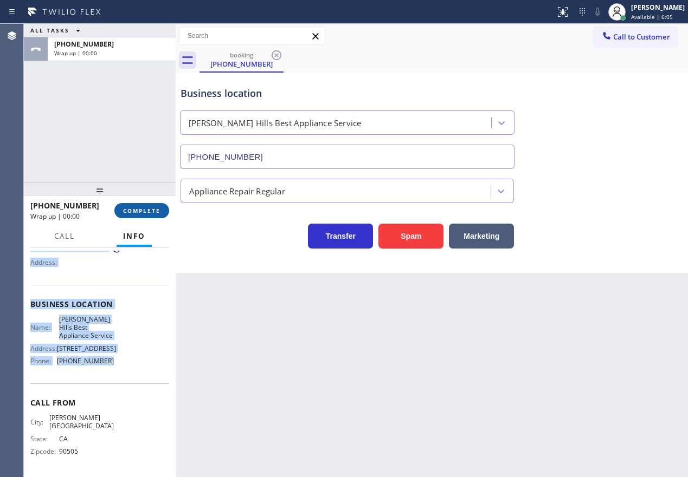
click at [161, 212] on button "COMPLETE" at bounding box center [141, 210] width 55 height 15
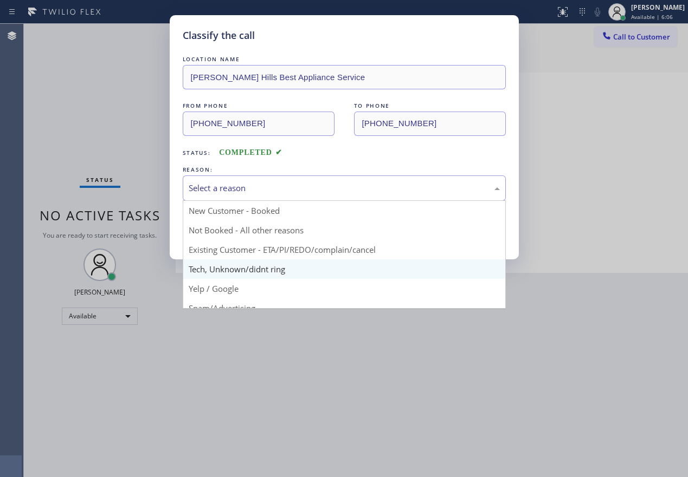
drag, startPoint x: 275, startPoint y: 180, endPoint x: 259, endPoint y: 260, distance: 81.3
click at [275, 183] on div "Select a reason" at bounding box center [344, 188] width 323 height 25
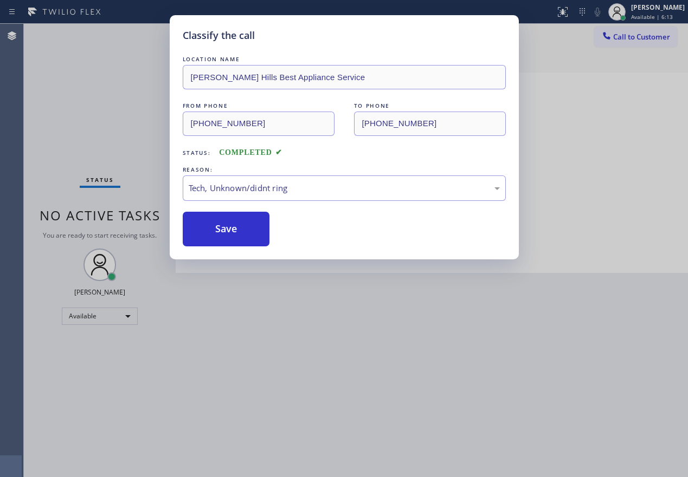
click at [250, 228] on button "Save" at bounding box center [226, 229] width 87 height 35
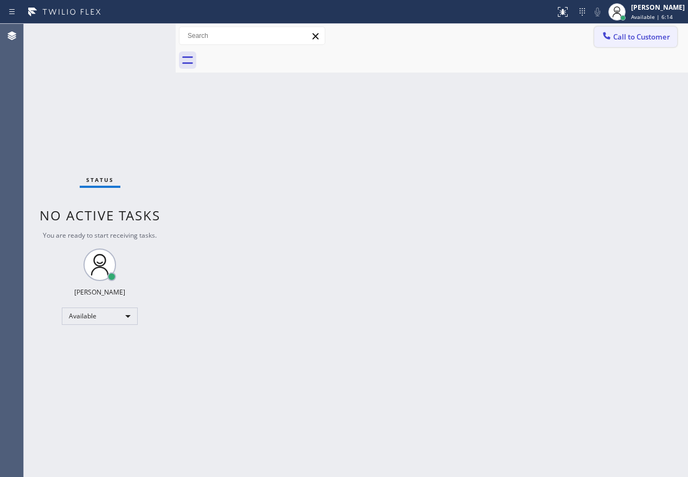
click at [639, 37] on span "Call to Customer" at bounding box center [641, 37] width 57 height 10
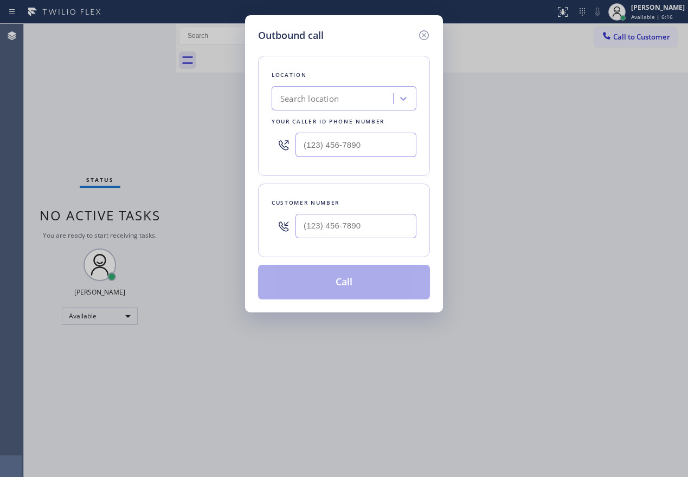
click at [390, 152] on input "(___) ___-____" at bounding box center [355, 145] width 121 height 24
paste input "310) 905-8709"
type input "[PHONE_NUMBER]"
click at [366, 230] on input "(___) ___-____" at bounding box center [355, 226] width 121 height 24
paste input "310) 994-9904"
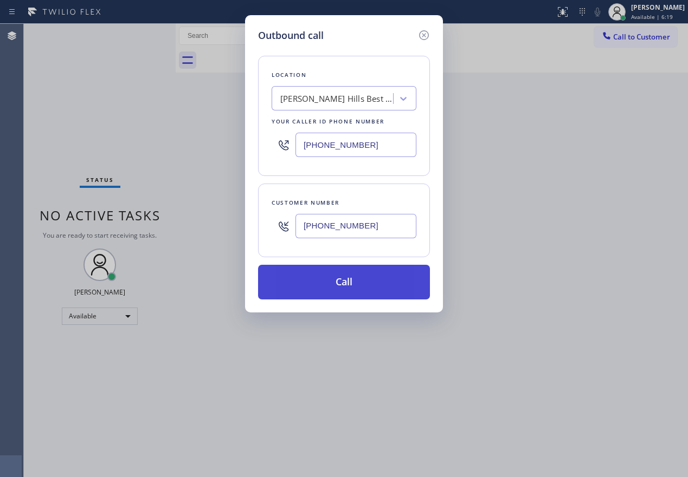
type input "[PHONE_NUMBER]"
click at [345, 281] on button "Call" at bounding box center [344, 282] width 172 height 35
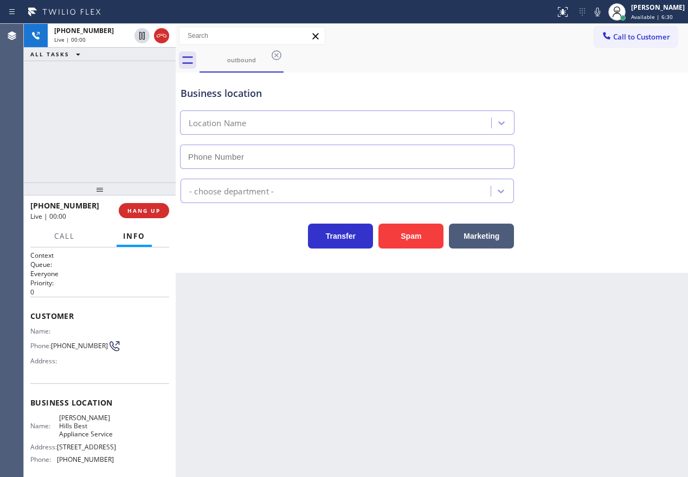
type input "[PHONE_NUMBER]"
click at [641, 159] on div "Business location [PERSON_NAME][GEOGRAPHIC_DATA] Best Appliance Service [PHONE_…" at bounding box center [431, 120] width 507 height 98
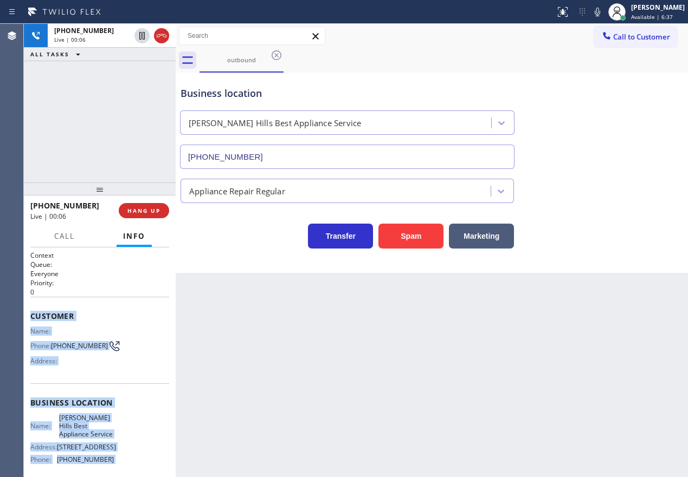
scroll to position [102, 0]
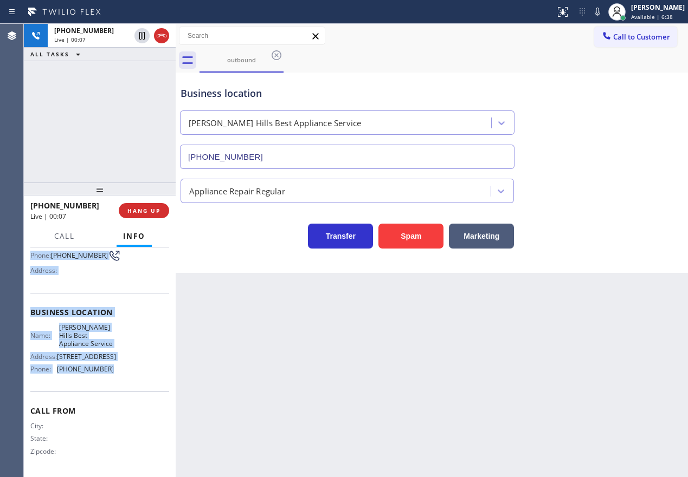
drag, startPoint x: 24, startPoint y: 312, endPoint x: 146, endPoint y: 379, distance: 138.9
click at [146, 379] on div "Context Queue: Everyone Priority: 0 Customer Name: Phone: [PHONE_NUMBER] Addres…" at bounding box center [100, 363] width 152 height 230
copy div "Customer Name: Phone: [PHONE_NUMBER] Address: Business location Name: [PERSON_N…"
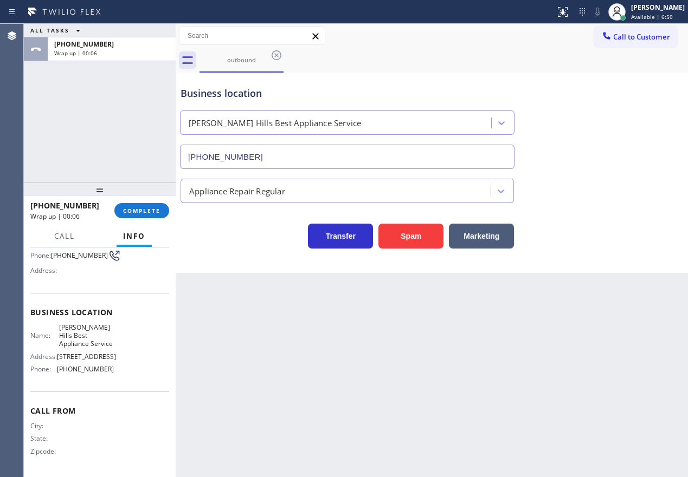
click at [597, 197] on div "Appliance Repair Regular" at bounding box center [431, 188] width 507 height 29
click at [148, 202] on div "[PHONE_NUMBER] Wrap up | 00:06 COMPLETE" at bounding box center [99, 211] width 139 height 28
click at [148, 208] on span "COMPLETE" at bounding box center [141, 211] width 37 height 8
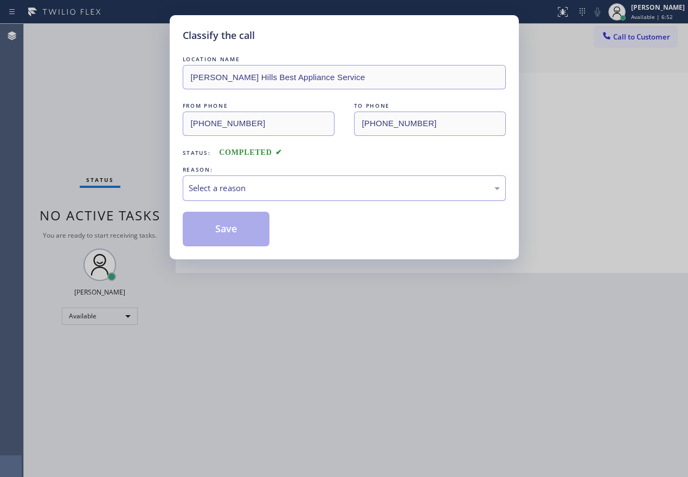
click at [275, 180] on div "Select a reason" at bounding box center [344, 188] width 323 height 25
click at [225, 223] on button "Save" at bounding box center [226, 229] width 87 height 35
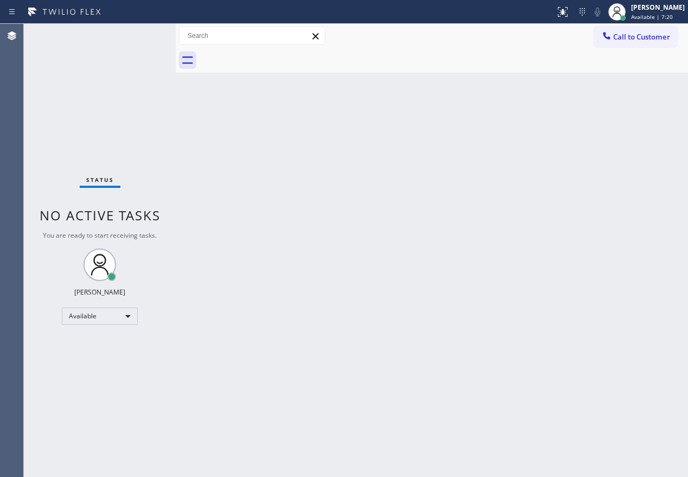
click at [604, 235] on div "Back to Dashboard Change Sender ID Customers Technicians Select a contact Outbo…" at bounding box center [432, 251] width 512 height 454
click at [417, 368] on div "Back to Dashboard Change Sender ID Customers Technicians Select a contact Outbo…" at bounding box center [432, 251] width 512 height 454
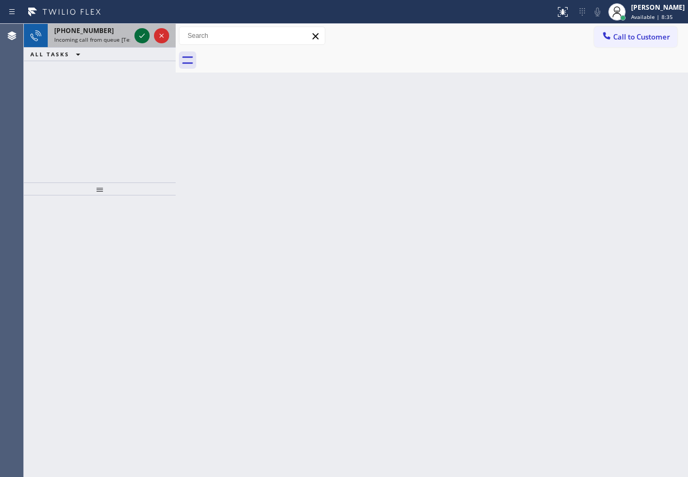
click at [145, 36] on icon at bounding box center [141, 35] width 13 height 13
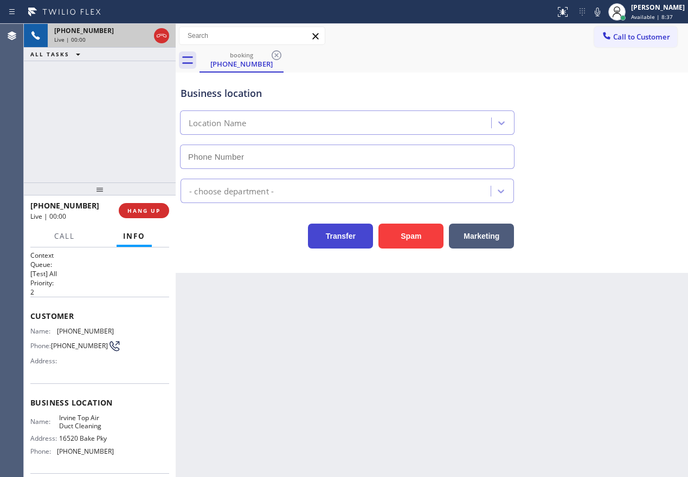
type input "[PHONE_NUMBER]"
click at [154, 209] on span "HANG UP" at bounding box center [143, 211] width 33 height 8
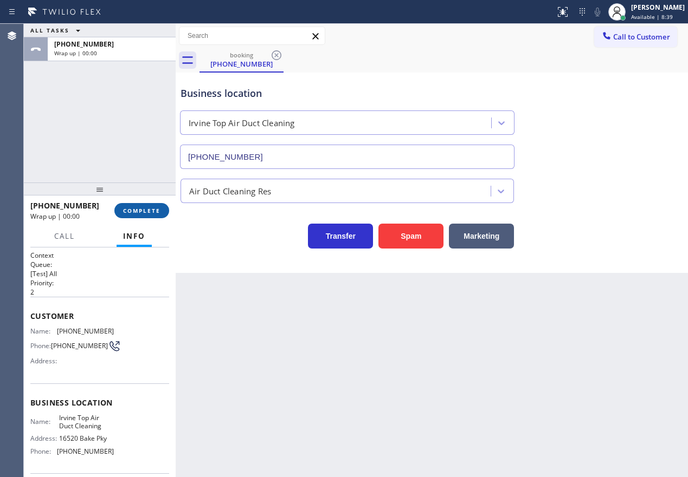
click at [154, 210] on span "COMPLETE" at bounding box center [141, 211] width 37 height 8
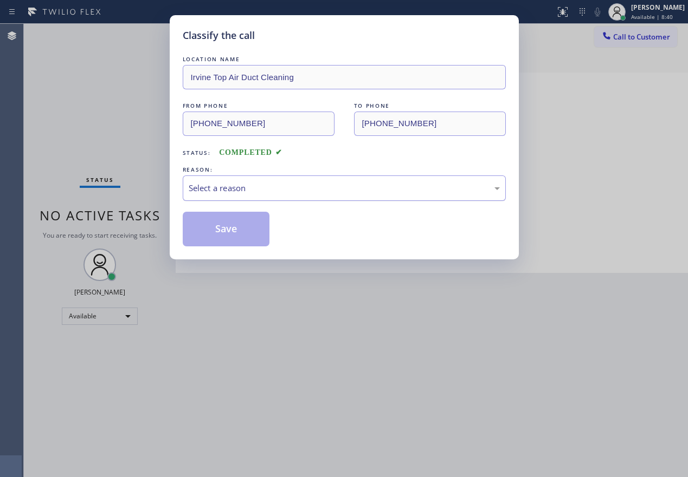
click at [309, 193] on div "Select a reason" at bounding box center [344, 188] width 311 height 12
click at [220, 231] on button "Save" at bounding box center [226, 229] width 87 height 35
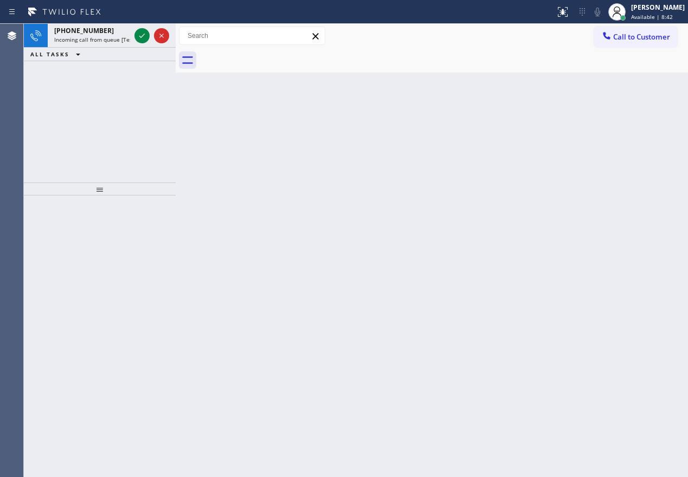
click at [141, 76] on div "[PHONE_NUMBER] Incoming call from queue [Test] All ALL TASKS ALL TASKS ACTIVE T…" at bounding box center [100, 103] width 152 height 159
click at [140, 36] on icon at bounding box center [141, 35] width 13 height 13
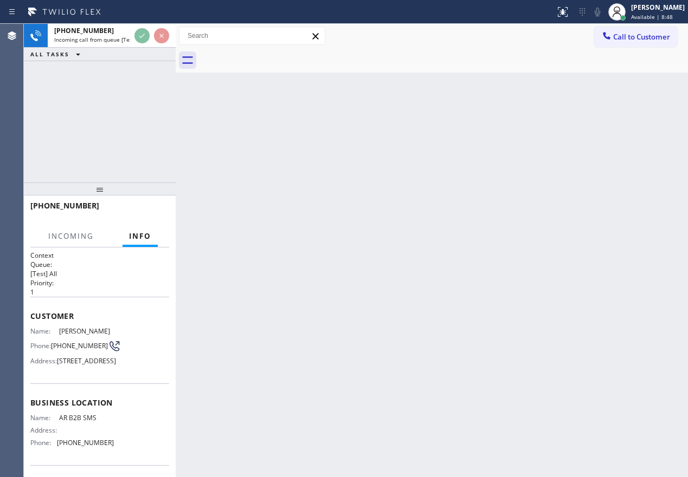
click at [408, 193] on div "Back to Dashboard Change Sender ID Customers Technicians Select a contact Outbo…" at bounding box center [432, 251] width 512 height 454
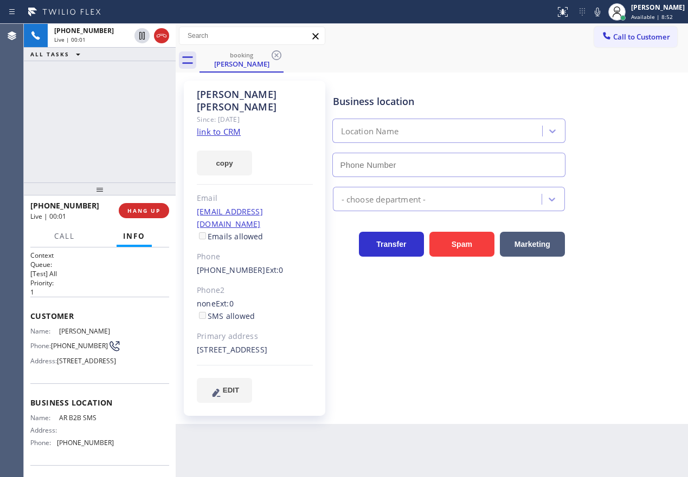
type input "[PHONE_NUMBER]"
click at [122, 203] on div "[PHONE_NUMBER] Live | 00:01 HANG UP" at bounding box center [99, 211] width 139 height 28
click at [132, 207] on span "HANG UP" at bounding box center [143, 211] width 33 height 8
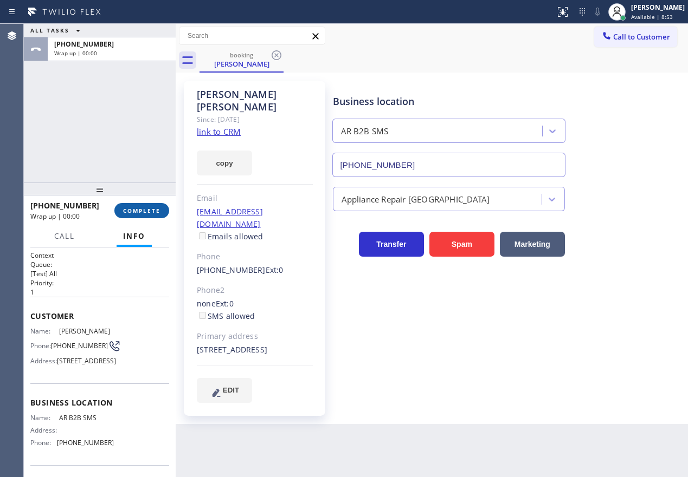
click at [137, 209] on span "COMPLETE" at bounding box center [141, 211] width 37 height 8
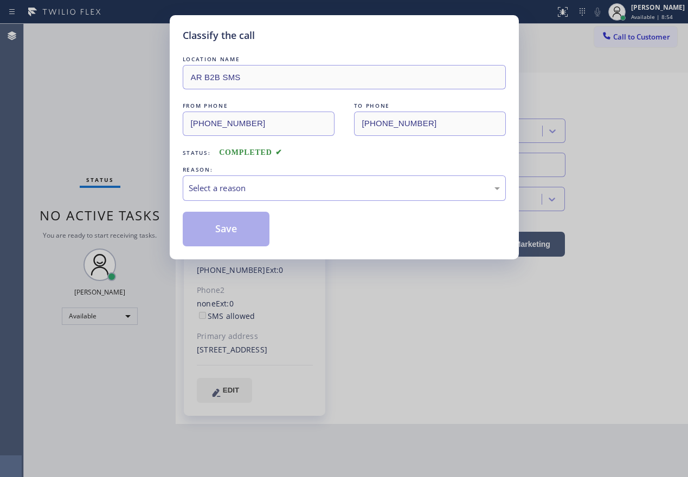
click at [274, 201] on div "LOCATION NAME AR B2B SMS FROM PHONE [PHONE_NUMBER] TO PHONE [PHONE_NUMBER] Stat…" at bounding box center [344, 150] width 323 height 193
click at [256, 180] on div "Select a reason" at bounding box center [344, 188] width 323 height 25
click at [217, 212] on button "Save" at bounding box center [226, 229] width 87 height 35
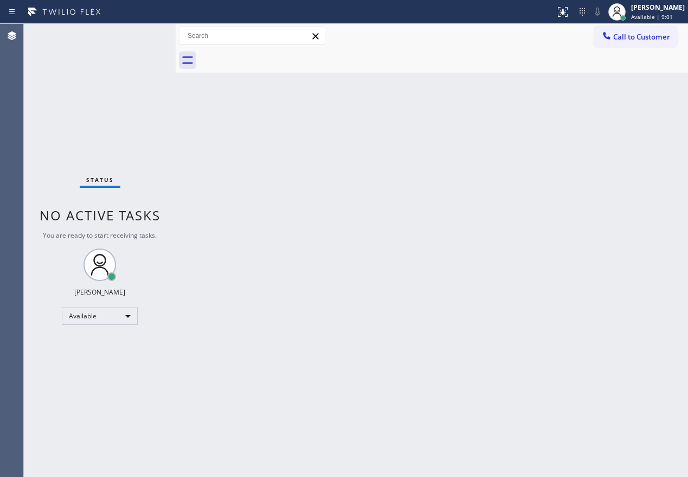
click at [562, 344] on div "Back to Dashboard Change Sender ID Customers Technicians Select a contact Outbo…" at bounding box center [432, 251] width 512 height 454
drag, startPoint x: 618, startPoint y: 249, endPoint x: 613, endPoint y: 247, distance: 5.6
click at [618, 249] on div "Back to Dashboard Change Sender ID Customers Technicians Select a contact Outbo…" at bounding box center [432, 251] width 512 height 454
click at [496, 279] on div "Back to Dashboard Change Sender ID Customers Technicians Select a contact Outbo…" at bounding box center [432, 251] width 512 height 454
click at [526, 260] on div "Back to Dashboard Change Sender ID Customers Technicians Select a contact Outbo…" at bounding box center [432, 251] width 512 height 454
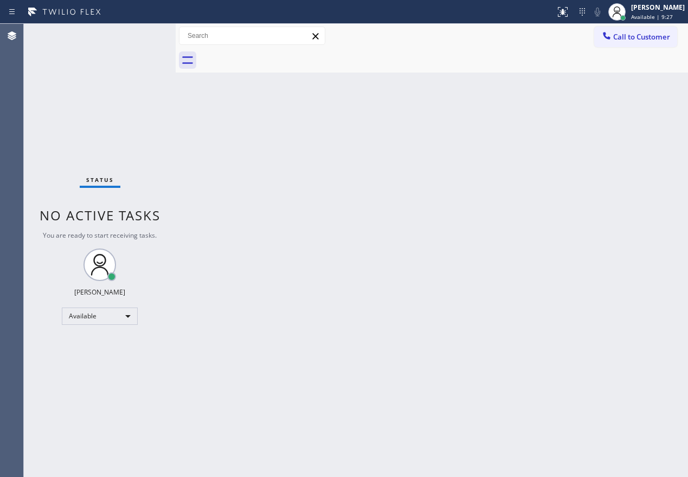
click at [644, 409] on div "Back to Dashboard Change Sender ID Customers Technicians Select a contact Outbo…" at bounding box center [432, 251] width 512 height 454
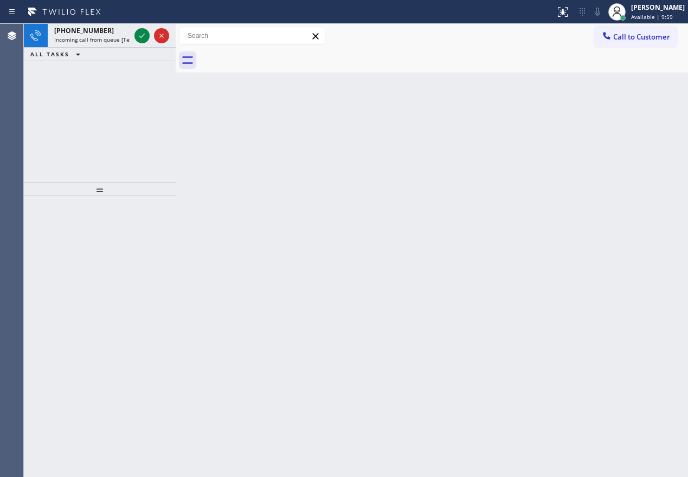
drag, startPoint x: 598, startPoint y: 150, endPoint x: 233, endPoint y: 35, distance: 382.2
click at [598, 150] on div "Back to Dashboard Change Sender ID Customers Technicians Select a contact Outbo…" at bounding box center [432, 251] width 512 height 454
click at [138, 33] on icon at bounding box center [141, 35] width 13 height 13
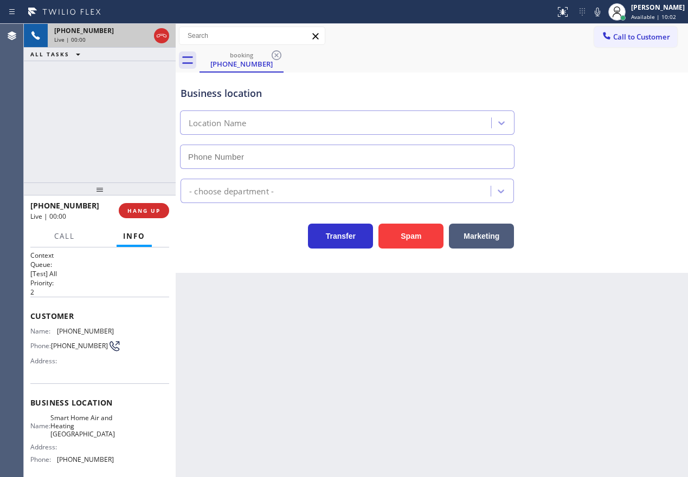
type input "[PHONE_NUMBER]"
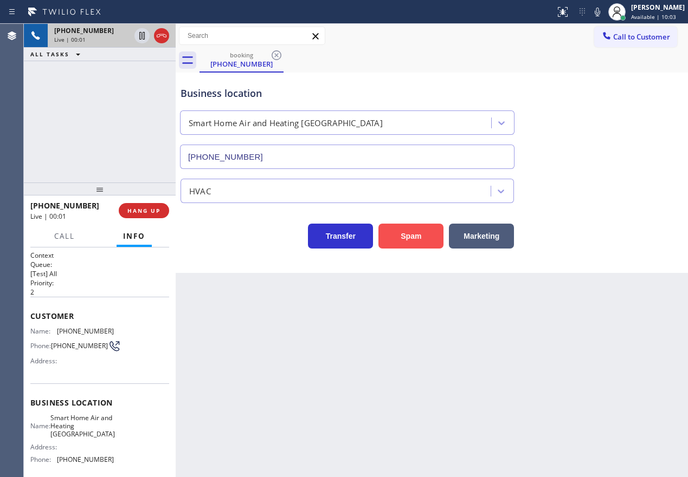
click at [405, 231] on button "Spam" at bounding box center [410, 236] width 65 height 25
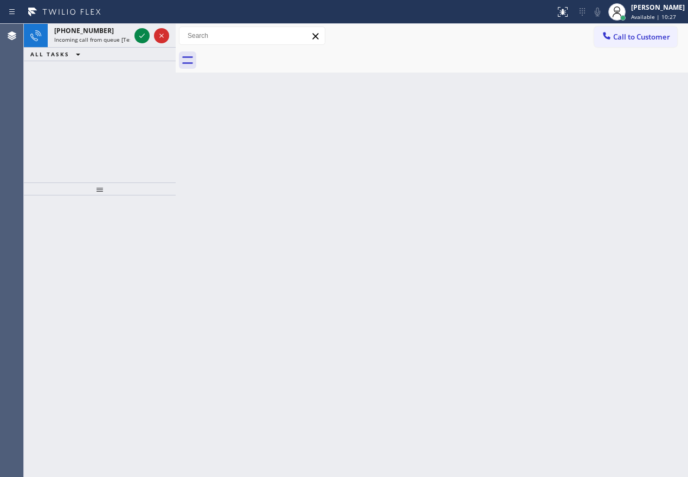
click at [653, 197] on div "Back to Dashboard Change Sender ID Customers Technicians Select a contact Outbo…" at bounding box center [432, 251] width 512 height 454
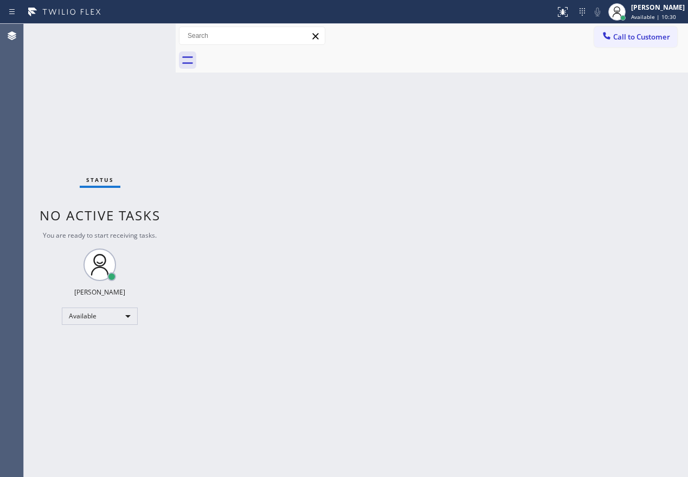
click at [144, 41] on div "Status No active tasks You are ready to start receiving tasks. [PERSON_NAME] Av…" at bounding box center [100, 251] width 152 height 454
click at [597, 154] on div "Back to Dashboard Change Sender ID Customers Technicians Select a contact Outbo…" at bounding box center [432, 251] width 512 height 454
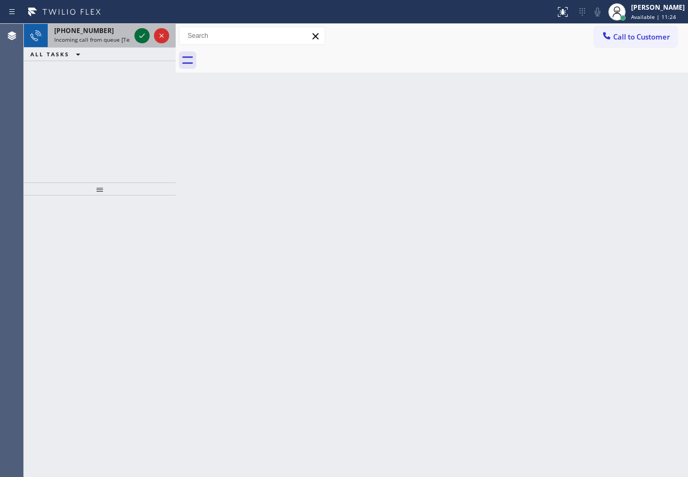
click at [140, 37] on icon at bounding box center [141, 35] width 13 height 13
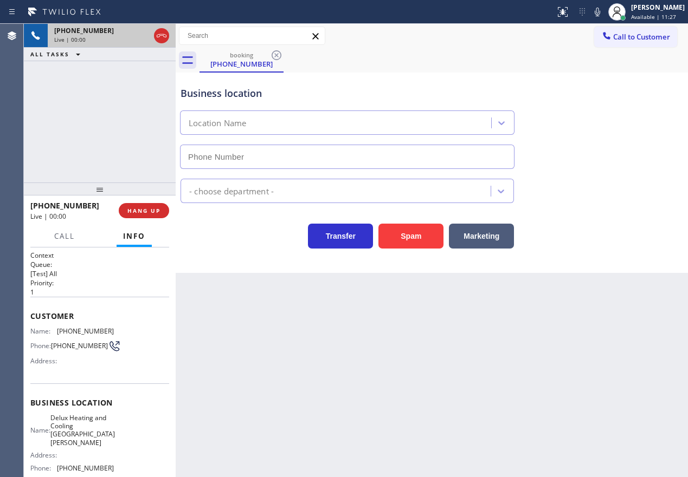
type input "[PHONE_NUMBER]"
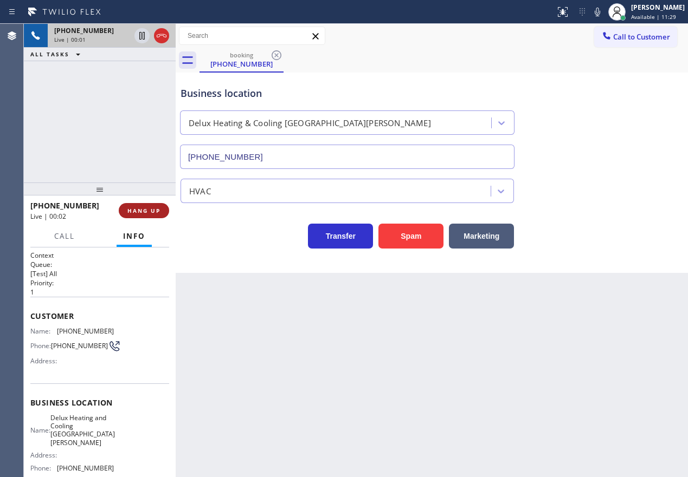
click at [153, 211] on span "HANG UP" at bounding box center [143, 211] width 33 height 8
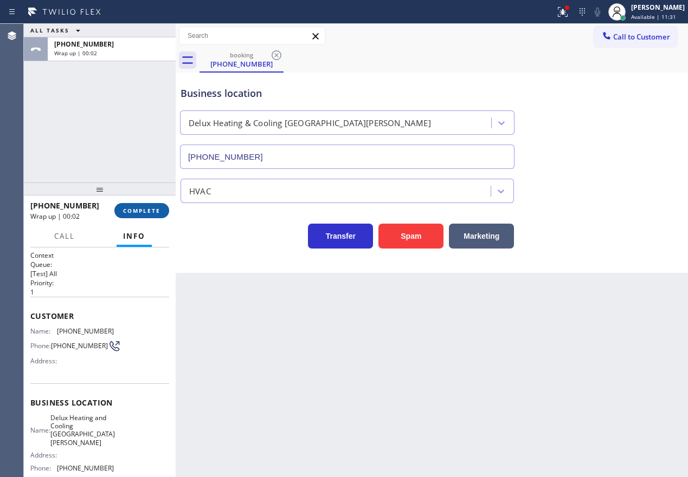
click at [121, 204] on button "COMPLETE" at bounding box center [141, 210] width 55 height 15
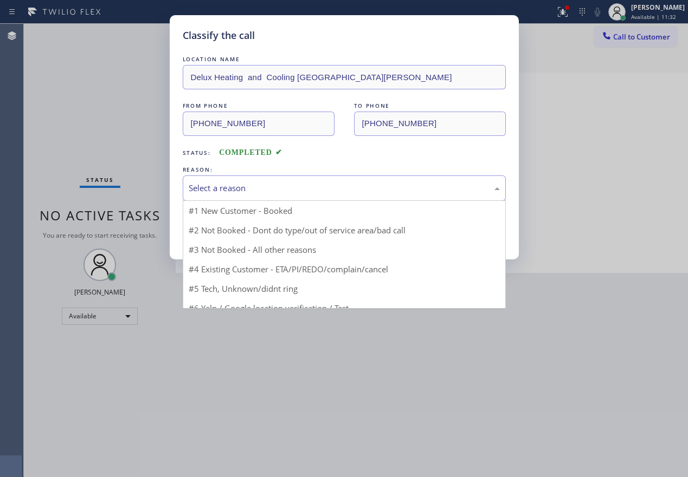
click at [252, 189] on div "Select a reason" at bounding box center [344, 188] width 311 height 12
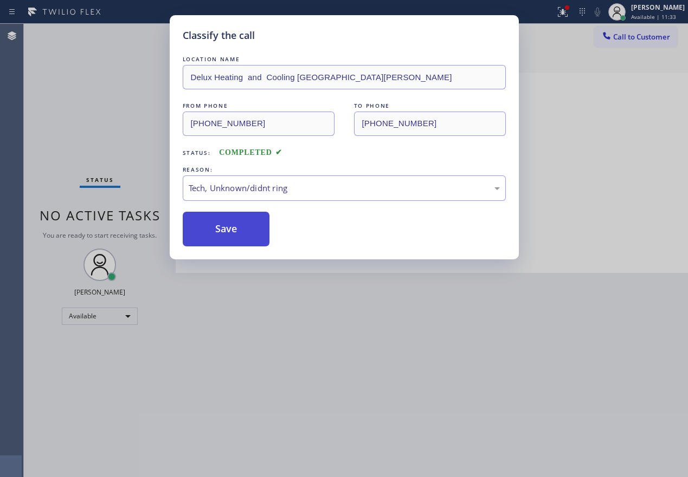
click at [230, 238] on button "Save" at bounding box center [226, 229] width 87 height 35
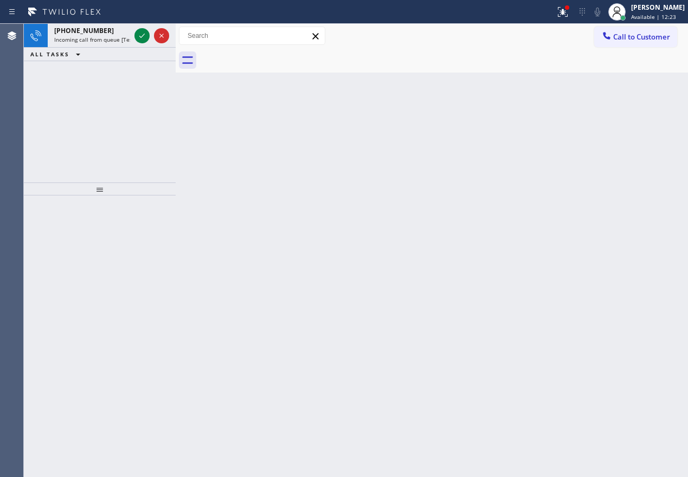
click at [616, 236] on div "Back to Dashboard Change Sender ID Customers Technicians Select a contact Outbo…" at bounding box center [432, 251] width 512 height 454
click at [136, 33] on icon at bounding box center [141, 35] width 13 height 13
click at [141, 38] on icon at bounding box center [141, 35] width 13 height 13
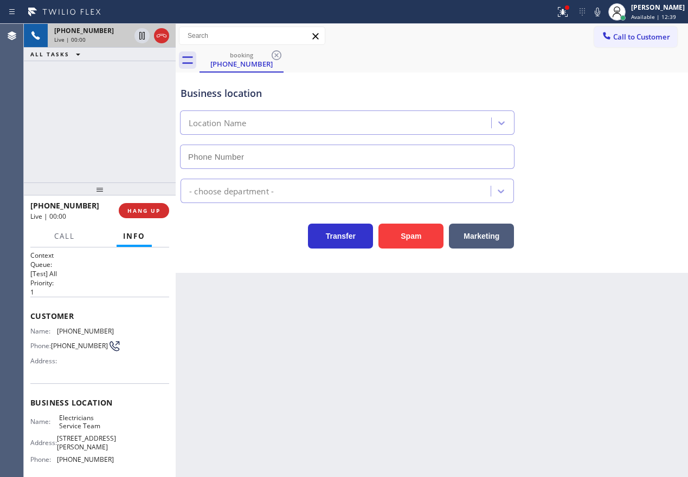
type input "[PHONE_NUMBER]"
click at [150, 211] on span "HANG UP" at bounding box center [143, 211] width 33 height 8
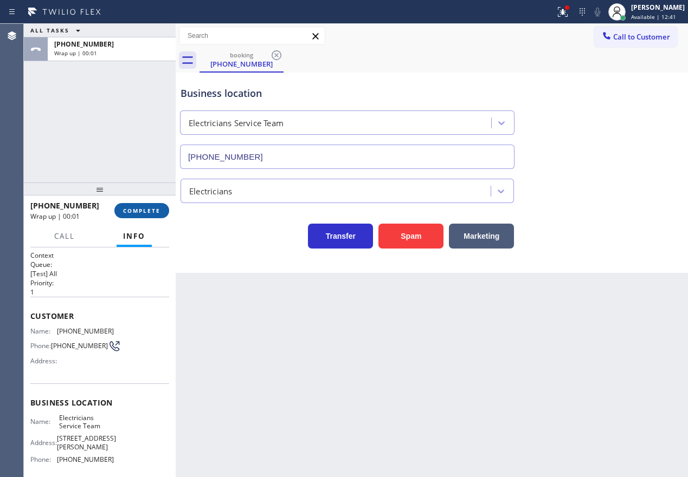
click at [150, 211] on span "COMPLETE" at bounding box center [141, 211] width 37 height 8
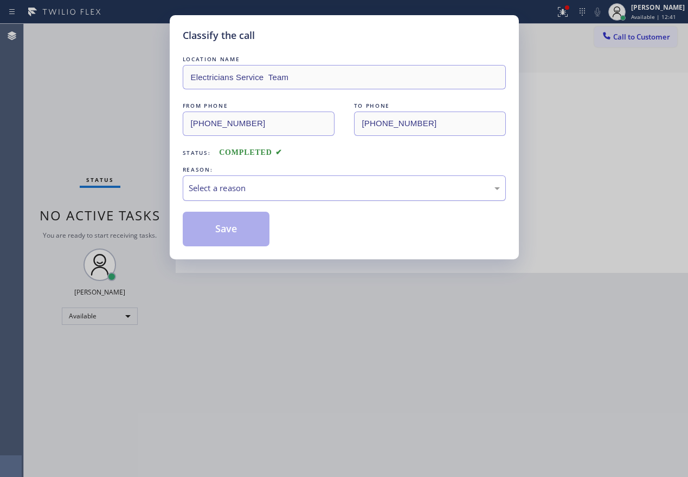
click at [266, 188] on div "Select a reason" at bounding box center [344, 188] width 311 height 12
click at [235, 230] on button "Save" at bounding box center [226, 229] width 87 height 35
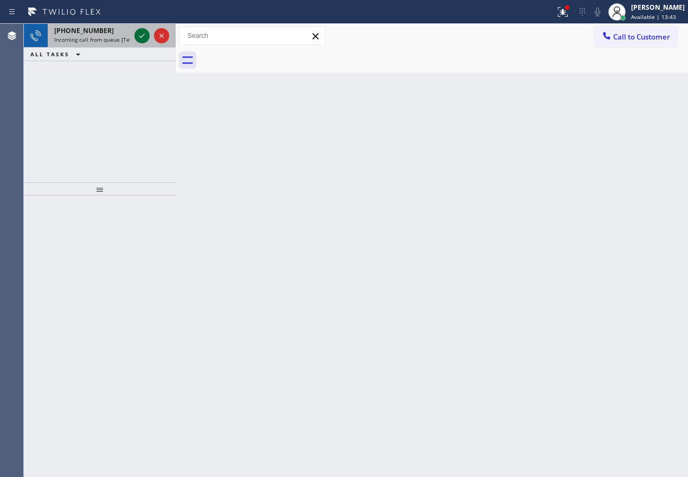
click at [144, 35] on icon at bounding box center [141, 35] width 13 height 13
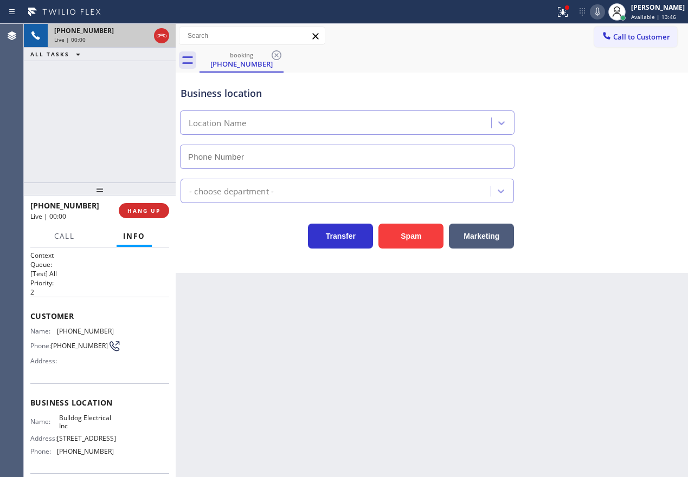
type input "[PHONE_NUMBER]"
click at [604, 12] on icon at bounding box center [597, 11] width 13 height 13
click at [614, 267] on div "Business location Bulldog Electrical Inc [PHONE_NUMBER] Electricians Transfer S…" at bounding box center [432, 173] width 512 height 200
click at [403, 241] on button "Spam" at bounding box center [410, 236] width 65 height 25
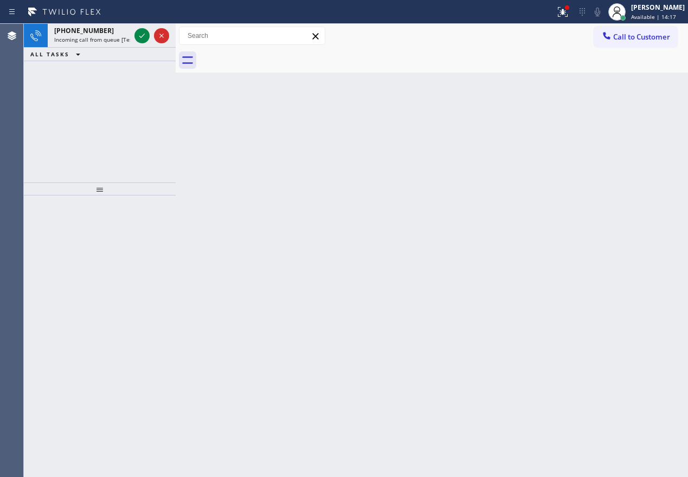
click at [645, 324] on div "Back to Dashboard Change Sender ID Customers Technicians Select a contact Outbo…" at bounding box center [432, 251] width 512 height 454
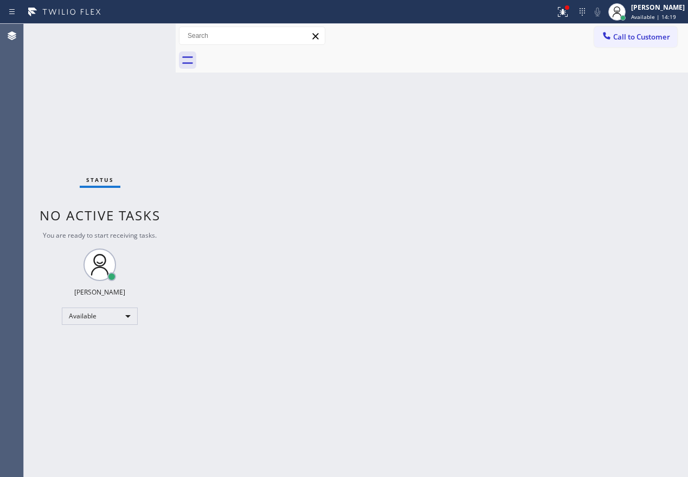
click at [139, 37] on div "Status No active tasks You are ready to start receiving tasks. [PERSON_NAME] Av…" at bounding box center [100, 251] width 152 height 454
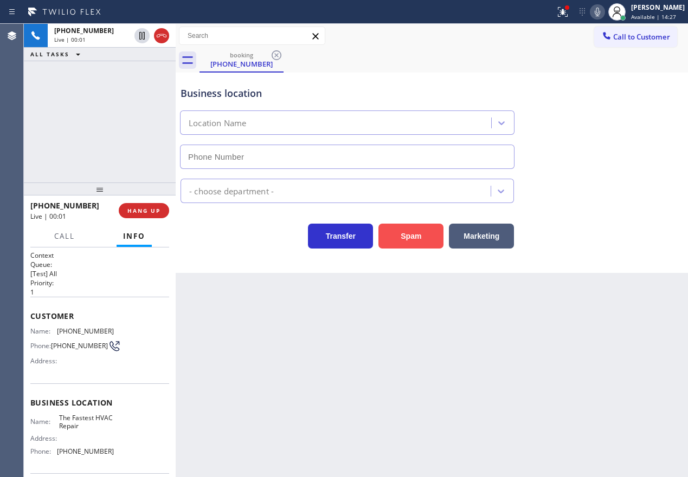
type input "[PHONE_NUMBER]"
click at [416, 238] on button "Spam" at bounding box center [410, 236] width 65 height 25
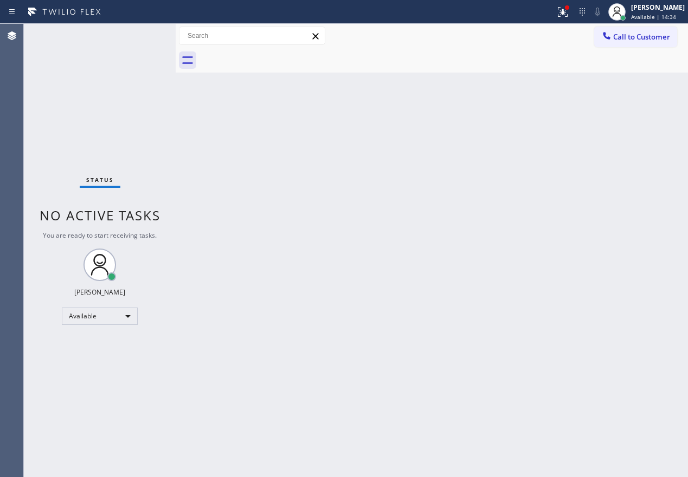
click at [337, 339] on div "Back to Dashboard Change Sender ID Customers Technicians Select a contact Outbo…" at bounding box center [432, 251] width 512 height 454
click at [630, 134] on div "Back to Dashboard Change Sender ID Customers Technicians Select a contact Outbo…" at bounding box center [432, 251] width 512 height 454
click at [569, 18] on icon at bounding box center [562, 11] width 13 height 13
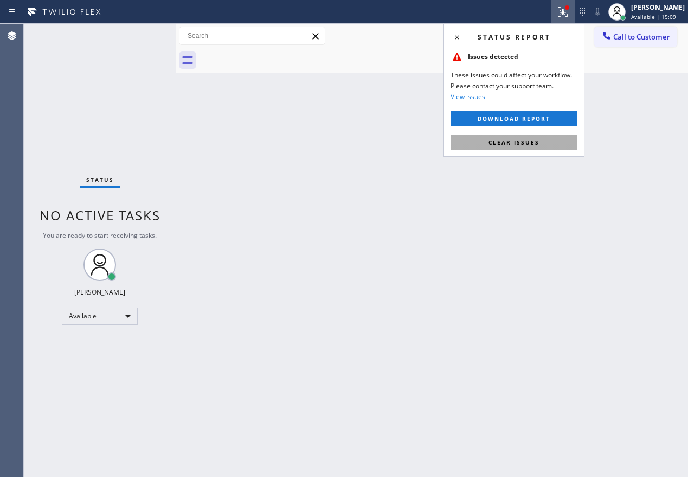
click at [522, 139] on span "Clear issues" at bounding box center [513, 143] width 51 height 8
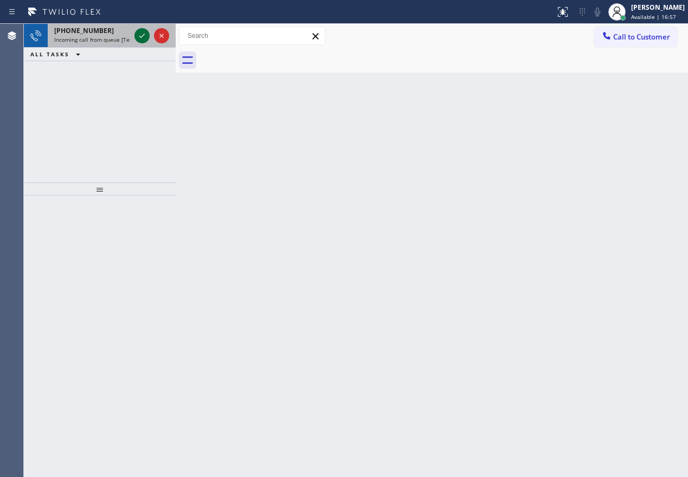
click at [140, 35] on icon at bounding box center [141, 35] width 13 height 13
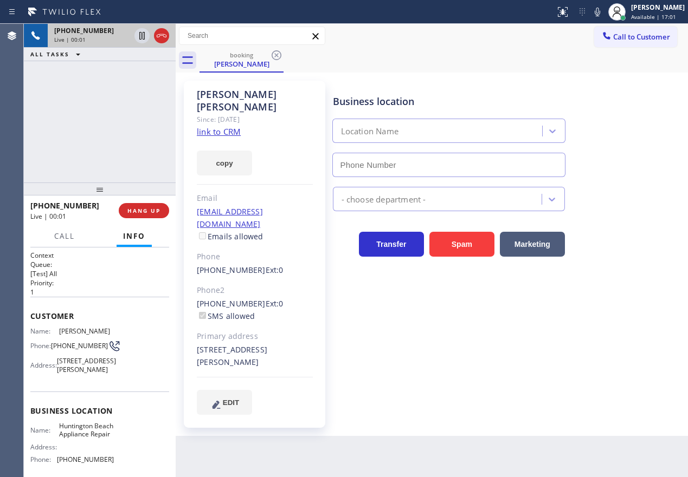
type input "[PHONE_NUMBER]"
click at [228, 126] on link "link to CRM" at bounding box center [219, 131] width 44 height 11
click at [95, 439] on span "Huntington Beach Appliance Repair" at bounding box center [86, 430] width 54 height 17
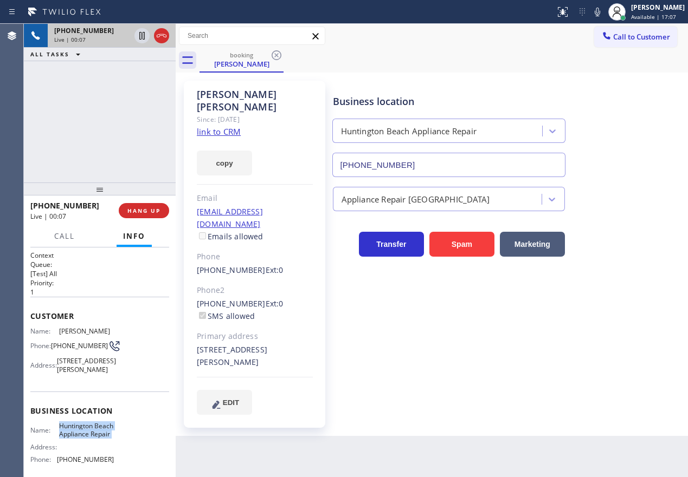
copy span "Huntington Beach Appliance Repair"
click at [425, 156] on input "[PHONE_NUMBER]" at bounding box center [448, 165] width 233 height 24
click at [604, 14] on icon at bounding box center [597, 11] width 13 height 13
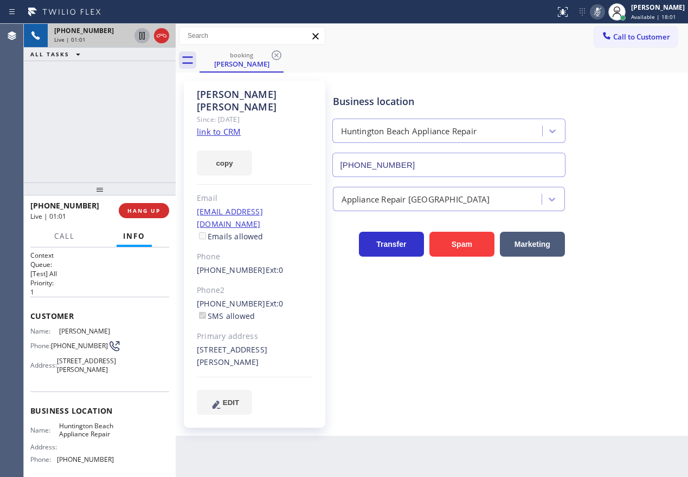
click at [140, 37] on icon at bounding box center [141, 36] width 5 height 8
click at [604, 343] on div "Business location [GEOGRAPHIC_DATA] Appliance Repair [PHONE_NUMBER] Appliance R…" at bounding box center [508, 247] width 355 height 328
click at [649, 125] on div "Business location [GEOGRAPHIC_DATA] Appliance Repair [PHONE_NUMBER]" at bounding box center [508, 128] width 355 height 98
click at [601, 10] on rect at bounding box center [597, 11] width 8 height 8
click at [143, 34] on icon at bounding box center [142, 36] width 8 height 8
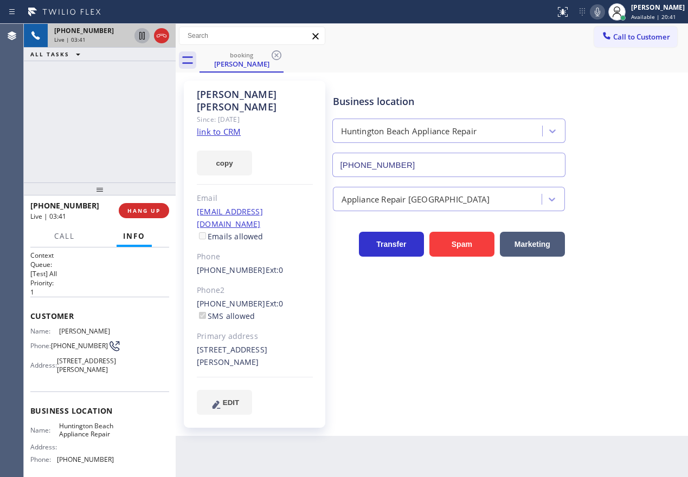
click at [580, 343] on div "Business location [GEOGRAPHIC_DATA] Appliance Repair [PHONE_NUMBER] Appliance R…" at bounding box center [508, 247] width 355 height 328
click at [616, 8] on div at bounding box center [617, 12] width 24 height 24
click at [604, 9] on icon at bounding box center [597, 11] width 13 height 13
click at [600, 9] on icon at bounding box center [596, 12] width 5 height 9
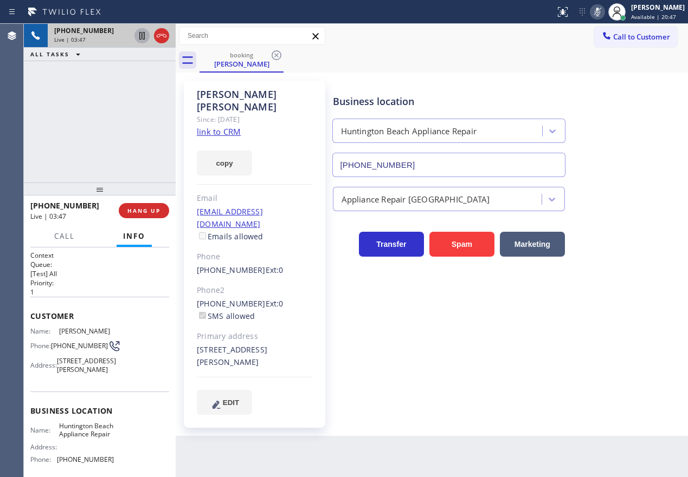
click at [140, 30] on icon at bounding box center [141, 35] width 13 height 13
drag, startPoint x: 562, startPoint y: 364, endPoint x: 549, endPoint y: 360, distance: 13.5
click at [562, 364] on div "Business location [GEOGRAPHIC_DATA] Appliance Repair [PHONE_NUMBER] Appliance R…" at bounding box center [508, 247] width 355 height 328
click at [650, 205] on div "Appliance Repair [GEOGRAPHIC_DATA]" at bounding box center [508, 197] width 355 height 29
click at [142, 37] on icon at bounding box center [141, 35] width 13 height 13
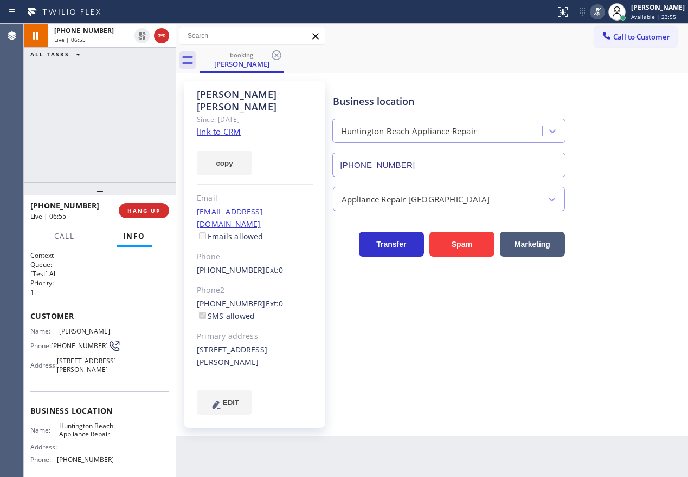
click at [604, 7] on icon at bounding box center [597, 11] width 13 height 13
drag, startPoint x: 593, startPoint y: 140, endPoint x: 589, endPoint y: 131, distance: 10.0
click at [593, 139] on div "Business location [GEOGRAPHIC_DATA] Appliance Repair [PHONE_NUMBER]" at bounding box center [508, 128] width 355 height 98
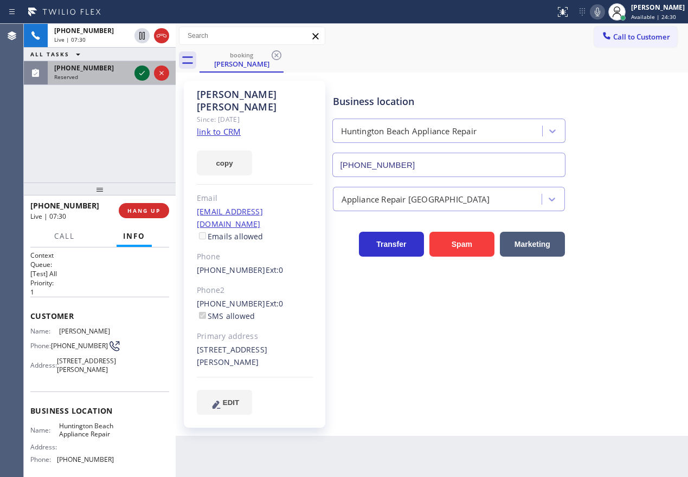
click at [136, 71] on icon at bounding box center [141, 73] width 13 height 13
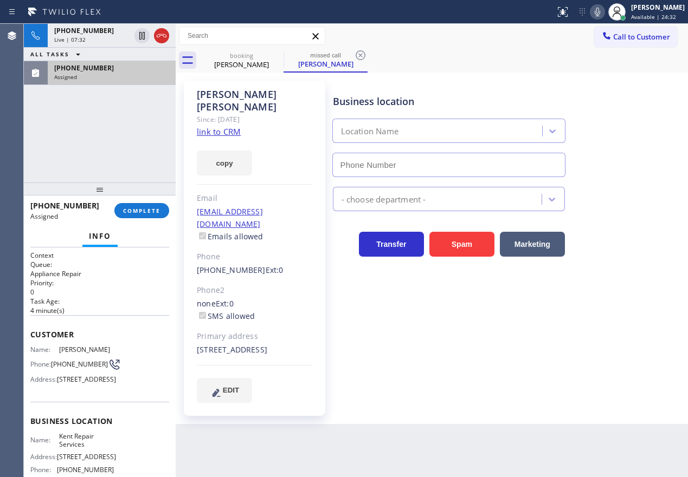
type input "[PHONE_NUMBER]"
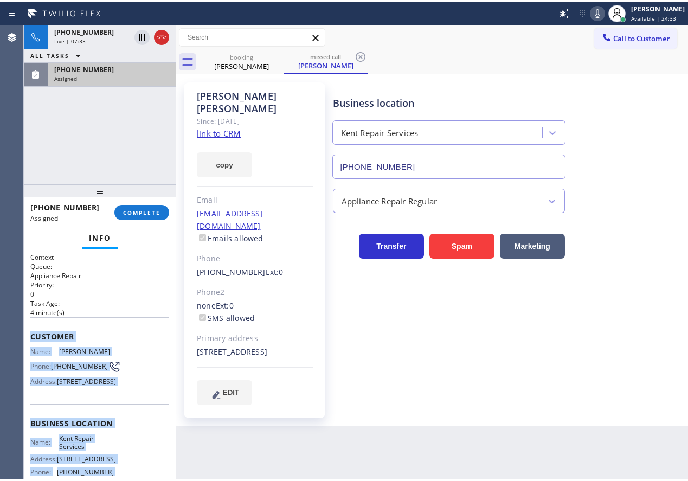
scroll to position [121, 0]
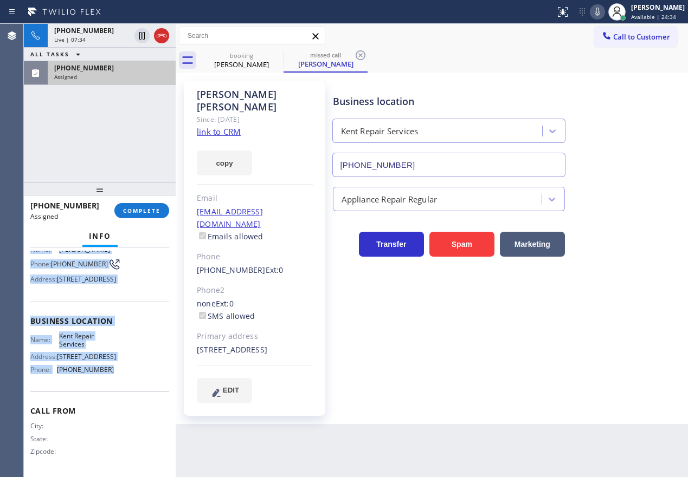
drag, startPoint x: 31, startPoint y: 331, endPoint x: 152, endPoint y: 389, distance: 133.8
click at [152, 389] on div "Context Queue: Appliance Repair Priority: 0 Task Age: [DEMOGRAPHIC_DATA] minute…" at bounding box center [99, 312] width 139 height 323
copy div "Customer Name: [PERSON_NAME] Phone: [PHONE_NUMBER] Address: [STREET_ADDRESS] Bu…"
click at [152, 210] on span "COMPLETE" at bounding box center [141, 211] width 37 height 8
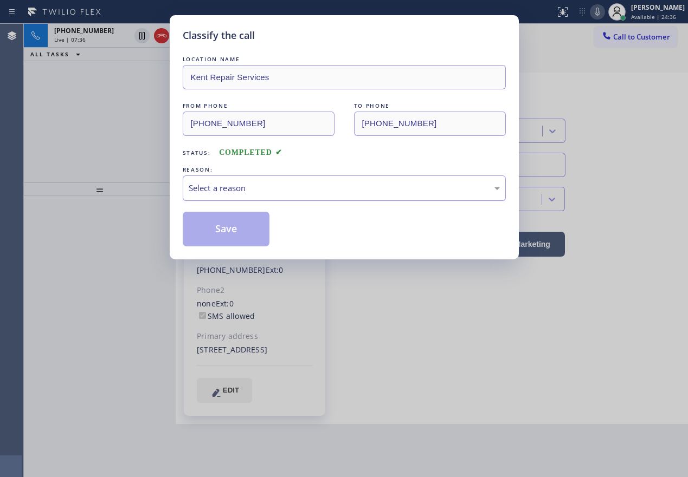
click at [275, 184] on div "Select a reason" at bounding box center [344, 188] width 311 height 12
drag, startPoint x: 249, startPoint y: 231, endPoint x: 271, endPoint y: 19, distance: 213.6
click at [249, 231] on button "Save" at bounding box center [226, 229] width 87 height 35
type input "[PHONE_NUMBER]"
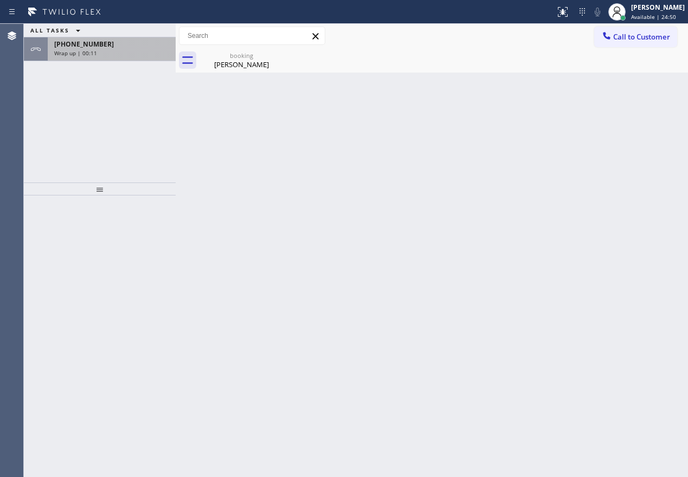
click at [108, 50] on div "Wrap up | 00:11" at bounding box center [111, 53] width 115 height 8
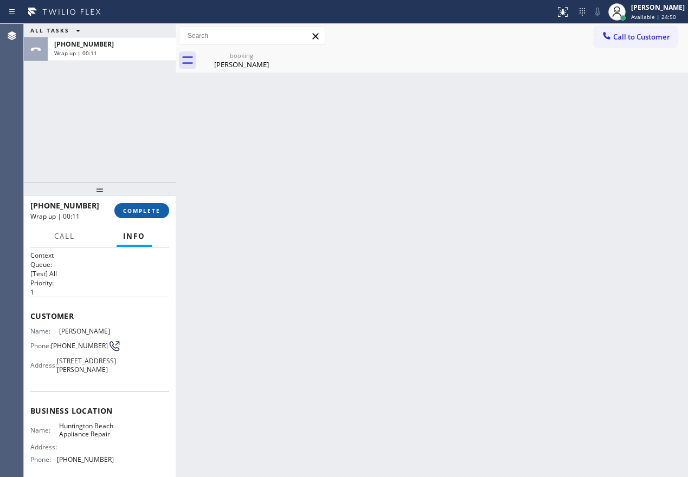
click at [137, 208] on span "COMPLETE" at bounding box center [141, 211] width 37 height 8
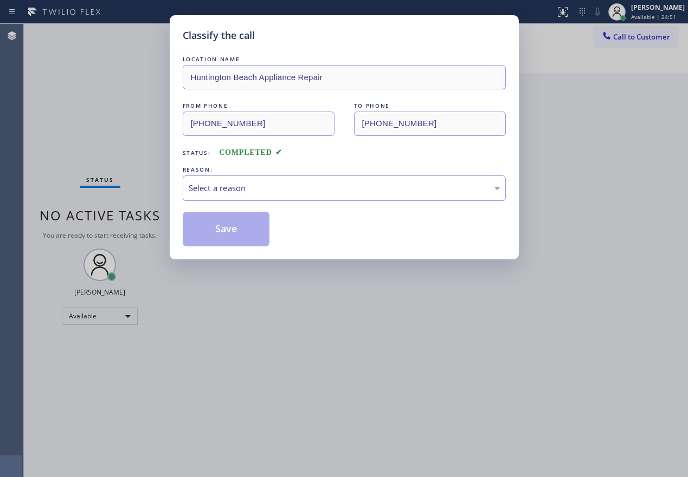
drag, startPoint x: 184, startPoint y: 199, endPoint x: 339, endPoint y: 189, distance: 154.8
click at [339, 184] on div "Select a reason" at bounding box center [344, 188] width 311 height 12
click at [227, 217] on button "Save" at bounding box center [226, 229] width 87 height 35
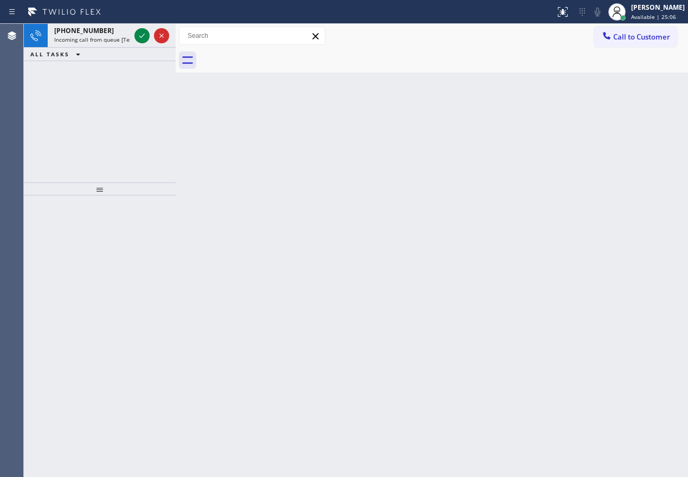
click at [584, 240] on div "Back to Dashboard Change Sender ID Customers Technicians Select a contact Outbo…" at bounding box center [432, 251] width 512 height 454
click at [93, 43] on div "[PHONE_NUMBER] Incoming call from queue [Test] All" at bounding box center [90, 36] width 85 height 24
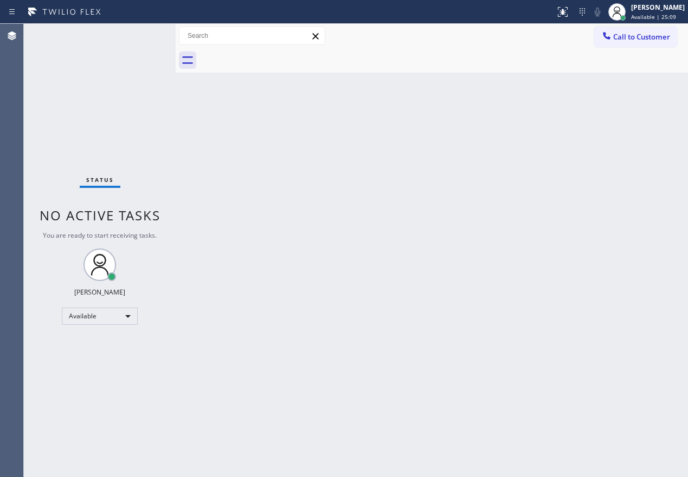
click at [139, 37] on div "Status No active tasks You are ready to start receiving tasks. [PERSON_NAME] Av…" at bounding box center [100, 251] width 152 height 454
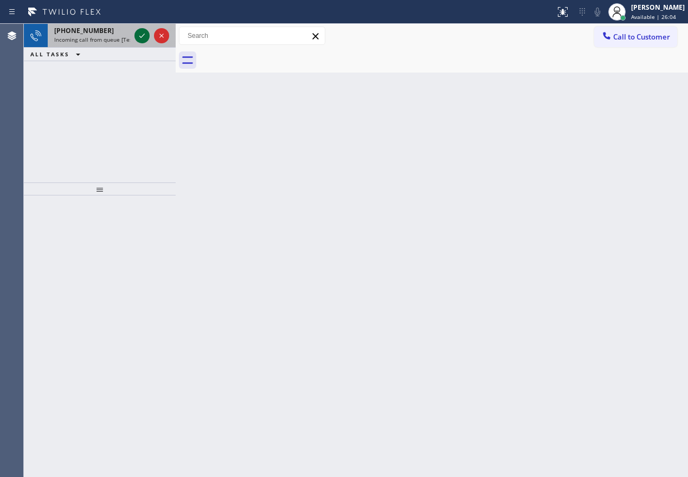
click at [137, 36] on icon at bounding box center [141, 35] width 13 height 13
click at [139, 33] on icon at bounding box center [141, 35] width 13 height 13
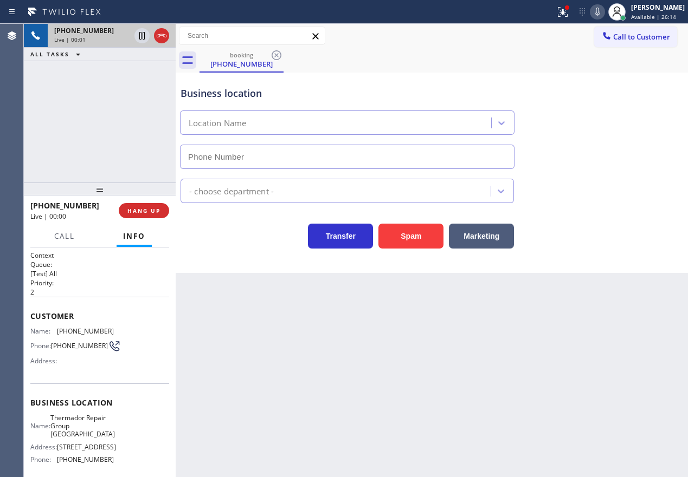
type input "[PHONE_NUMBER]"
click at [83, 413] on div "Business location Name: Thermador Repair Group [GEOGRAPHIC_DATA] Address: [STRE…" at bounding box center [99, 433] width 139 height 99
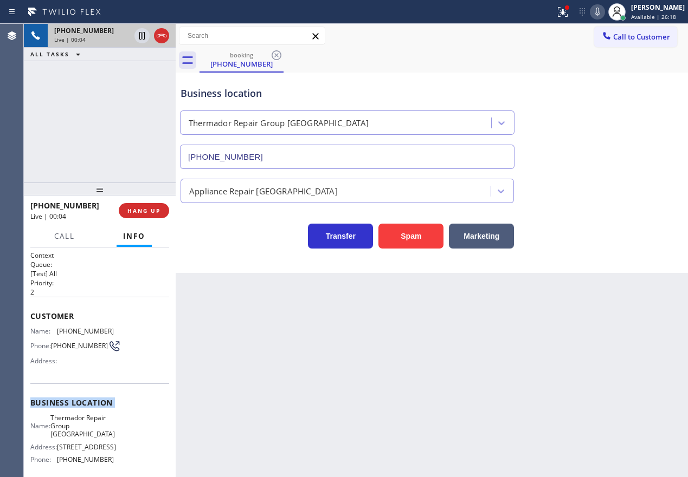
click at [83, 413] on div "Business location Name: Thermador Repair Group [GEOGRAPHIC_DATA] Address: [STRE…" at bounding box center [99, 433] width 139 height 99
click at [83, 437] on span "Thermador Repair Group [GEOGRAPHIC_DATA]" at bounding box center [82, 426] width 64 height 25
copy span "Thermador Repair Group [GEOGRAPHIC_DATA]"
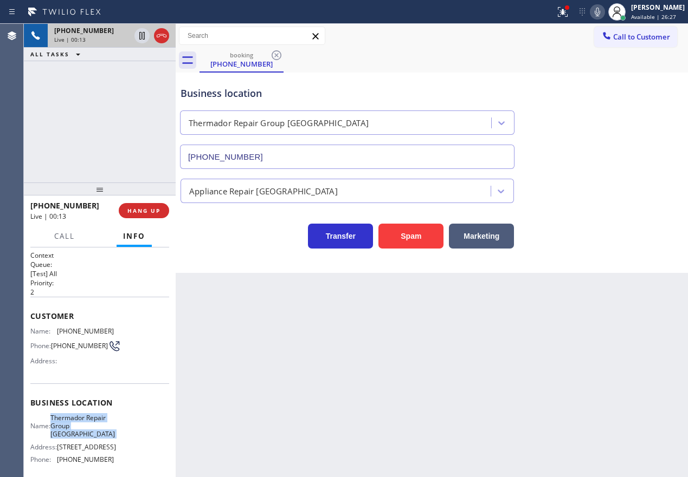
click at [364, 158] on input "[PHONE_NUMBER]" at bounding box center [347, 157] width 334 height 24
click at [71, 333] on span "[PHONE_NUMBER]" at bounding box center [85, 331] width 57 height 8
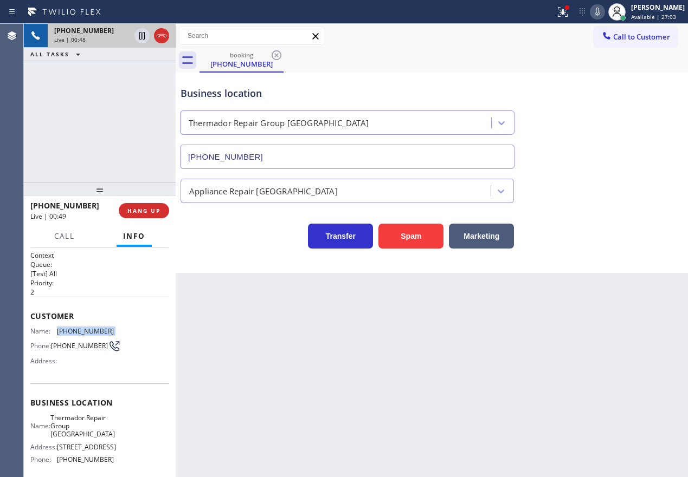
click at [71, 333] on span "[PHONE_NUMBER]" at bounding box center [85, 331] width 57 height 8
copy span "[PHONE_NUMBER]"
drag, startPoint x: 582, startPoint y: 320, endPoint x: 460, endPoint y: 240, distance: 145.6
click at [582, 320] on div "Back to Dashboard Change Sender ID Customers Technicians Select a contact Outbo…" at bounding box center [432, 251] width 512 height 454
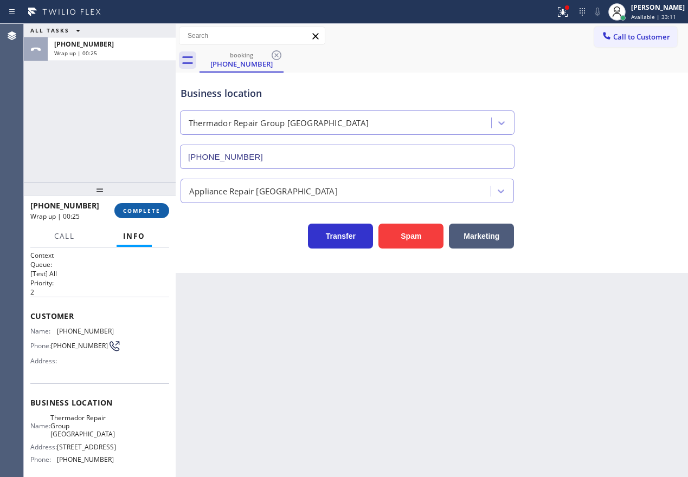
click at [142, 209] on span "COMPLETE" at bounding box center [141, 211] width 37 height 8
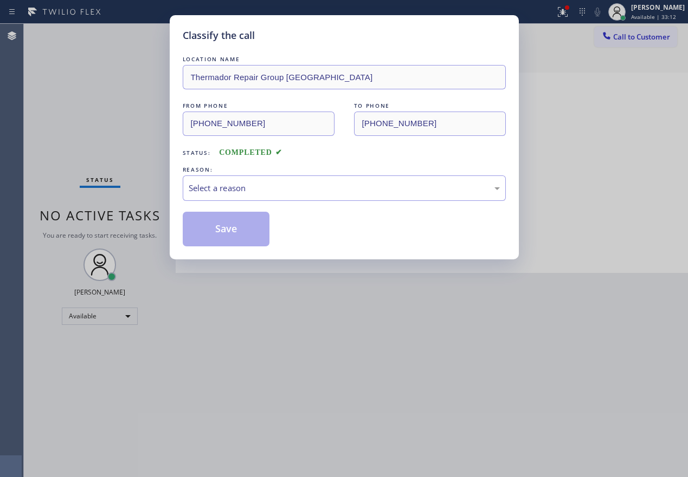
click at [224, 195] on div "Select a reason" at bounding box center [344, 188] width 323 height 25
click at [222, 230] on button "Save" at bounding box center [226, 229] width 87 height 35
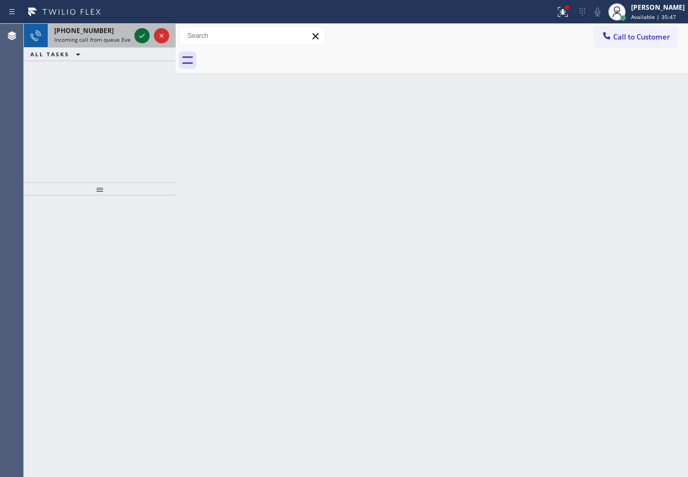
click at [139, 36] on icon at bounding box center [141, 35] width 13 height 13
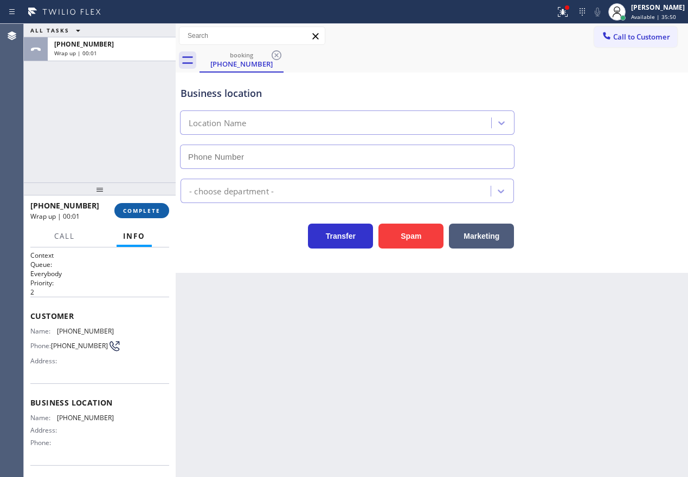
click at [146, 209] on span "COMPLETE" at bounding box center [141, 211] width 37 height 8
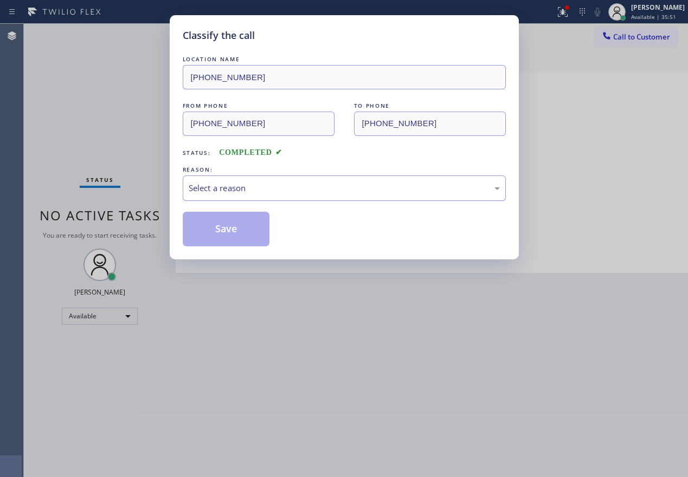
click at [345, 189] on div "Select a reason" at bounding box center [344, 188] width 311 height 12
drag, startPoint x: 243, startPoint y: 243, endPoint x: 438, endPoint y: 62, distance: 266.1
click at [243, 242] on button "Save" at bounding box center [226, 229] width 87 height 35
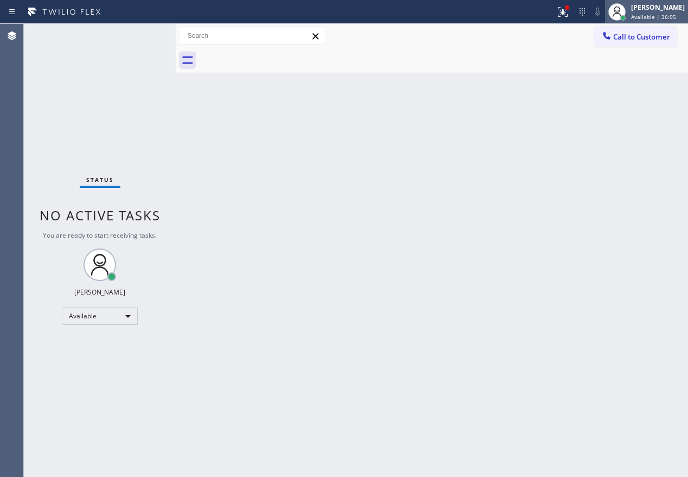
click at [650, 14] on span "Available | 36:05" at bounding box center [653, 17] width 45 height 8
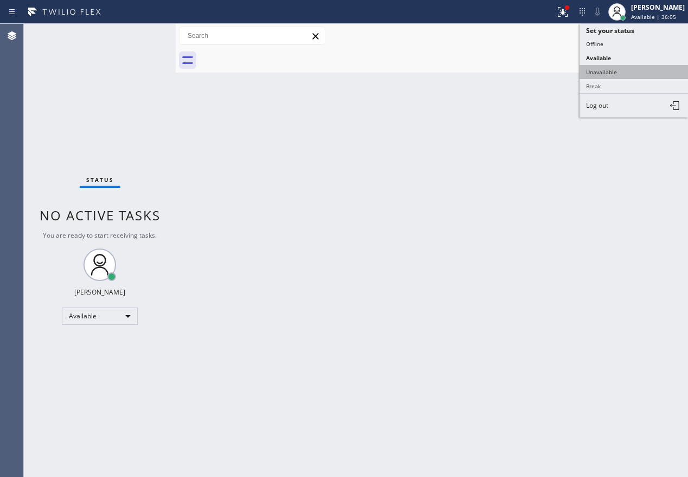
click at [635, 73] on button "Unavailable" at bounding box center [633, 72] width 108 height 14
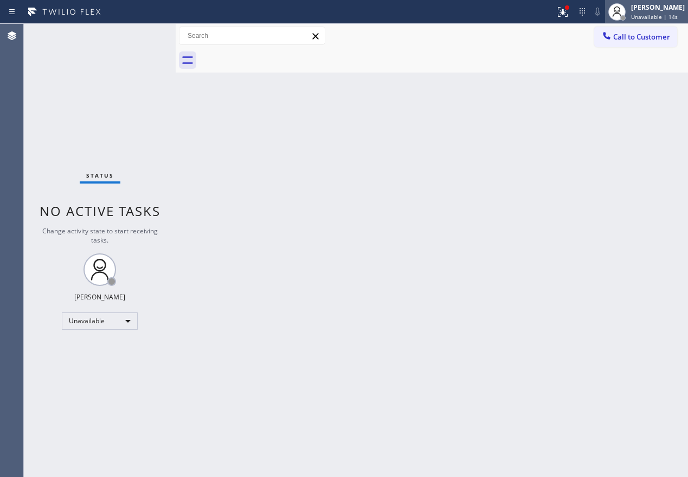
click at [623, 5] on icon at bounding box center [616, 11] width 13 height 13
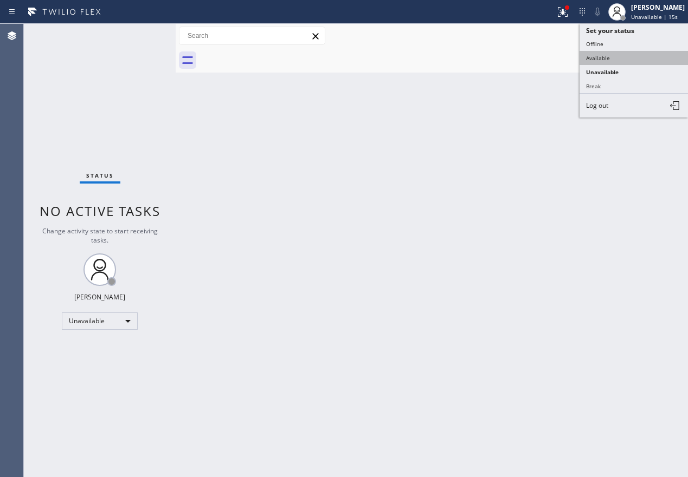
click at [603, 57] on button "Available" at bounding box center [633, 58] width 108 height 14
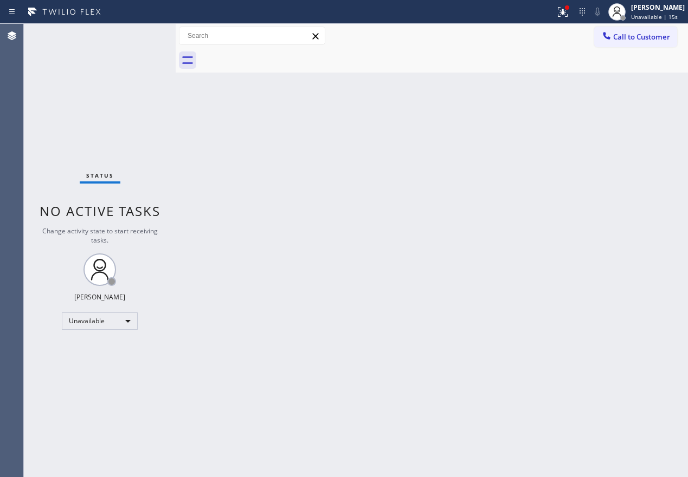
click at [462, 198] on div "Back to Dashboard Change Sender ID Customers Technicians Select a contact Outbo…" at bounding box center [432, 251] width 512 height 454
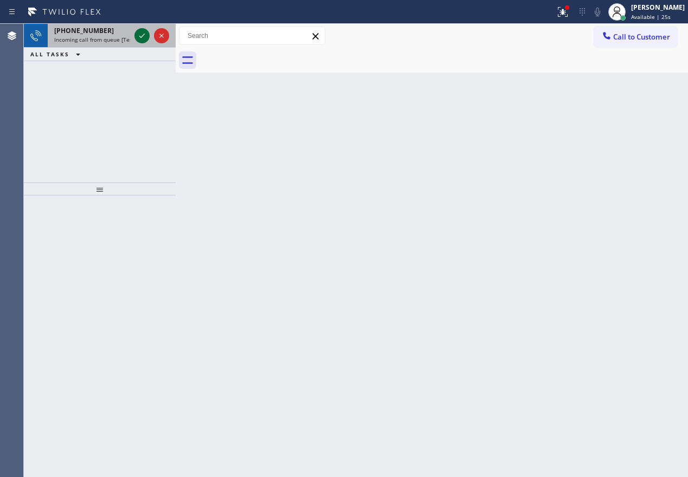
click at [140, 36] on icon at bounding box center [141, 36] width 5 height 4
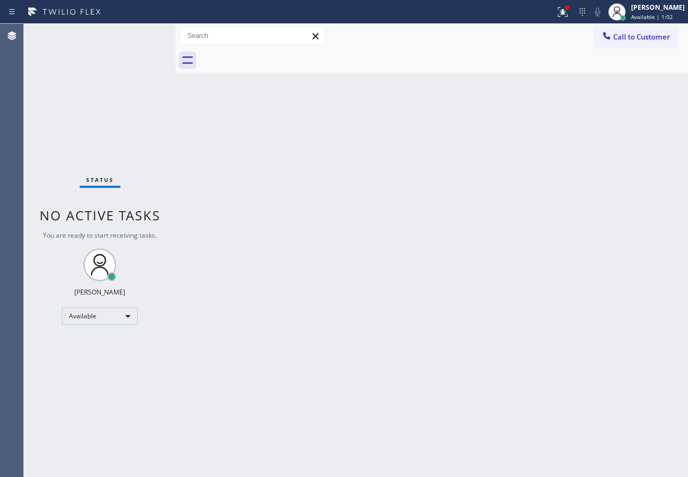
click at [510, 186] on div "Back to Dashboard Change Sender ID Customers Technicians Select a contact Outbo…" at bounding box center [432, 251] width 512 height 454
drag, startPoint x: 578, startPoint y: 12, endPoint x: 566, endPoint y: 89, distance: 77.8
click at [569, 14] on icon at bounding box center [562, 11] width 13 height 13
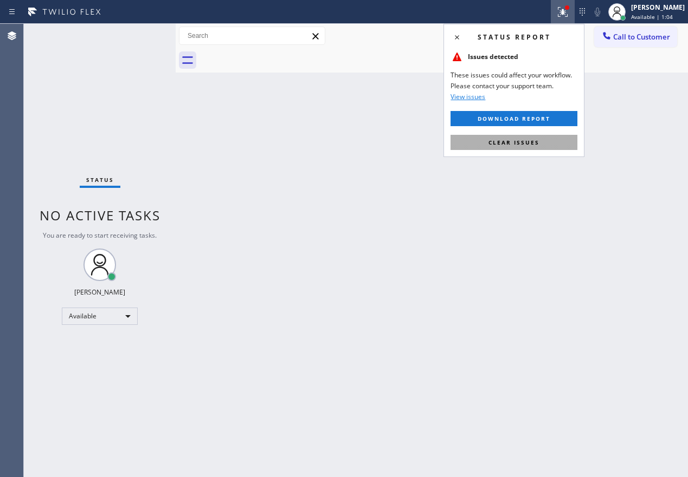
click at [539, 146] on button "Clear issues" at bounding box center [513, 142] width 127 height 15
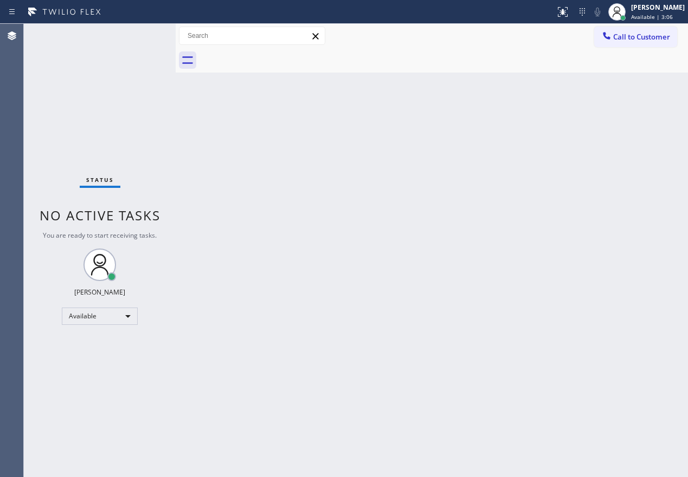
click at [657, 140] on div "Back to Dashboard Change Sender ID Customers Technicians Select a contact Outbo…" at bounding box center [432, 251] width 512 height 454
click at [137, 35] on div "Status No active tasks You are ready to start receiving tasks. [PERSON_NAME] Av…" at bounding box center [100, 251] width 152 height 454
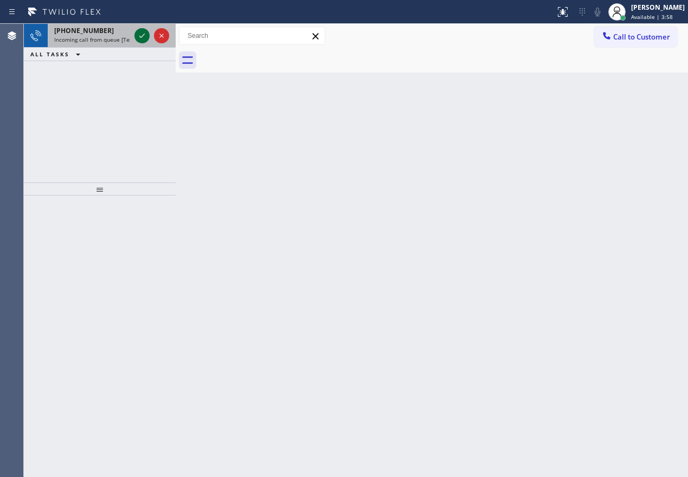
click at [139, 33] on icon at bounding box center [141, 35] width 13 height 13
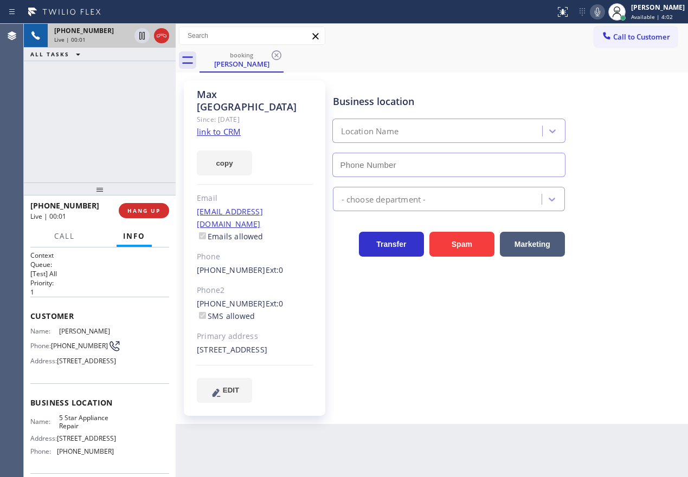
type input "[PHONE_NUMBER]"
click at [203, 126] on link "link to CRM" at bounding box center [219, 131] width 44 height 11
click at [90, 431] on span "5 Star Appliance Repair" at bounding box center [86, 422] width 54 height 17
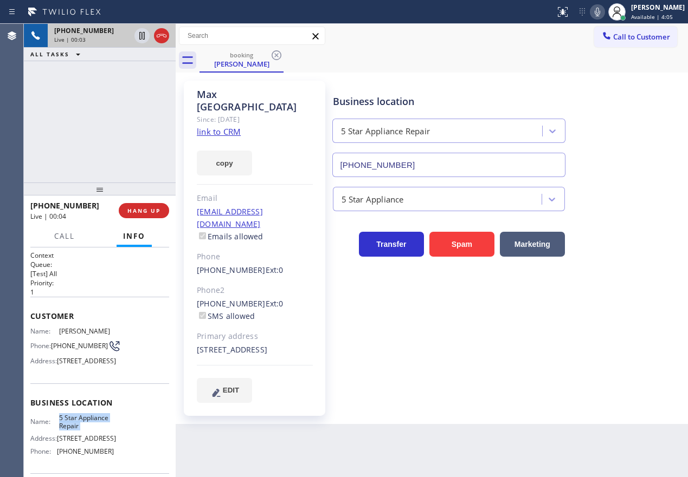
copy span "5 Star Appliance Repair"
click at [392, 158] on input "[PHONE_NUMBER]" at bounding box center [448, 165] width 233 height 24
click at [225, 126] on link "link to CRM" at bounding box center [219, 131] width 44 height 11
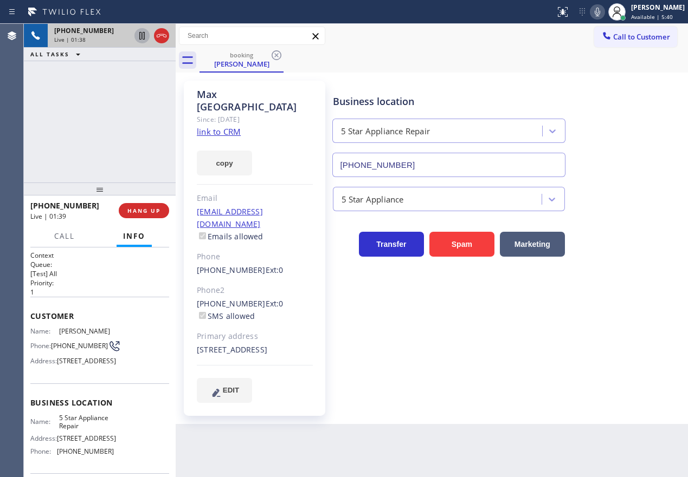
click at [141, 35] on icon at bounding box center [141, 36] width 5 height 8
drag, startPoint x: 604, startPoint y: 11, endPoint x: 431, endPoint y: 443, distance: 464.7
click at [601, 23] on div "Status report No issues detected If you experience an issue, please download th…" at bounding box center [619, 12] width 137 height 24
click at [610, 219] on div "Transfer Spam Marketing" at bounding box center [508, 234] width 355 height 46
click at [602, 11] on icon at bounding box center [597, 11] width 13 height 13
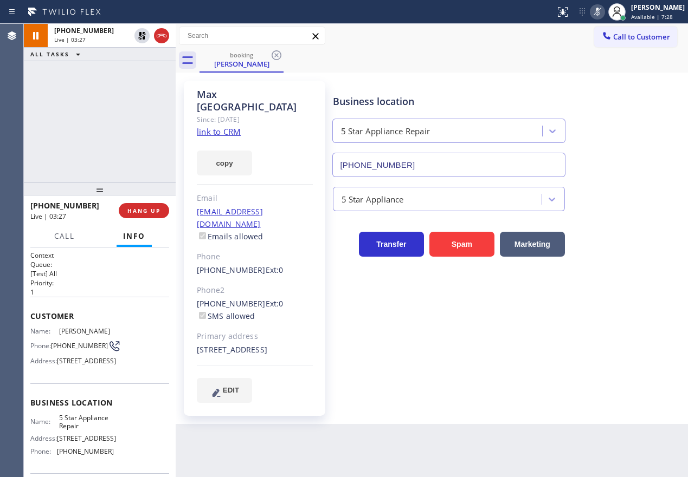
click at [625, 190] on div "5 Star Appliance" at bounding box center [508, 197] width 355 height 29
click at [604, 10] on icon at bounding box center [597, 11] width 13 height 13
click at [138, 30] on icon at bounding box center [141, 35] width 13 height 13
click at [627, 143] on div "Business location 5 Star Appliance Repair [PHONE_NUMBER]" at bounding box center [508, 128] width 355 height 98
drag, startPoint x: 614, startPoint y: 7, endPoint x: 594, endPoint y: 16, distance: 21.8
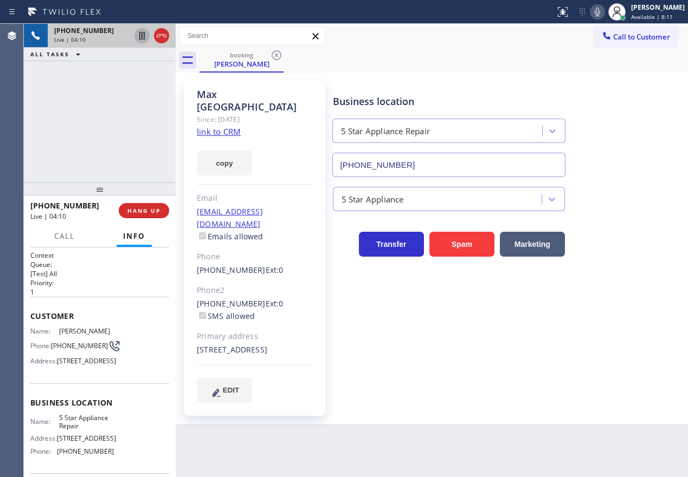
click at [605, 7] on div at bounding box center [597, 11] width 15 height 13
click at [600, 9] on icon at bounding box center [596, 12] width 5 height 9
click at [604, 12] on icon at bounding box center [597, 11] width 13 height 13
click at [138, 35] on icon at bounding box center [141, 35] width 13 height 13
click at [603, 12] on icon at bounding box center [597, 11] width 13 height 13
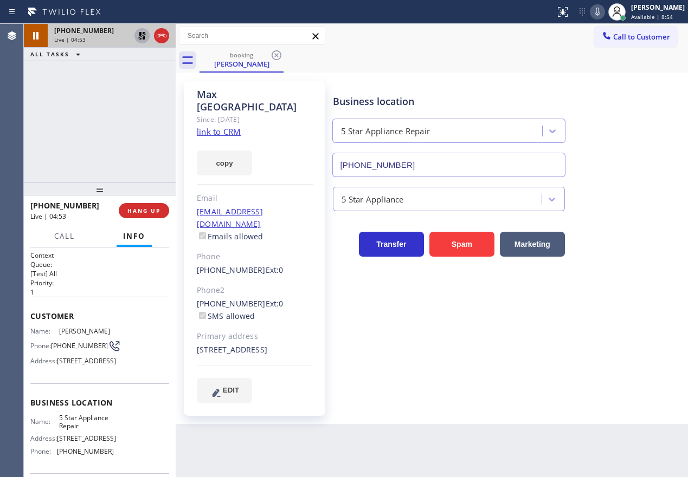
click at [140, 34] on icon at bounding box center [142, 36] width 8 height 8
drag, startPoint x: 616, startPoint y: 358, endPoint x: 536, endPoint y: 360, distance: 80.2
click at [616, 358] on div "Business location 5 Star Appliance Repair [PHONE_NUMBER] 5 Star Appliance Trans…" at bounding box center [508, 241] width 355 height 316
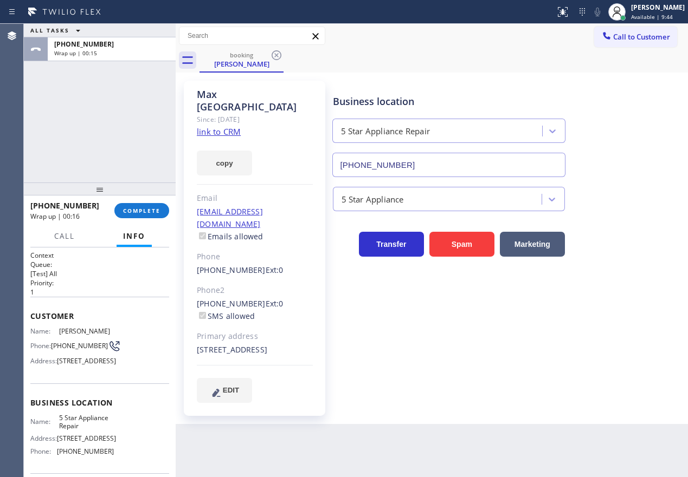
click at [142, 199] on div "[PHONE_NUMBER] Wrap up | 00:16 COMPLETE" at bounding box center [99, 211] width 139 height 28
click at [142, 205] on button "COMPLETE" at bounding box center [141, 210] width 55 height 15
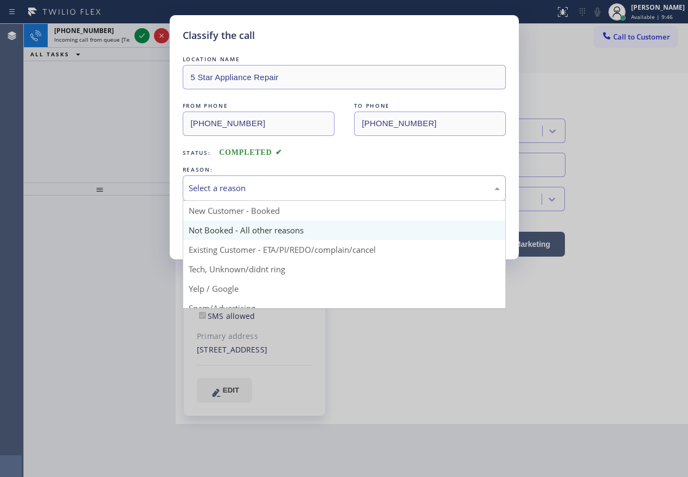
drag, startPoint x: 215, startPoint y: 182, endPoint x: 221, endPoint y: 226, distance: 44.3
click at [216, 183] on div "Select a reason" at bounding box center [344, 188] width 311 height 12
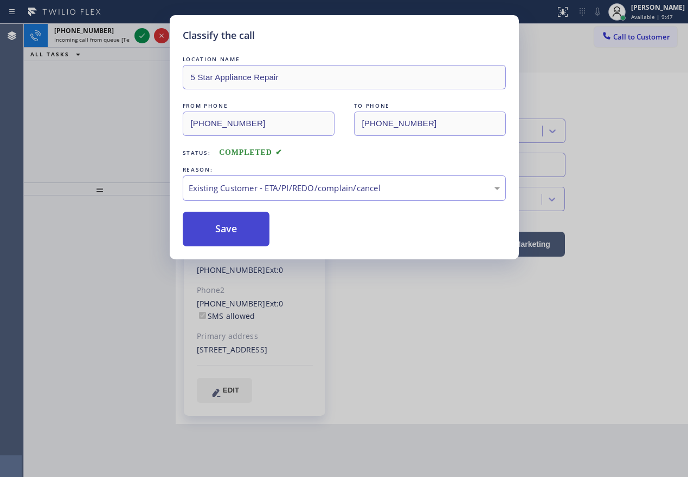
click at [219, 232] on button "Save" at bounding box center [226, 229] width 87 height 35
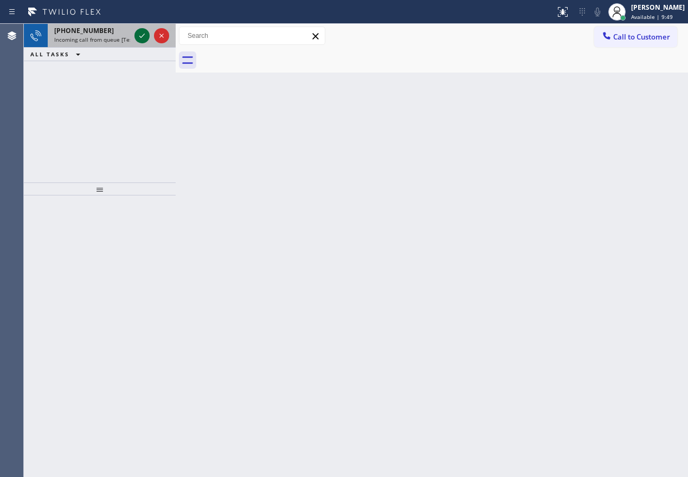
click at [141, 37] on icon at bounding box center [141, 36] width 5 height 4
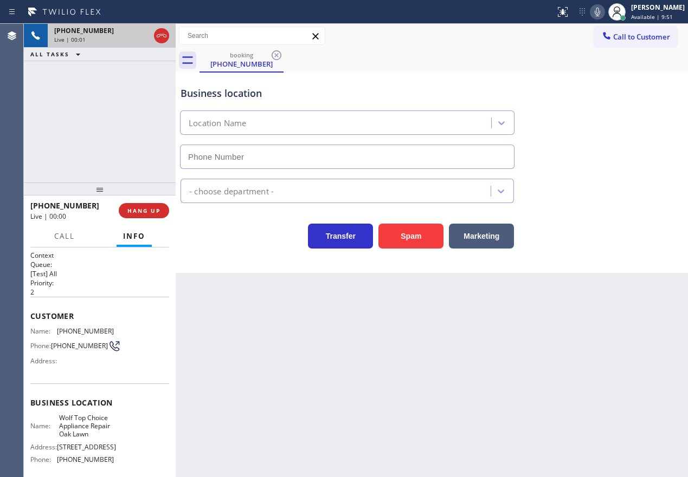
type input "[PHONE_NUMBER]"
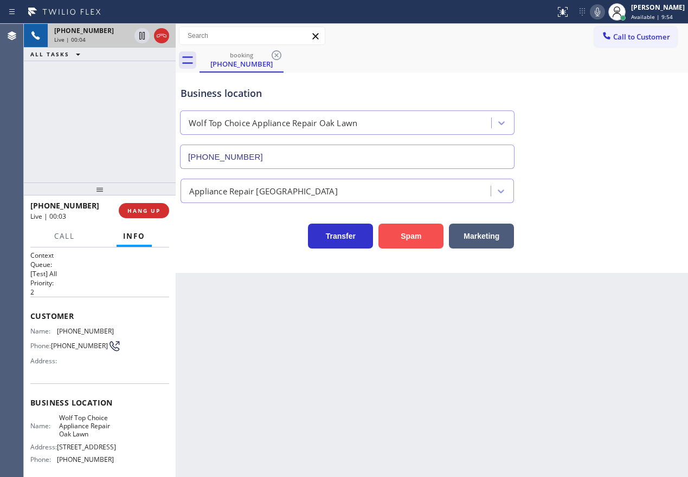
click at [413, 238] on button "Spam" at bounding box center [410, 236] width 65 height 25
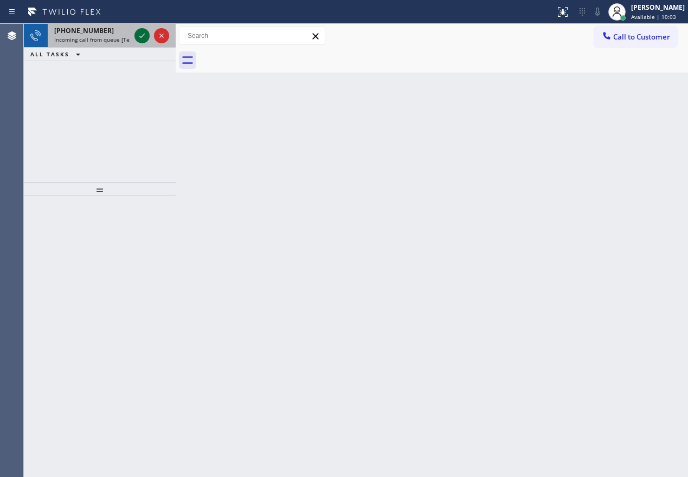
click at [139, 36] on icon at bounding box center [141, 35] width 13 height 13
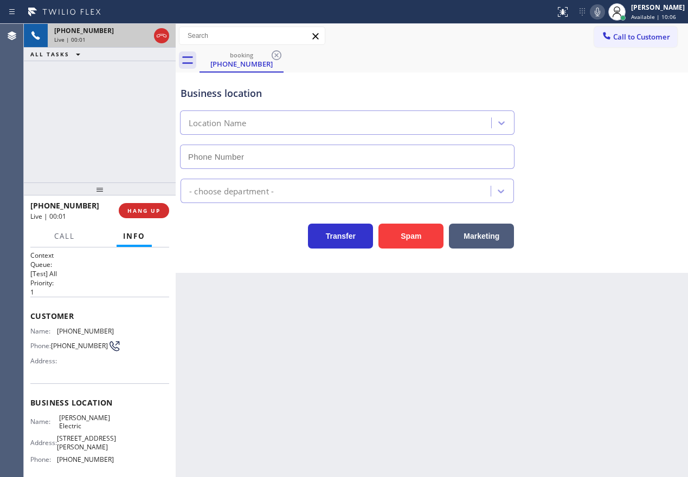
type input "[PHONE_NUMBER]"
click at [130, 211] on span "HANG UP" at bounding box center [143, 211] width 33 height 8
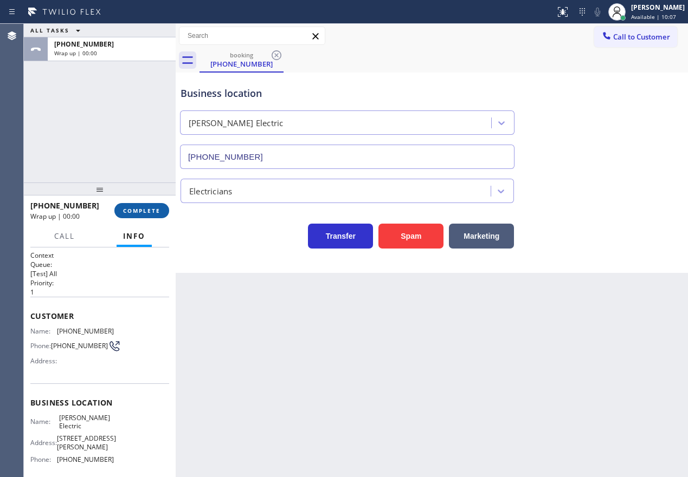
click at [130, 211] on span "COMPLETE" at bounding box center [141, 211] width 37 height 8
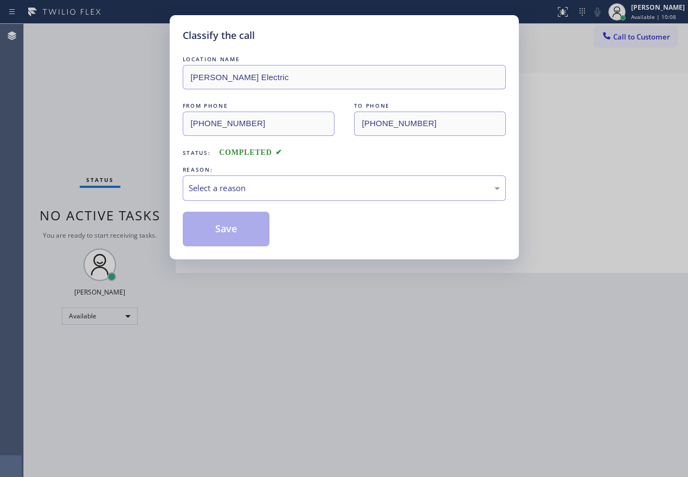
click at [284, 202] on div "LOCATION NAME [PERSON_NAME] Electric FROM PHONE [PHONE_NUMBER] TO PHONE [PHONE_…" at bounding box center [344, 150] width 323 height 193
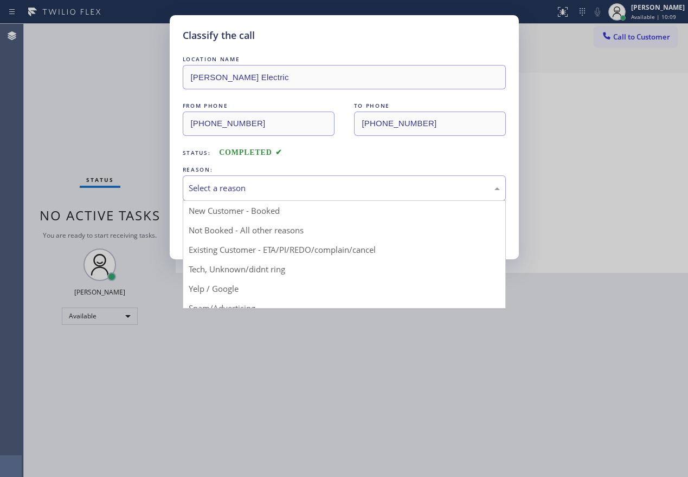
click at [258, 183] on div "Select a reason" at bounding box center [344, 188] width 311 height 12
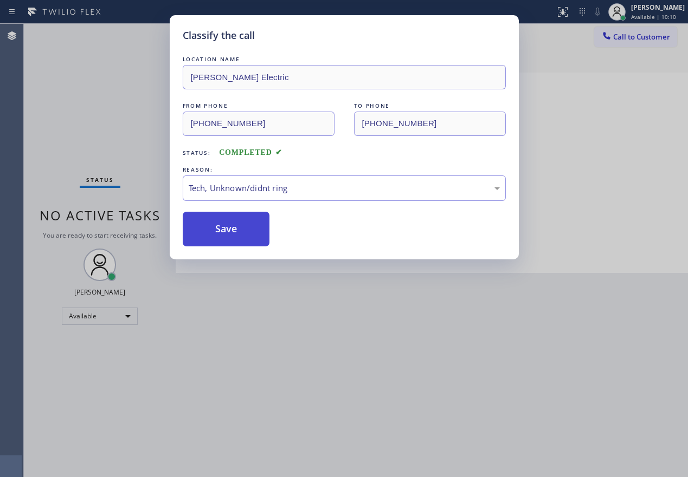
click at [242, 222] on button "Save" at bounding box center [226, 229] width 87 height 35
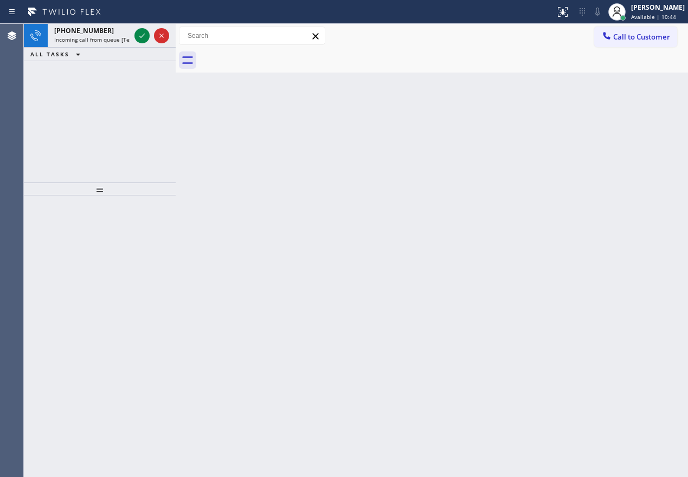
click at [627, 319] on div "Back to Dashboard Change Sender ID Customers Technicians Select a contact Outbo…" at bounding box center [432, 251] width 512 height 454
click at [141, 36] on icon at bounding box center [141, 35] width 13 height 13
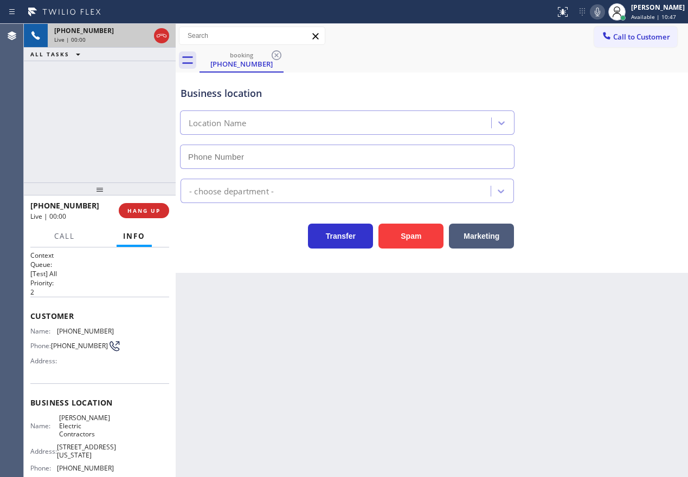
type input "[PHONE_NUMBER]"
click at [406, 239] on button "Spam" at bounding box center [410, 236] width 65 height 25
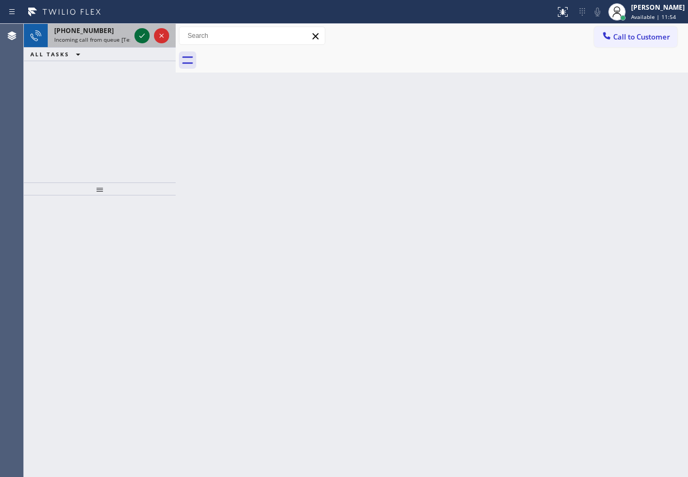
click at [140, 38] on icon at bounding box center [141, 35] width 13 height 13
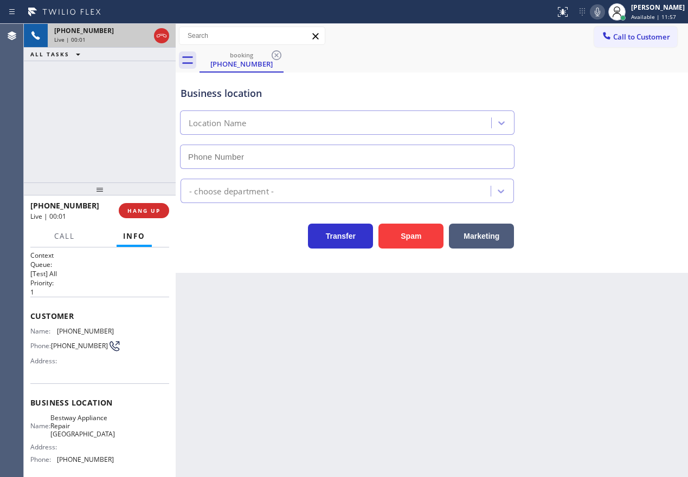
type input "[PHONE_NUMBER]"
click at [81, 437] on span "Bestway Appliance Repair [GEOGRAPHIC_DATA]" at bounding box center [82, 426] width 64 height 25
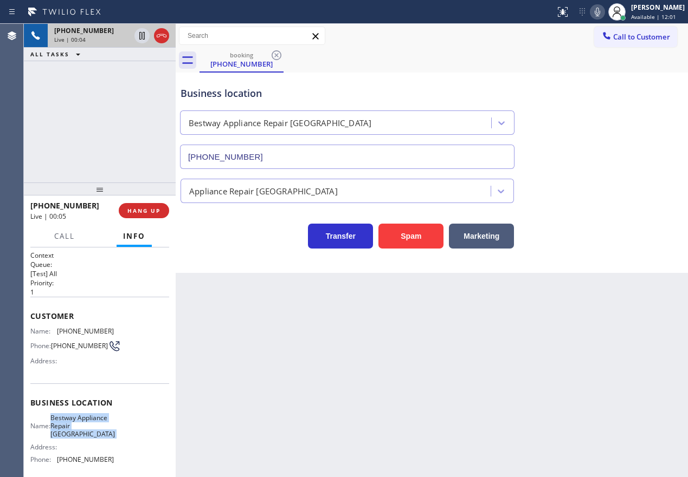
click at [81, 437] on span "Bestway Appliance Repair [GEOGRAPHIC_DATA]" at bounding box center [82, 426] width 64 height 25
copy span "Bestway Appliance Repair [GEOGRAPHIC_DATA]"
click at [371, 167] on input "[PHONE_NUMBER]" at bounding box center [347, 157] width 334 height 24
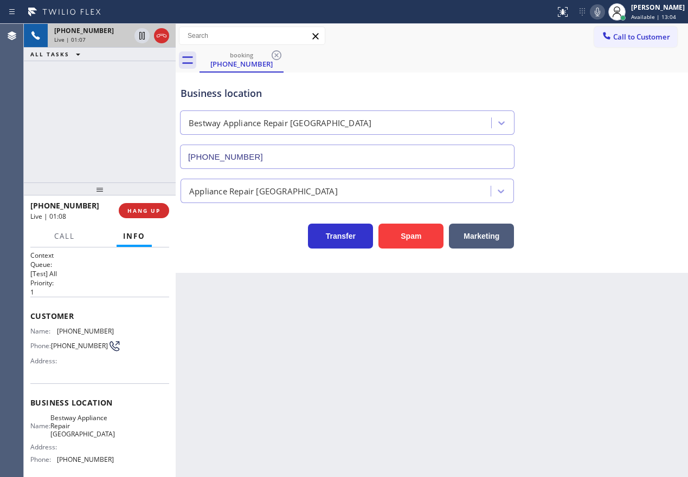
click at [604, 10] on icon at bounding box center [597, 11] width 13 height 13
click at [600, 14] on icon at bounding box center [596, 12] width 5 height 9
click at [69, 334] on span "[PHONE_NUMBER]" at bounding box center [85, 331] width 57 height 8
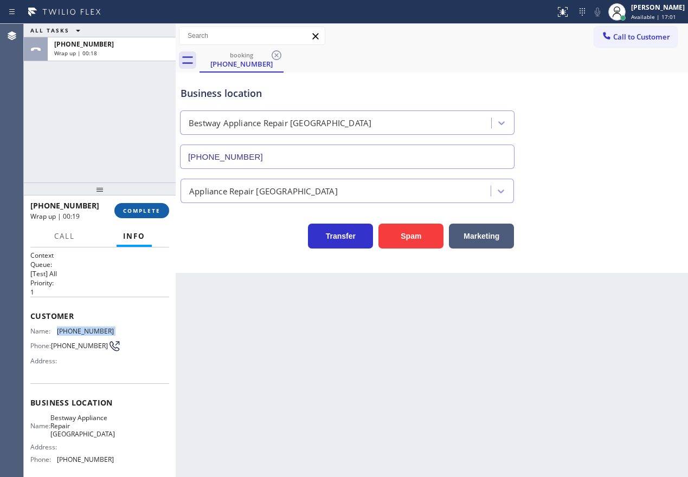
click at [146, 215] on button "COMPLETE" at bounding box center [141, 210] width 55 height 15
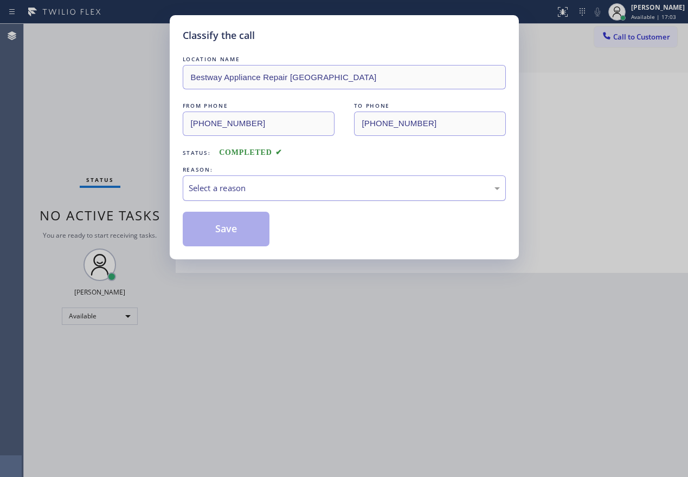
click at [231, 196] on div "Select a reason" at bounding box center [344, 188] width 323 height 25
click at [227, 231] on button "Save" at bounding box center [226, 229] width 87 height 35
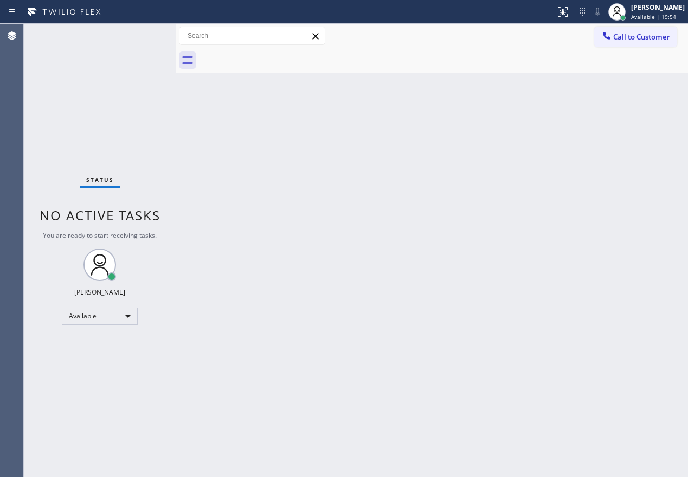
click at [604, 255] on div "Back to Dashboard Change Sender ID Customers Technicians Select a contact Outbo…" at bounding box center [432, 251] width 512 height 454
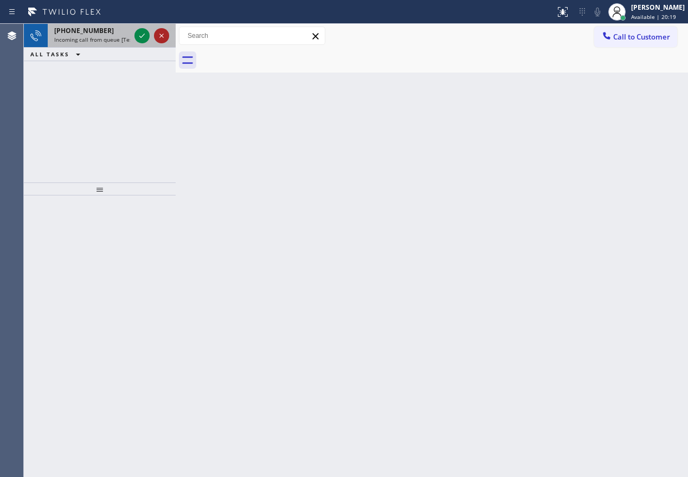
click at [140, 35] on icon at bounding box center [141, 35] width 13 height 13
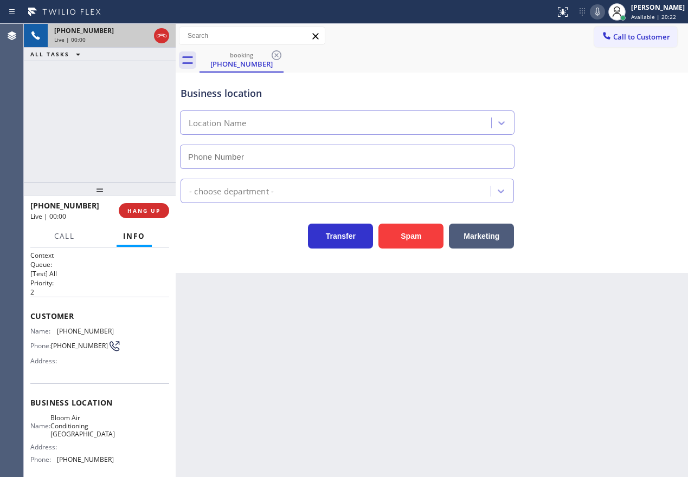
type input "[PHONE_NUMBER]"
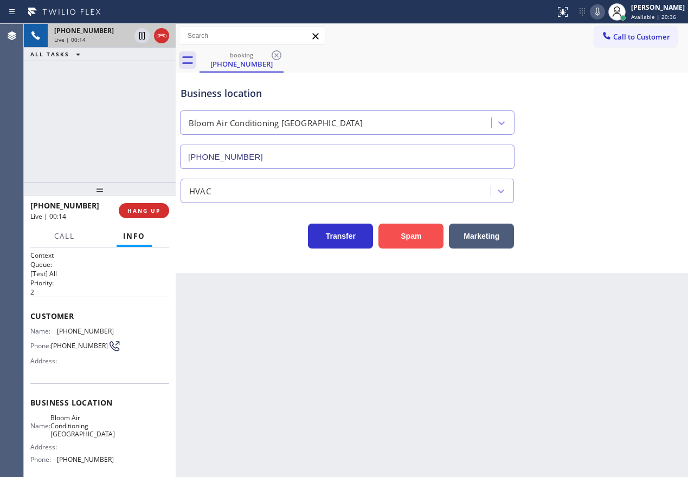
click at [420, 226] on button "Spam" at bounding box center [410, 236] width 65 height 25
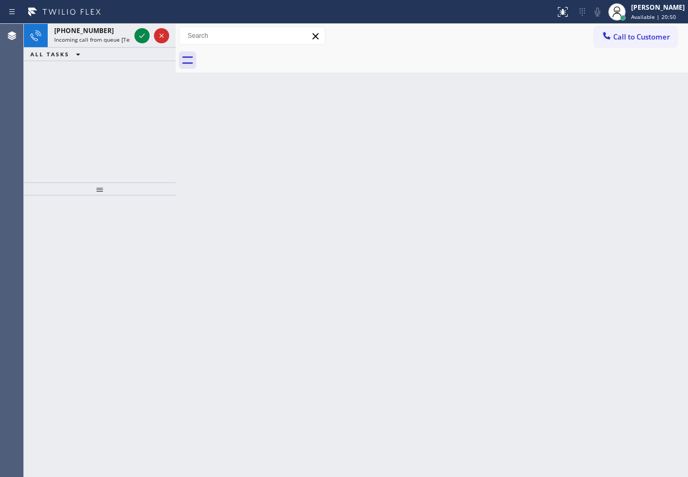
click at [608, 148] on div "Back to Dashboard Change Sender ID Customers Technicians Select a contact Outbo…" at bounding box center [432, 251] width 512 height 454
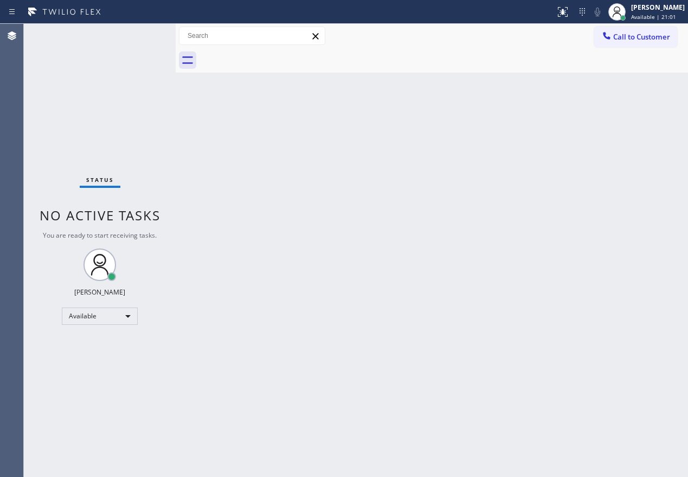
click at [591, 168] on div "Back to Dashboard Change Sender ID Customers Technicians Select a contact Outbo…" at bounding box center [432, 251] width 512 height 454
click at [138, 39] on div "Status No active tasks You are ready to start receiving tasks. [PERSON_NAME] Av…" at bounding box center [100, 252] width 152 height 457
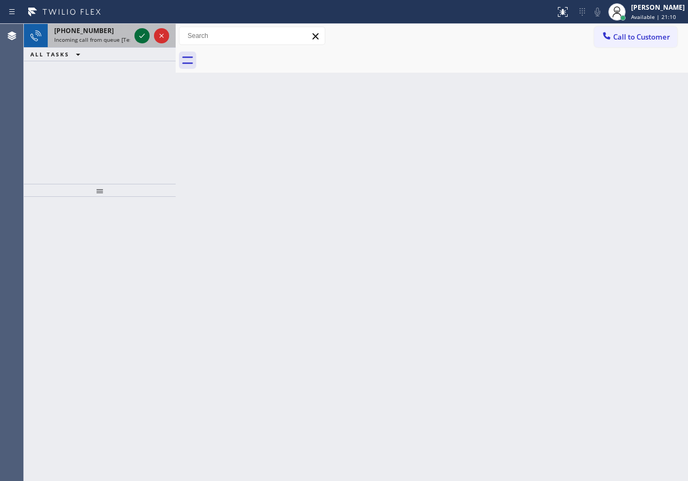
click at [141, 37] on icon at bounding box center [141, 36] width 5 height 4
click at [138, 38] on icon at bounding box center [141, 35] width 13 height 13
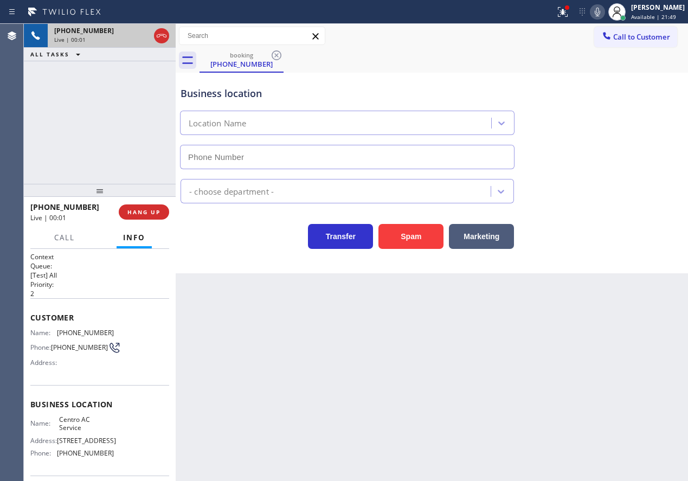
type input "[PHONE_NUMBER]"
click at [154, 211] on span "HANG UP" at bounding box center [143, 212] width 33 height 8
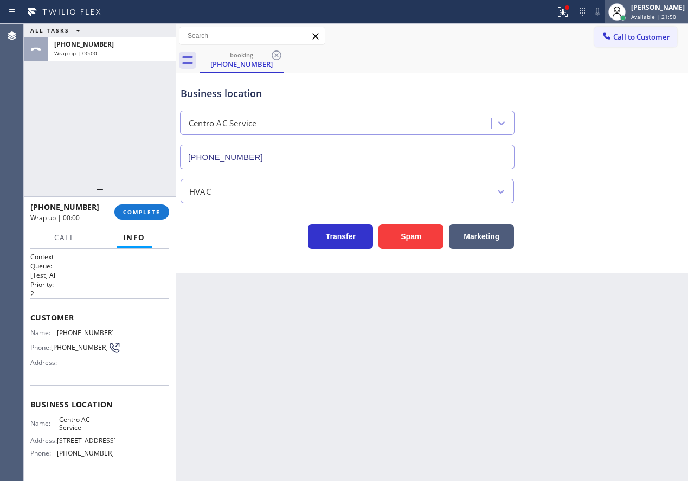
click at [668, 14] on span "Available | 21:50" at bounding box center [653, 17] width 45 height 8
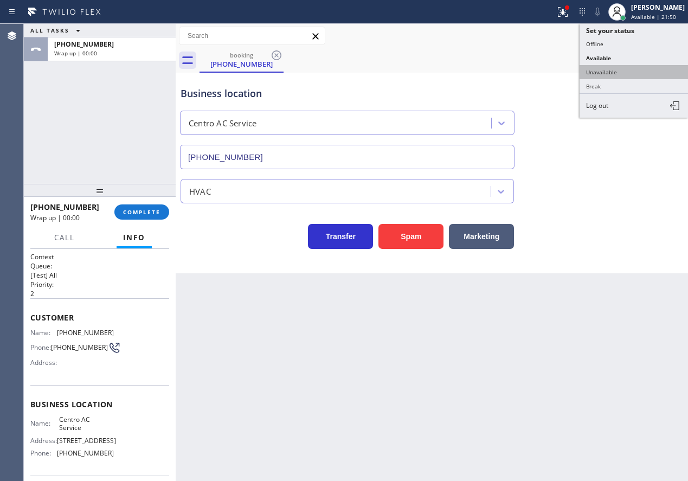
click at [601, 73] on button "Unavailable" at bounding box center [633, 72] width 108 height 14
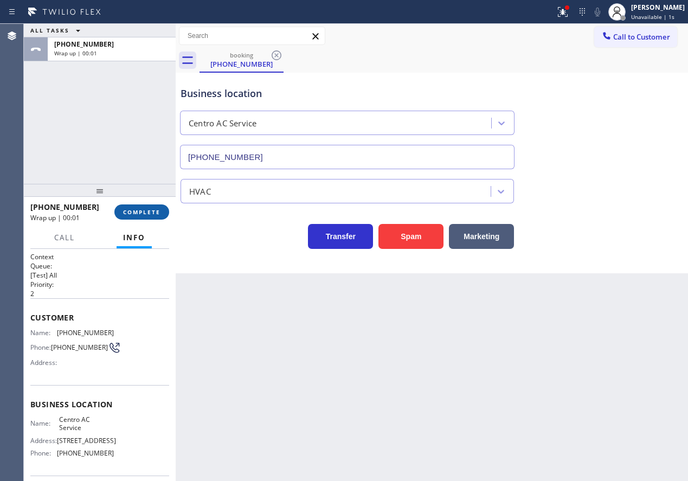
click at [143, 218] on button "COMPLETE" at bounding box center [141, 211] width 55 height 15
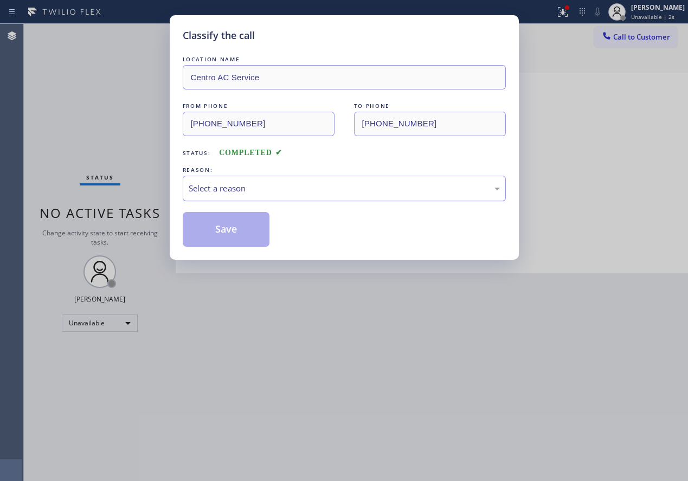
click at [283, 182] on div "Select a reason" at bounding box center [344, 188] width 323 height 25
click at [217, 234] on button "Save" at bounding box center [226, 229] width 87 height 35
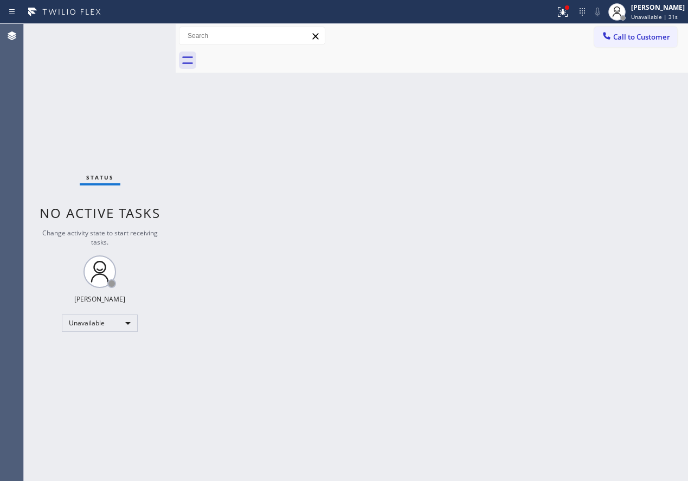
click at [625, 177] on div "Back to Dashboard Change Sender ID Customers Technicians Select a contact Outbo…" at bounding box center [432, 252] width 512 height 457
click at [565, 14] on icon at bounding box center [562, 11] width 13 height 13
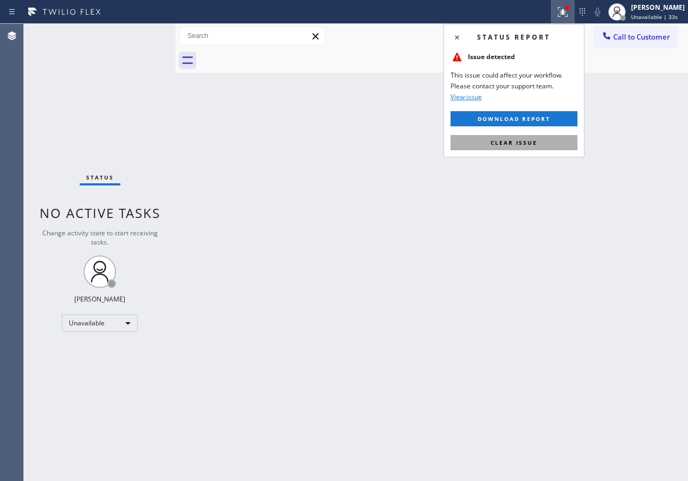
click at [553, 144] on button "Clear issue" at bounding box center [513, 142] width 127 height 15
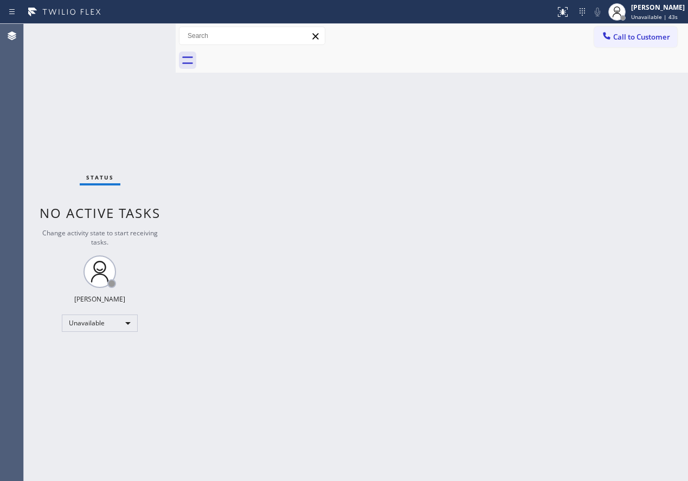
drag, startPoint x: 639, startPoint y: 1, endPoint x: 459, endPoint y: 120, distance: 215.4
click at [418, 168] on div "Back to Dashboard Change Sender ID Customers Technicians Select a contact Outbo…" at bounding box center [432, 252] width 512 height 457
drag, startPoint x: 674, startPoint y: 18, endPoint x: 581, endPoint y: 115, distance: 134.1
click at [673, 18] on span "Unavailable | 44s" at bounding box center [654, 17] width 47 height 8
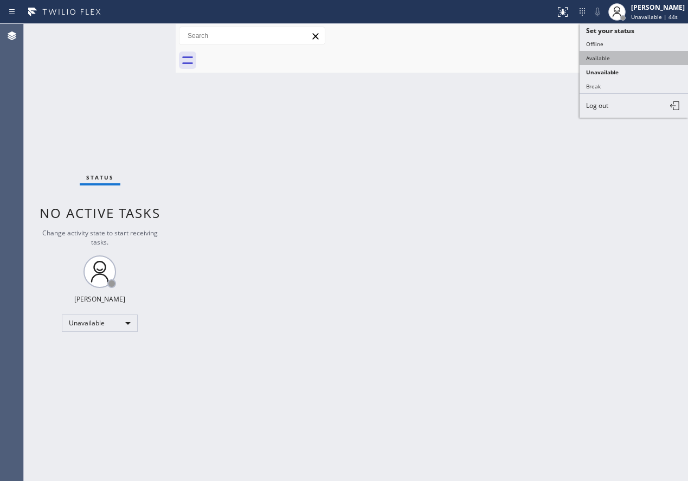
click at [605, 59] on button "Available" at bounding box center [633, 58] width 108 height 14
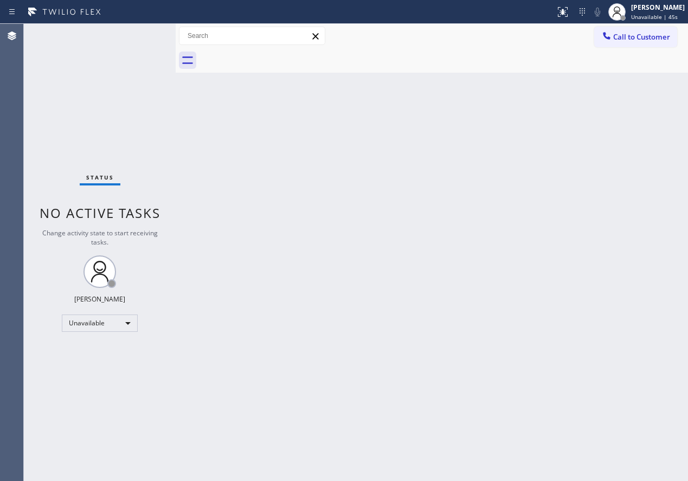
click at [385, 335] on div "Back to Dashboard Change Sender ID Customers Technicians Select a contact Outbo…" at bounding box center [432, 252] width 512 height 457
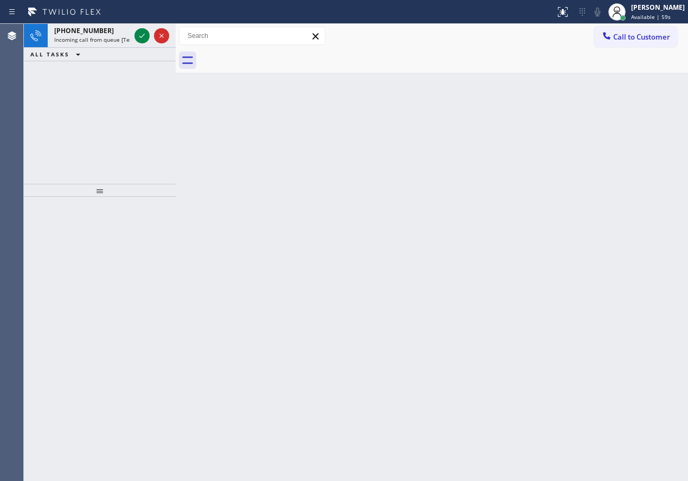
click at [571, 250] on div "Back to Dashboard Change Sender ID Customers Technicians Select a contact Outbo…" at bounding box center [432, 252] width 512 height 457
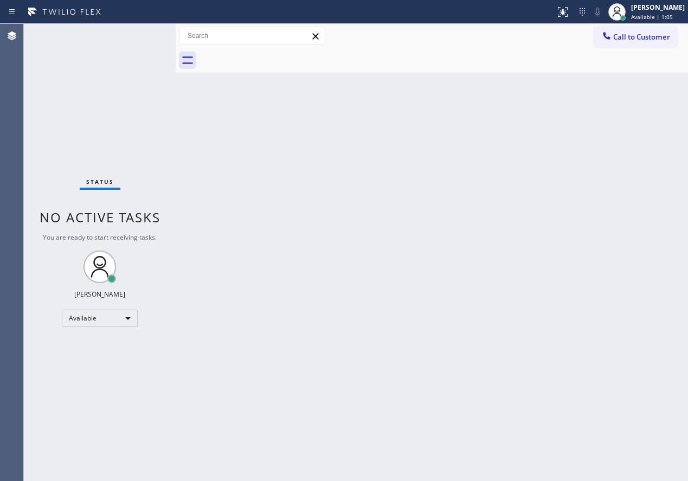
click at [662, 235] on div "Back to Dashboard Change Sender ID Customers Technicians Select a contact Outbo…" at bounding box center [432, 252] width 512 height 457
drag, startPoint x: 599, startPoint y: 185, endPoint x: 591, endPoint y: 185, distance: 8.1
click at [599, 185] on div "Back to Dashboard Change Sender ID Customers Technicians Select a contact Outbo…" at bounding box center [432, 252] width 512 height 457
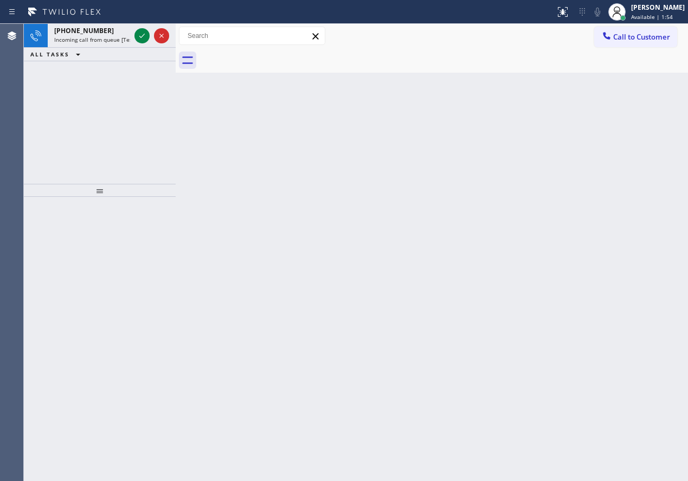
drag, startPoint x: 627, startPoint y: 189, endPoint x: 587, endPoint y: 185, distance: 39.8
click at [627, 189] on div "Back to Dashboard Change Sender ID Customers Technicians Select a contact Outbo…" at bounding box center [432, 252] width 512 height 457
click at [141, 40] on icon at bounding box center [141, 35] width 13 height 13
click at [141, 35] on icon at bounding box center [141, 35] width 13 height 13
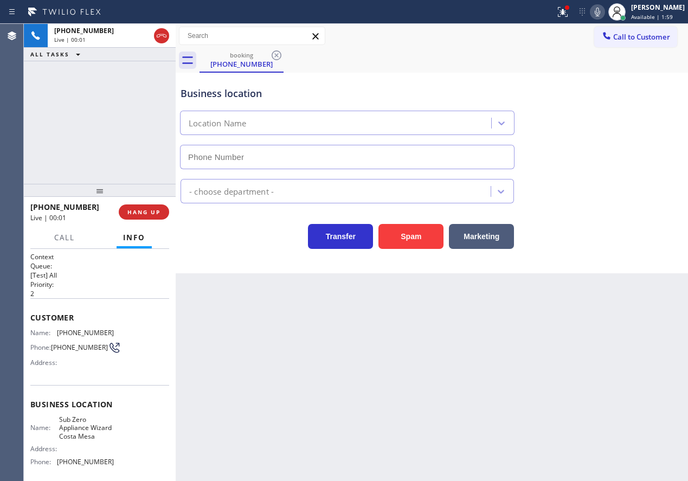
type input "[PHONE_NUMBER]"
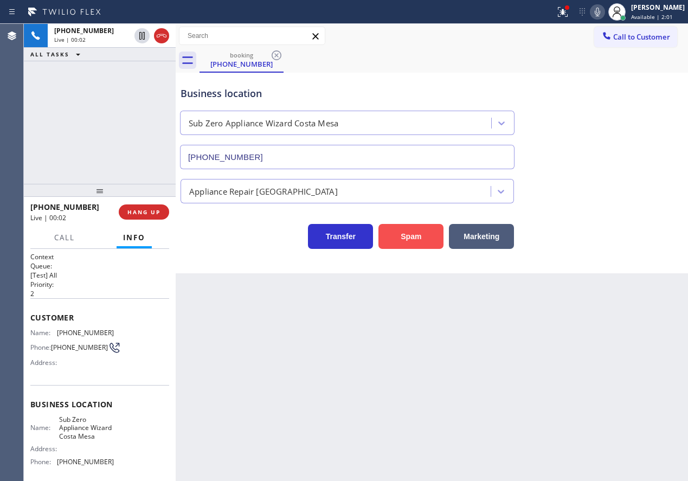
click at [409, 239] on button "Spam" at bounding box center [410, 236] width 65 height 25
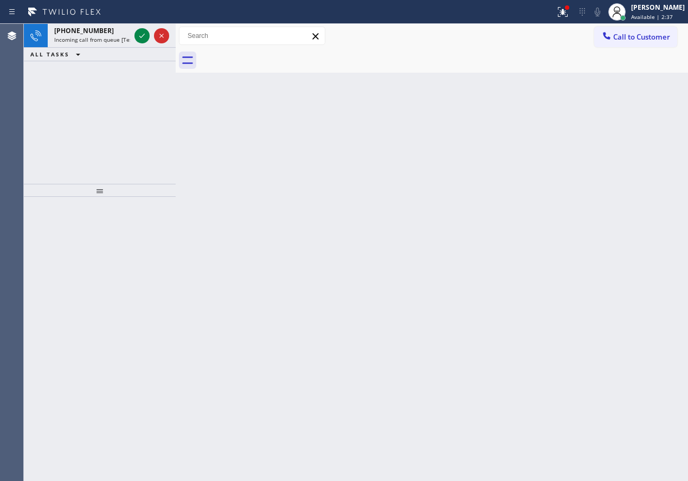
click at [610, 288] on div "Back to Dashboard Change Sender ID Customers Technicians Select a contact Outbo…" at bounding box center [432, 252] width 512 height 457
click at [138, 31] on icon at bounding box center [141, 35] width 13 height 13
click at [139, 36] on icon at bounding box center [141, 35] width 13 height 13
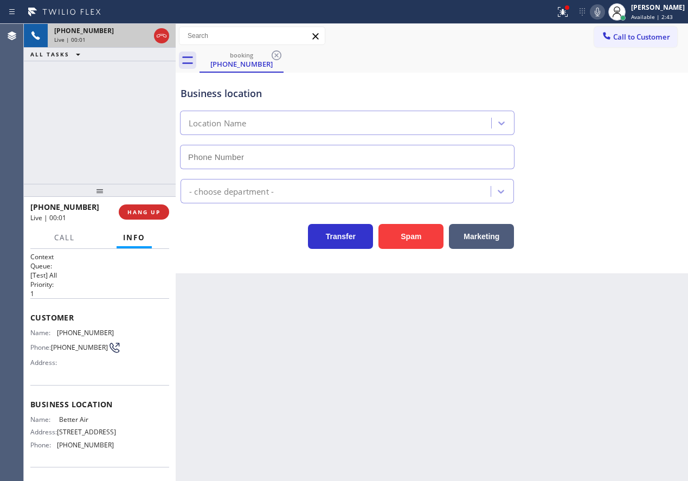
type input "[PHONE_NUMBER]"
click at [147, 215] on span "HANG UP" at bounding box center [143, 212] width 33 height 8
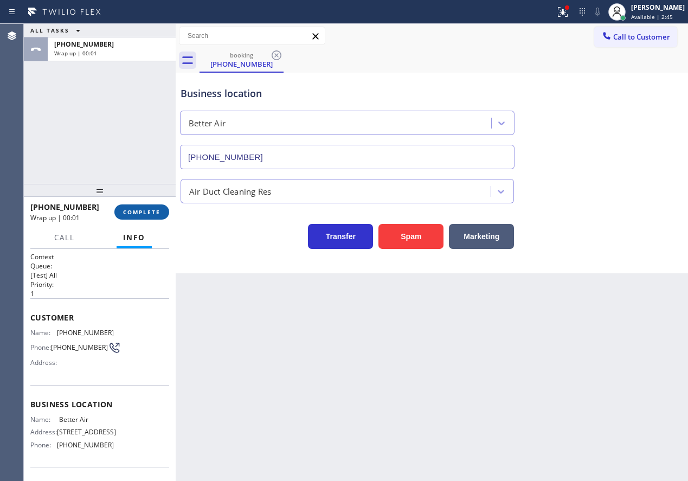
click at [147, 215] on span "COMPLETE" at bounding box center [141, 212] width 37 height 8
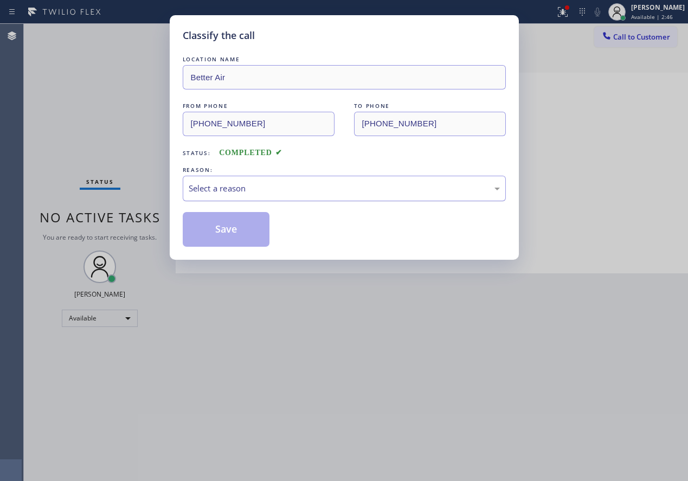
click at [274, 195] on div "Select a reason" at bounding box center [344, 188] width 323 height 25
click at [232, 240] on button "Save" at bounding box center [226, 229] width 87 height 35
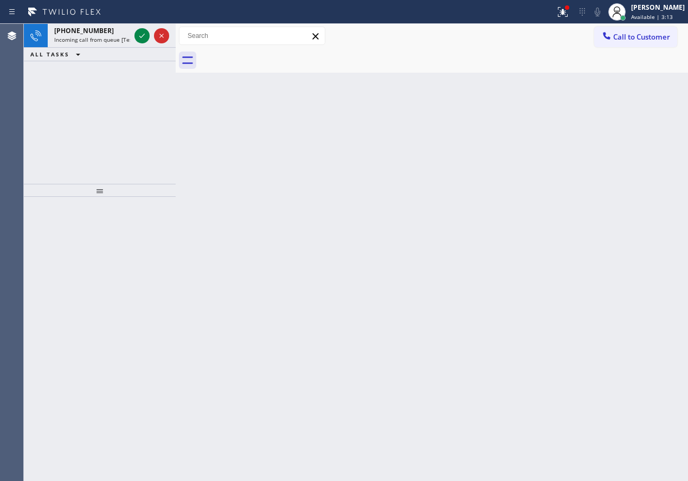
click at [632, 233] on div "Back to Dashboard Change Sender ID Customers Technicians Select a contact Outbo…" at bounding box center [432, 252] width 512 height 457
click at [143, 37] on icon at bounding box center [141, 35] width 13 height 13
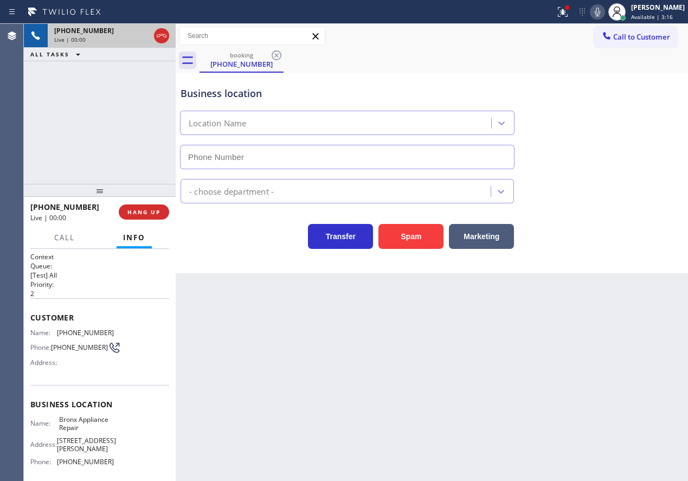
type input "[PHONE_NUMBER]"
click at [257, 156] on input "[PHONE_NUMBER]" at bounding box center [347, 157] width 334 height 24
click at [103, 422] on span "Bronx Appliance Repair" at bounding box center [86, 423] width 54 height 17
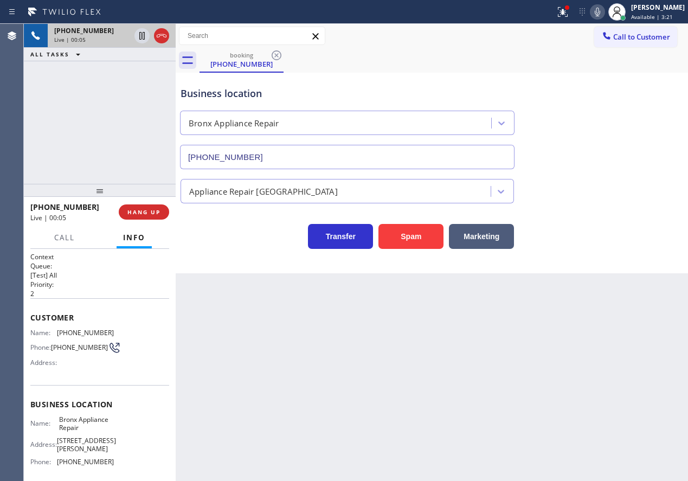
click at [344, 153] on input "[PHONE_NUMBER]" at bounding box center [347, 157] width 334 height 24
click at [403, 238] on button "Spam" at bounding box center [410, 236] width 65 height 25
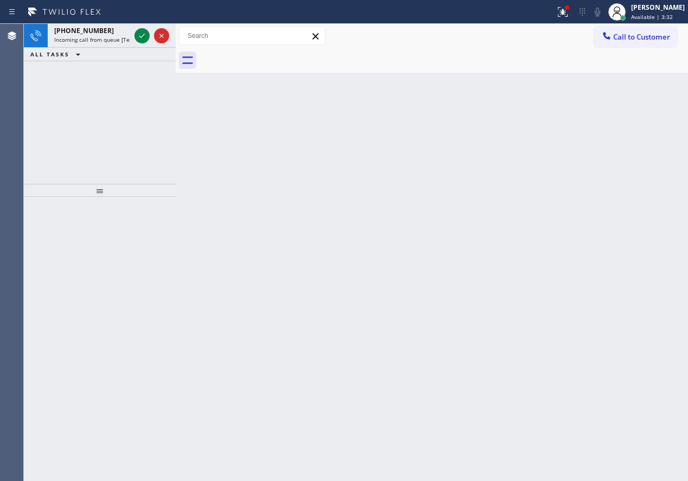
click at [586, 250] on div "Back to Dashboard Change Sender ID Customers Technicians Select a contact Outbo…" at bounding box center [432, 252] width 512 height 457
click at [141, 34] on icon at bounding box center [141, 35] width 13 height 13
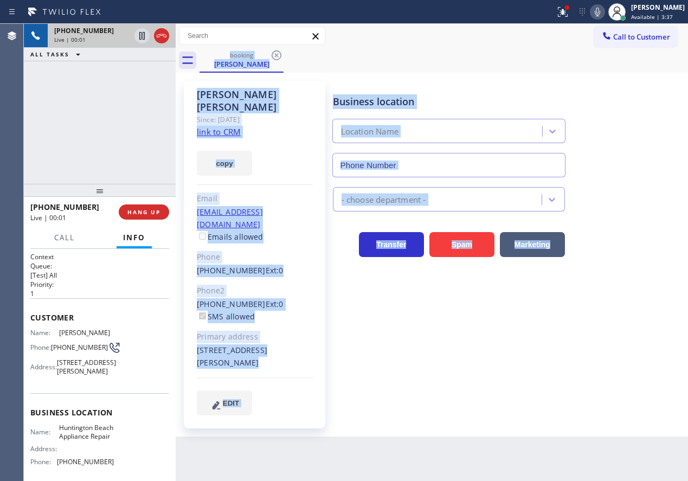
type input "[PHONE_NUMBER]"
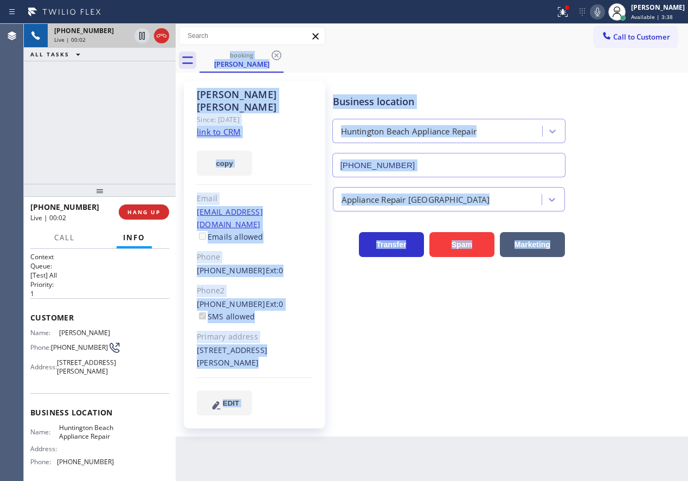
click at [426, 295] on div "Business location [GEOGRAPHIC_DATA] Appliance Repair [PHONE_NUMBER] Appliance R…" at bounding box center [508, 247] width 355 height 328
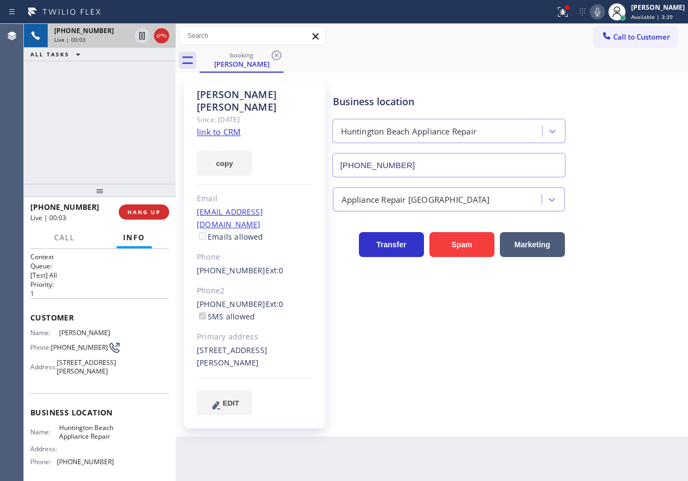
click at [229, 138] on div "copy" at bounding box center [255, 156] width 116 height 37
click at [220, 126] on link "link to CRM" at bounding box center [219, 131] width 44 height 11
click at [86, 440] on span "Huntington Beach Appliance Repair" at bounding box center [86, 431] width 54 height 17
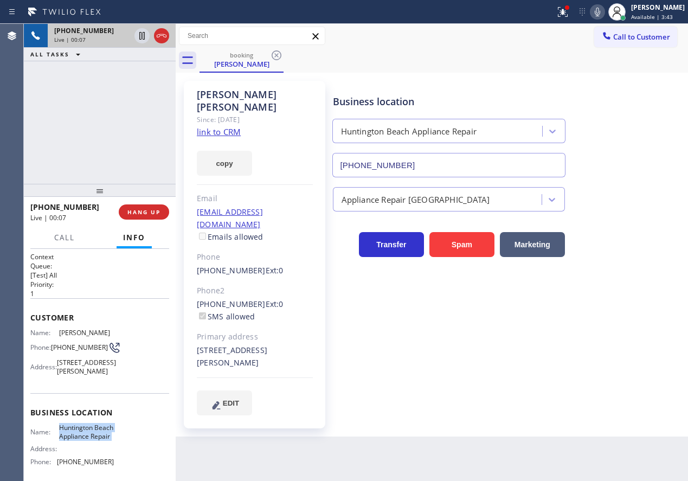
click at [416, 165] on input "[PHONE_NUMBER]" at bounding box center [448, 165] width 233 height 24
click at [140, 33] on icon at bounding box center [141, 35] width 13 height 13
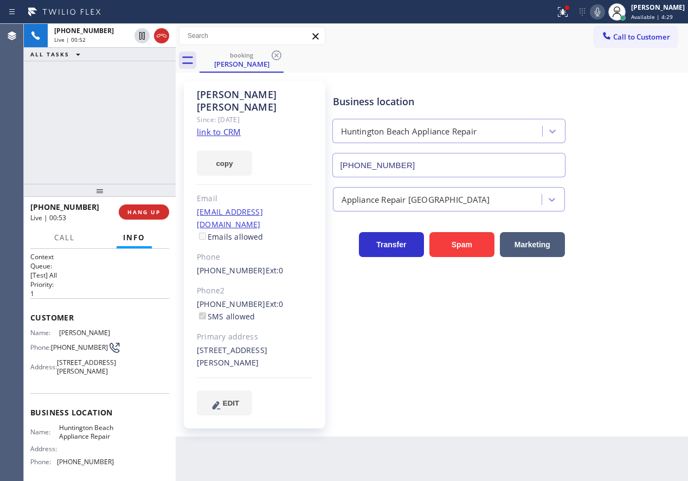
drag, startPoint x: 606, startPoint y: 7, endPoint x: 587, endPoint y: 11, distance: 19.3
click at [604, 7] on icon at bounding box center [597, 11] width 13 height 13
click at [596, 3] on div "Status report Issues detected These issues could affect your workflow. Please c…" at bounding box center [619, 12] width 137 height 24
click at [603, 10] on div "Status report Issues detected These issues could affect your workflow. Please c…" at bounding box center [619, 12] width 137 height 24
click at [603, 13] on icon at bounding box center [597, 11] width 13 height 13
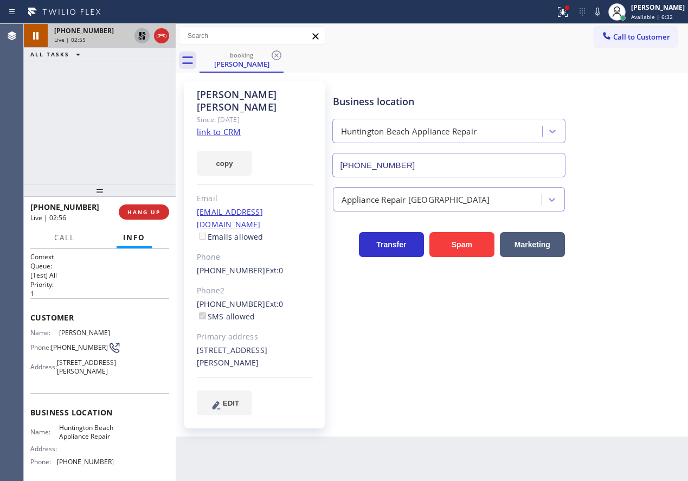
click at [141, 33] on icon at bounding box center [142, 36] width 8 height 8
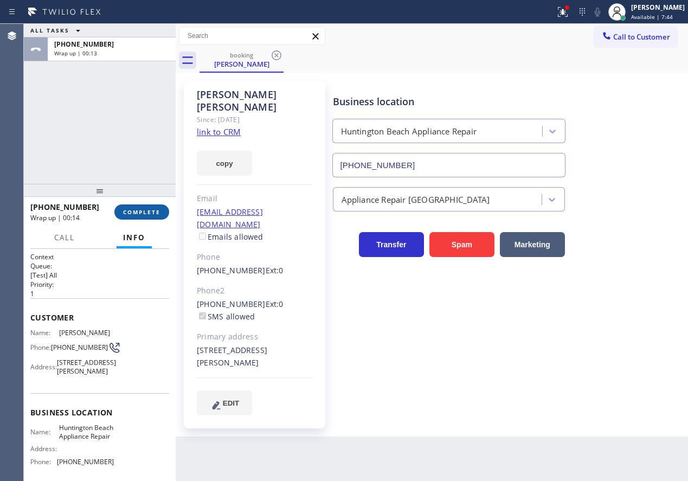
click at [150, 211] on span "COMPLETE" at bounding box center [141, 212] width 37 height 8
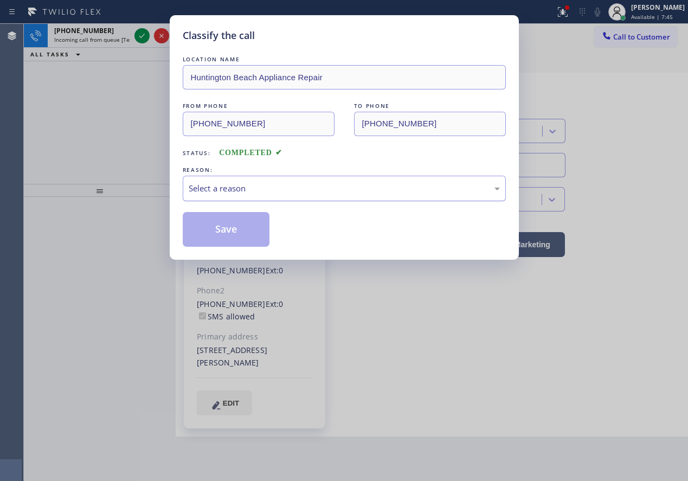
click at [281, 182] on div "Select a reason" at bounding box center [344, 188] width 311 height 12
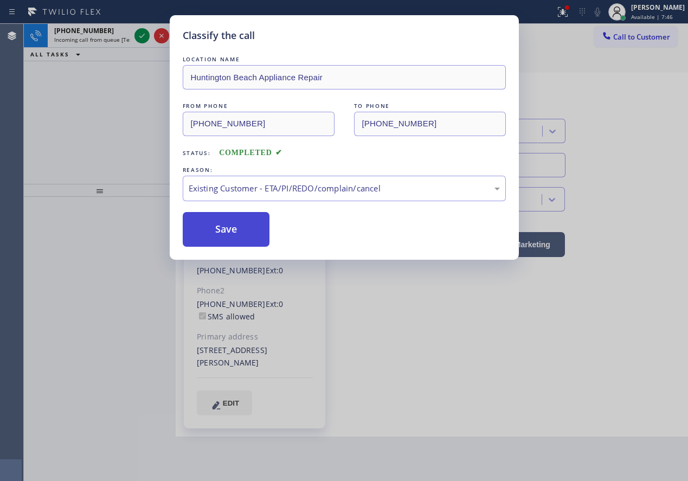
click at [238, 221] on button "Save" at bounding box center [226, 229] width 87 height 35
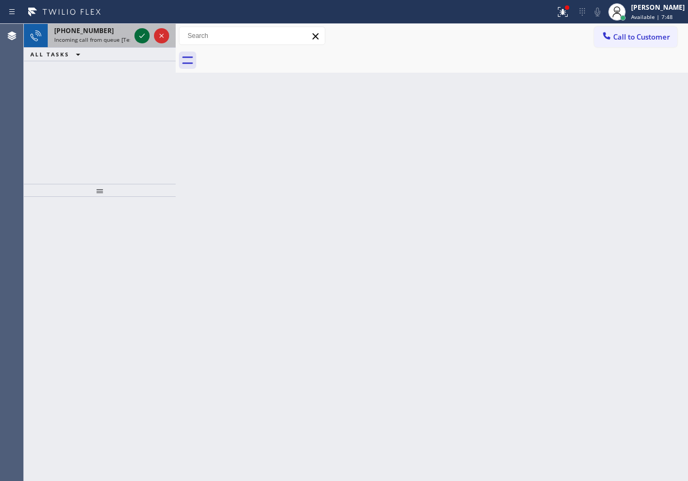
click at [139, 36] on icon at bounding box center [141, 35] width 13 height 13
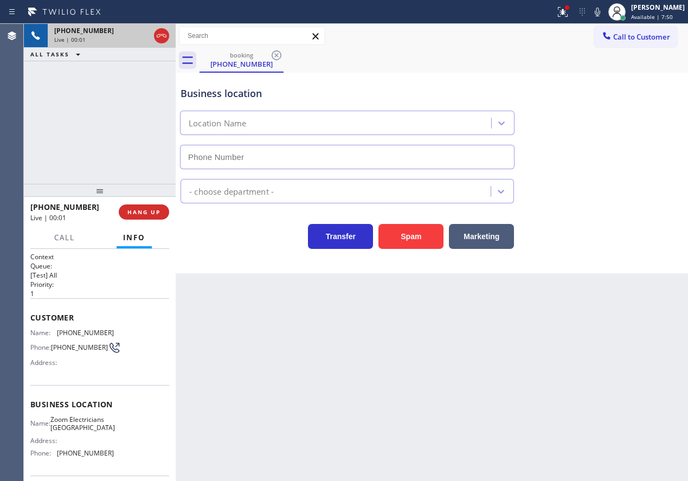
type input "[PHONE_NUMBER]"
click at [140, 212] on span "HANG UP" at bounding box center [143, 212] width 33 height 8
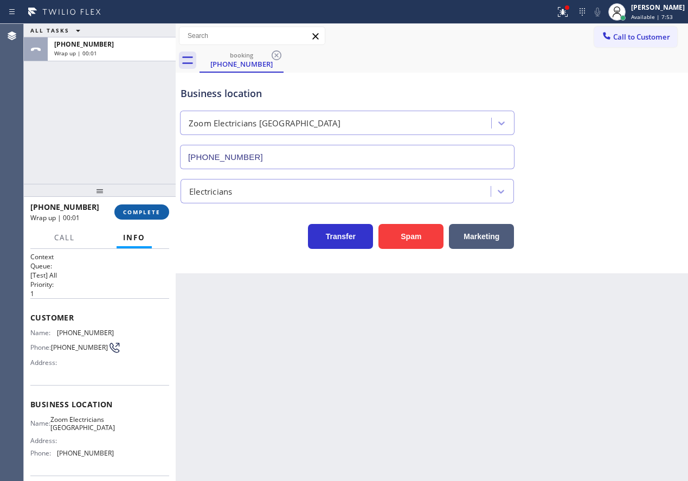
click at [140, 212] on span "COMPLETE" at bounding box center [141, 212] width 37 height 8
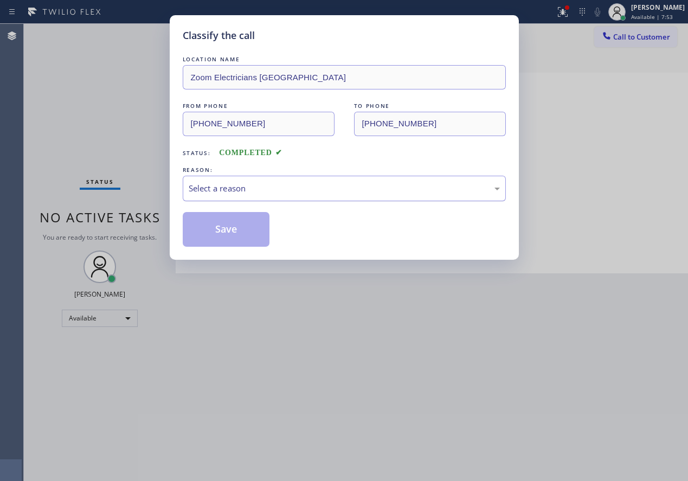
click at [278, 193] on div "Select a reason" at bounding box center [344, 188] width 311 height 12
click at [222, 217] on button "Save" at bounding box center [226, 229] width 87 height 35
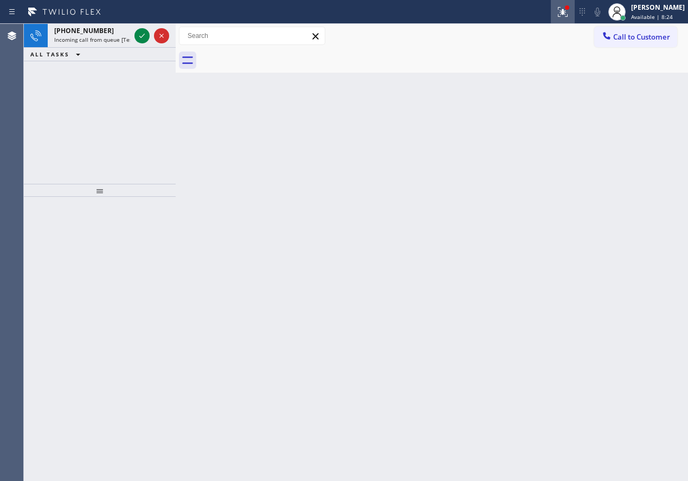
click at [569, 17] on icon at bounding box center [562, 11] width 13 height 13
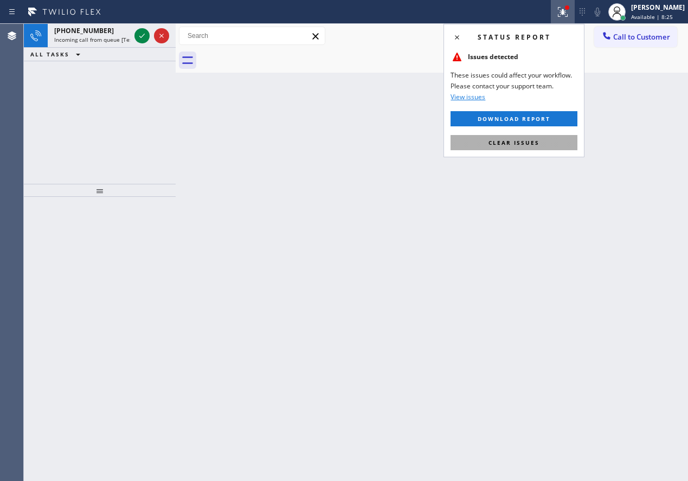
click at [508, 146] on span "Clear issues" at bounding box center [513, 143] width 51 height 8
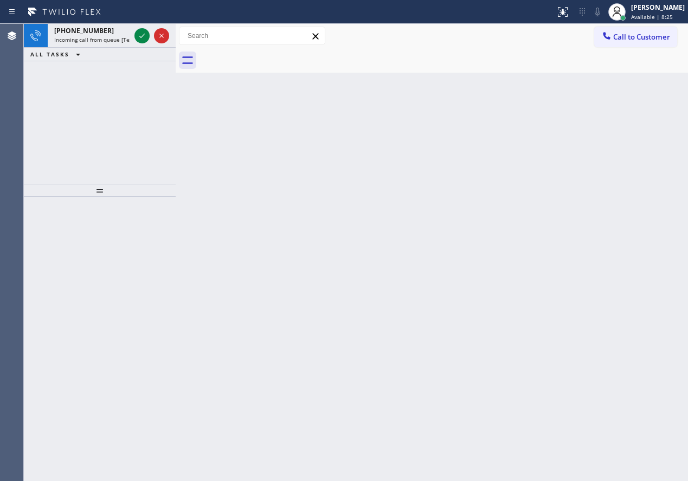
drag, startPoint x: 469, startPoint y: 169, endPoint x: 229, endPoint y: 84, distance: 254.7
click at [466, 169] on div "Back to Dashboard Change Sender ID Customers Technicians Select a contact Outbo…" at bounding box center [432, 252] width 512 height 457
click at [141, 35] on icon at bounding box center [141, 35] width 13 height 13
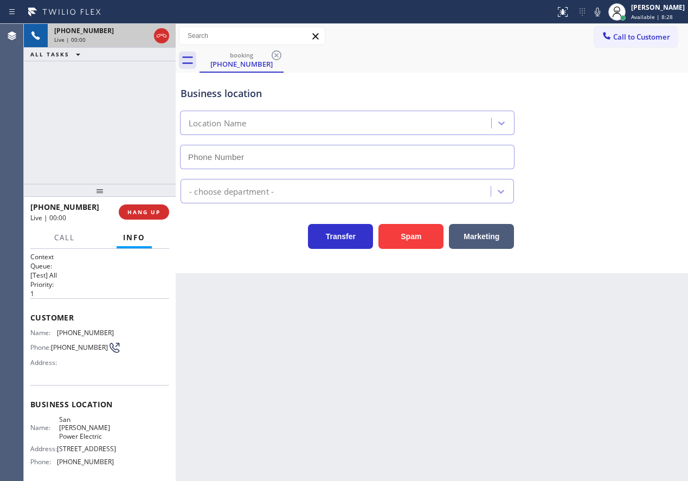
type input "[PHONE_NUMBER]"
click at [149, 207] on button "HANG UP" at bounding box center [144, 211] width 50 height 15
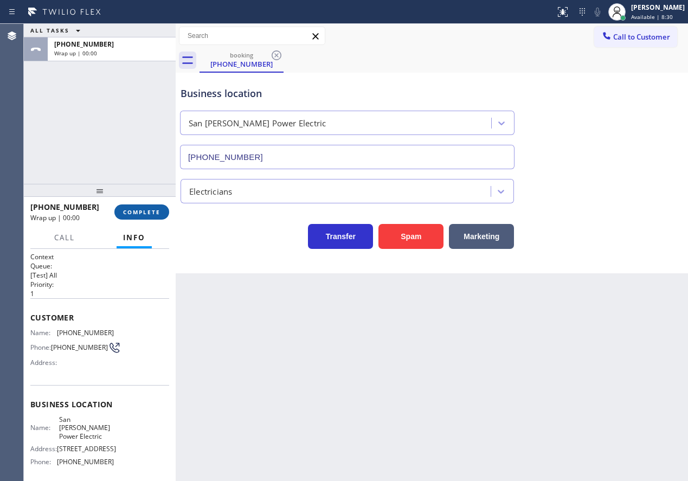
click at [149, 208] on span "COMPLETE" at bounding box center [141, 212] width 37 height 8
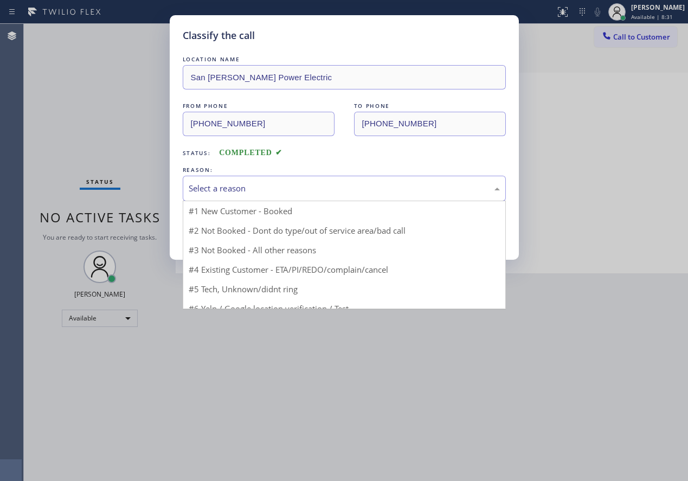
click at [219, 187] on div "Select a reason" at bounding box center [344, 188] width 311 height 12
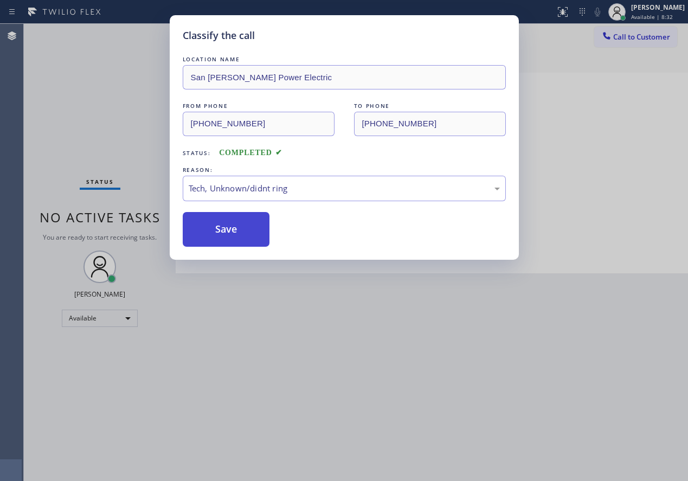
click at [236, 235] on button "Save" at bounding box center [226, 229] width 87 height 35
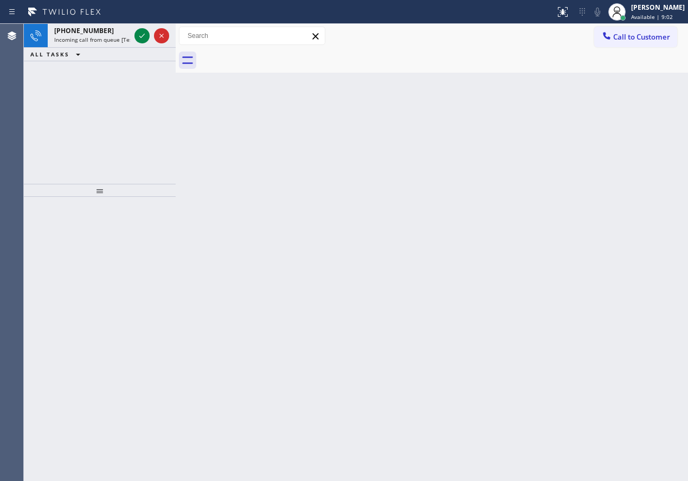
click at [596, 243] on div "Back to Dashboard Change Sender ID Customers Technicians Select a contact Outbo…" at bounding box center [432, 252] width 512 height 457
click at [138, 25] on div at bounding box center [151, 36] width 39 height 24
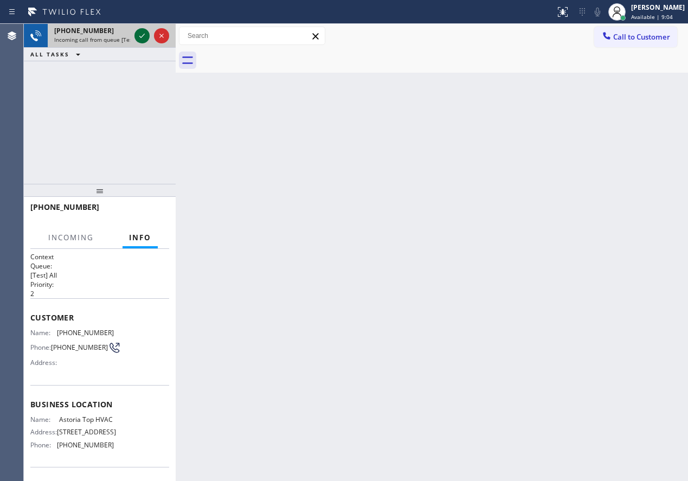
click at [138, 37] on icon at bounding box center [141, 35] width 13 height 13
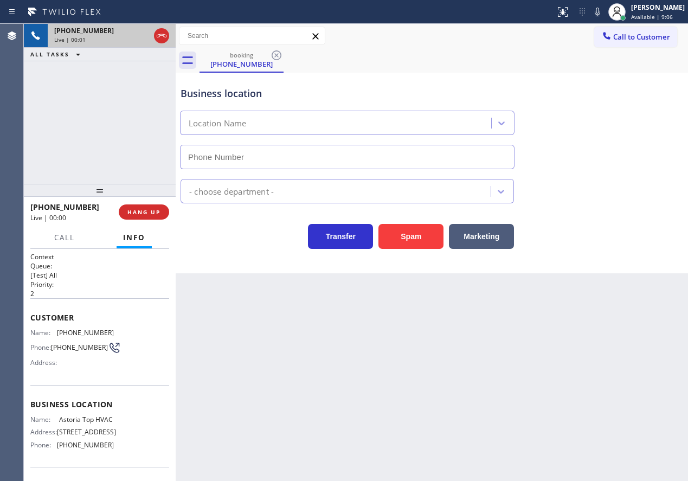
type input "[PHONE_NUMBER]"
click at [148, 215] on span "HANG UP" at bounding box center [143, 212] width 33 height 8
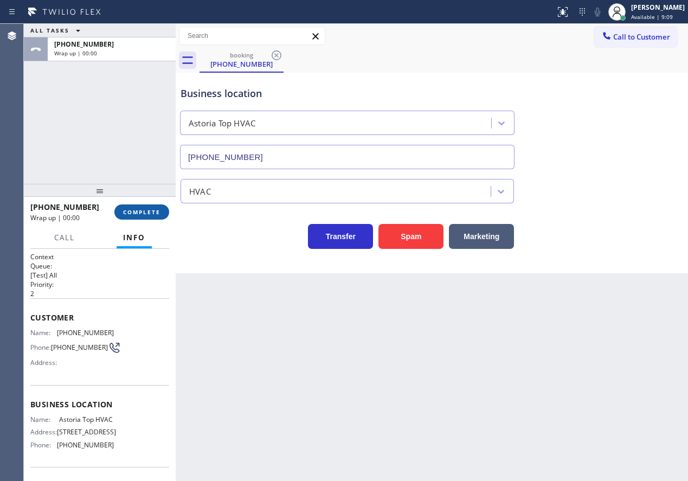
click at [148, 215] on span "COMPLETE" at bounding box center [141, 212] width 37 height 8
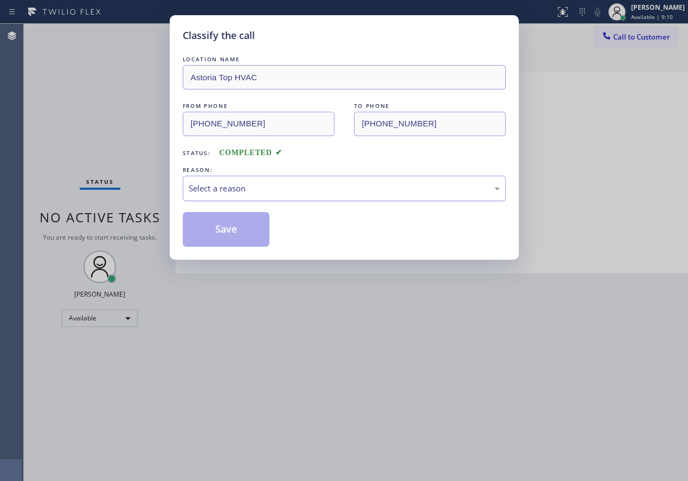
drag, startPoint x: 288, startPoint y: 187, endPoint x: 283, endPoint y: 192, distance: 7.7
click at [288, 187] on div "Select a reason" at bounding box center [344, 188] width 311 height 12
click at [244, 237] on button "Save" at bounding box center [226, 229] width 87 height 35
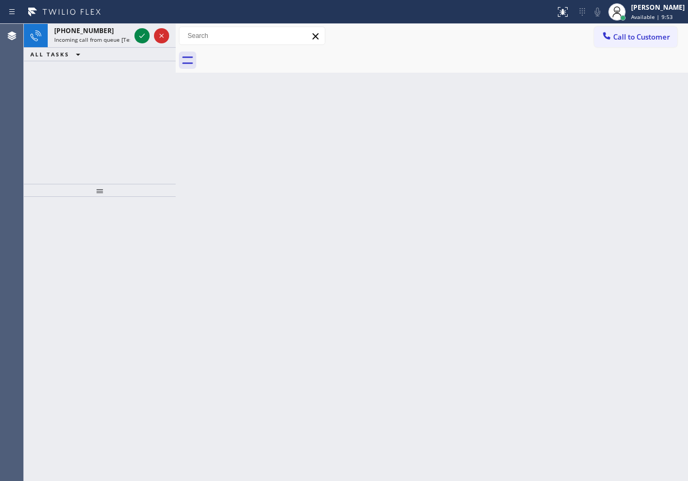
click at [565, 173] on div "Back to Dashboard Change Sender ID Customers Technicians Select a contact Outbo…" at bounding box center [432, 252] width 512 height 457
click at [108, 45] on div "[PHONE_NUMBER] Incoming call from queue [Test] All" at bounding box center [90, 36] width 85 height 24
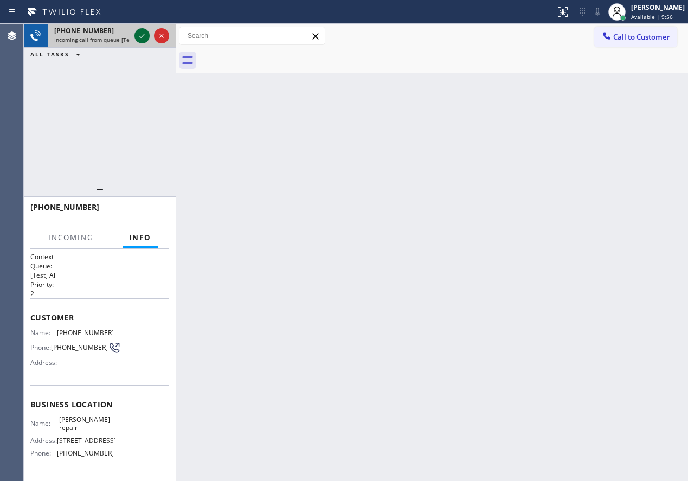
click at [139, 40] on icon at bounding box center [141, 35] width 13 height 13
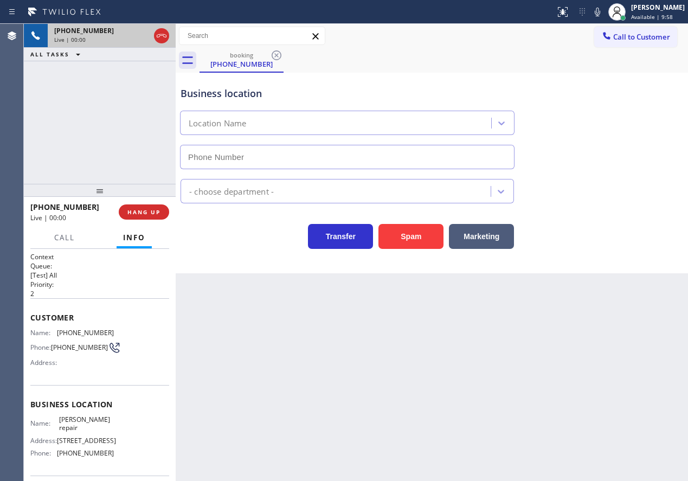
type input "[PHONE_NUMBER]"
click at [134, 208] on span "HANG UP" at bounding box center [143, 212] width 33 height 8
click at [146, 210] on span "HANG UP" at bounding box center [143, 212] width 33 height 8
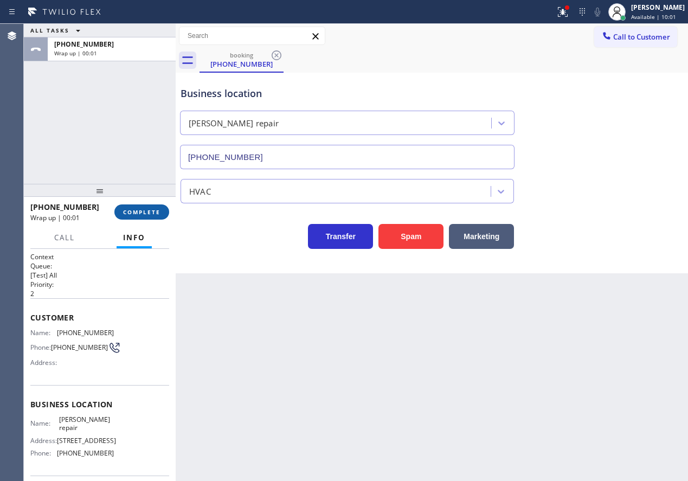
click at [162, 212] on button "COMPLETE" at bounding box center [141, 211] width 55 height 15
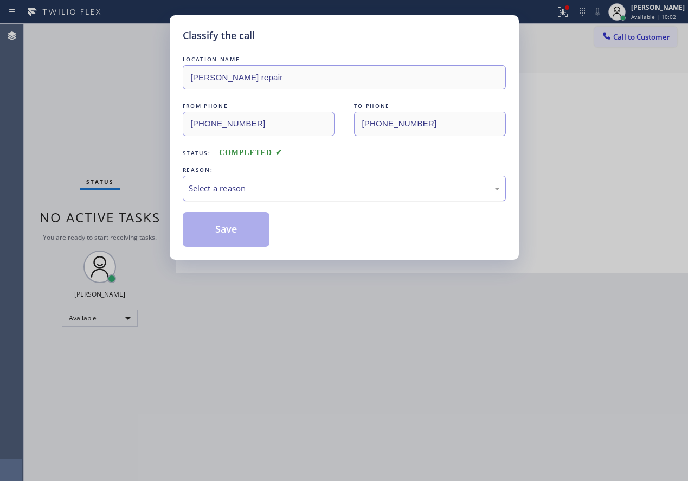
click at [214, 190] on div "Select a reason" at bounding box center [344, 188] width 311 height 12
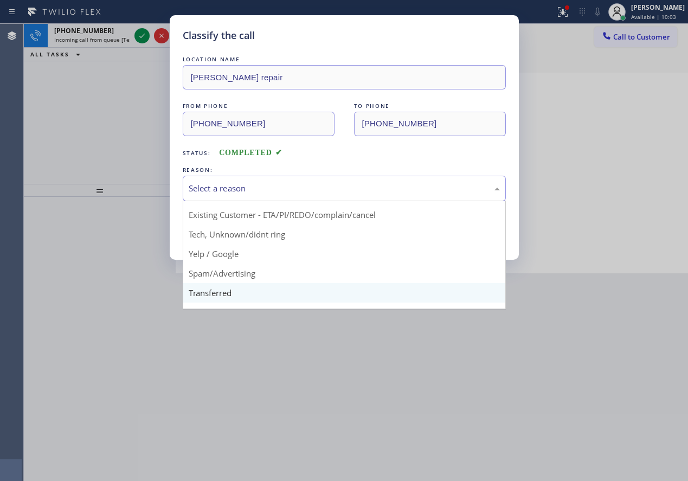
scroll to position [54, 0]
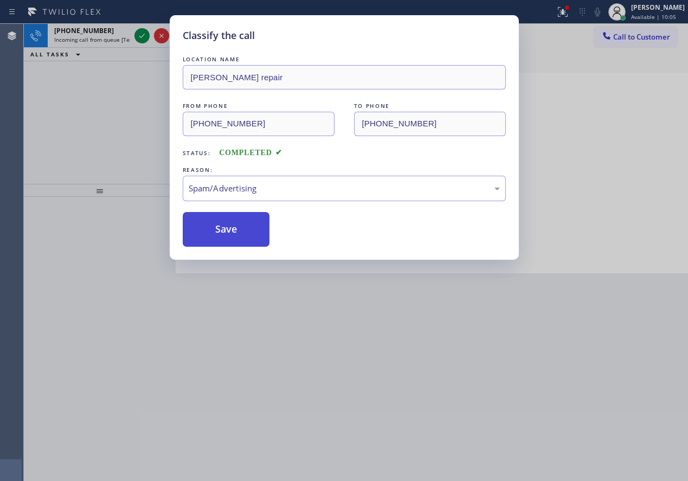
click at [230, 242] on button "Save" at bounding box center [226, 229] width 87 height 35
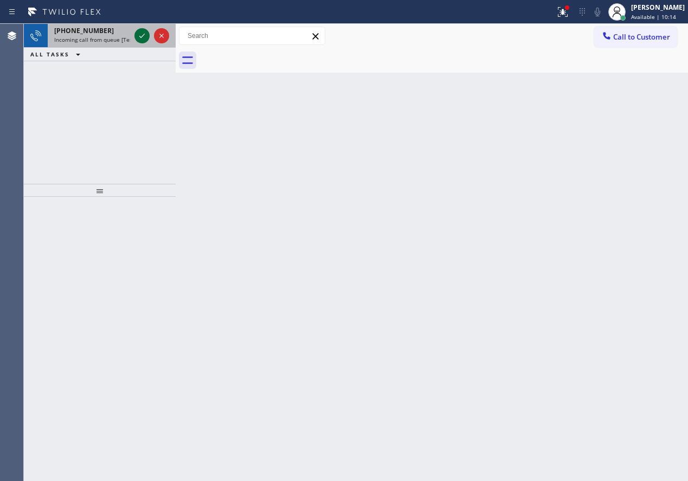
click at [139, 36] on icon at bounding box center [141, 35] width 13 height 13
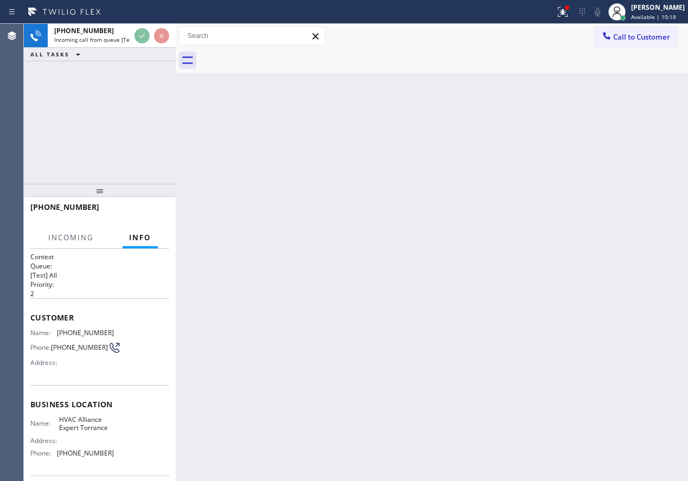
click at [278, 189] on div "Back to Dashboard Change Sender ID Customers Technicians Select a contact Outbo…" at bounding box center [432, 252] width 512 height 457
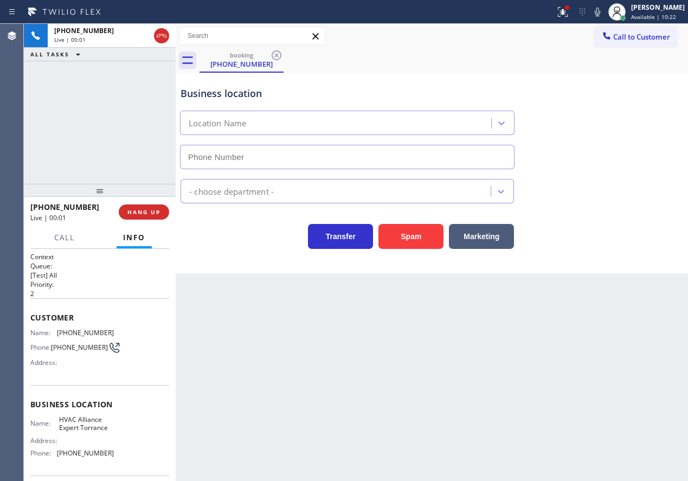
type input "[PHONE_NUMBER]"
click at [70, 423] on span "HVAC Alliance Expert Torrance" at bounding box center [86, 423] width 54 height 17
click at [309, 157] on input "[PHONE_NUMBER]" at bounding box center [347, 157] width 334 height 24
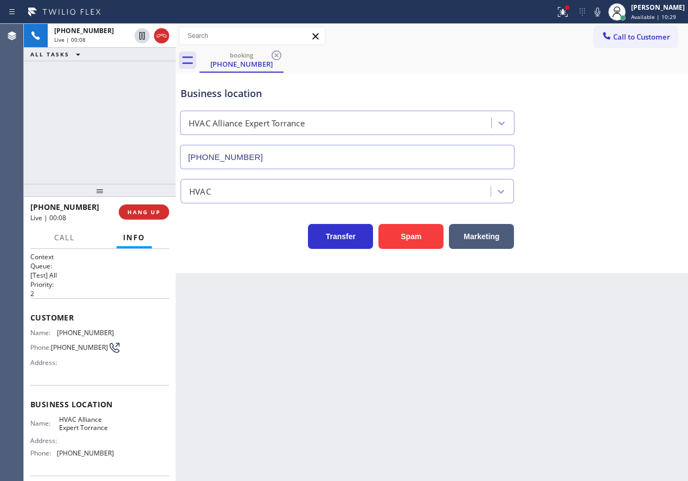
click at [309, 157] on input "[PHONE_NUMBER]" at bounding box center [347, 157] width 334 height 24
click at [567, 16] on icon at bounding box center [563, 12] width 10 height 10
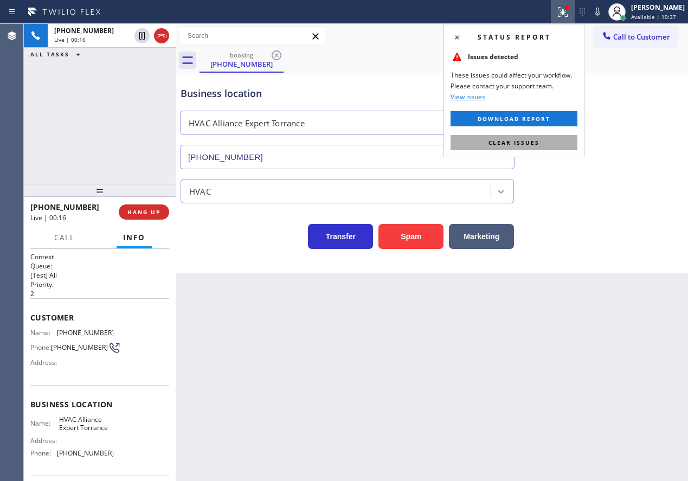
click at [549, 144] on button "Clear issues" at bounding box center [513, 142] width 127 height 15
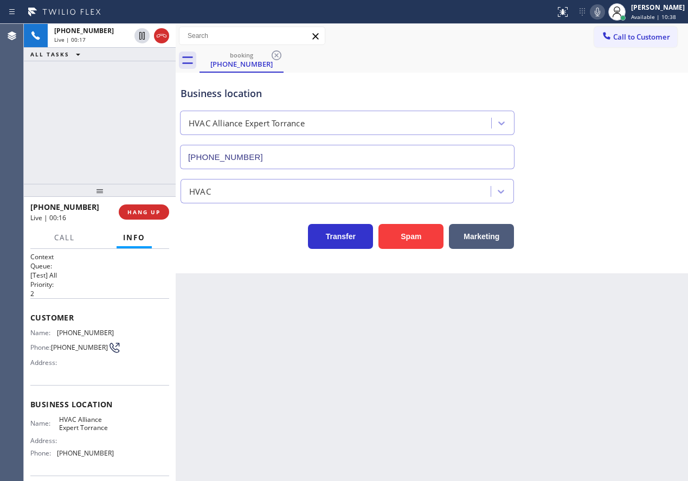
click at [605, 19] on button at bounding box center [597, 11] width 15 height 15
click at [600, 10] on icon at bounding box center [596, 12] width 5 height 9
click at [604, 6] on icon at bounding box center [597, 11] width 13 height 13
click at [600, 13] on icon at bounding box center [596, 12] width 5 height 9
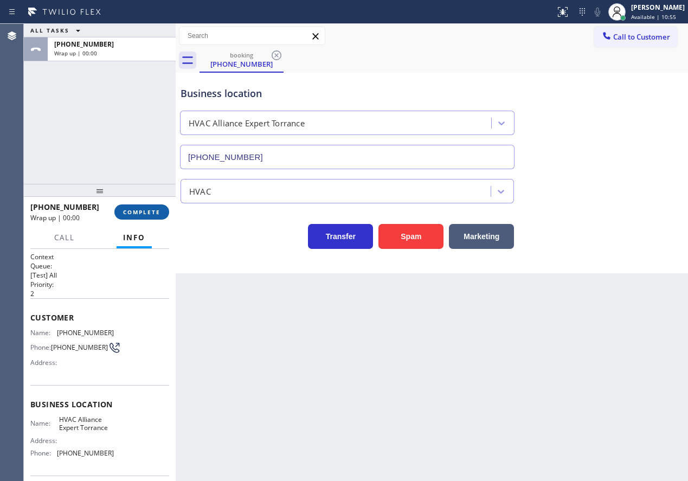
click at [146, 212] on span "COMPLETE" at bounding box center [141, 212] width 37 height 8
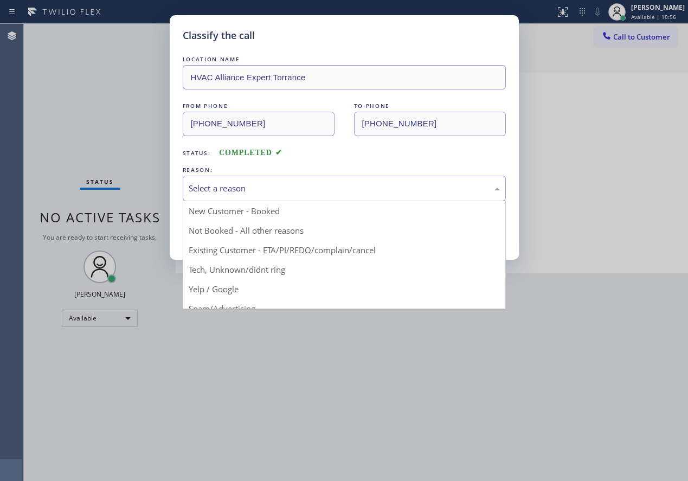
click at [268, 186] on div "Select a reason" at bounding box center [344, 188] width 311 height 12
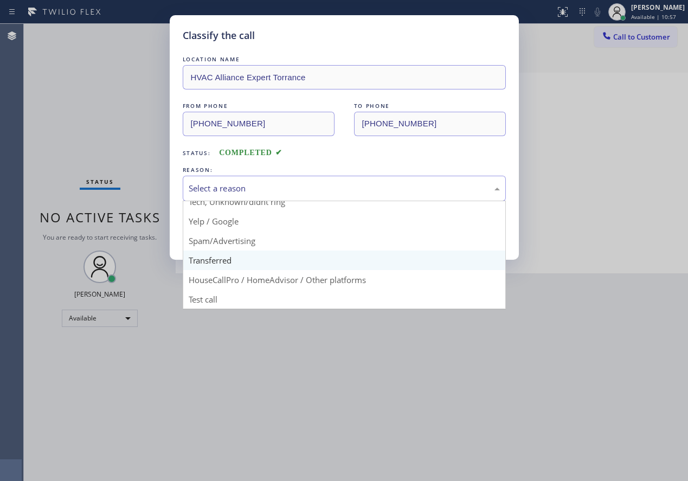
scroll to position [68, 0]
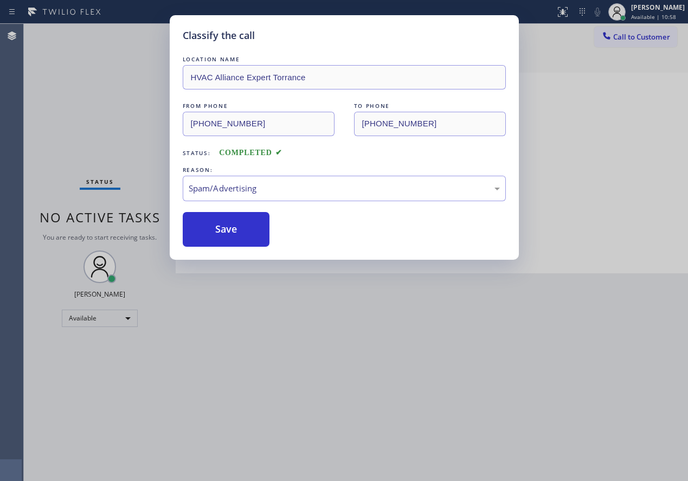
click at [213, 231] on button "Save" at bounding box center [226, 229] width 87 height 35
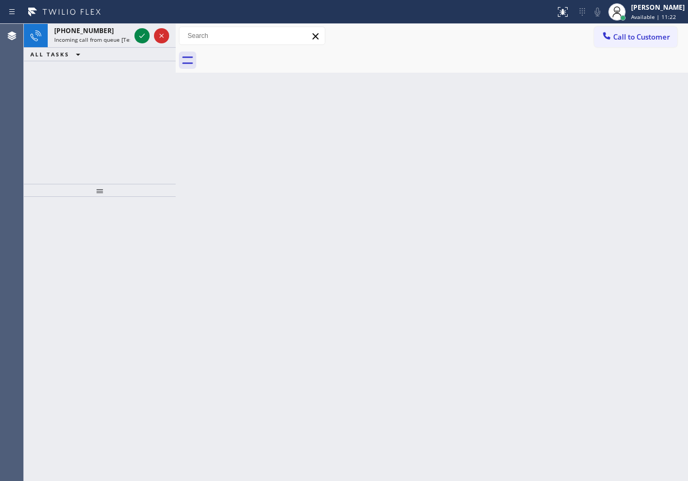
click at [588, 250] on div "Back to Dashboard Change Sender ID Customers Technicians Select a contact Outbo…" at bounding box center [432, 252] width 512 height 457
click at [143, 41] on icon at bounding box center [141, 35] width 13 height 13
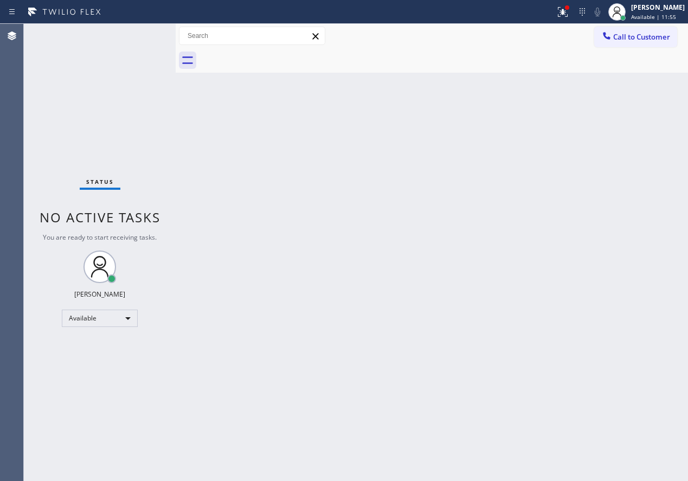
drag, startPoint x: 656, startPoint y: 15, endPoint x: 643, endPoint y: 50, distance: 37.7
click at [656, 15] on span "Available | 11:55" at bounding box center [653, 17] width 45 height 8
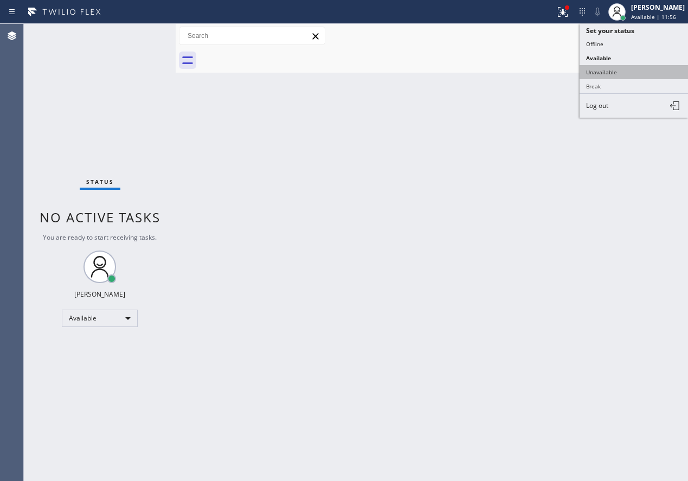
click at [623, 68] on button "Unavailable" at bounding box center [633, 72] width 108 height 14
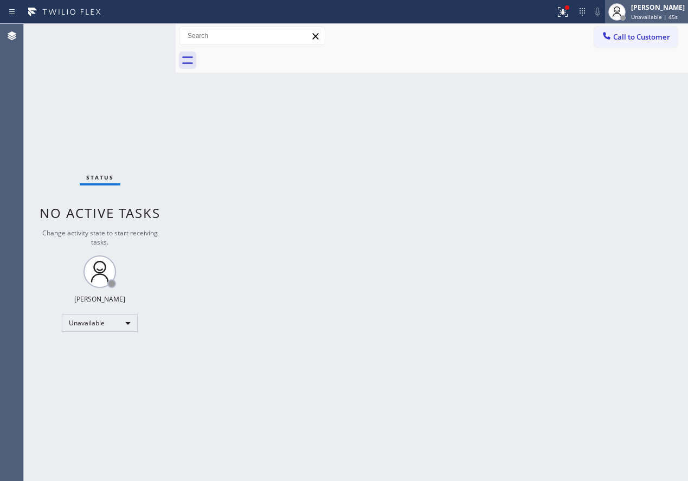
click at [675, 21] on div "[PERSON_NAME] Unavailable | 45s" at bounding box center [646, 12] width 83 height 24
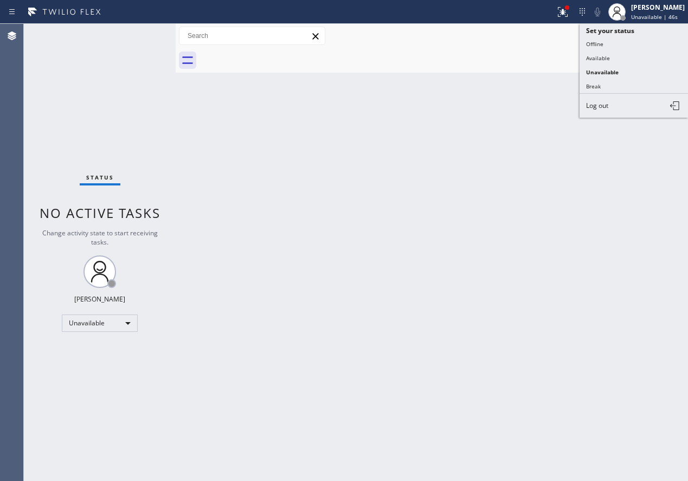
drag, startPoint x: 609, startPoint y: 62, endPoint x: 616, endPoint y: 63, distance: 6.6
click at [613, 63] on button "Available" at bounding box center [633, 58] width 108 height 14
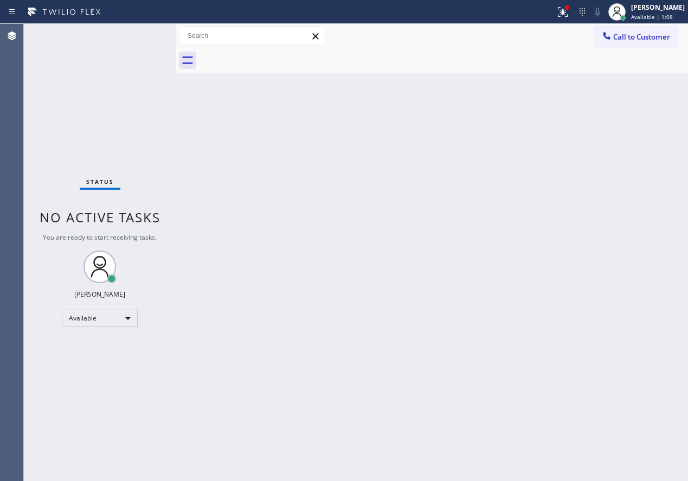
click at [603, 216] on div "Back to Dashboard Change Sender ID Customers Technicians Select a contact Outbo…" at bounding box center [432, 252] width 512 height 457
click at [569, 17] on icon at bounding box center [562, 11] width 13 height 13
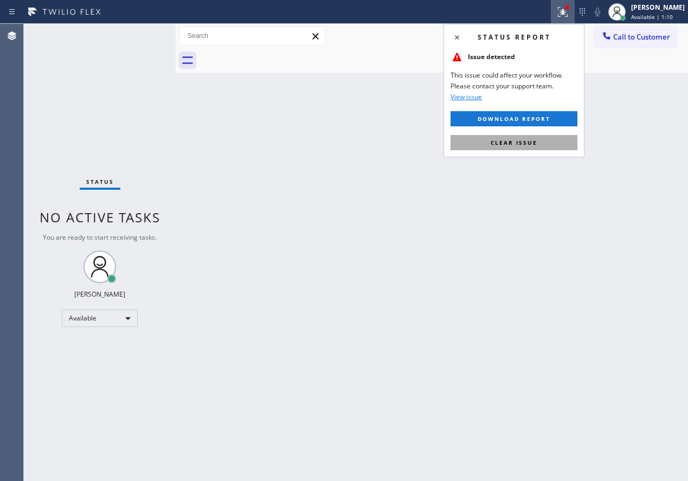
click at [543, 143] on button "Clear issue" at bounding box center [513, 142] width 127 height 15
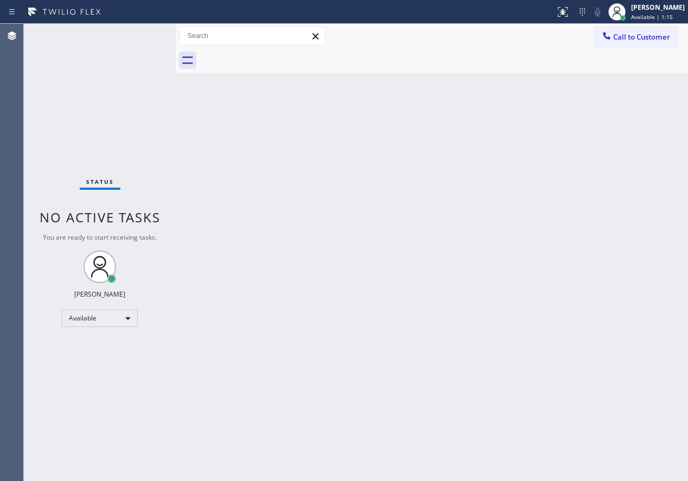
click at [139, 30] on div "Status No active tasks You are ready to start receiving tasks. [PERSON_NAME] Av…" at bounding box center [100, 252] width 152 height 457
click at [138, 38] on div "Status No active tasks You are ready to start receiving tasks. [PERSON_NAME] Av…" at bounding box center [100, 252] width 152 height 457
click at [138, 35] on div "Status No active tasks You are ready to start receiving tasks. [PERSON_NAME] Av…" at bounding box center [100, 252] width 152 height 457
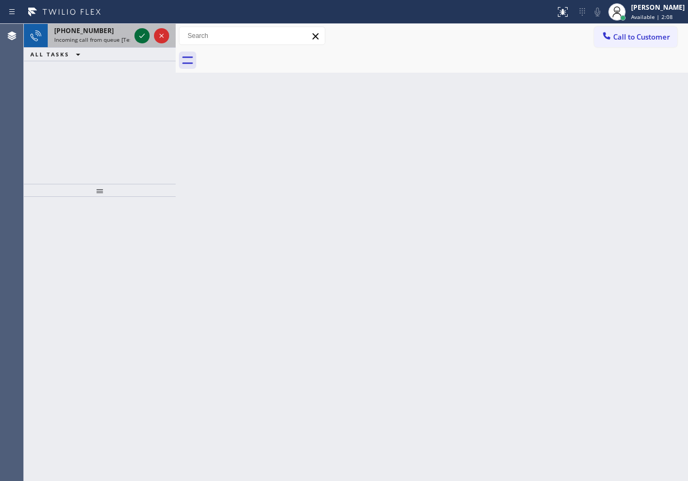
click at [140, 34] on icon at bounding box center [141, 35] width 13 height 13
click at [142, 37] on icon at bounding box center [141, 36] width 5 height 4
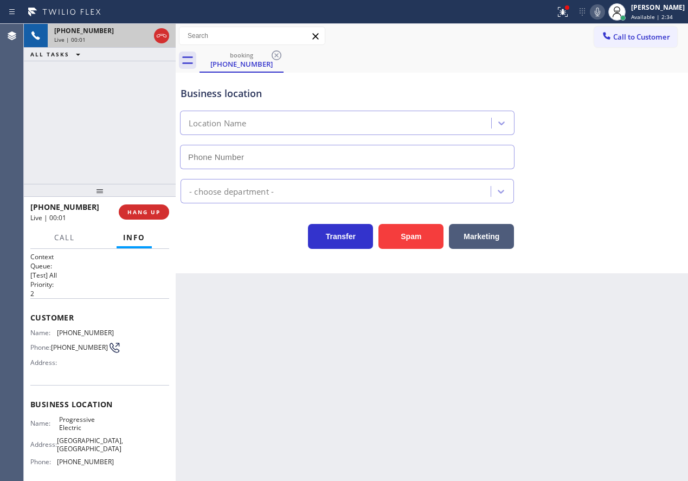
type input "[PHONE_NUMBER]"
click at [604, 14] on icon at bounding box center [597, 11] width 13 height 13
click at [396, 228] on button "Spam" at bounding box center [410, 236] width 65 height 25
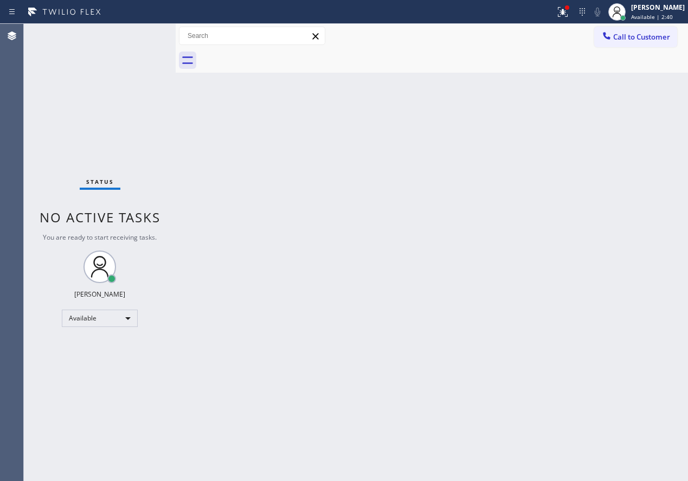
click at [276, 321] on div "Back to Dashboard Change Sender ID Customers Technicians Select a contact Outbo…" at bounding box center [432, 252] width 512 height 457
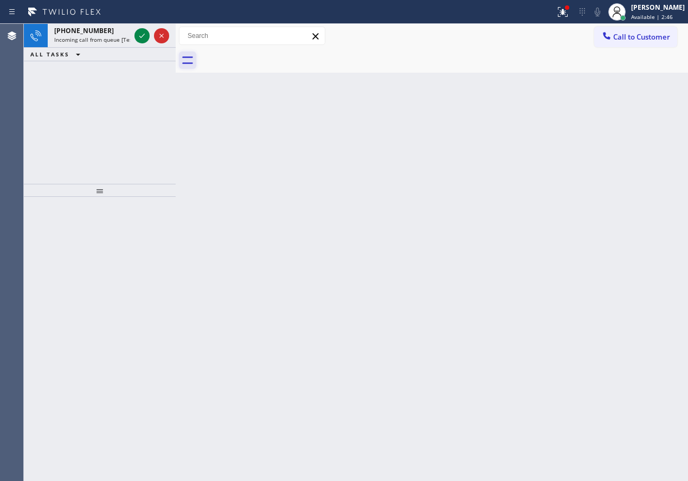
drag, startPoint x: 140, startPoint y: 32, endPoint x: 184, endPoint y: 57, distance: 51.2
click at [140, 32] on icon at bounding box center [141, 35] width 13 height 13
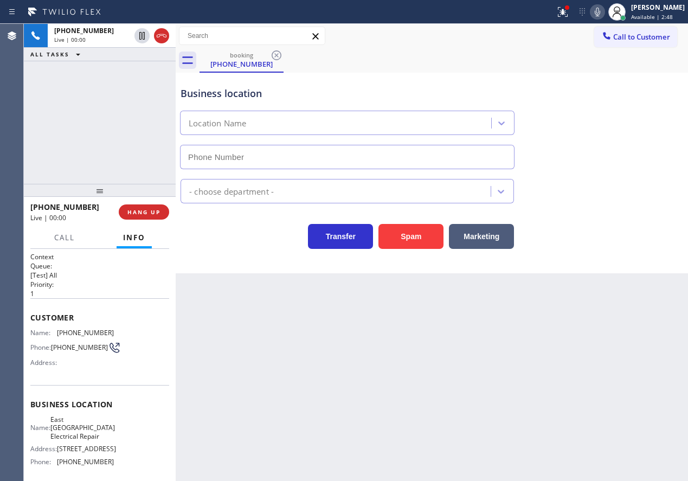
type input "[PHONE_NUMBER]"
click at [143, 216] on span "HANG UP" at bounding box center [143, 212] width 33 height 8
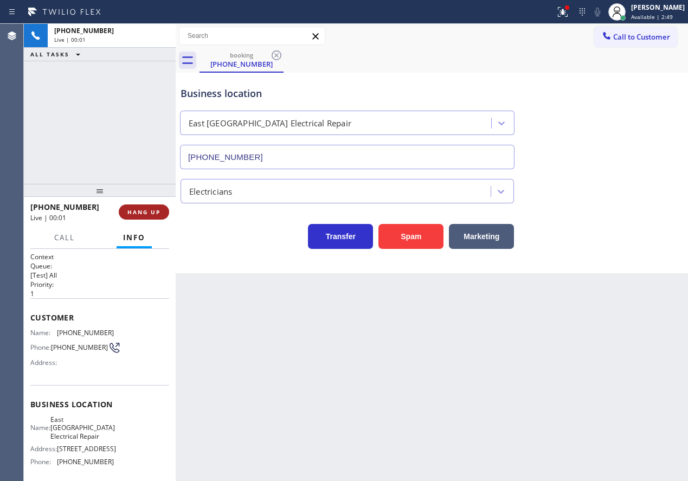
click at [144, 213] on span "HANG UP" at bounding box center [143, 212] width 33 height 8
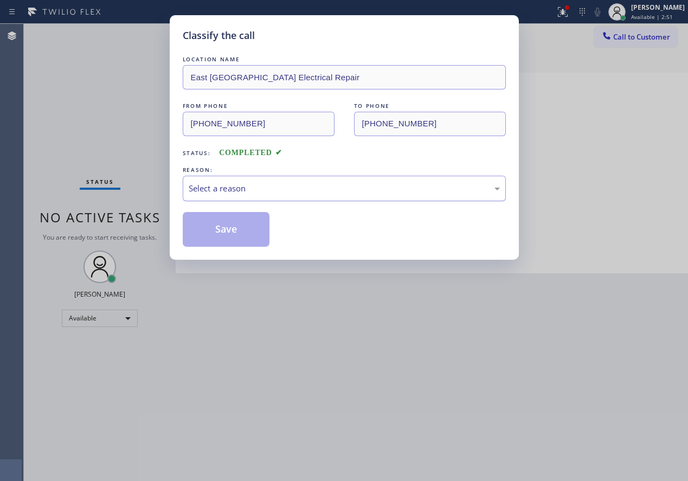
drag, startPoint x: 237, startPoint y: 184, endPoint x: 235, endPoint y: 198, distance: 14.3
click at [237, 184] on div "Select a reason" at bounding box center [344, 188] width 311 height 12
click at [228, 230] on button "Save" at bounding box center [226, 229] width 87 height 35
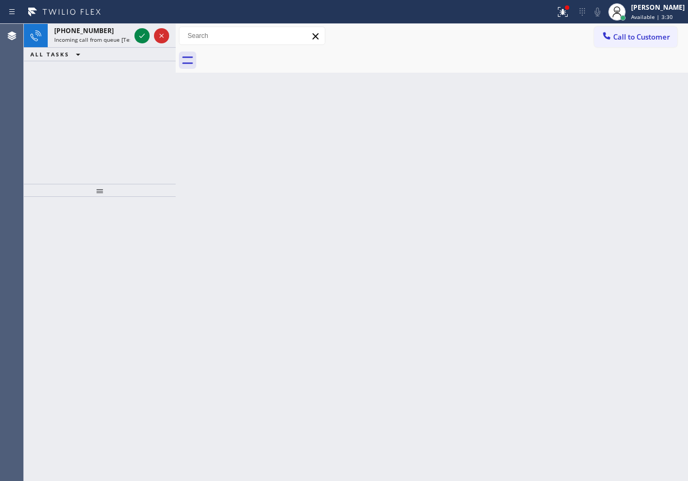
drag, startPoint x: 585, startPoint y: 178, endPoint x: 320, endPoint y: 48, distance: 294.7
click at [584, 178] on div "Back to Dashboard Change Sender ID Customers Technicians Select a contact Outbo…" at bounding box center [432, 252] width 512 height 457
click at [140, 34] on icon at bounding box center [141, 35] width 13 height 13
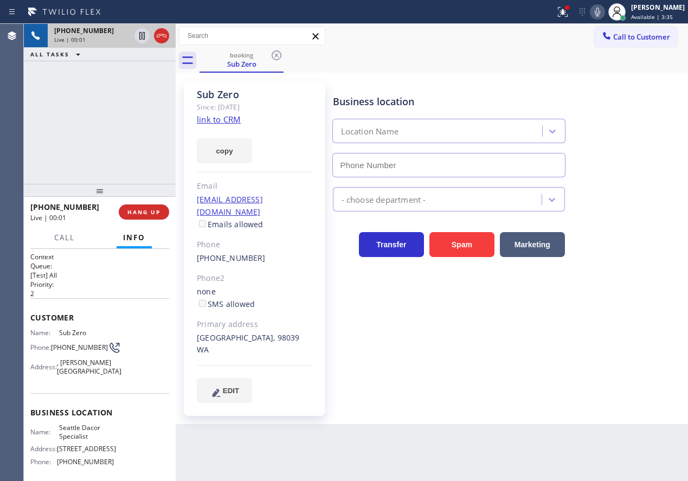
type input "[PHONE_NUMBER]"
click at [234, 118] on link "link to CRM" at bounding box center [219, 119] width 44 height 11
click at [87, 428] on span "Seattle Dacor Specialist" at bounding box center [86, 431] width 54 height 17
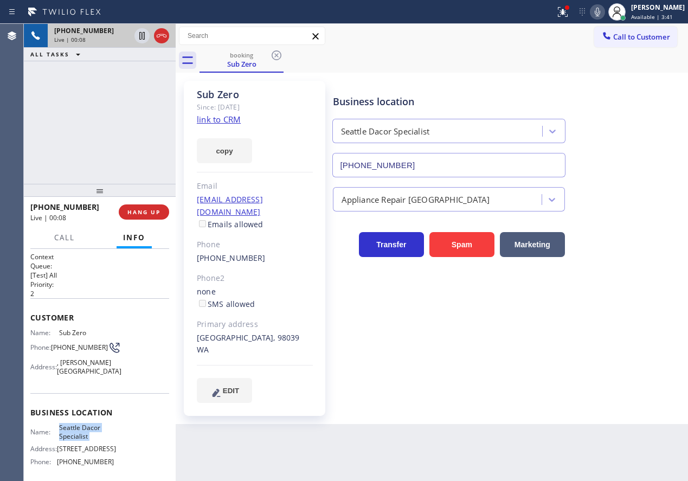
click at [413, 157] on input "[PHONE_NUMBER]" at bounding box center [448, 165] width 233 height 24
click at [66, 429] on span "Seattle Dacor Specialist" at bounding box center [86, 431] width 54 height 17
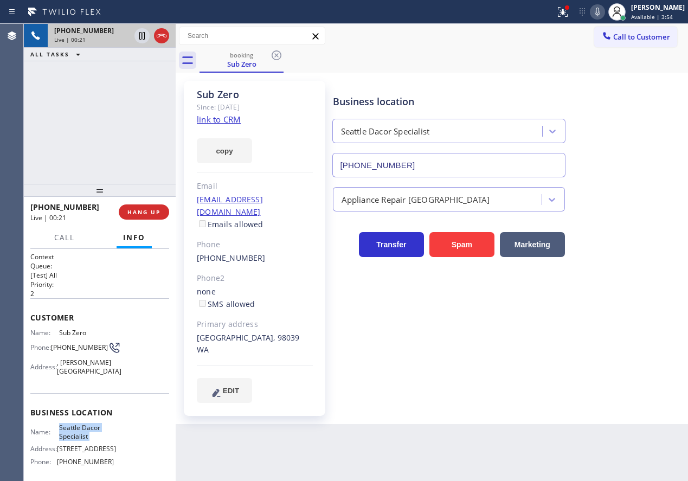
click at [66, 429] on span "Seattle Dacor Specialist" at bounding box center [86, 431] width 54 height 17
click at [503, 409] on div "Back to Dashboard Change Sender ID Customers Technicians Select a contact Outbo…" at bounding box center [432, 252] width 512 height 457
click at [58, 349] on span "[PHONE_NUMBER]" at bounding box center [79, 347] width 57 height 8
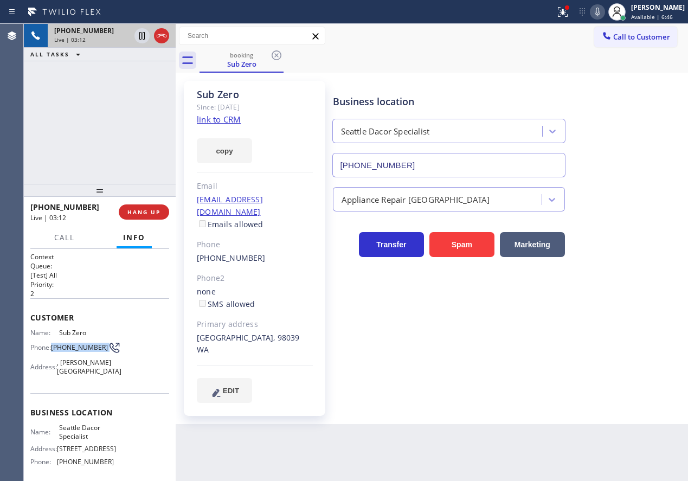
click at [603, 11] on icon at bounding box center [597, 11] width 13 height 13
click at [604, 8] on icon at bounding box center [597, 11] width 13 height 13
click at [151, 210] on span "HANG UP" at bounding box center [143, 212] width 33 height 8
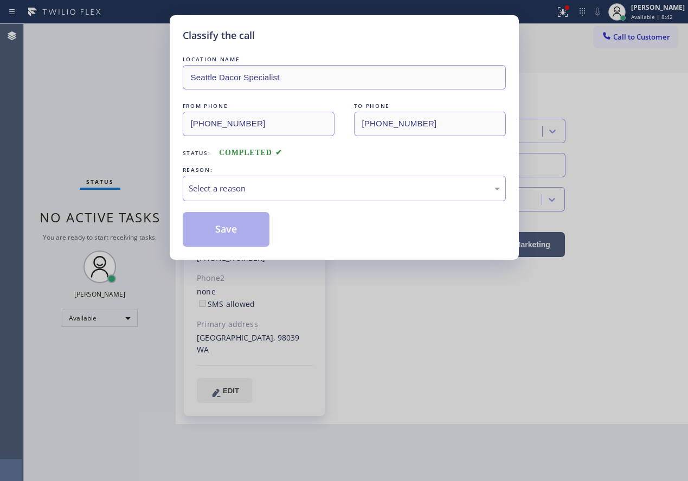
click at [151, 212] on div "Classify the call LOCATION NAME [GEOGRAPHIC_DATA] Dacor Specialist FROM PHONE […" at bounding box center [344, 240] width 688 height 481
click at [235, 190] on div "Select a reason" at bounding box center [344, 188] width 311 height 12
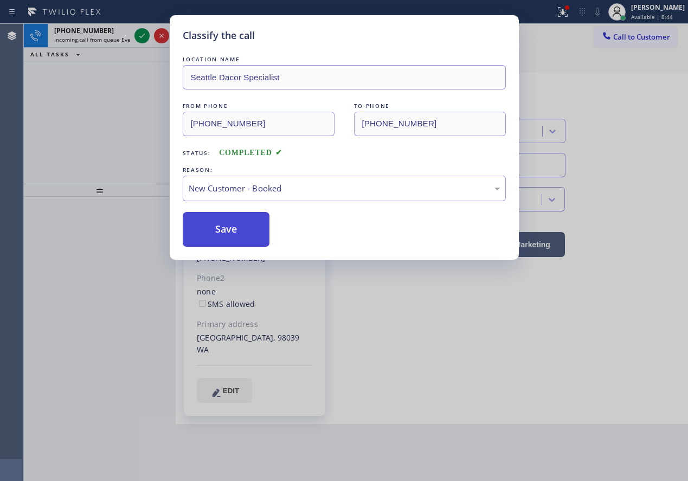
click at [222, 229] on button "Save" at bounding box center [226, 229] width 87 height 35
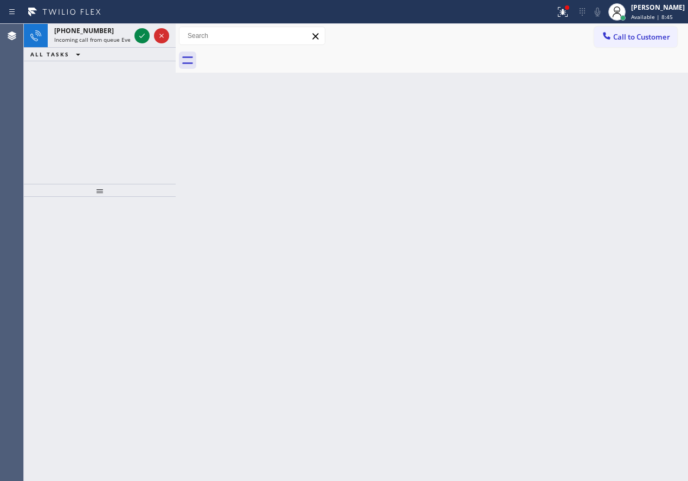
drag, startPoint x: 79, startPoint y: 91, endPoint x: 112, endPoint y: 49, distance: 53.2
click at [79, 92] on div "[PHONE_NUMBER] Incoming call from queue Everybody ALL TASKS ALL TASKS ACTIVE TA…" at bounding box center [100, 104] width 152 height 160
click at [141, 37] on icon at bounding box center [141, 36] width 5 height 4
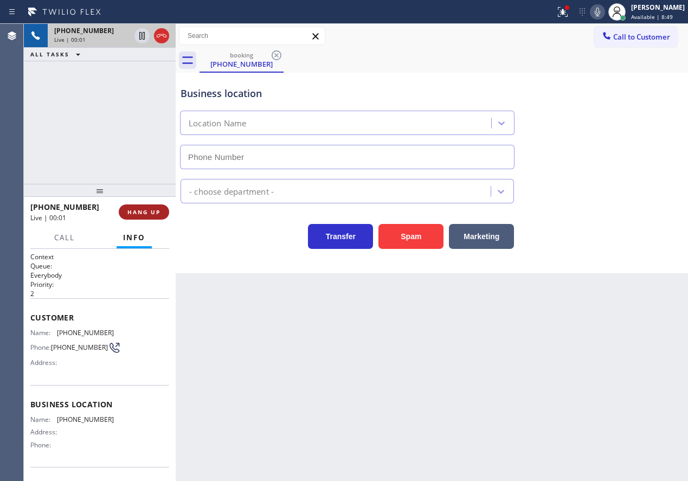
click at [148, 217] on button "HANG UP" at bounding box center [144, 211] width 50 height 15
click at [149, 216] on span "HANG UP" at bounding box center [143, 212] width 33 height 8
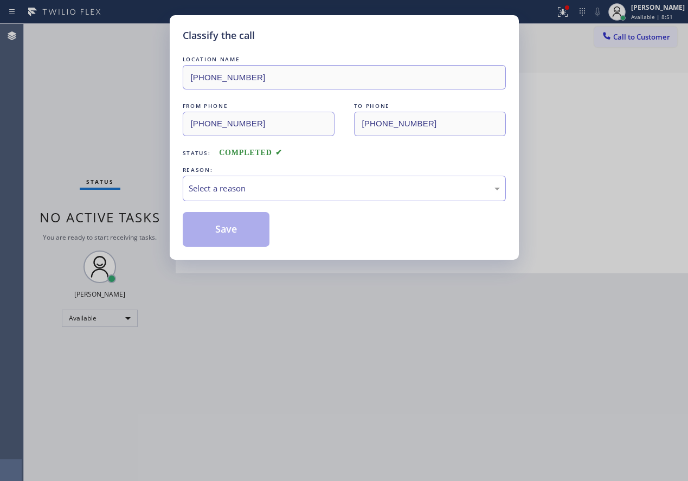
click at [285, 191] on div "Select a reason" at bounding box center [344, 188] width 311 height 12
drag, startPoint x: 218, startPoint y: 231, endPoint x: 301, endPoint y: 203, distance: 87.0
click at [218, 230] on button "Save" at bounding box center [226, 229] width 87 height 35
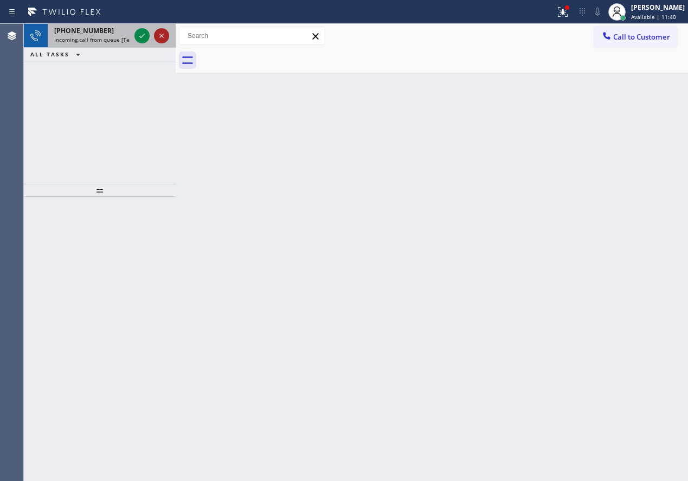
click at [158, 41] on icon at bounding box center [161, 35] width 13 height 13
click at [141, 40] on icon at bounding box center [141, 35] width 13 height 13
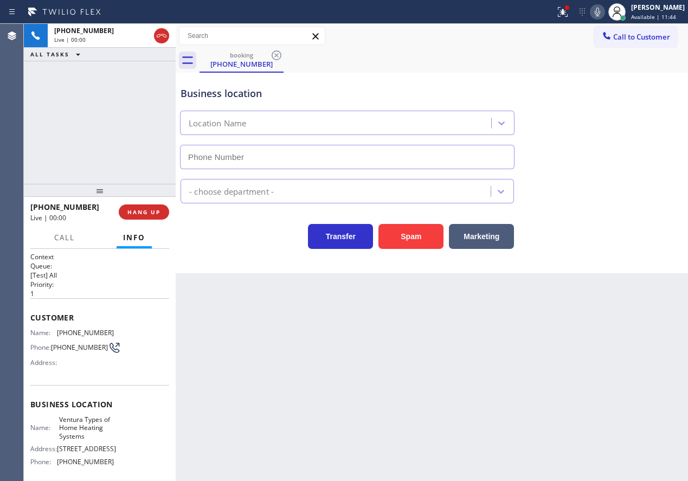
type input "[PHONE_NUMBER]"
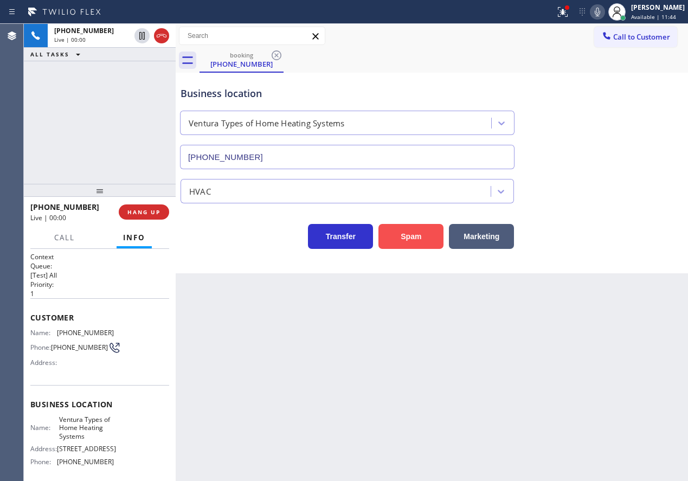
click at [398, 231] on button "Spam" at bounding box center [410, 236] width 65 height 25
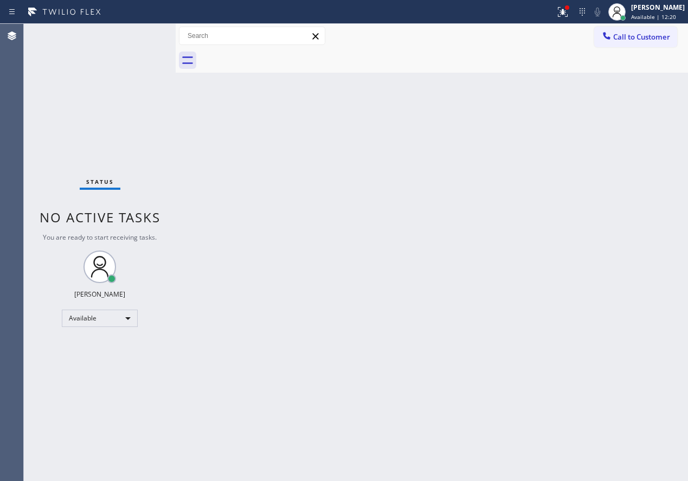
click at [591, 154] on div "Back to Dashboard Change Sender ID Customers Technicians Select a contact Outbo…" at bounding box center [432, 252] width 512 height 457
drag, startPoint x: 569, startPoint y: 11, endPoint x: 570, endPoint y: 26, distance: 14.6
click at [569, 11] on icon at bounding box center [562, 11] width 13 height 13
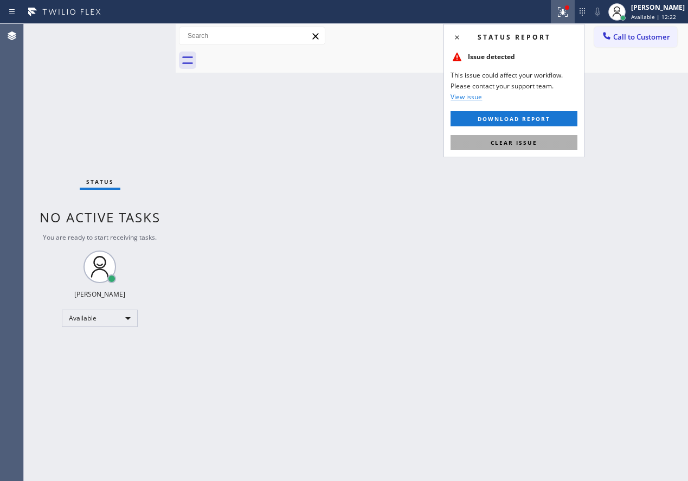
click at [566, 144] on button "Clear issue" at bounding box center [513, 142] width 127 height 15
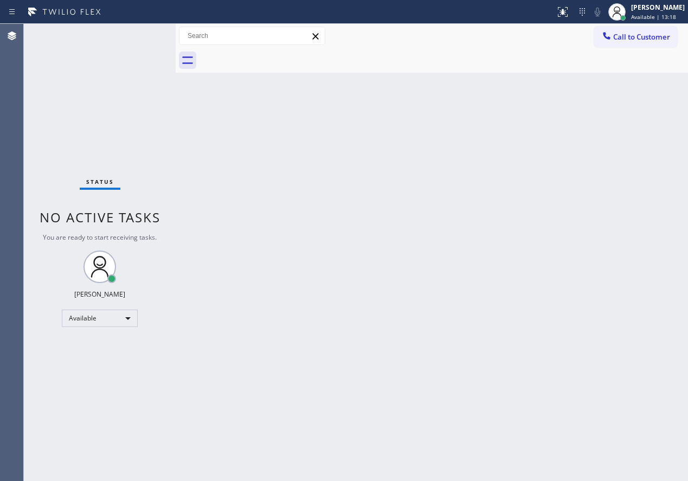
click at [141, 37] on div "Status No active tasks You are ready to start receiving tasks. [PERSON_NAME] Av…" at bounding box center [100, 252] width 152 height 457
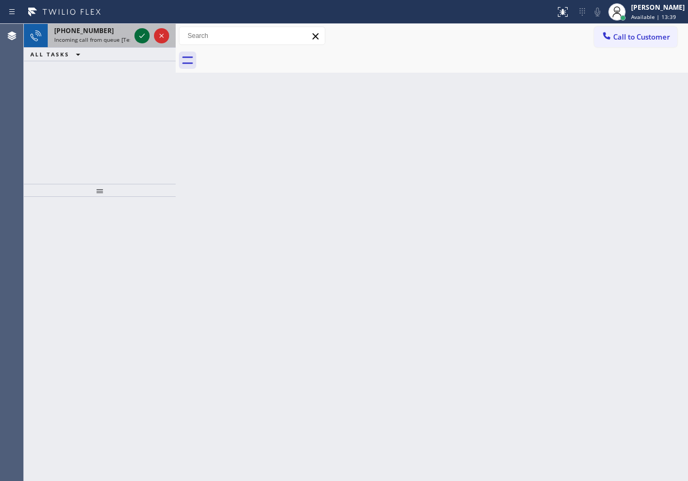
click at [140, 36] on icon at bounding box center [141, 35] width 13 height 13
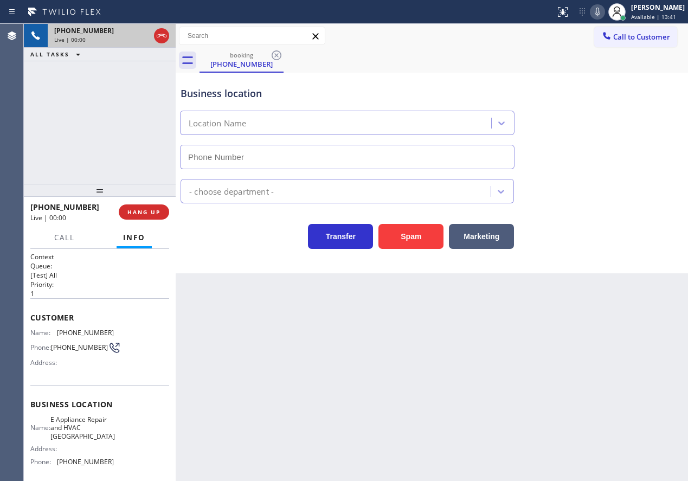
type input "[PHONE_NUMBER]"
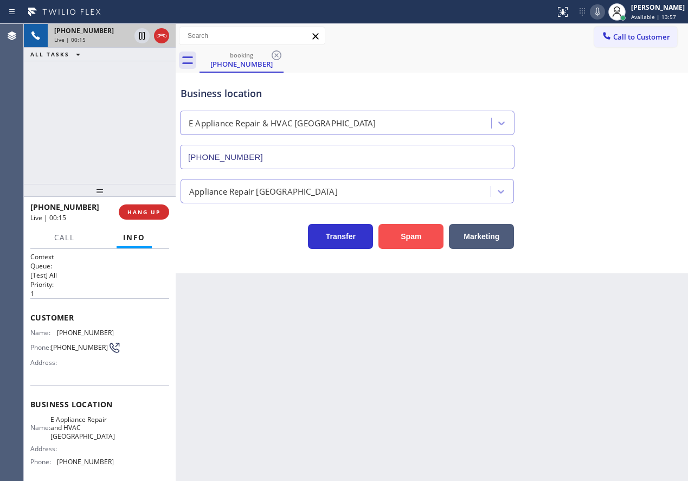
click at [427, 235] on button "Spam" at bounding box center [410, 236] width 65 height 25
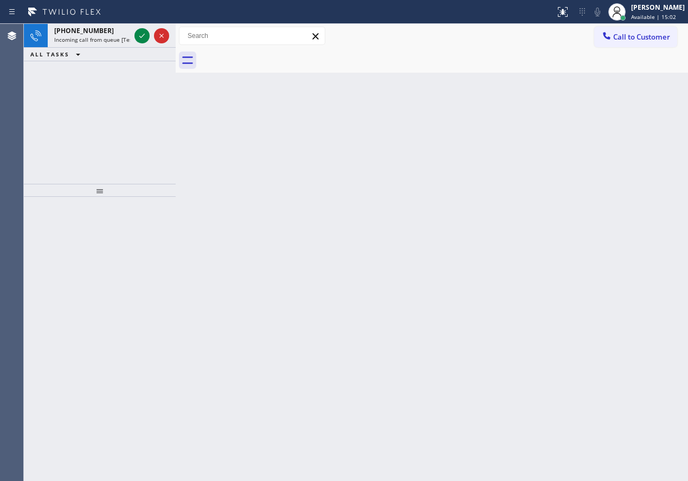
drag, startPoint x: 645, startPoint y: 170, endPoint x: 325, endPoint y: 50, distance: 341.4
click at [644, 170] on div "Back to Dashboard Change Sender ID Customers Technicians Select a contact Outbo…" at bounding box center [432, 252] width 512 height 457
click at [137, 33] on icon at bounding box center [141, 35] width 13 height 13
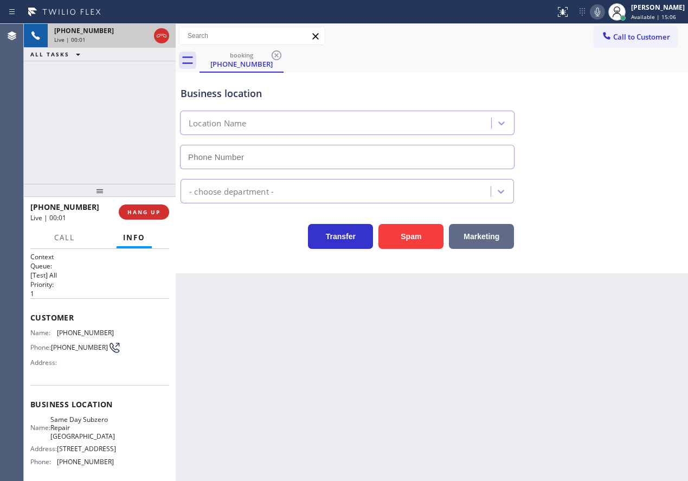
type input "[PHONE_NUMBER]"
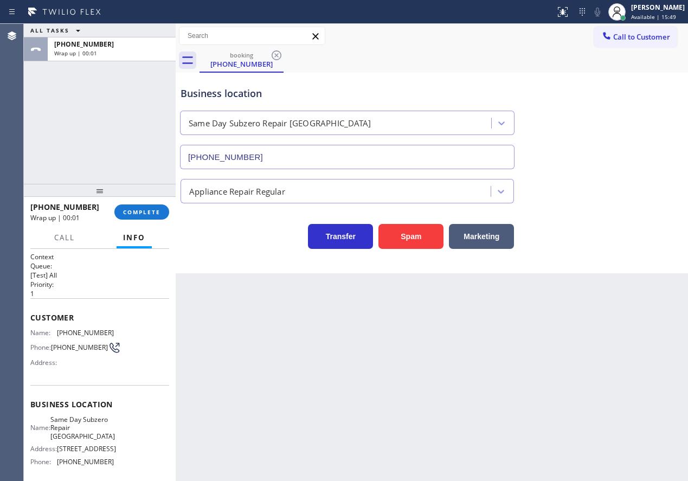
click at [629, 258] on div "Business location Same Day Subzero Repair [GEOGRAPHIC_DATA] [PHONE_NUMBER] Appl…" at bounding box center [432, 173] width 512 height 200
click at [135, 213] on span "COMPLETE" at bounding box center [141, 212] width 37 height 8
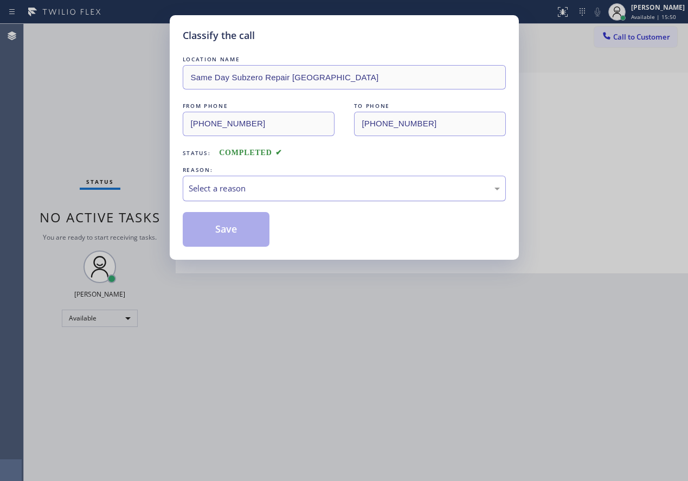
click at [274, 193] on div "Select a reason" at bounding box center [344, 188] width 311 height 12
click at [212, 219] on button "Save" at bounding box center [226, 229] width 87 height 35
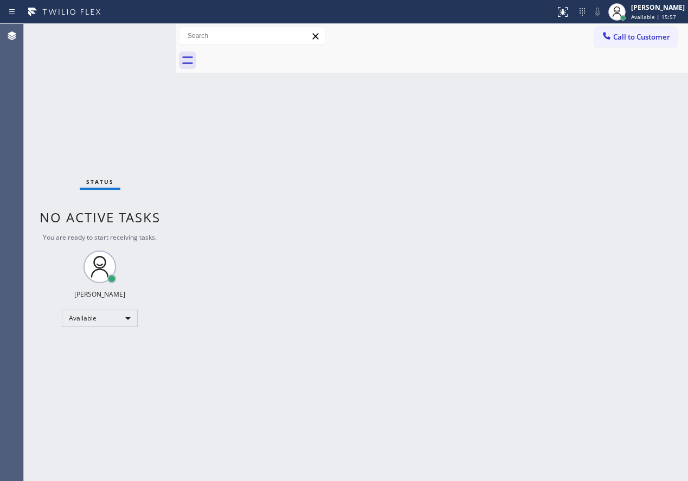
click at [619, 107] on div "Back to Dashboard Change Sender ID Customers Technicians Select a contact Outbo…" at bounding box center [432, 252] width 512 height 457
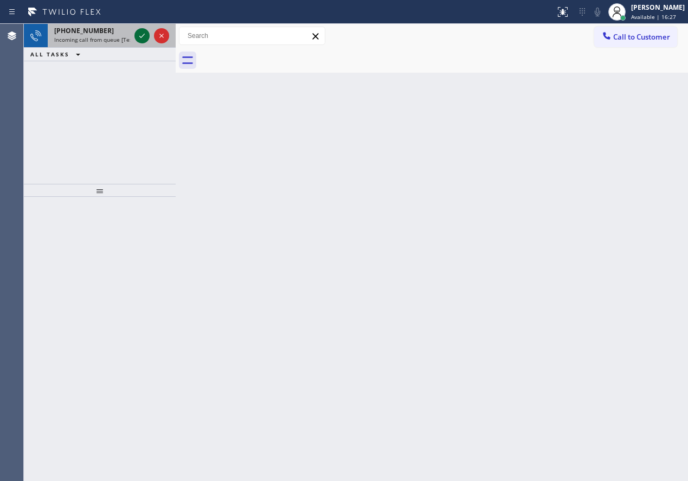
click at [142, 36] on icon at bounding box center [141, 35] width 13 height 13
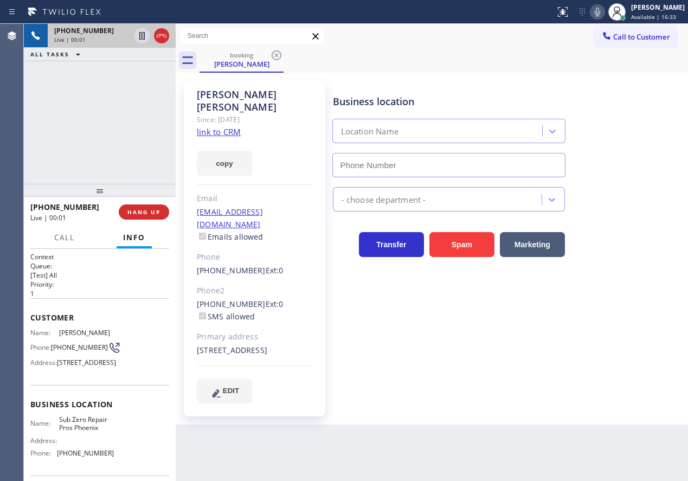
type input "[PHONE_NUMBER]"
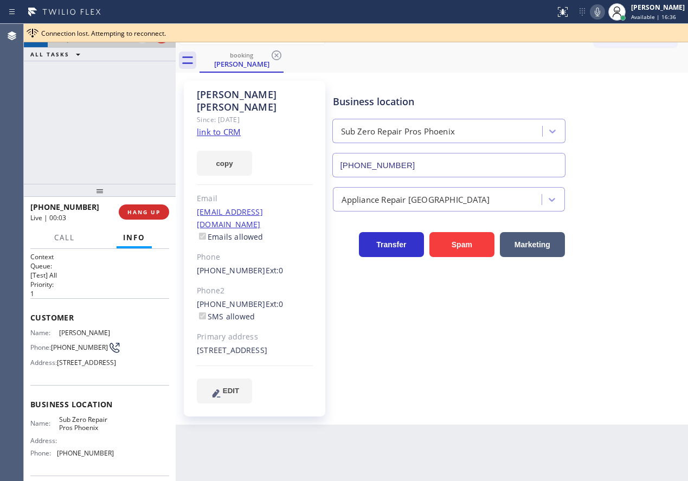
click at [227, 126] on link "link to CRM" at bounding box center [219, 131] width 44 height 11
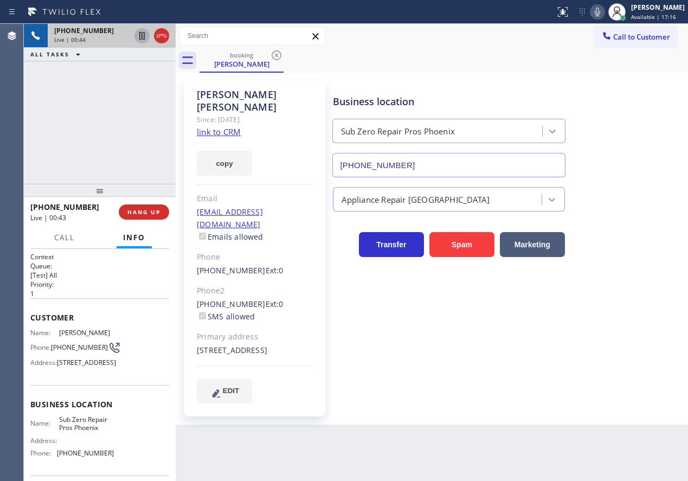
click at [138, 35] on icon at bounding box center [141, 35] width 13 height 13
click at [600, 12] on icon at bounding box center [596, 12] width 5 height 9
click at [140, 32] on icon at bounding box center [142, 36] width 8 height 8
click at [603, 4] on div "Status report No issues detected If you experience an issue, please download th…" at bounding box center [619, 12] width 137 height 24
click at [603, 9] on icon at bounding box center [597, 11] width 13 height 13
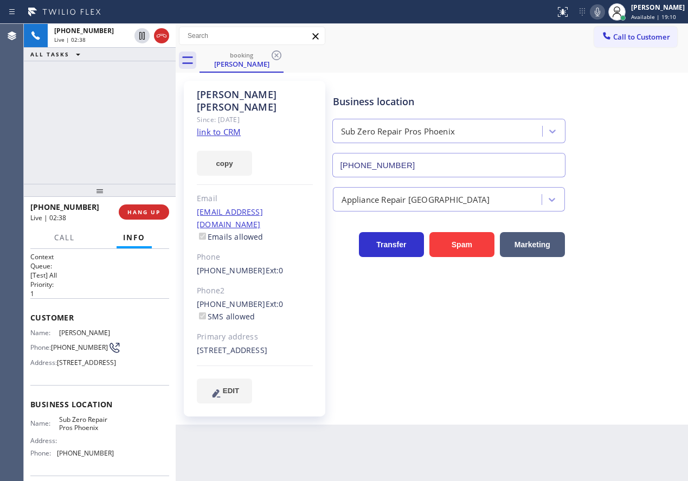
click at [643, 153] on div "Business location Sub Zero Repair Pros [GEOGRAPHIC_DATA] [PHONE_NUMBER]" at bounding box center [508, 128] width 355 height 98
click at [70, 349] on span "[PHONE_NUMBER]" at bounding box center [79, 347] width 57 height 8
click at [658, 14] on span "Available | 19:27" at bounding box center [653, 17] width 45 height 8
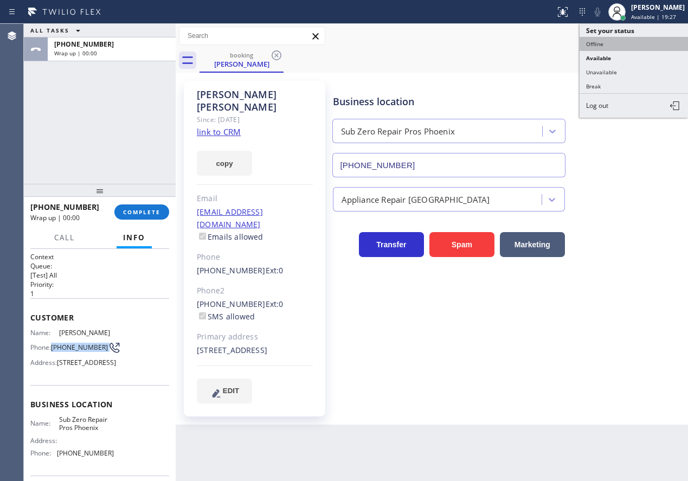
click at [629, 40] on button "Offline" at bounding box center [633, 44] width 108 height 14
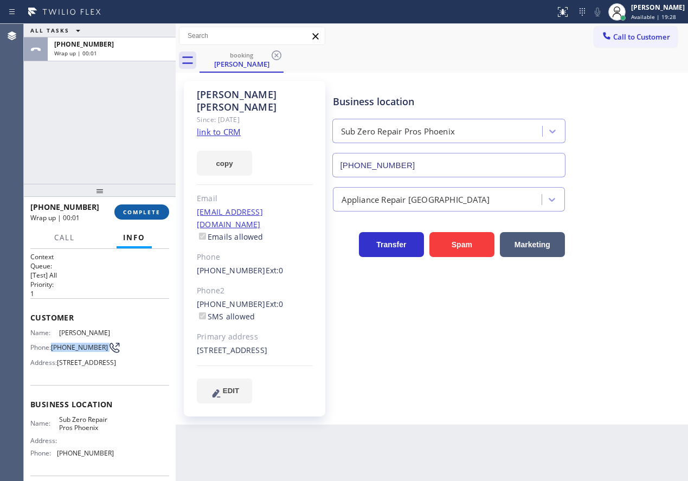
click at [137, 207] on button "COMPLETE" at bounding box center [141, 211] width 55 height 15
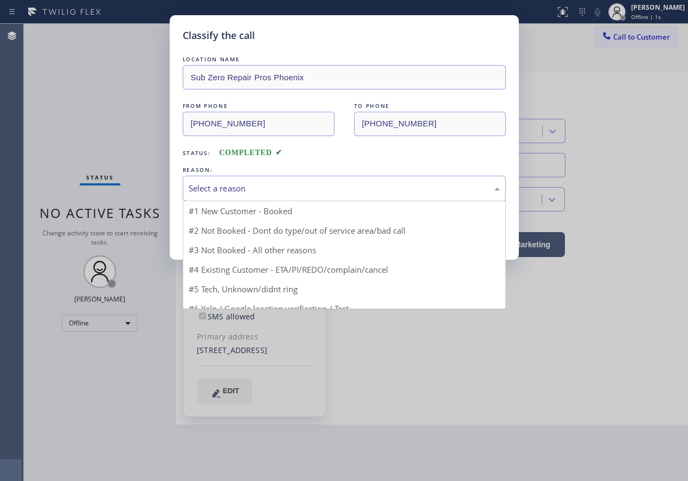
click at [237, 184] on div "Select a reason" at bounding box center [344, 188] width 311 height 12
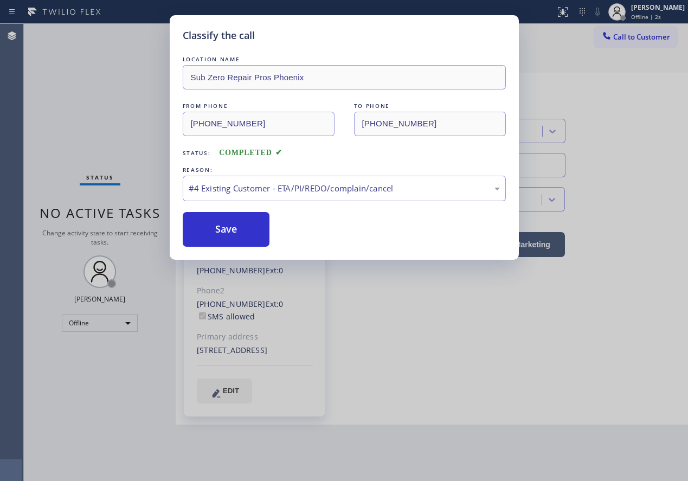
click at [203, 247] on div "Classify the call LOCATION NAME Sub Zero Repair Pros Phoenix FROM PHONE [PHONE_…" at bounding box center [344, 137] width 349 height 244
click at [211, 230] on button "Save" at bounding box center [226, 229] width 87 height 35
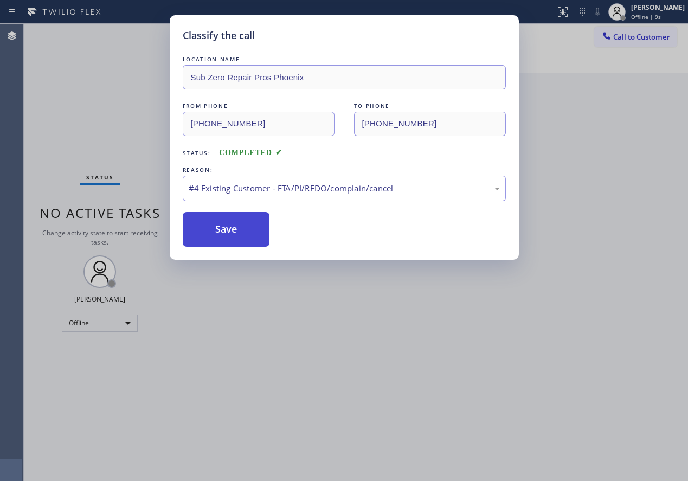
click at [254, 226] on button "Save" at bounding box center [226, 229] width 87 height 35
click at [236, 229] on button "Save" at bounding box center [226, 229] width 87 height 35
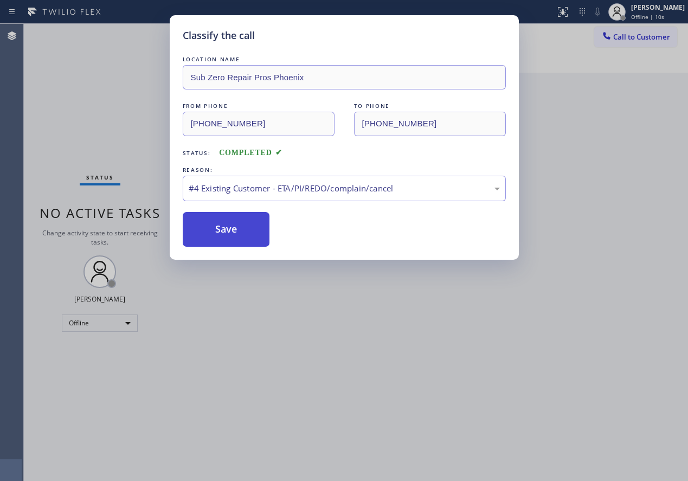
click at [236, 229] on button "Save" at bounding box center [226, 229] width 87 height 35
click at [454, 331] on div "Classify the call LOCATION NAME Sub Zero Repair Pros Phoenix FROM PHONE [PHONE_…" at bounding box center [344, 240] width 688 height 481
click at [215, 232] on button "Save" at bounding box center [226, 229] width 87 height 35
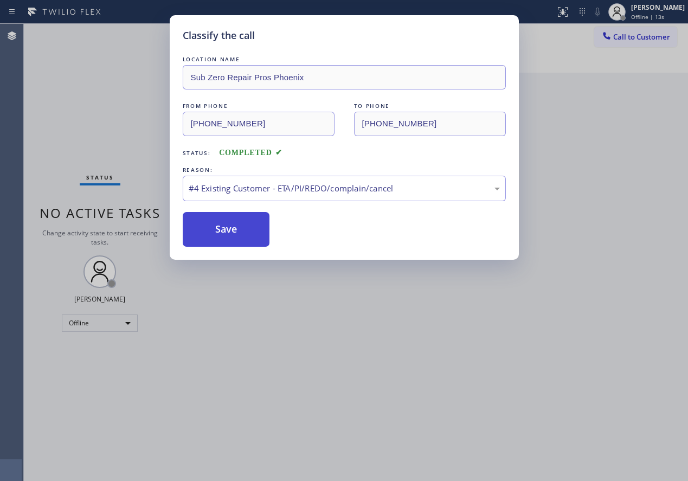
click at [215, 232] on button "Save" at bounding box center [226, 229] width 87 height 35
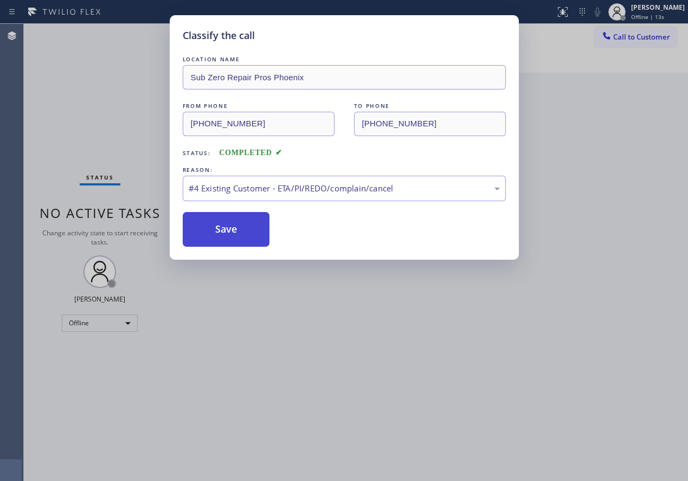
click at [215, 232] on button "Save" at bounding box center [226, 229] width 87 height 35
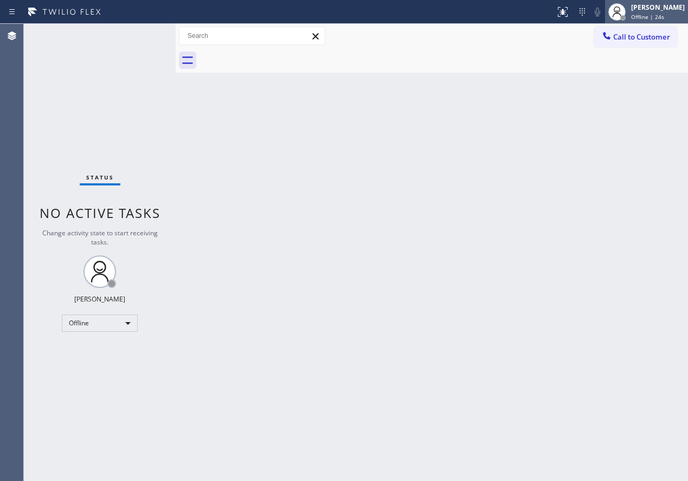
click at [658, 13] on span "Offline | 24s" at bounding box center [647, 17] width 33 height 8
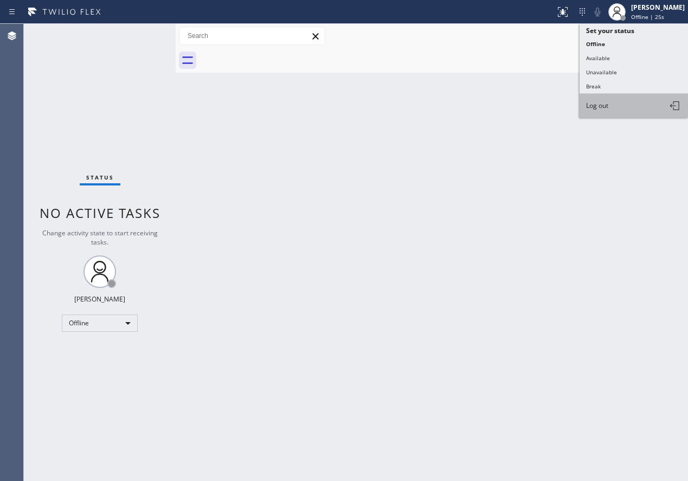
click at [614, 106] on button "Log out" at bounding box center [633, 106] width 108 height 24
